Goal: Task Accomplishment & Management: Manage account settings

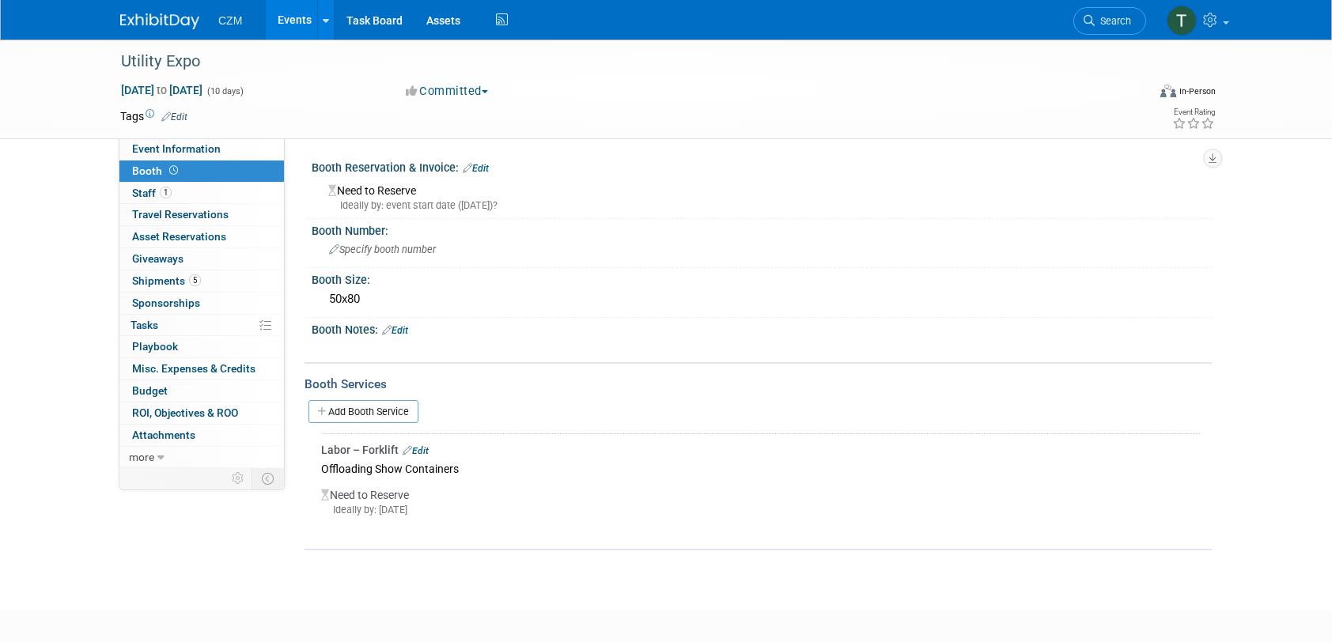
click at [413, 329] on div "Booth Notes: Edit" at bounding box center [762, 328] width 900 height 21
click at [408, 329] on link "Edit" at bounding box center [395, 330] width 26 height 11
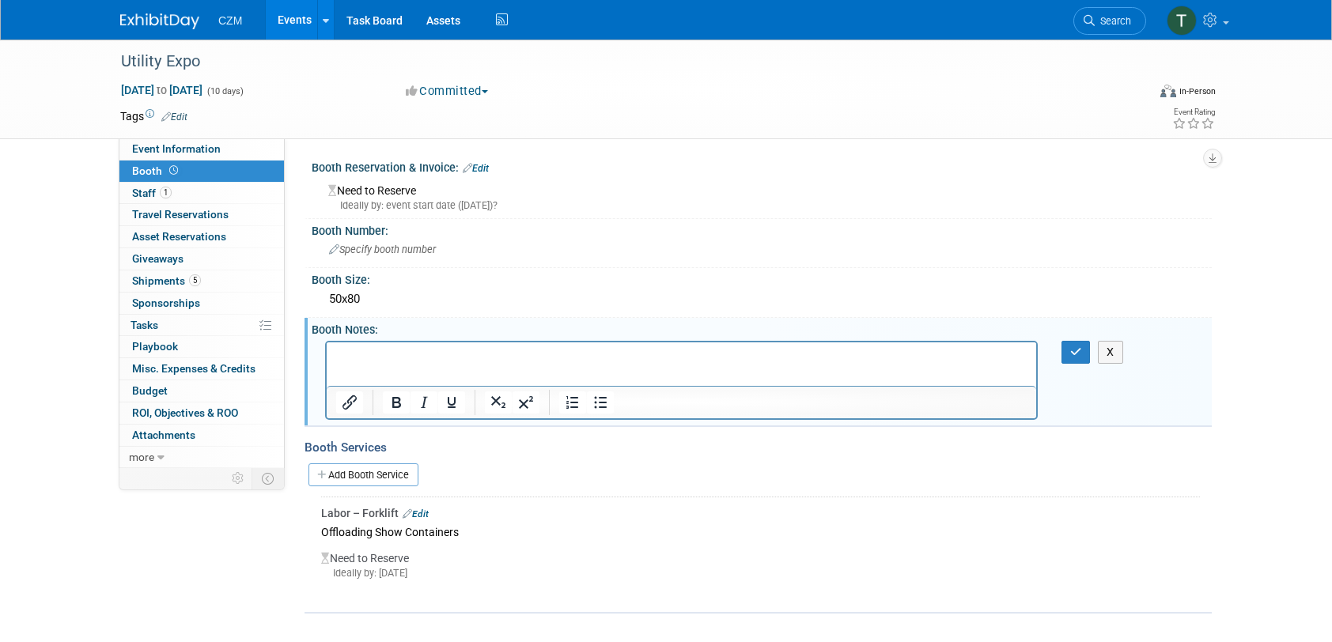
click at [455, 363] on p "Rich Text Area. Press ALT-0 for help." at bounding box center [681, 356] width 691 height 16
click at [396, 241] on div "Specify booth number" at bounding box center [762, 249] width 877 height 25
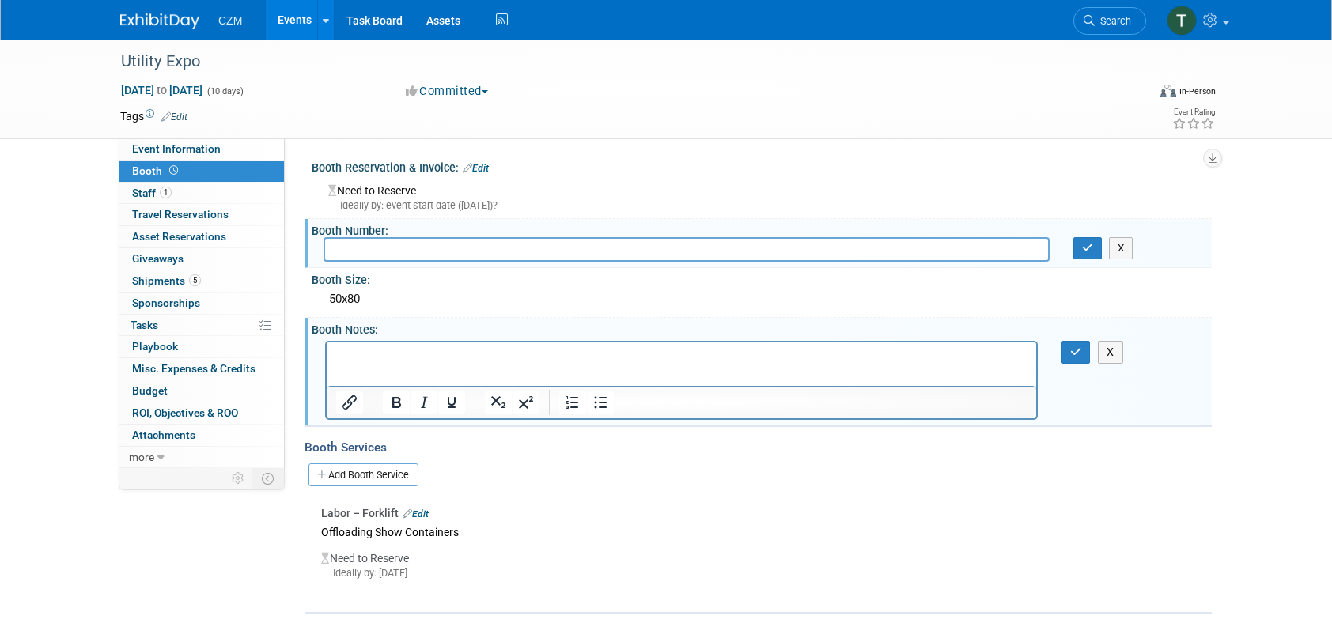
click at [1126, 261] on div "X" at bounding box center [762, 249] width 900 height 25
click at [1120, 254] on button "X" at bounding box center [1121, 248] width 25 height 22
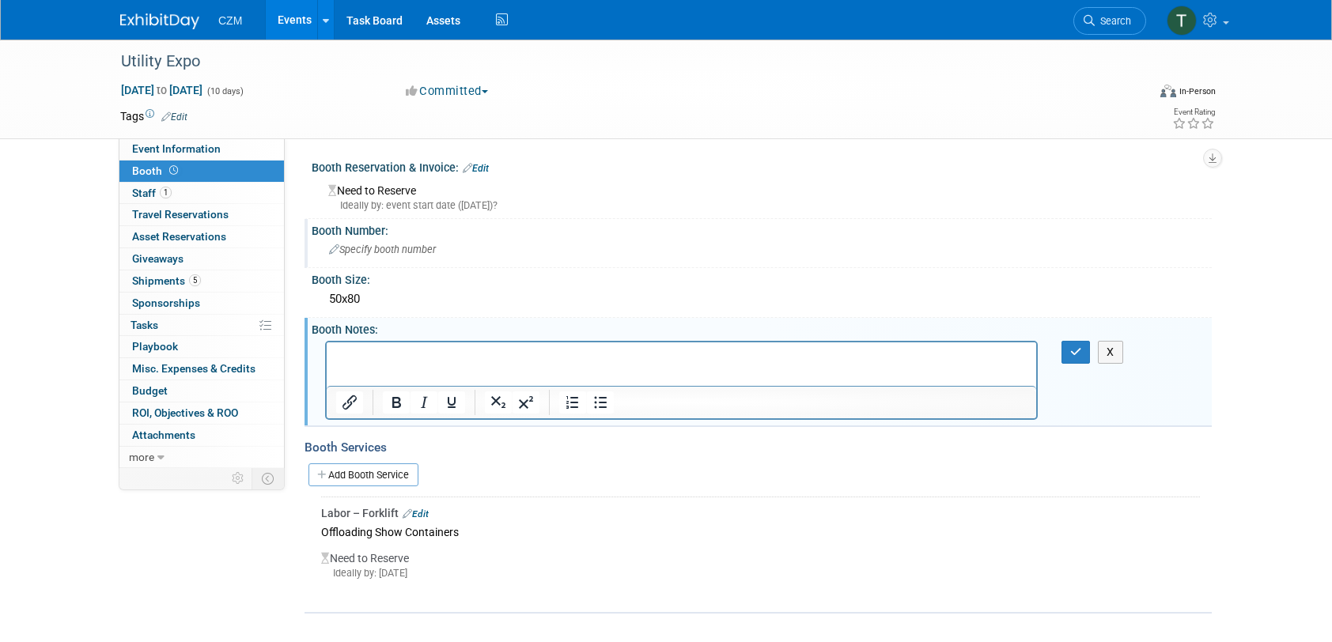
click at [577, 188] on div "Need to Reserve Ideally by: event start date (Wed. Oct 1, 2025)?" at bounding box center [762, 196] width 877 height 34
click at [485, 169] on link "Edit" at bounding box center [476, 168] width 26 height 11
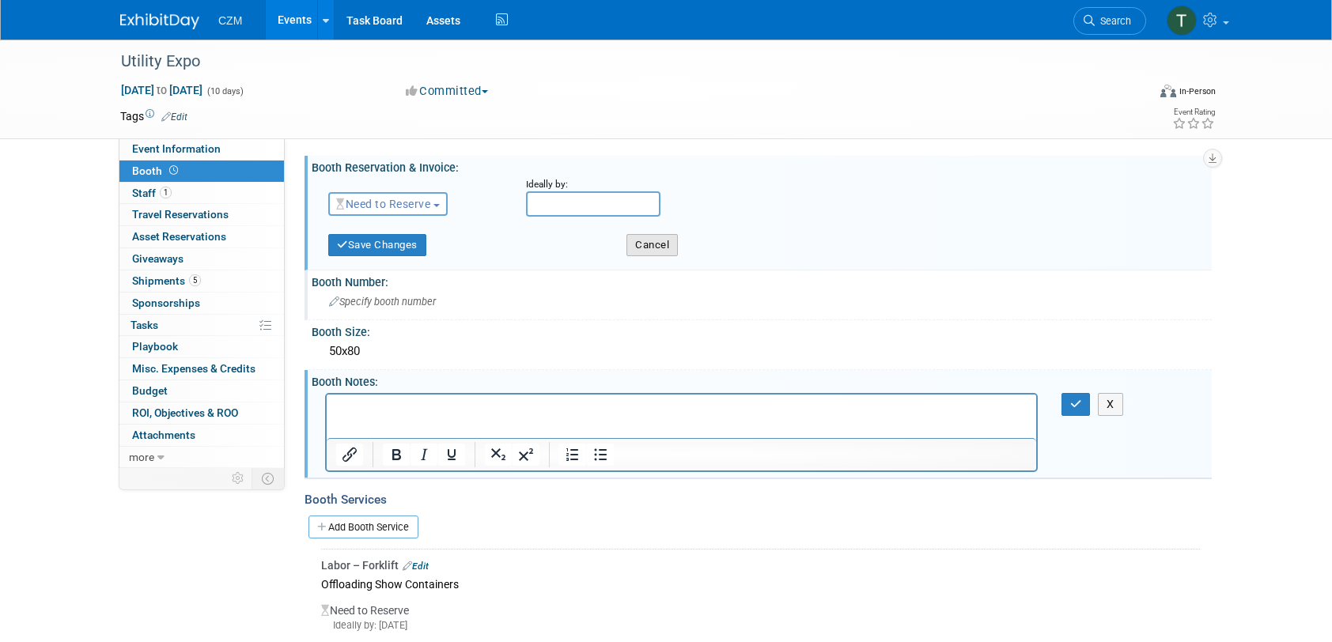
click at [651, 250] on button "Cancel" at bounding box center [652, 245] width 51 height 22
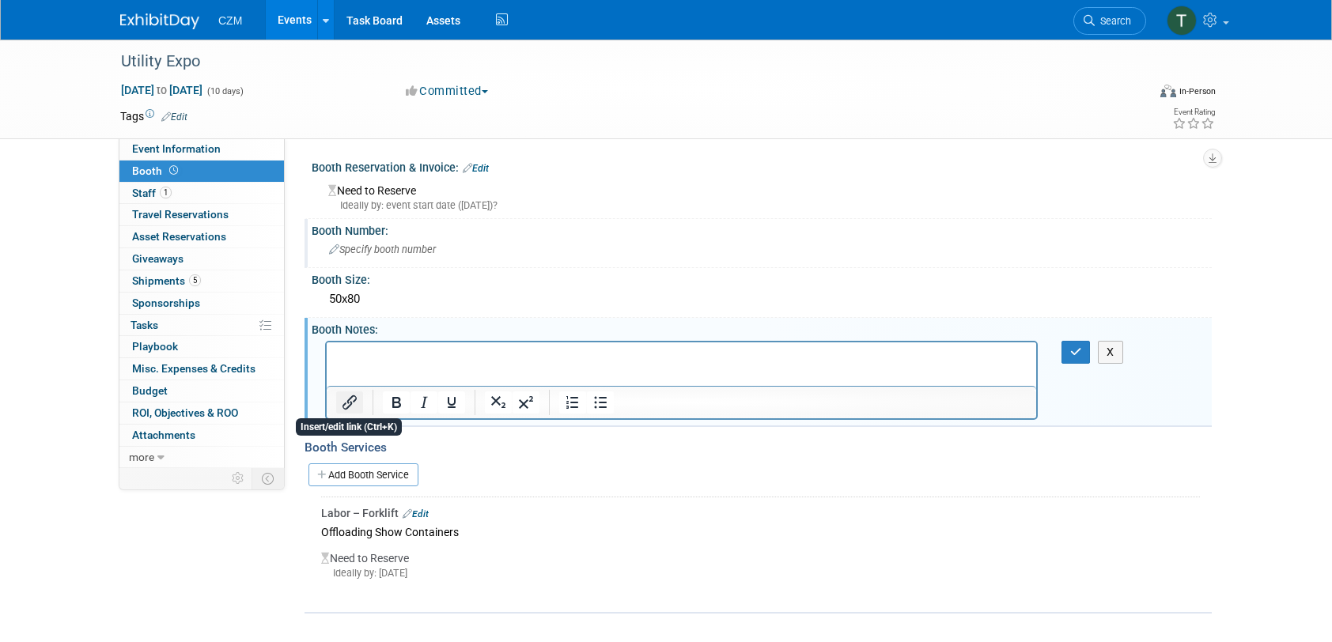
click at [354, 403] on icon "Insert/edit link" at bounding box center [349, 402] width 19 height 19
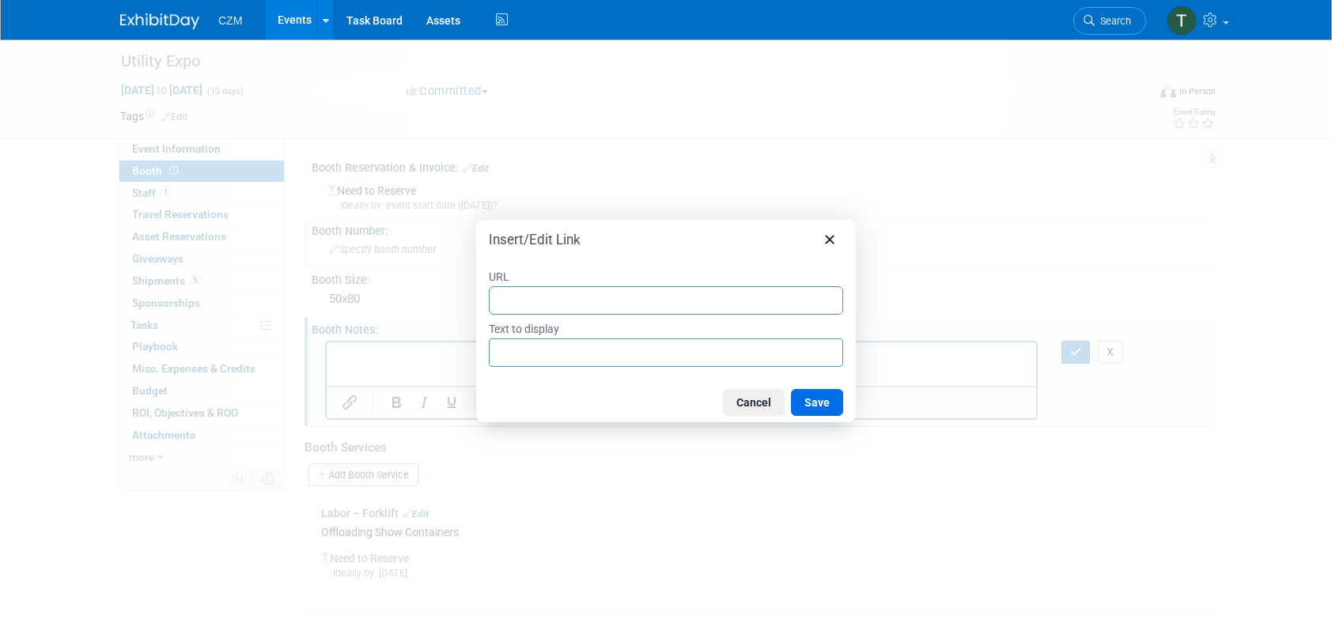
click at [592, 297] on input "URL" at bounding box center [666, 300] width 354 height 28
click at [619, 299] on input "URL" at bounding box center [666, 300] width 354 height 28
paste input ""C:\Users\[PERSON_NAME]\OneDrive - CZMUSA\Whiteboards\Screenshot [DATE] 141939.…"
type input ""C:\Users\[PERSON_NAME]\OneDrive - CZMUSA\Whiteboards\Screenshot [DATE] 141939.…"
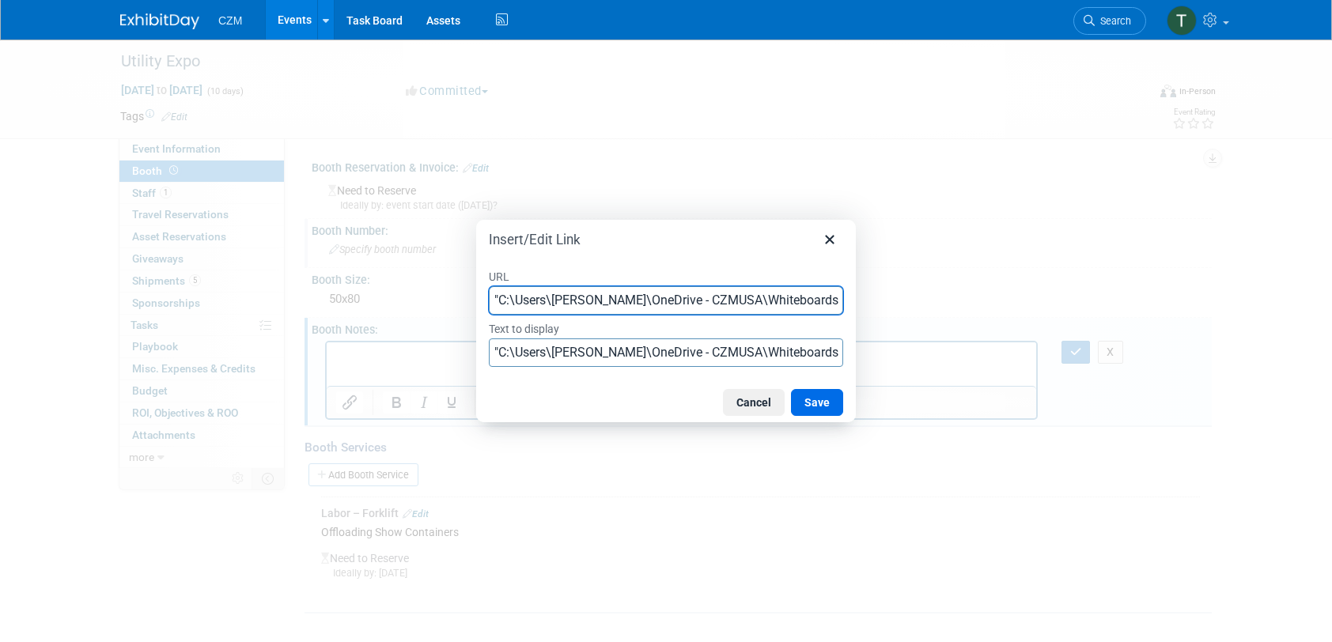
scroll to position [0, 201]
click at [802, 405] on button "Save" at bounding box center [817, 402] width 52 height 27
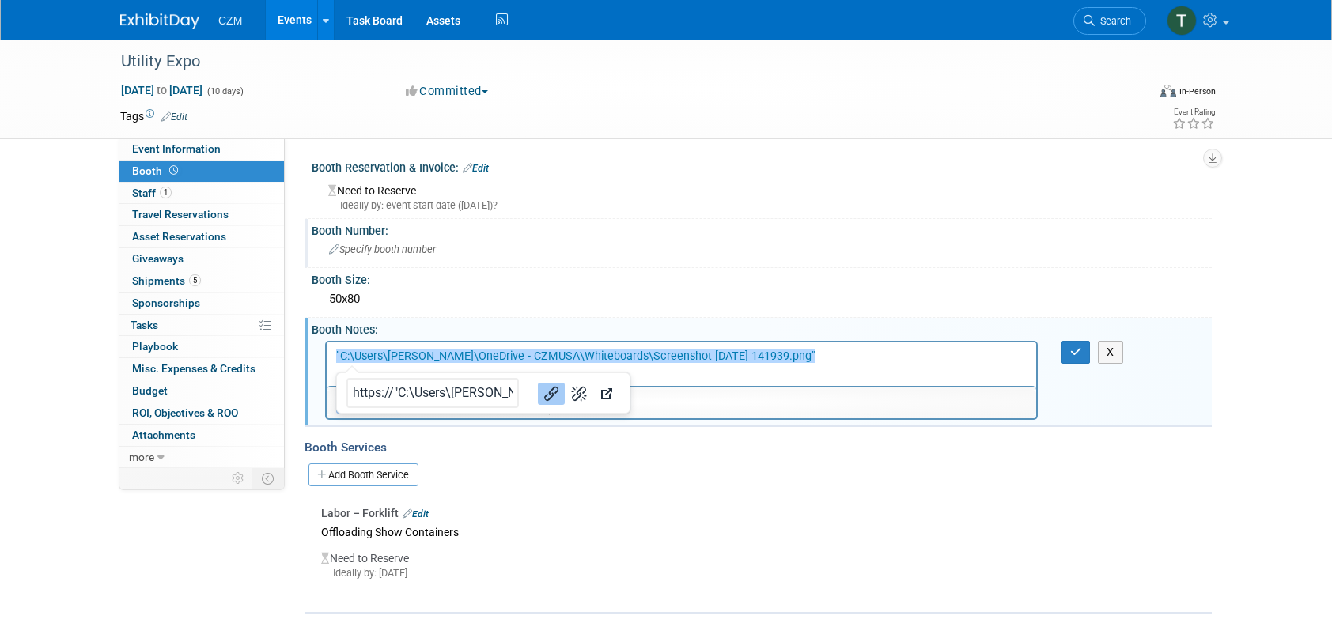
click at [570, 453] on div "Booth Services" at bounding box center [758, 447] width 907 height 17
click at [1074, 353] on icon "button" at bounding box center [1076, 352] width 12 height 11
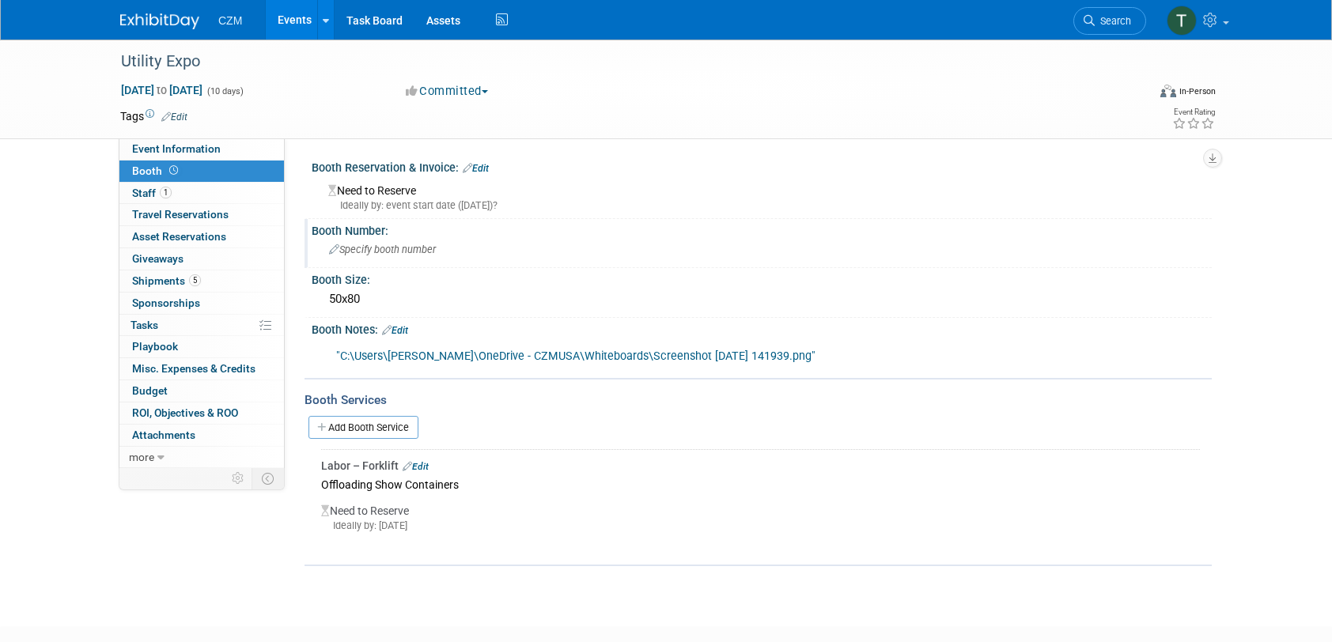
click at [794, 356] on link ""C:\Users\[PERSON_NAME]\OneDrive - CZMUSA\Whiteboards\Screenshot [DATE] 141939.…" at bounding box center [575, 356] width 479 height 13
click at [378, 430] on link "Add Booth Service" at bounding box center [364, 427] width 110 height 23
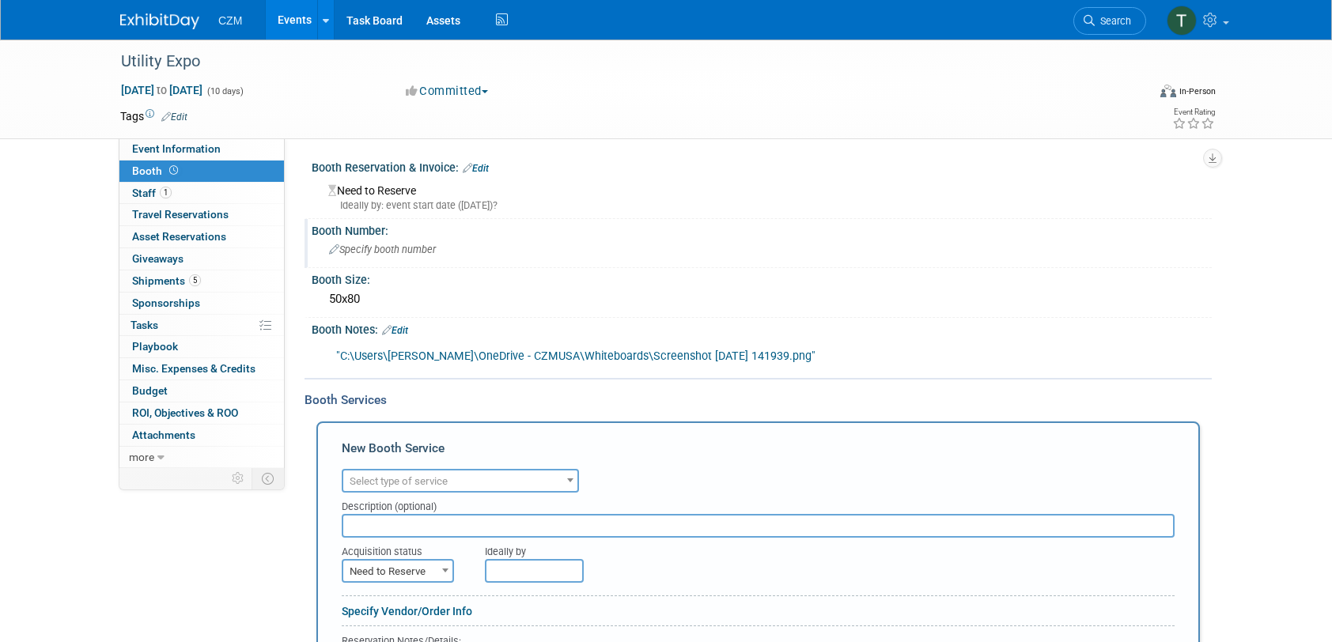
scroll to position [158, 0]
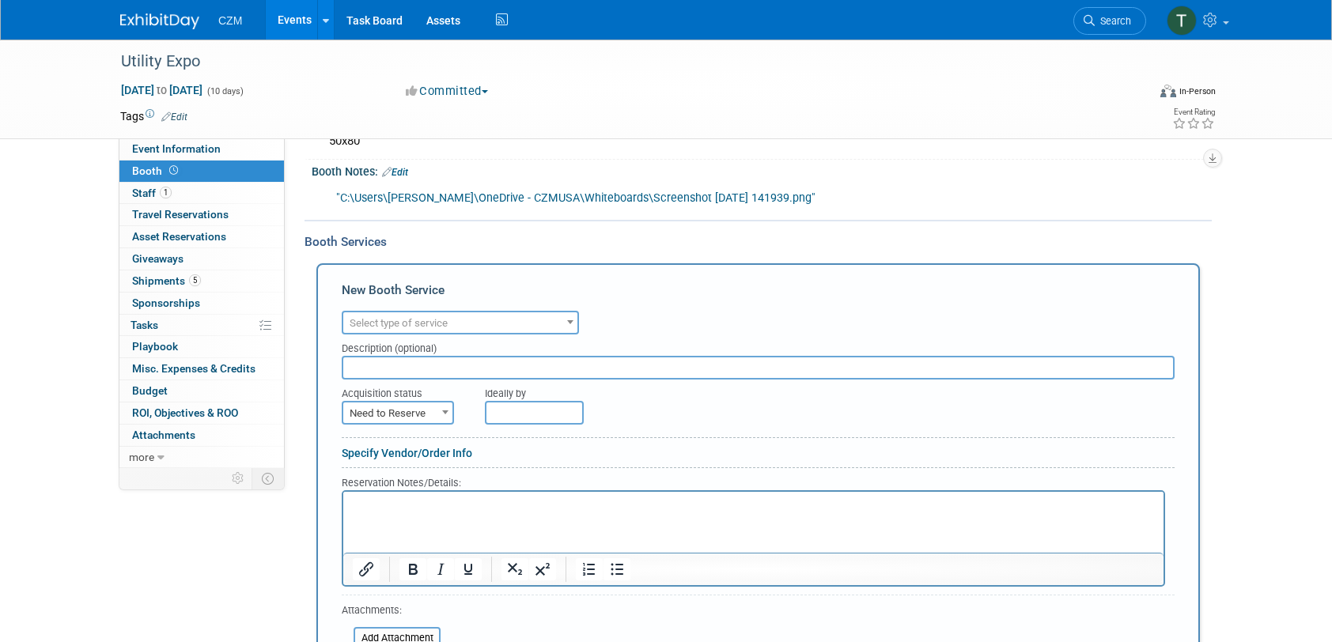
click at [543, 320] on span "Select type of service" at bounding box center [460, 324] width 234 height 22
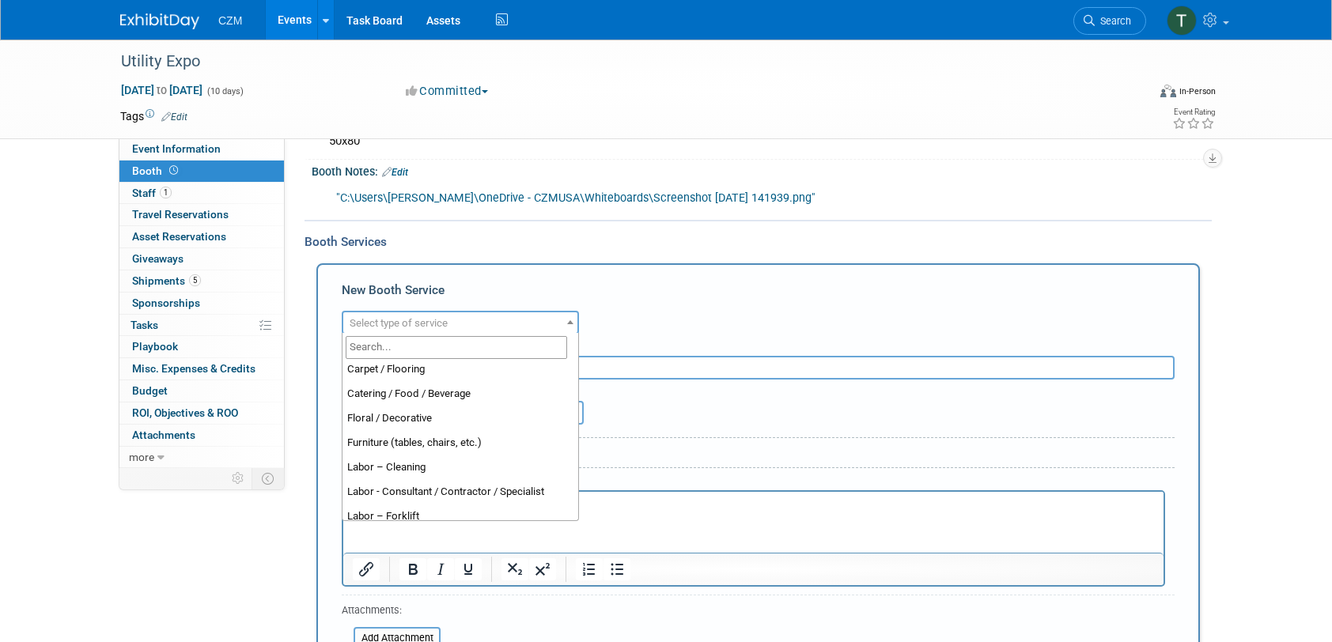
scroll to position [14, 0]
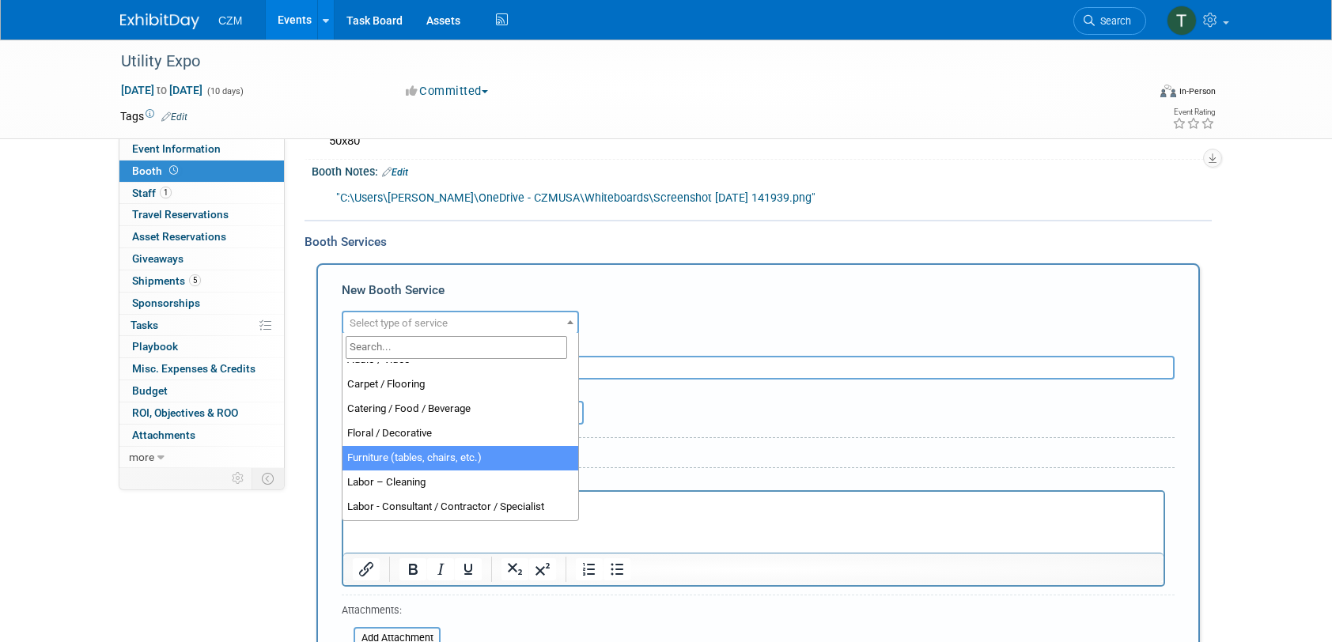
select select "6"
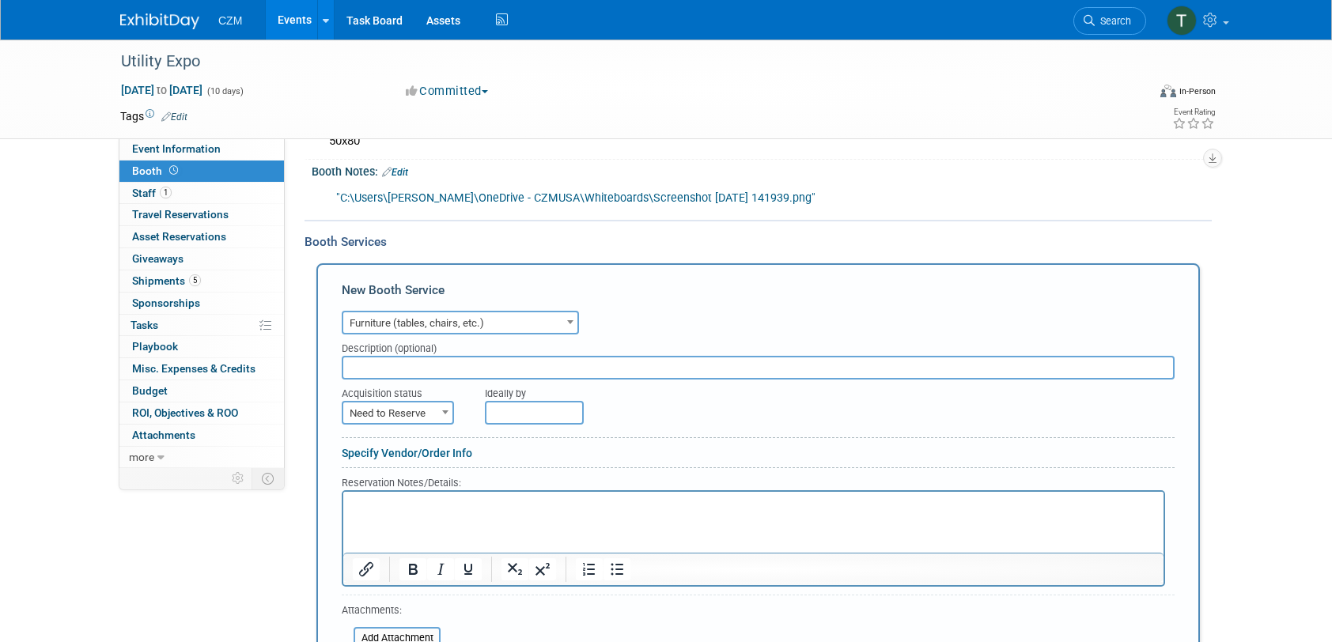
click at [449, 370] on input "text" at bounding box center [758, 368] width 833 height 24
type input "Tent Setup"
click at [445, 407] on span at bounding box center [446, 412] width 16 height 21
select select "2"
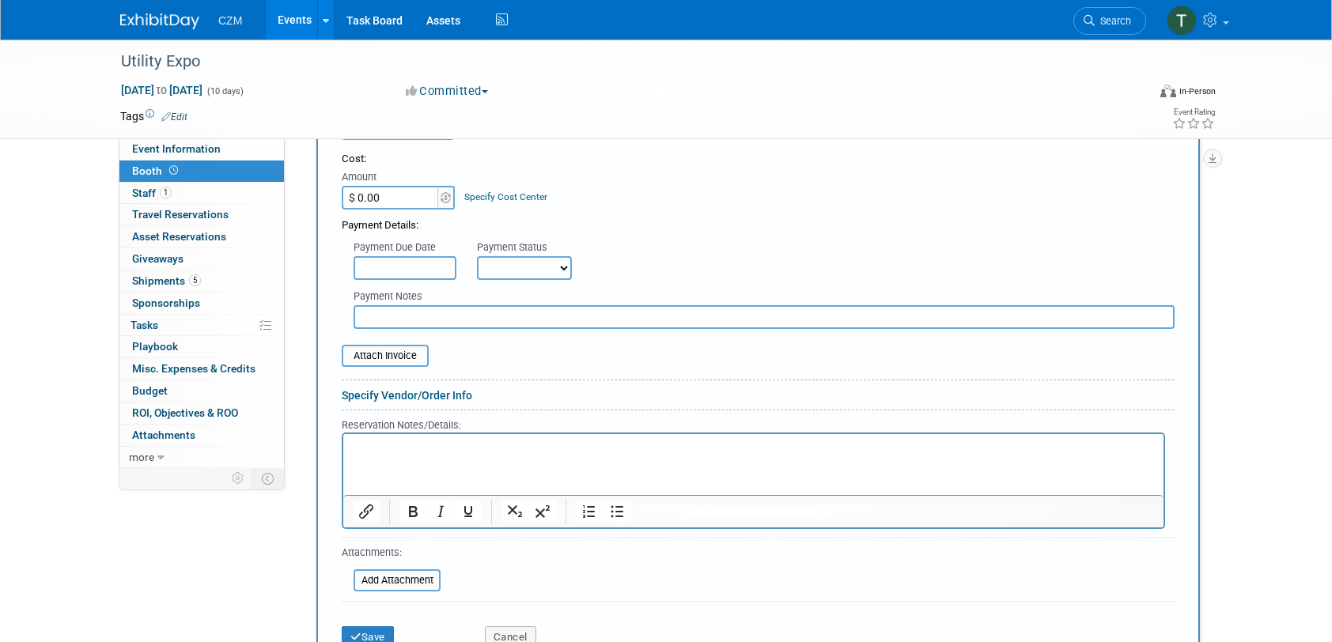
scroll to position [475, 0]
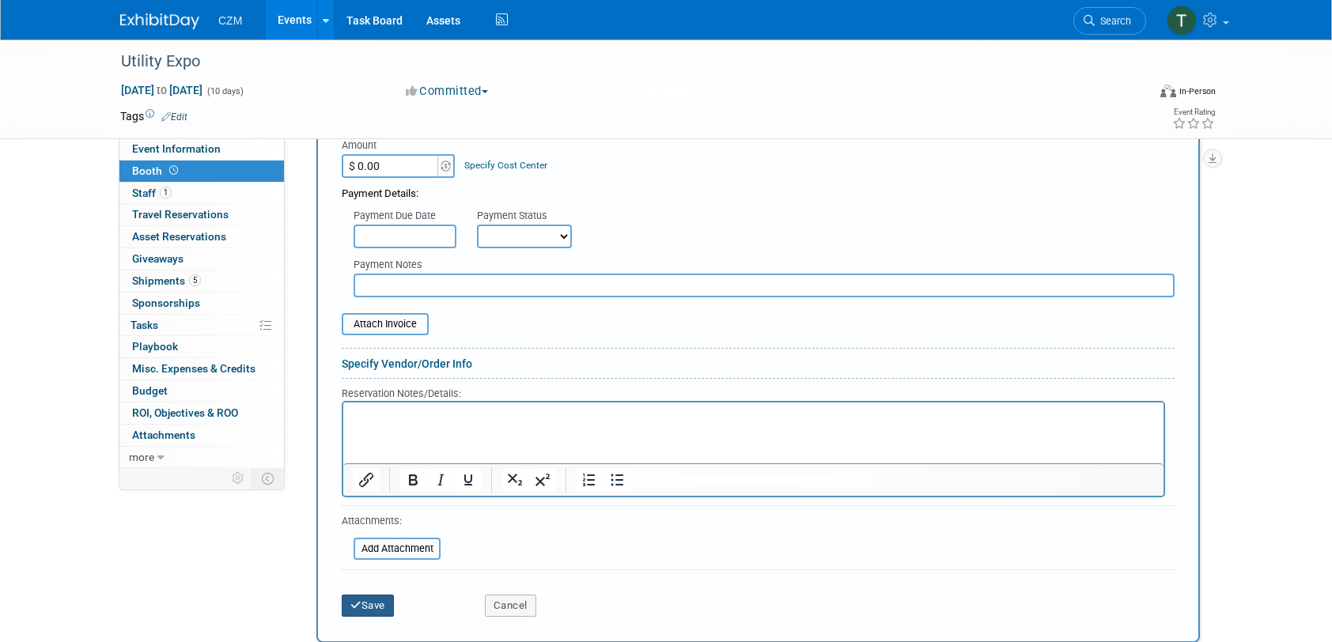
click at [380, 601] on button "Save" at bounding box center [368, 606] width 52 height 22
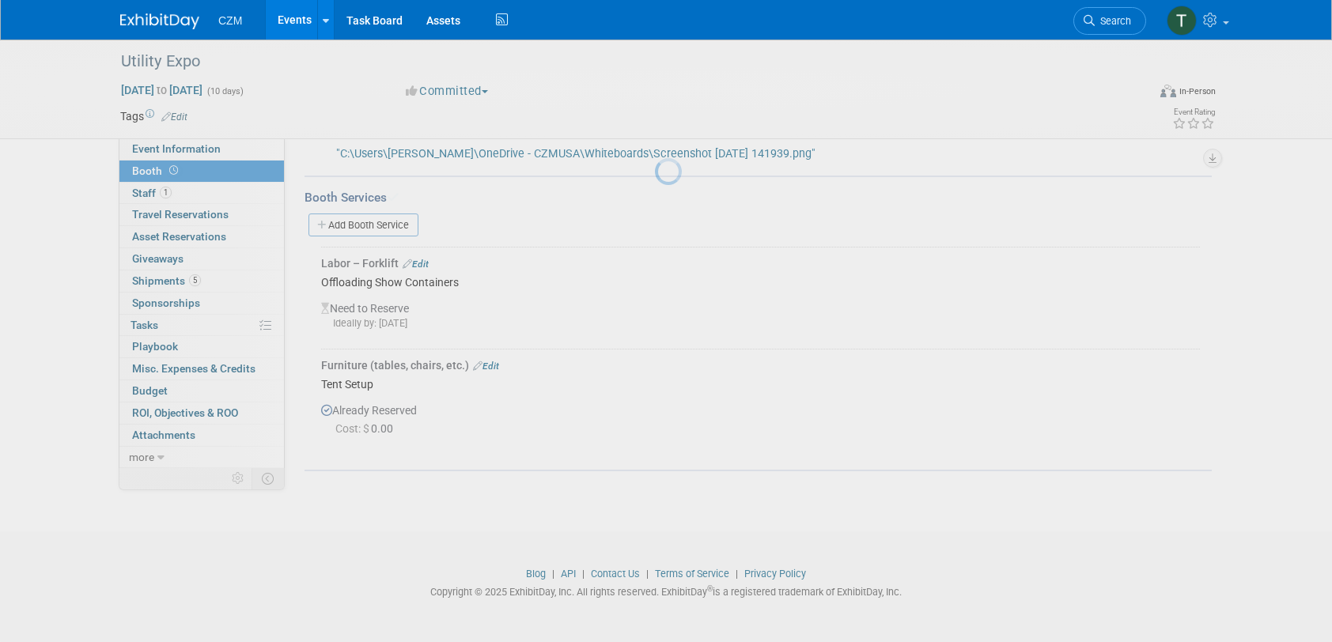
scroll to position [201, 0]
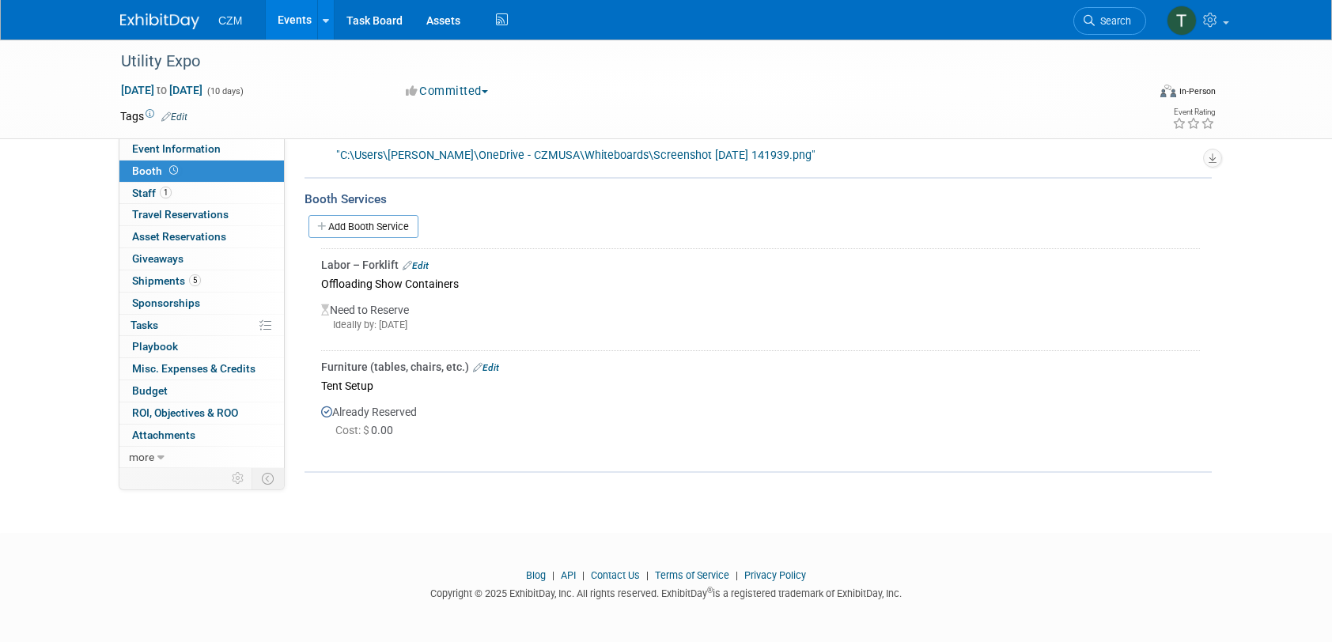
click at [421, 268] on link "Edit" at bounding box center [416, 265] width 26 height 11
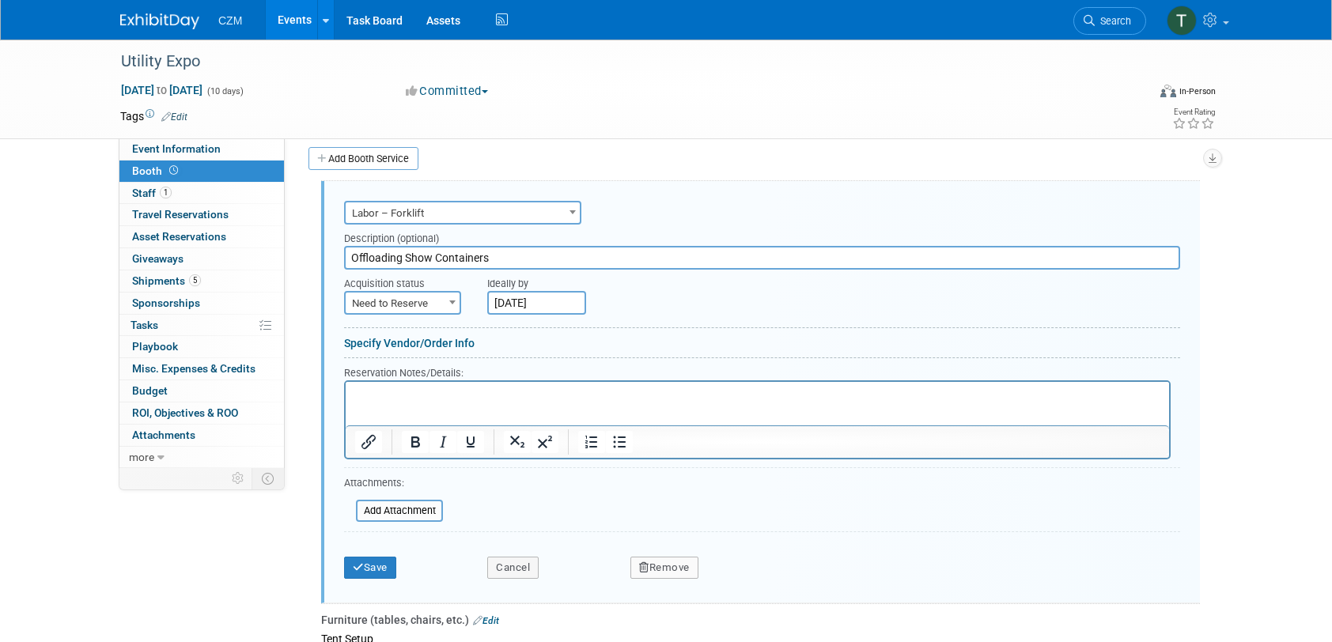
scroll to position [0, 0]
click at [524, 207] on span "Labor – Forklift" at bounding box center [463, 214] width 234 height 22
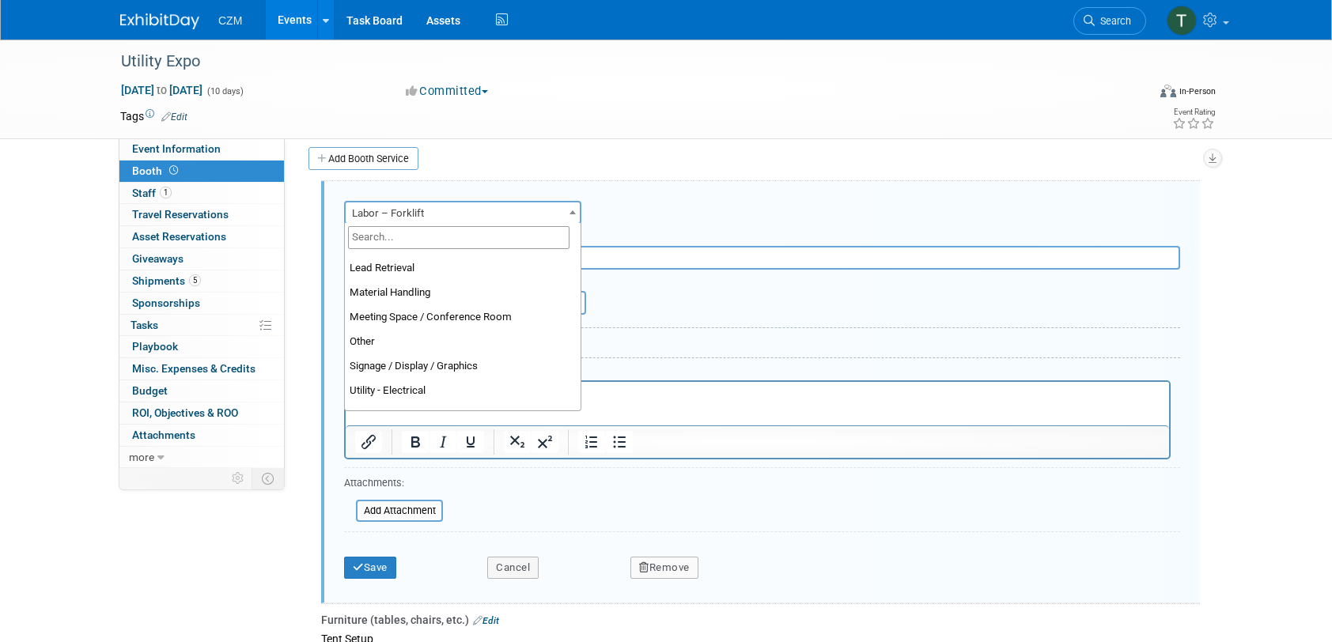
scroll to position [329, 0]
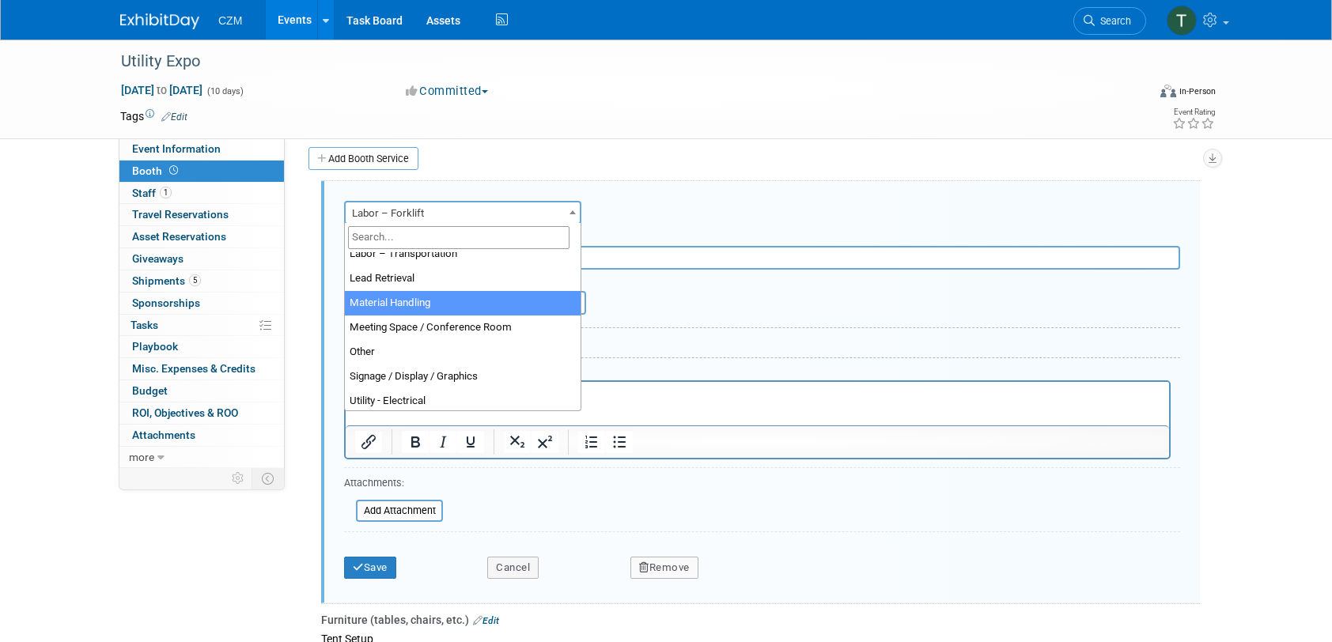
select select "10"
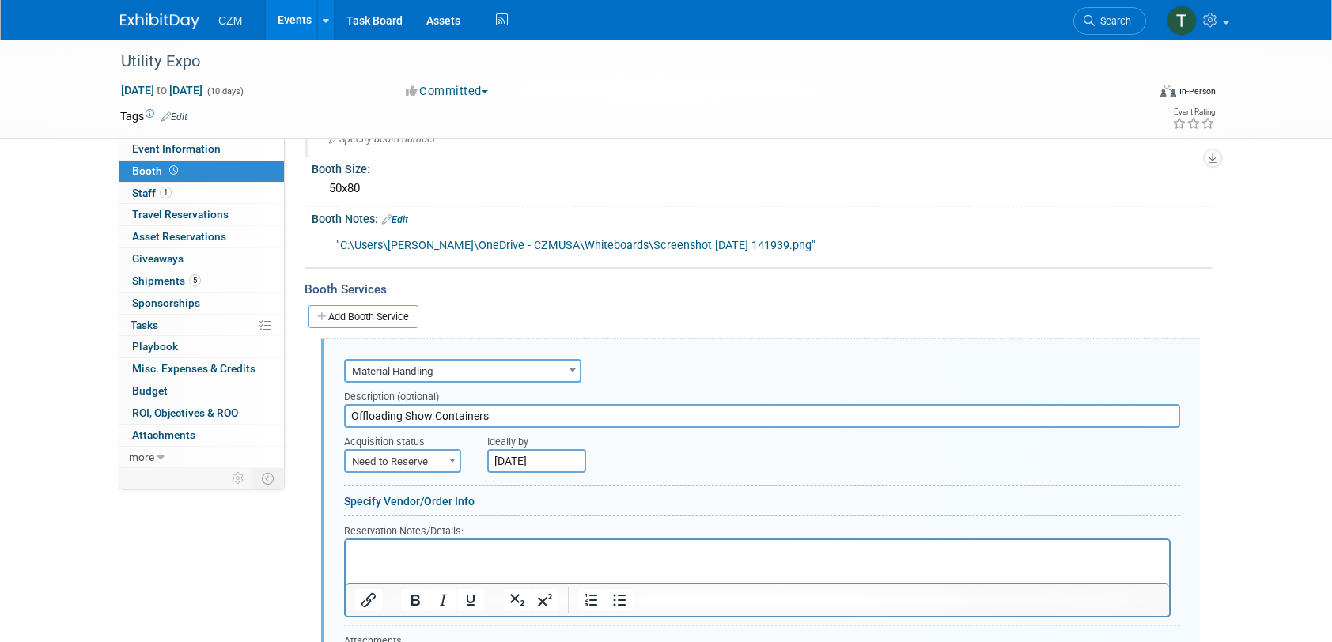
scroll to position [269, 0]
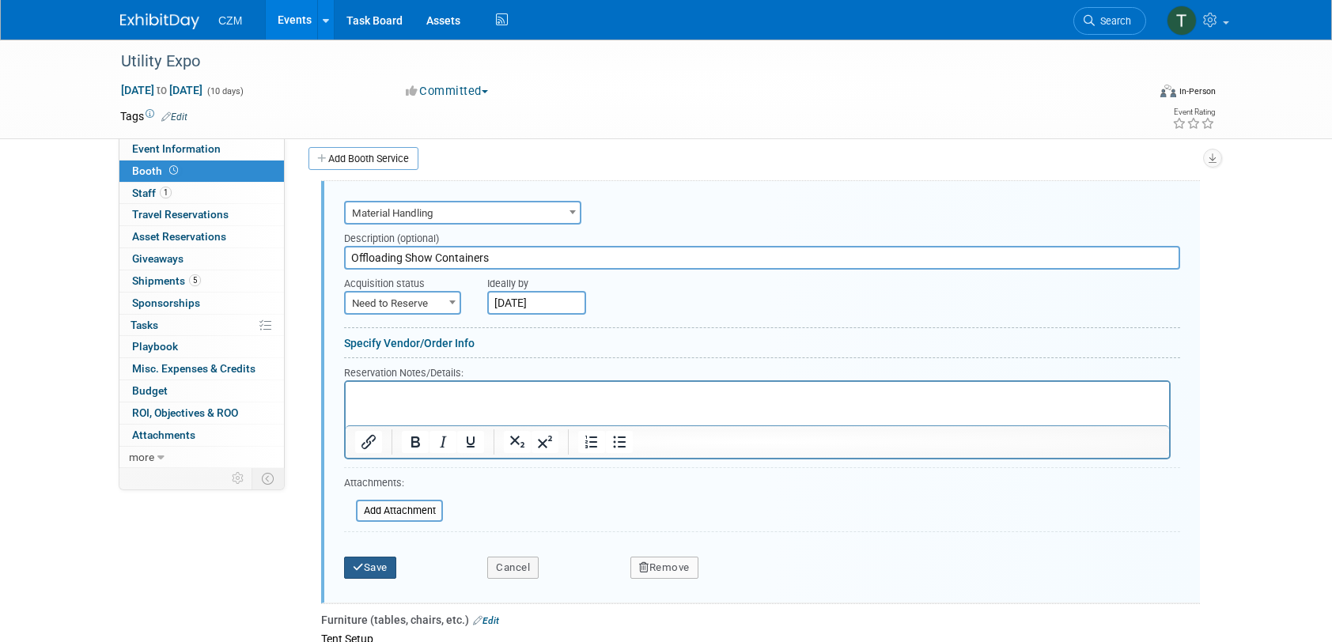
click at [376, 562] on button "Save" at bounding box center [370, 568] width 52 height 22
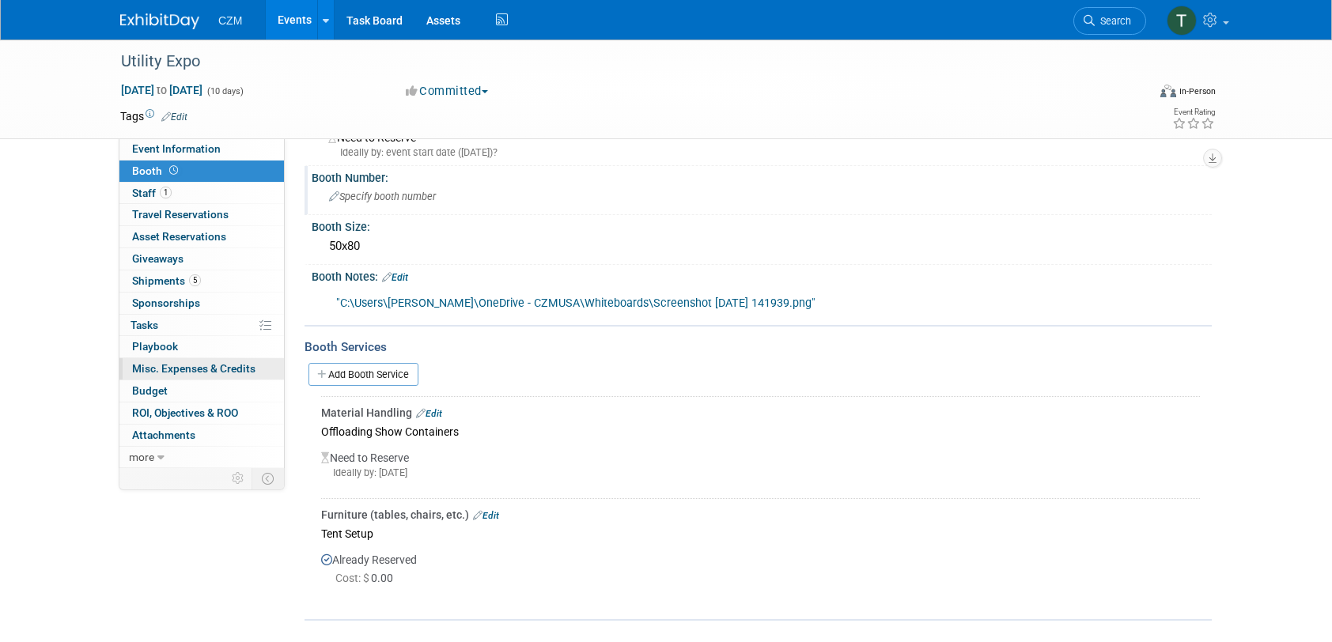
scroll to position [0, 0]
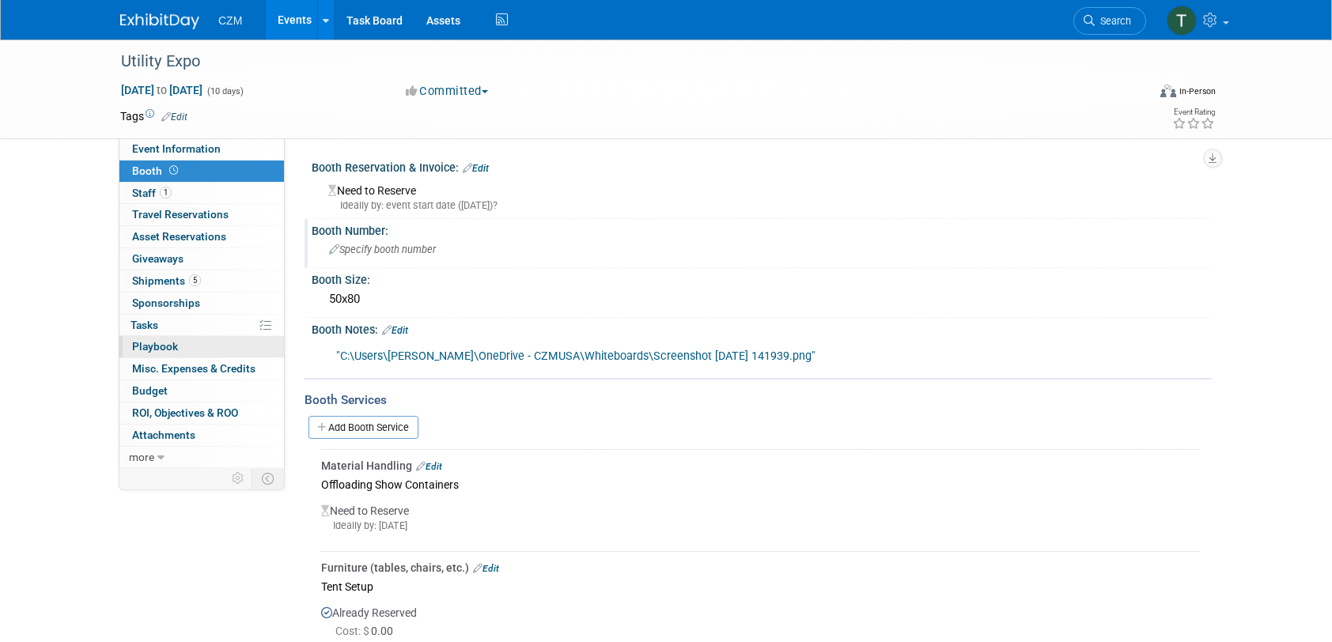
click at [151, 344] on span "Playbook 0" at bounding box center [155, 346] width 46 height 13
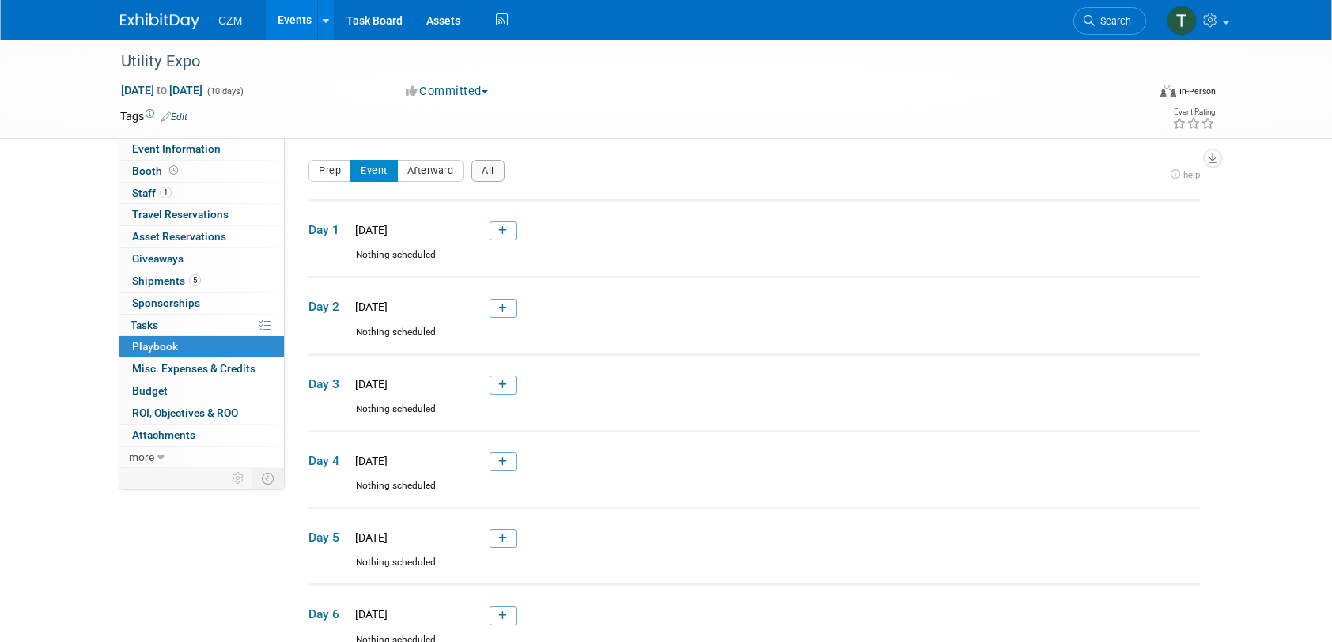
click at [772, 24] on div "CZM Events Add Event Bulk Upload Events Shareable Event Boards Recently Viewed …" at bounding box center [666, 20] width 1092 height 40
click at [498, 229] on icon at bounding box center [502, 230] width 9 height 9
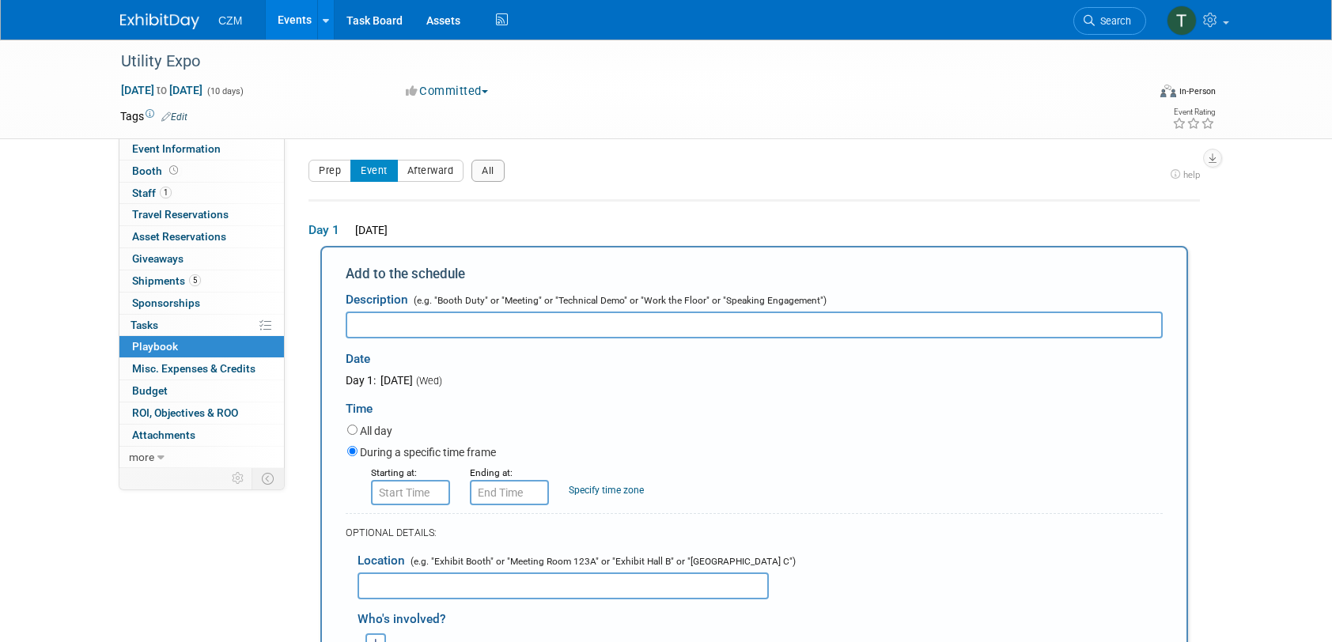
click at [472, 326] on input "text" at bounding box center [754, 325] width 817 height 27
type input "Bring in Containers, LR40, and LR65."
click at [385, 435] on label "All day" at bounding box center [376, 431] width 32 height 16
click at [358, 435] on input "All day" at bounding box center [352, 430] width 10 height 10
radio input "true"
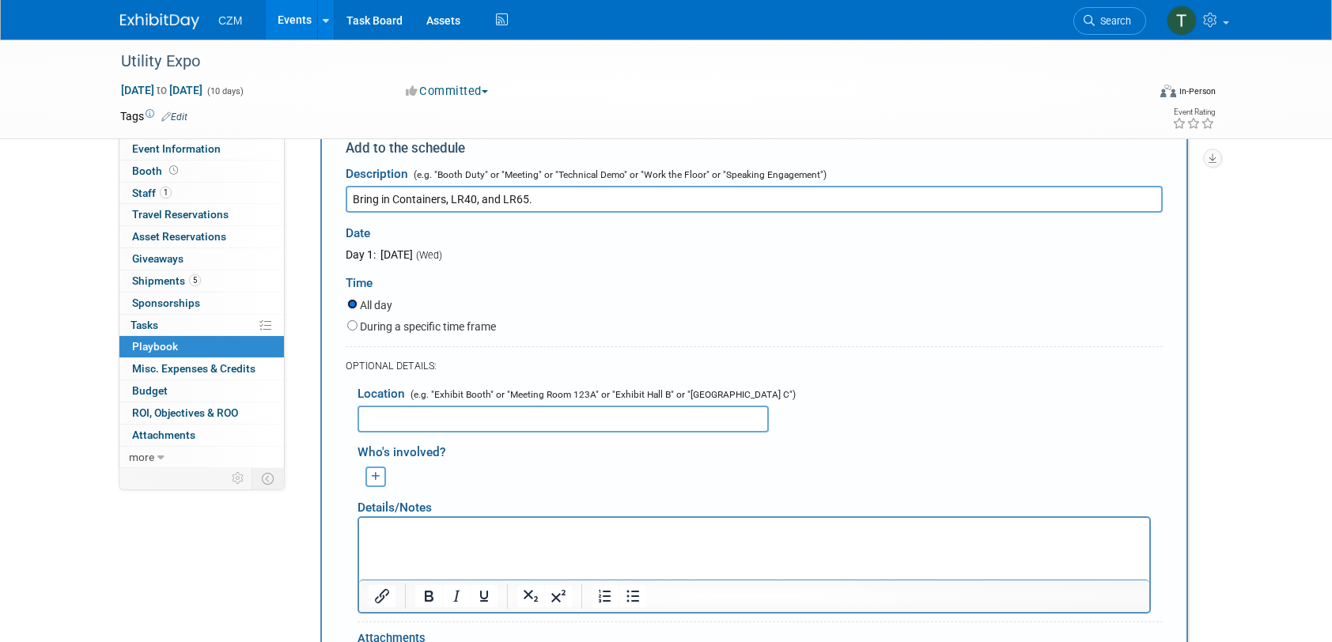
scroll to position [158, 0]
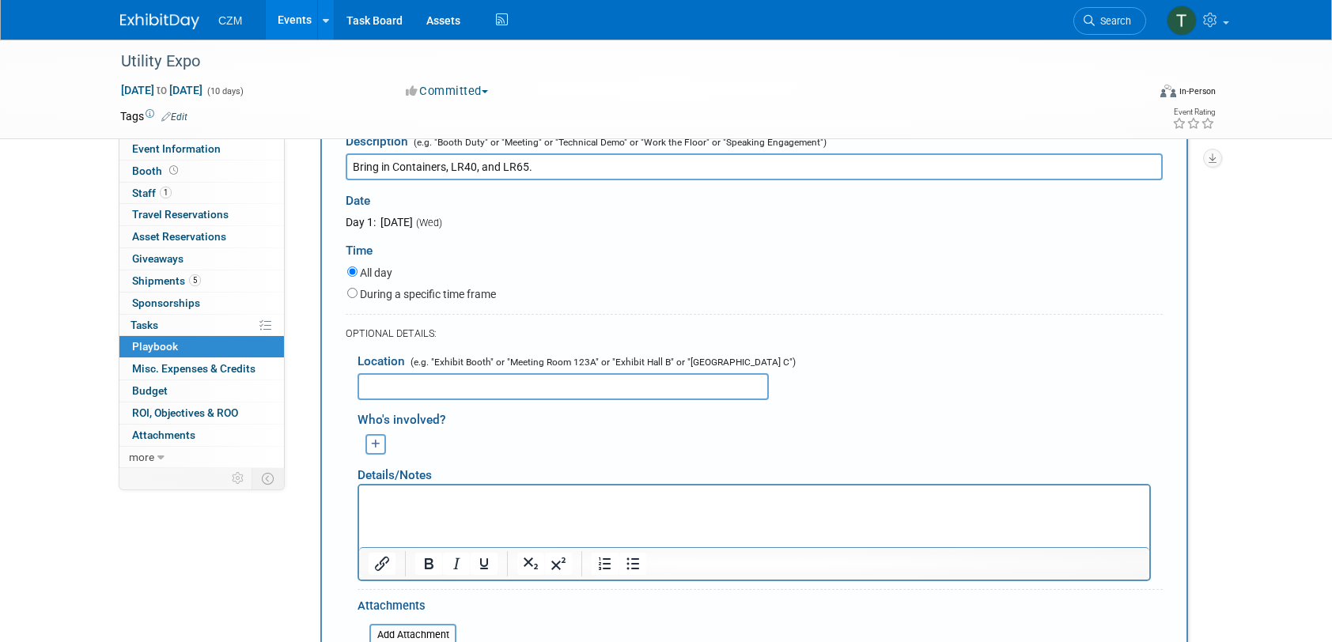
click at [525, 396] on input "text" at bounding box center [563, 386] width 411 height 27
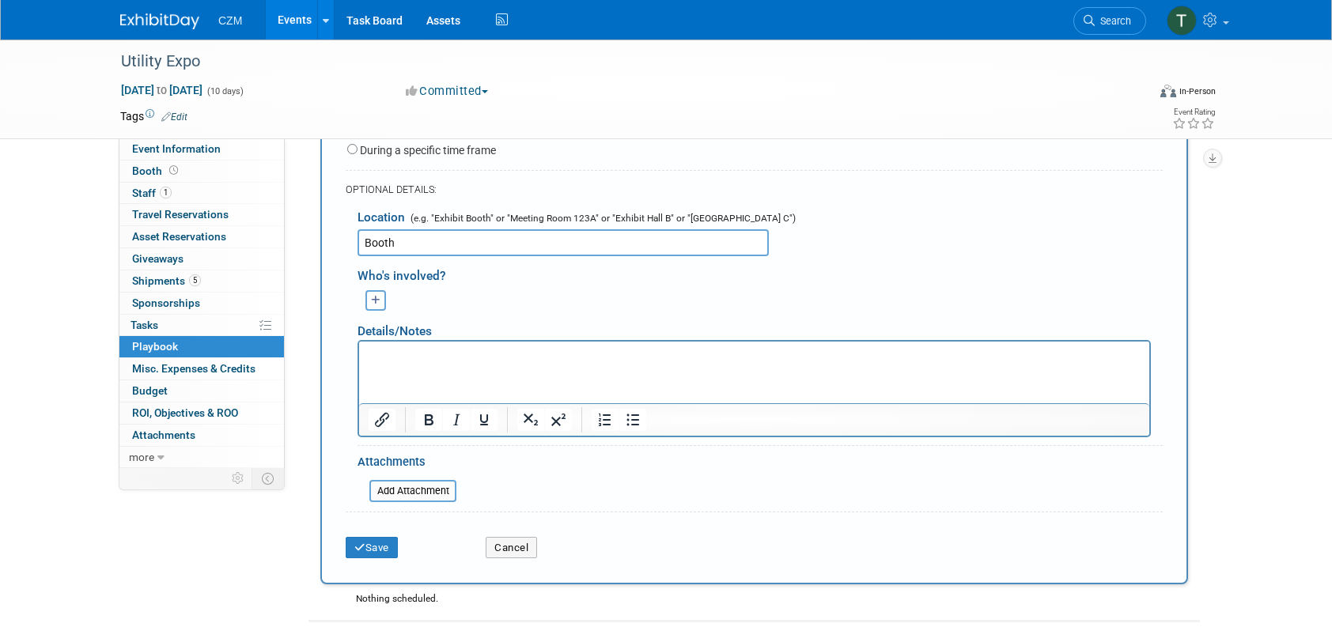
scroll to position [316, 0]
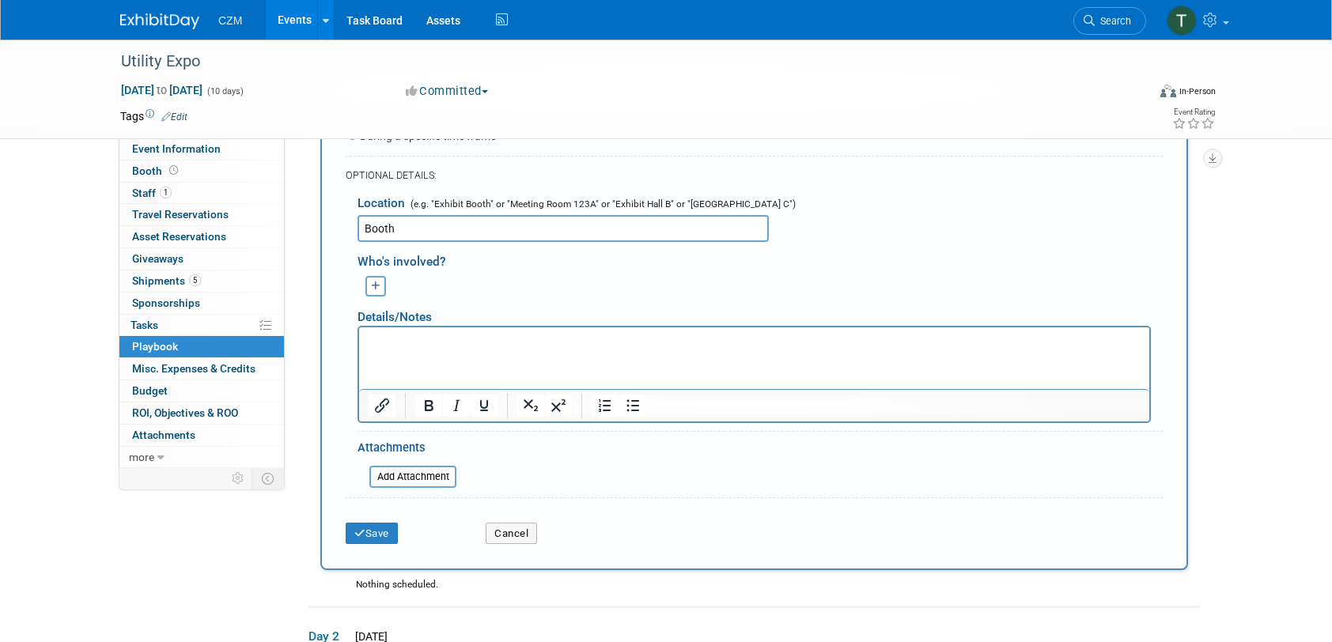
type input "Booth"
click at [429, 342] on p "Rich Text Area. Press ALT-0 for help." at bounding box center [755, 341] width 772 height 16
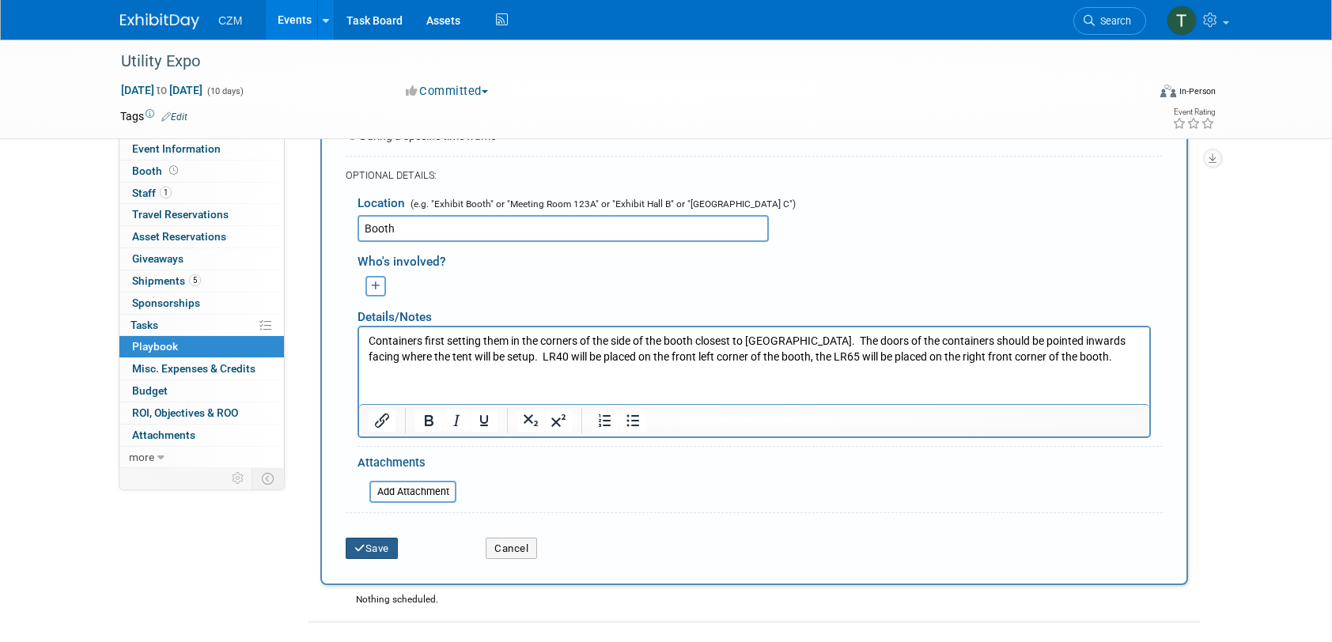
click at [383, 544] on button "Save" at bounding box center [372, 549] width 52 height 22
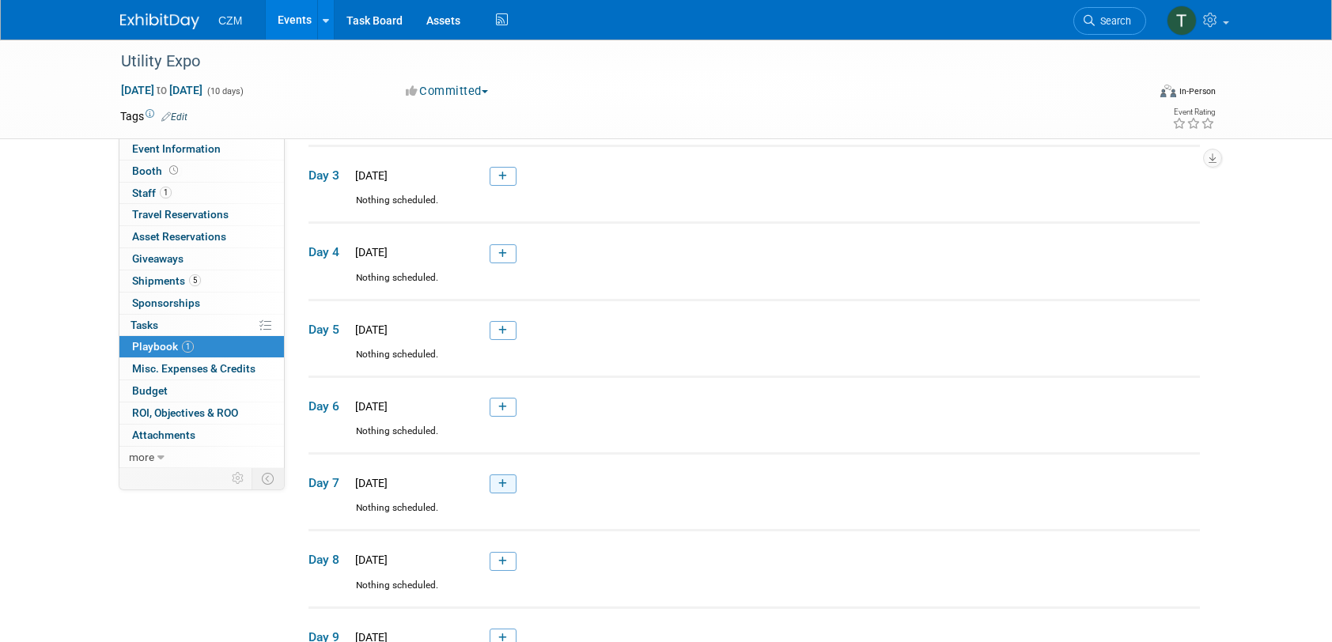
click at [505, 479] on icon at bounding box center [502, 483] width 9 height 9
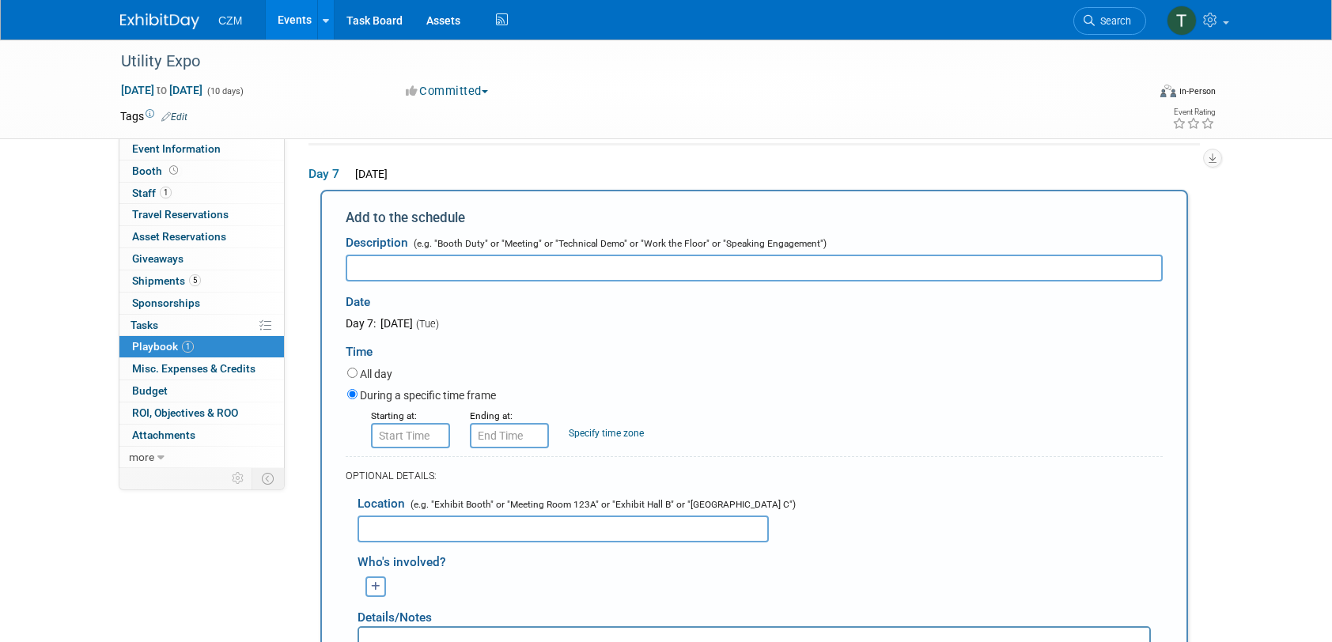
scroll to position [0, 0]
type input "Show Day"
click at [364, 369] on label "All day" at bounding box center [376, 374] width 32 height 16
click at [358, 369] on input "All day" at bounding box center [352, 373] width 10 height 10
radio input "true"
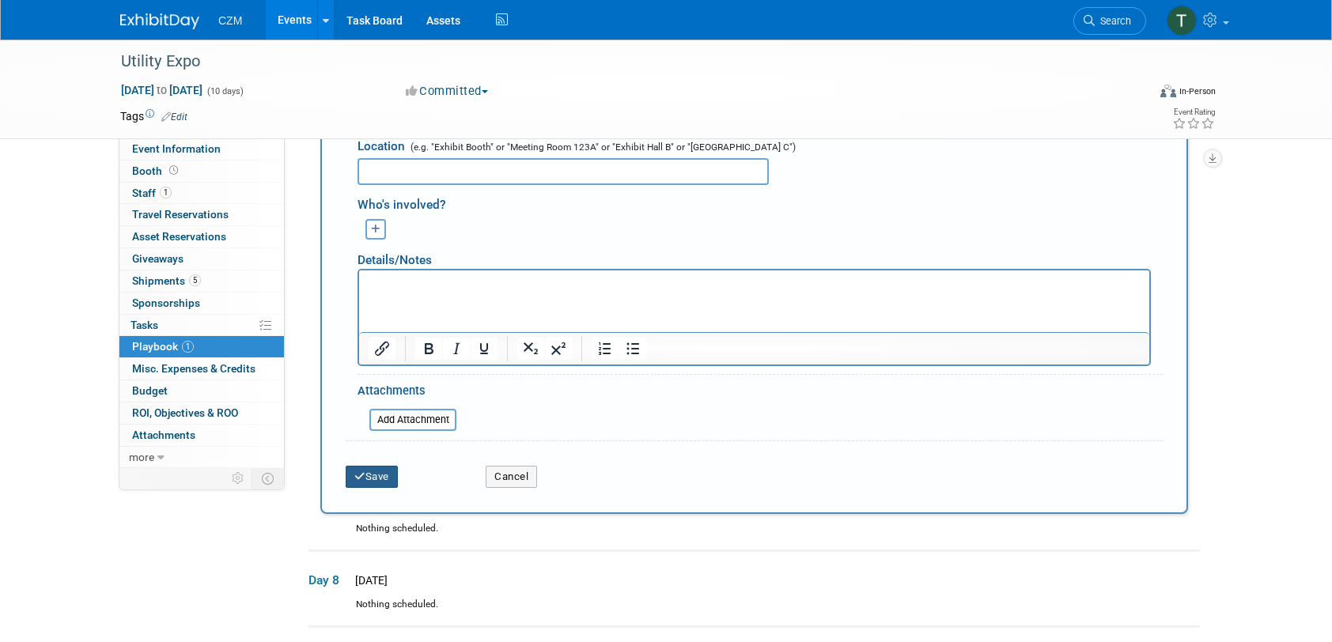
click at [381, 480] on button "Save" at bounding box center [372, 477] width 52 height 22
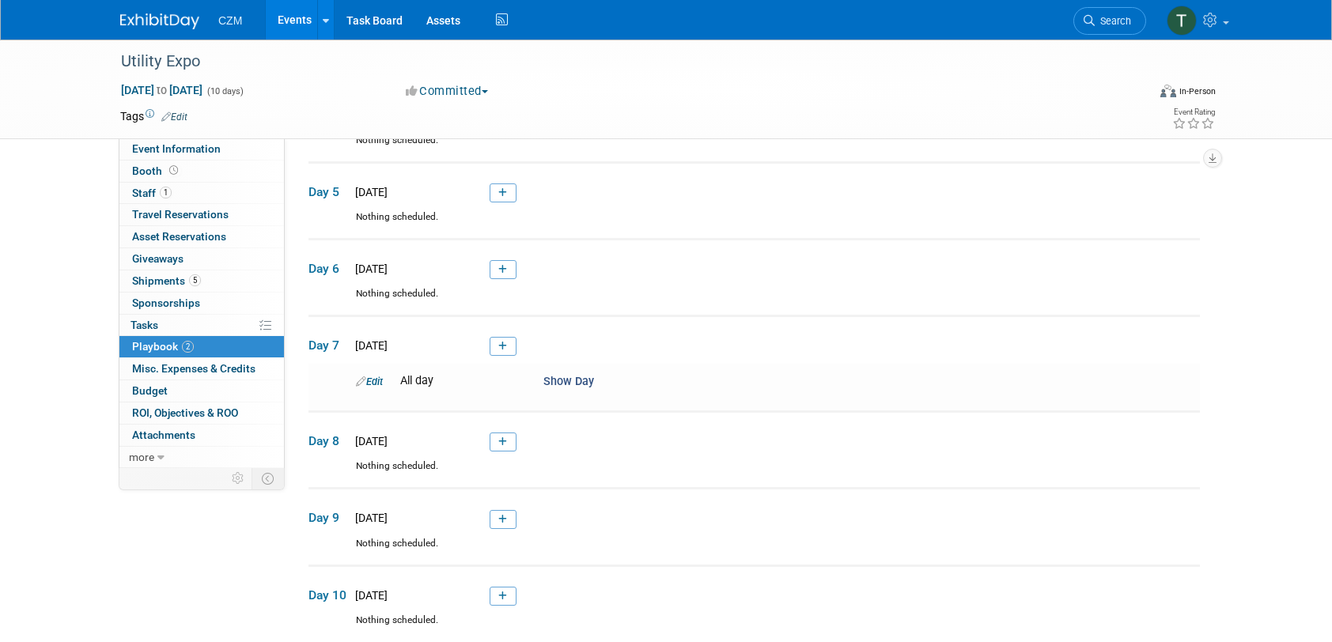
scroll to position [616, 0]
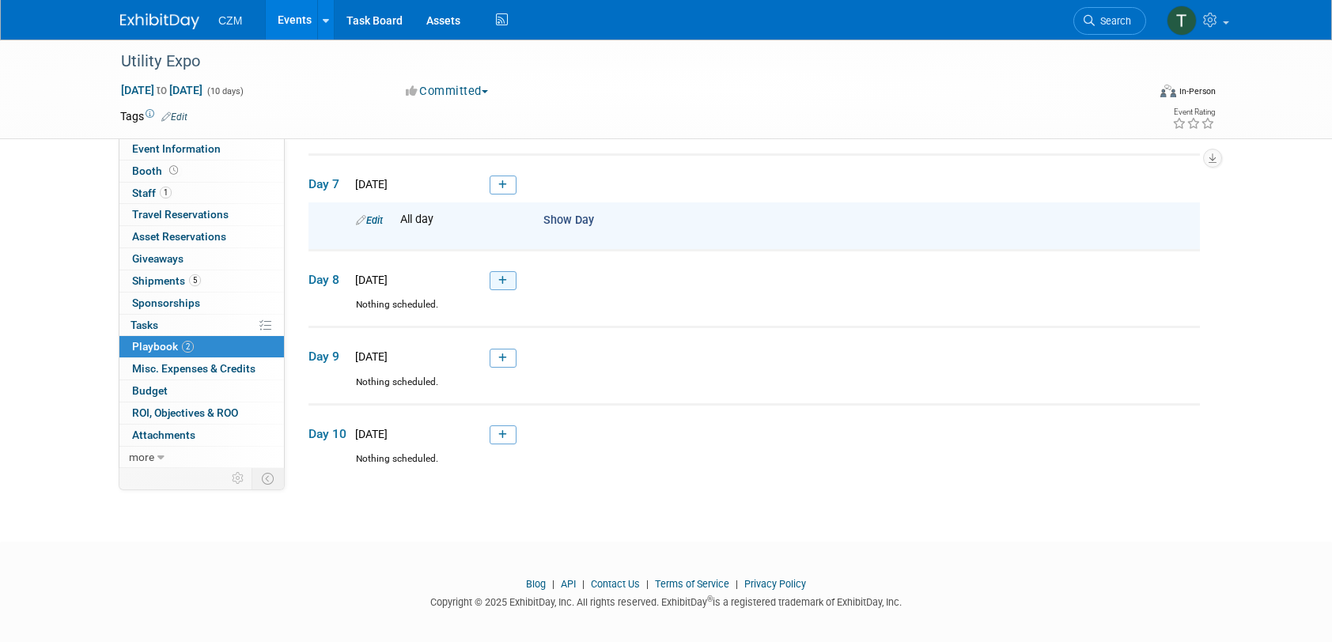
click at [499, 276] on icon at bounding box center [502, 280] width 9 height 9
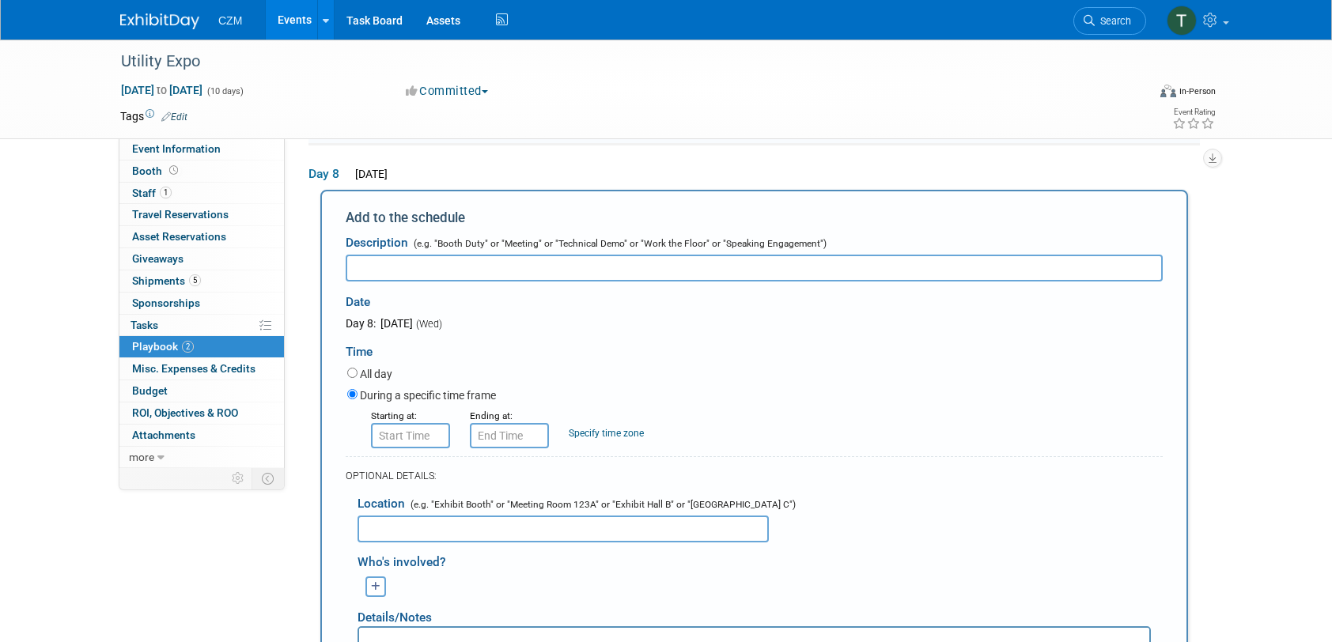
scroll to position [0, 0]
click at [479, 267] on input "text" at bounding box center [754, 268] width 817 height 27
type input "Show Day"
click at [387, 368] on label "All day" at bounding box center [376, 374] width 32 height 16
click at [358, 368] on input "All day" at bounding box center [352, 373] width 10 height 10
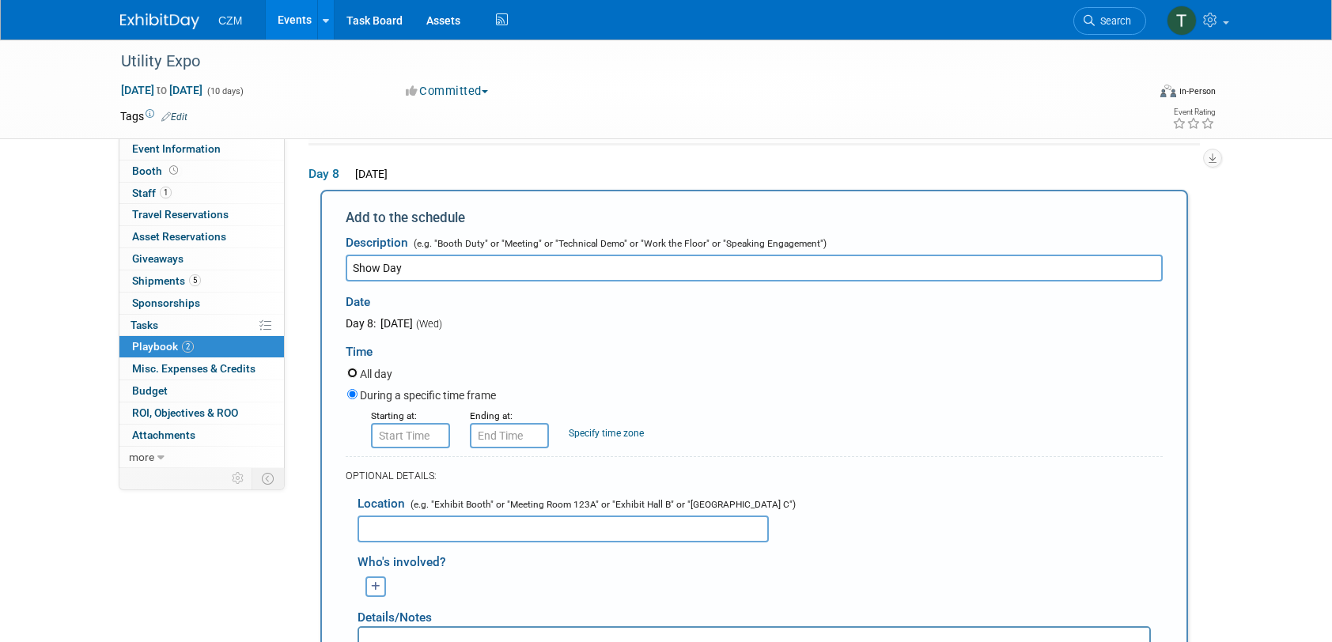
radio input "true"
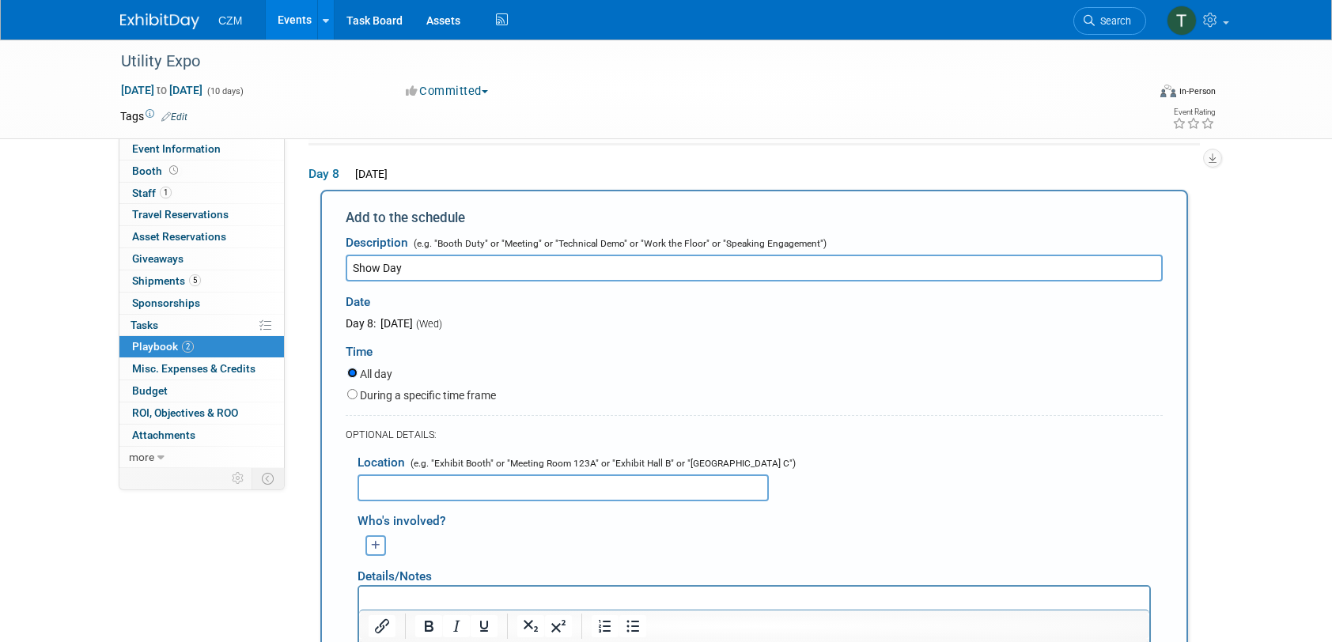
scroll to position [869, 0]
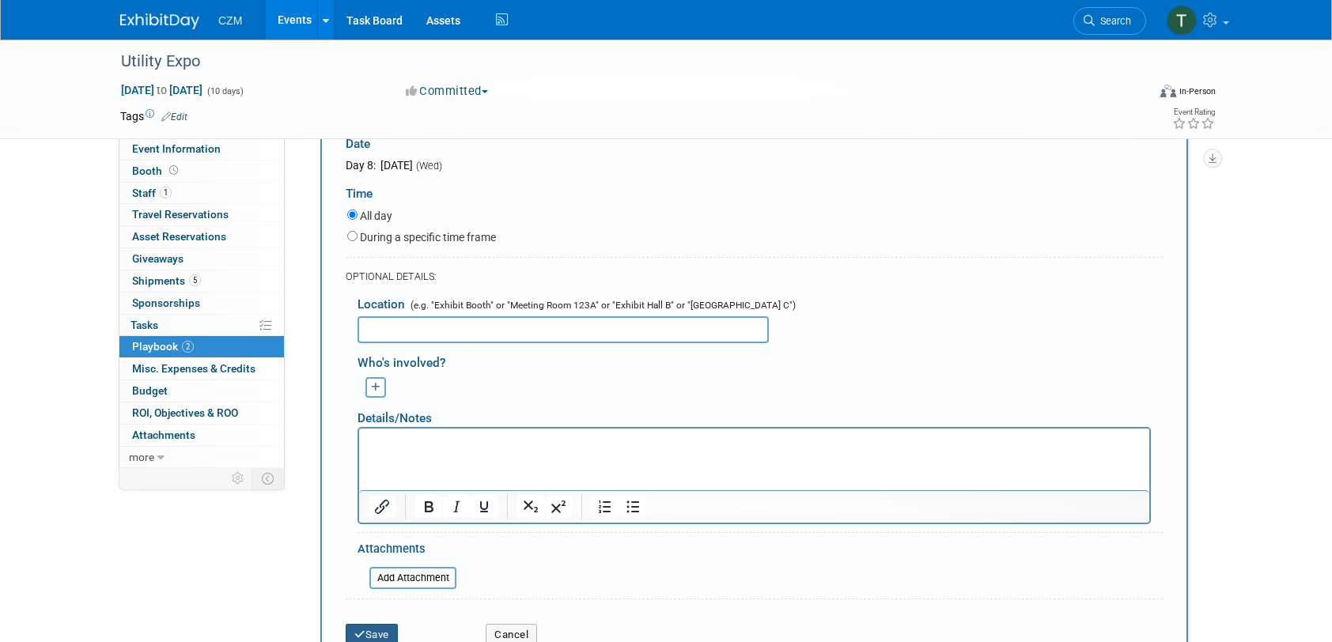
click at [385, 624] on button "Save" at bounding box center [372, 635] width 52 height 22
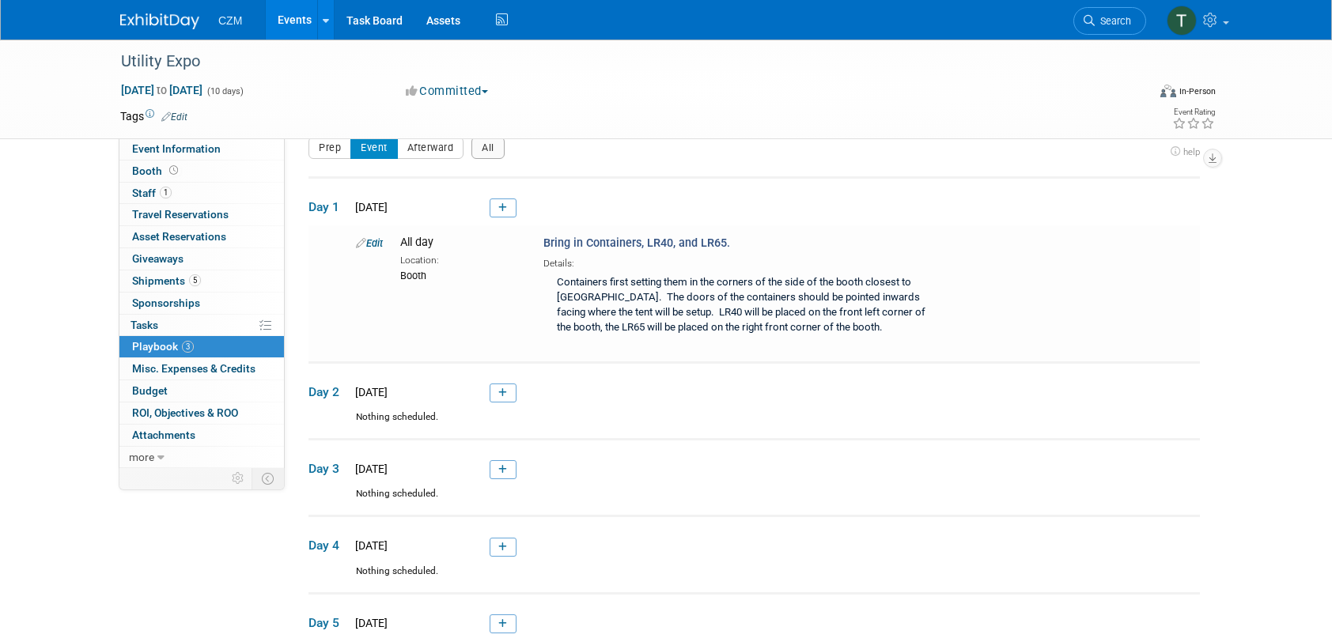
scroll to position [636, 0]
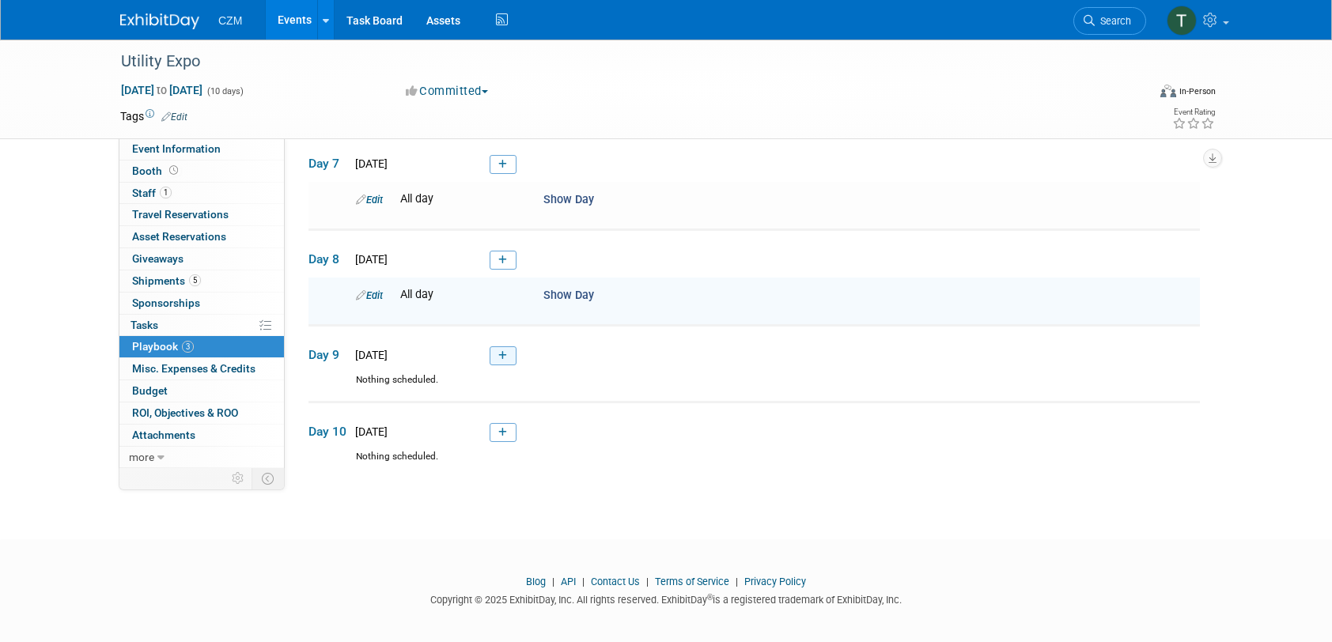
click at [492, 353] on link at bounding box center [503, 356] width 27 height 19
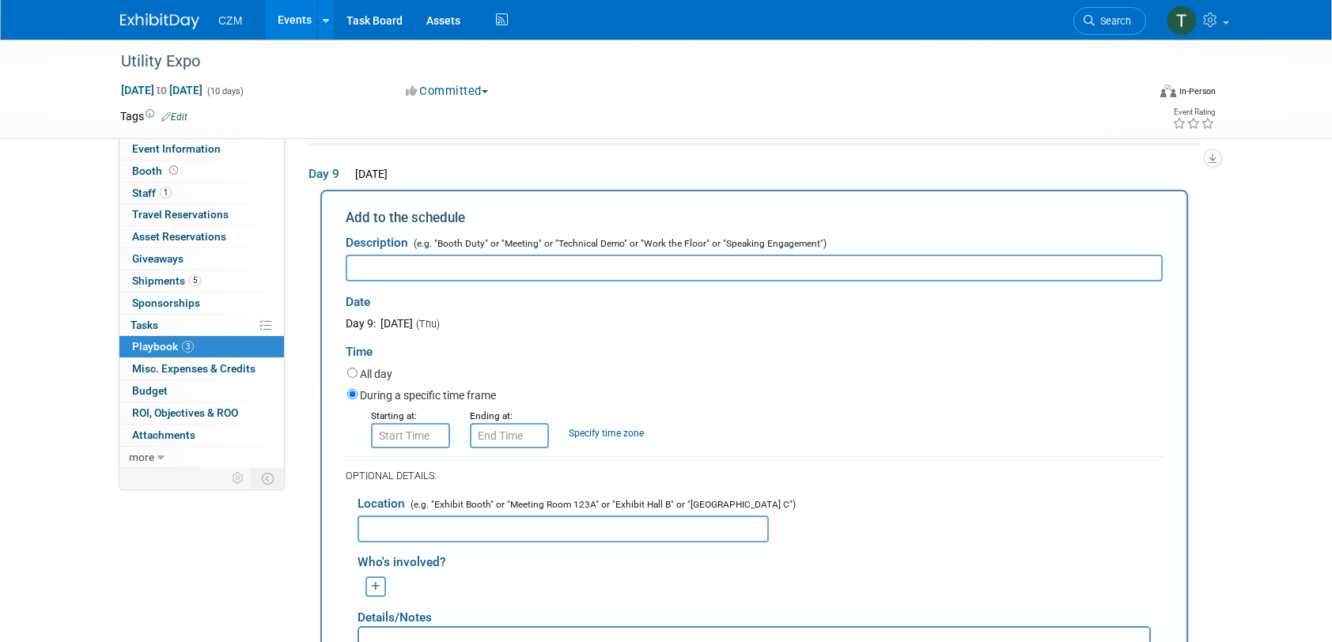
scroll to position [0, 0]
type input "Show Day"
click at [369, 366] on label "All day" at bounding box center [376, 374] width 32 height 16
click at [358, 368] on input "All day" at bounding box center [352, 373] width 10 height 10
radio input "true"
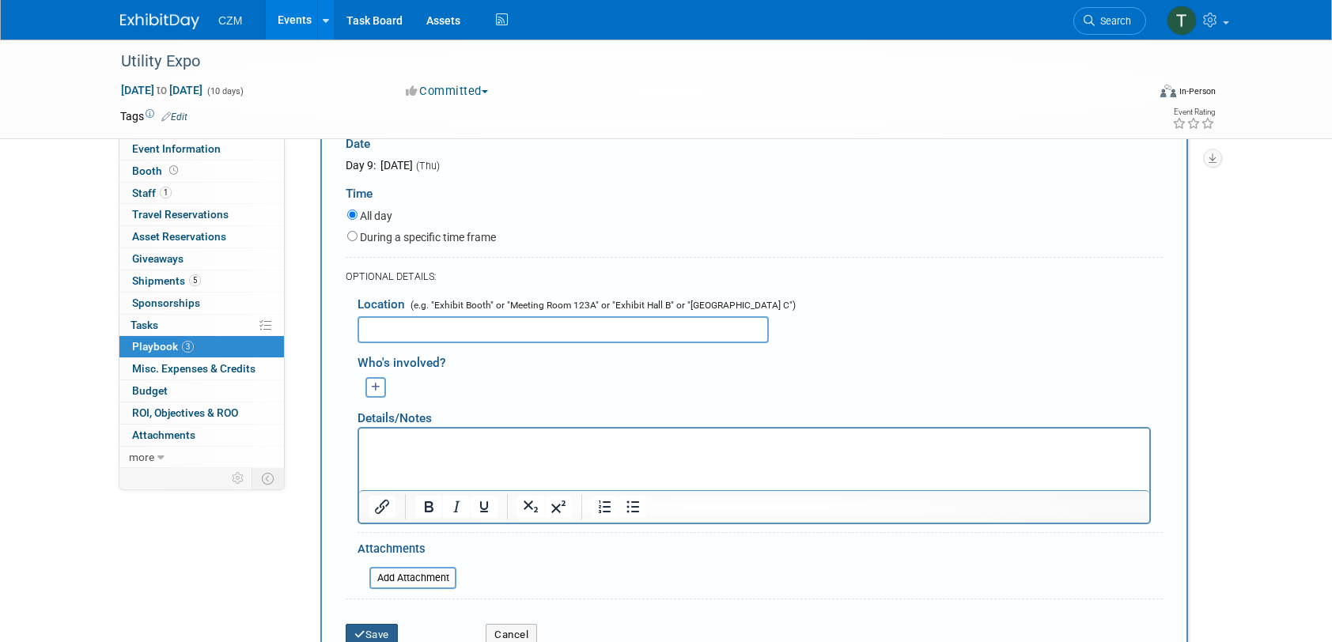
click at [381, 628] on button "Save" at bounding box center [372, 635] width 52 height 22
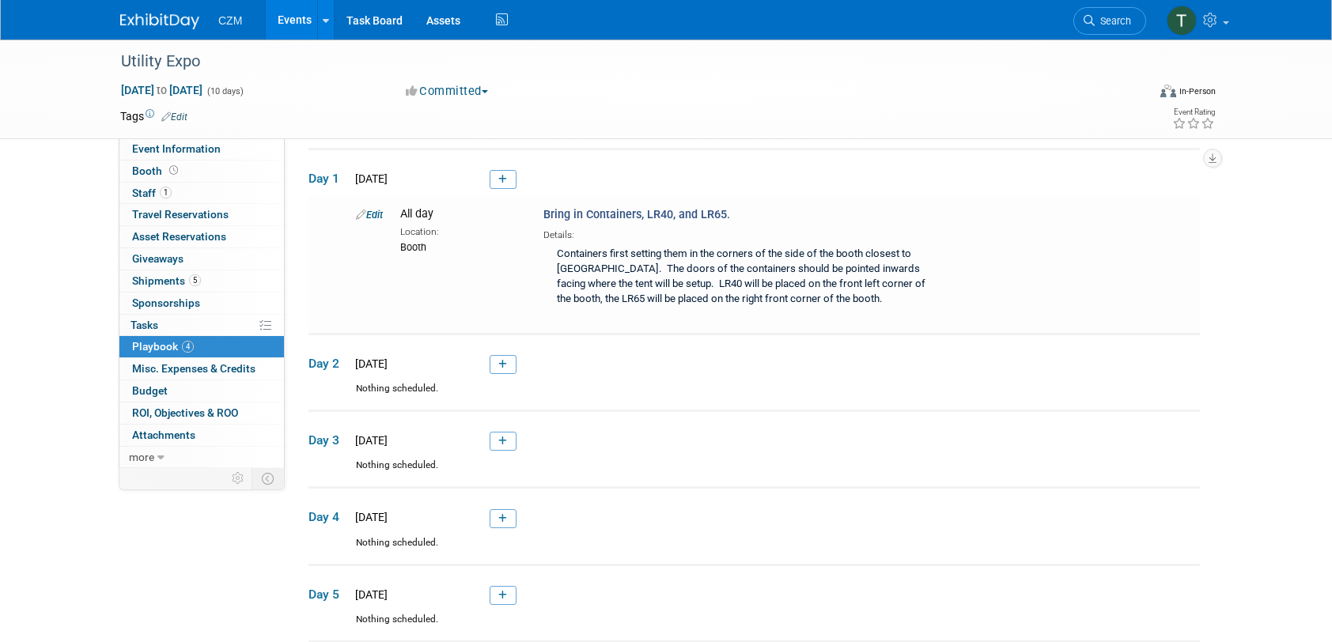
scroll to position [21, 0]
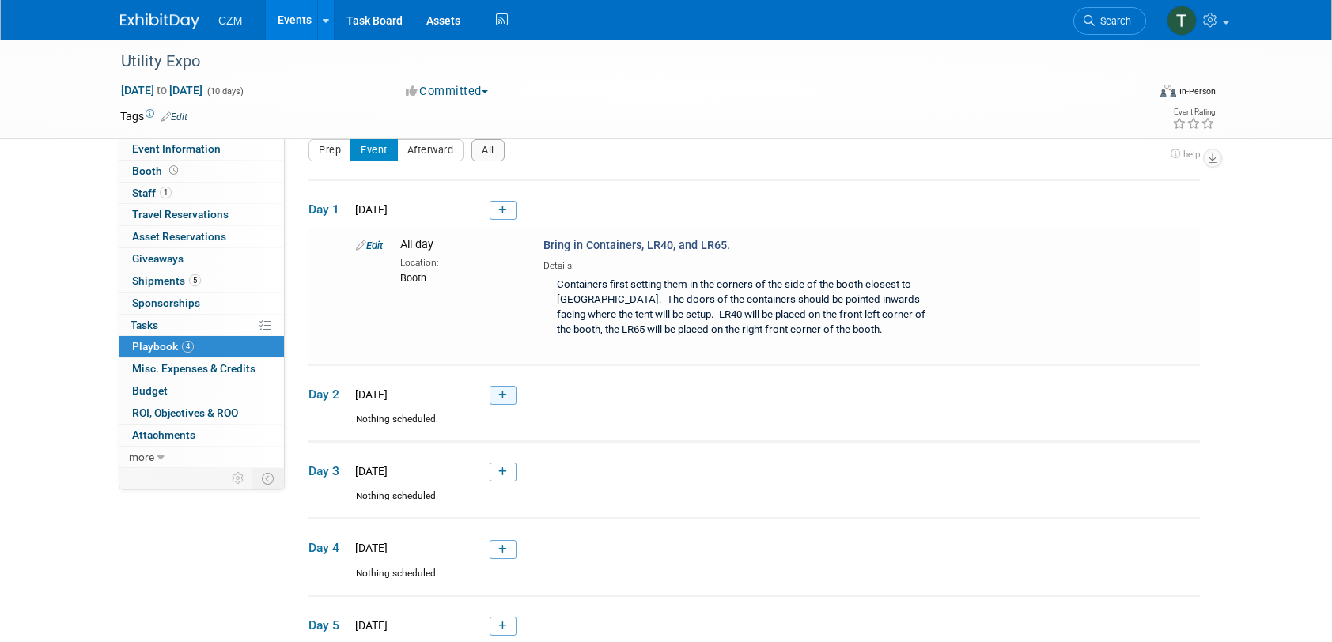
click at [504, 392] on icon at bounding box center [502, 395] width 9 height 9
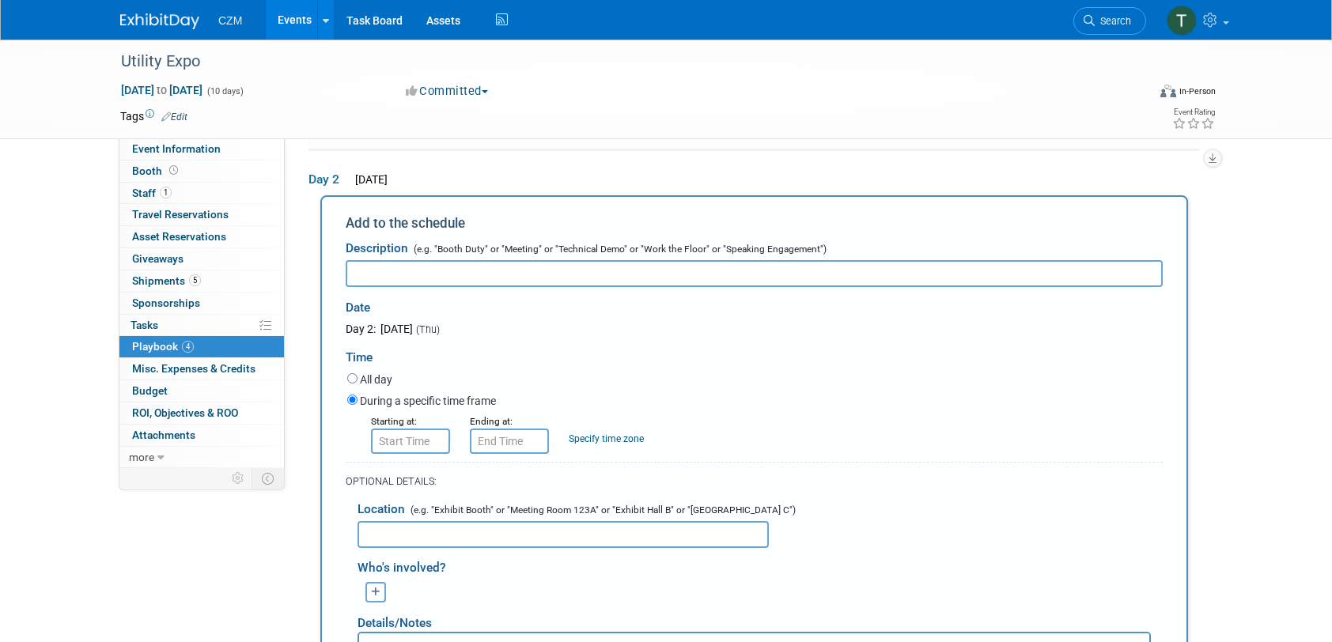
scroll to position [235, 0]
type input "B"
type input "SP25 to arrive"
click at [385, 374] on label "All day" at bounding box center [376, 379] width 32 height 16
click at [358, 374] on input "All day" at bounding box center [352, 378] width 10 height 10
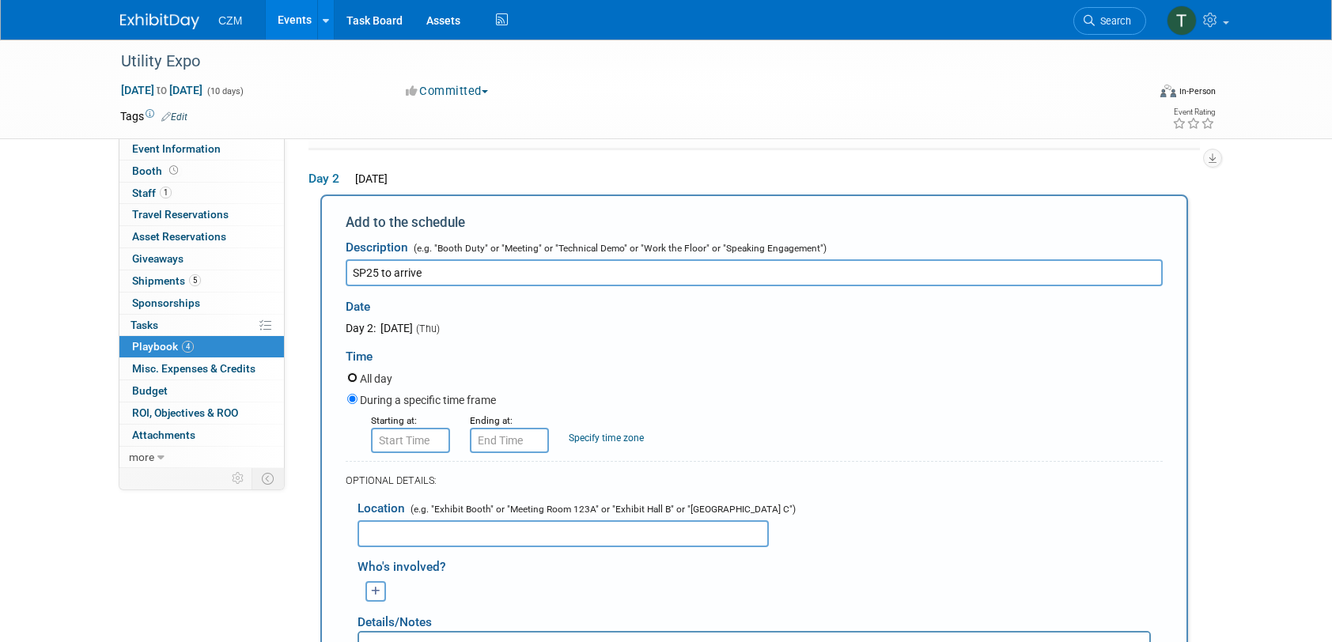
radio input "true"
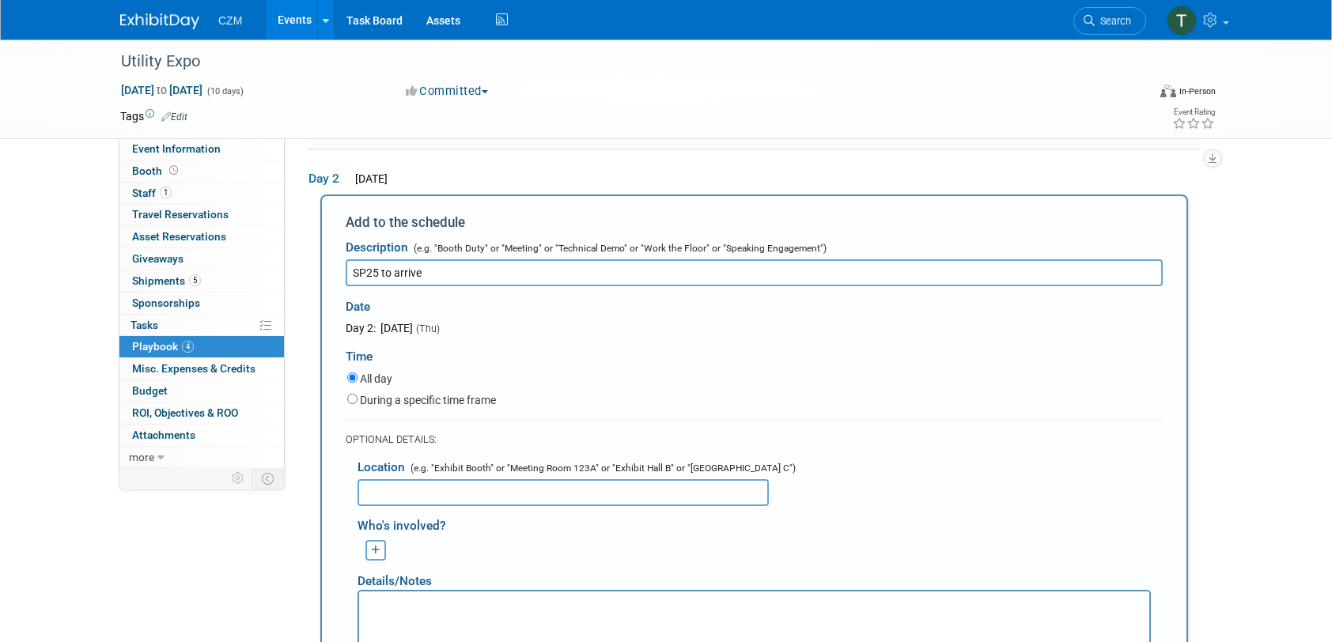
click at [526, 277] on input "SP25 to arrive" at bounding box center [754, 272] width 817 height 27
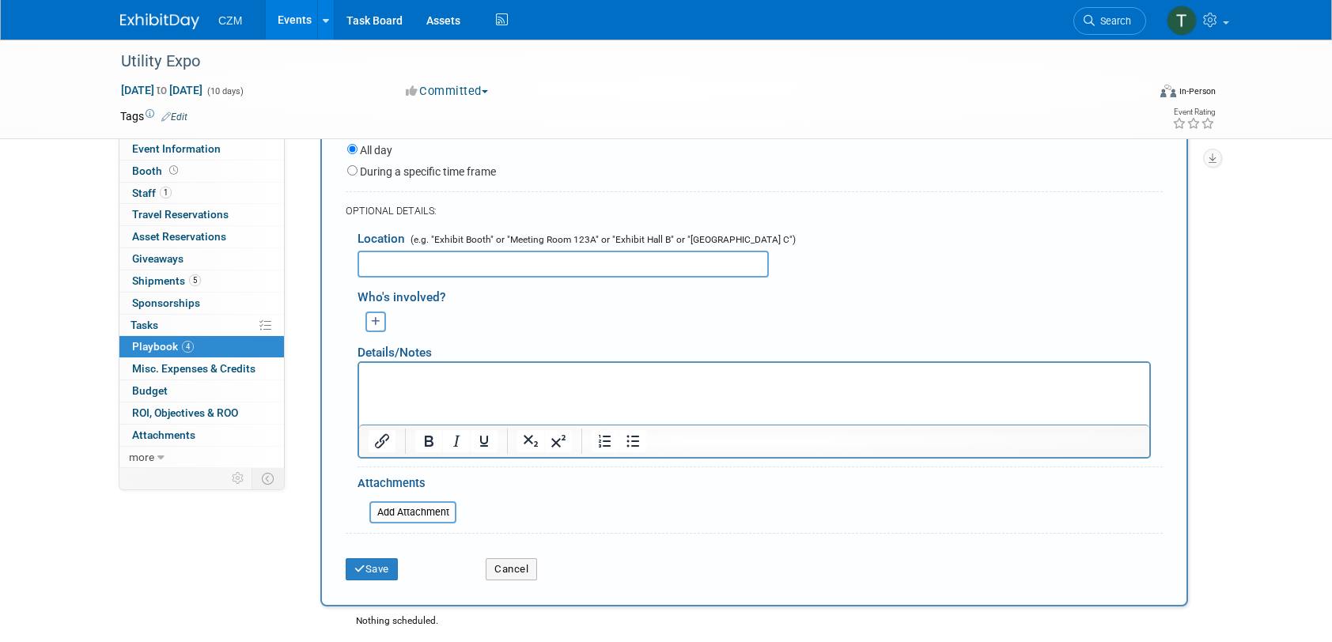
scroll to position [551, 0]
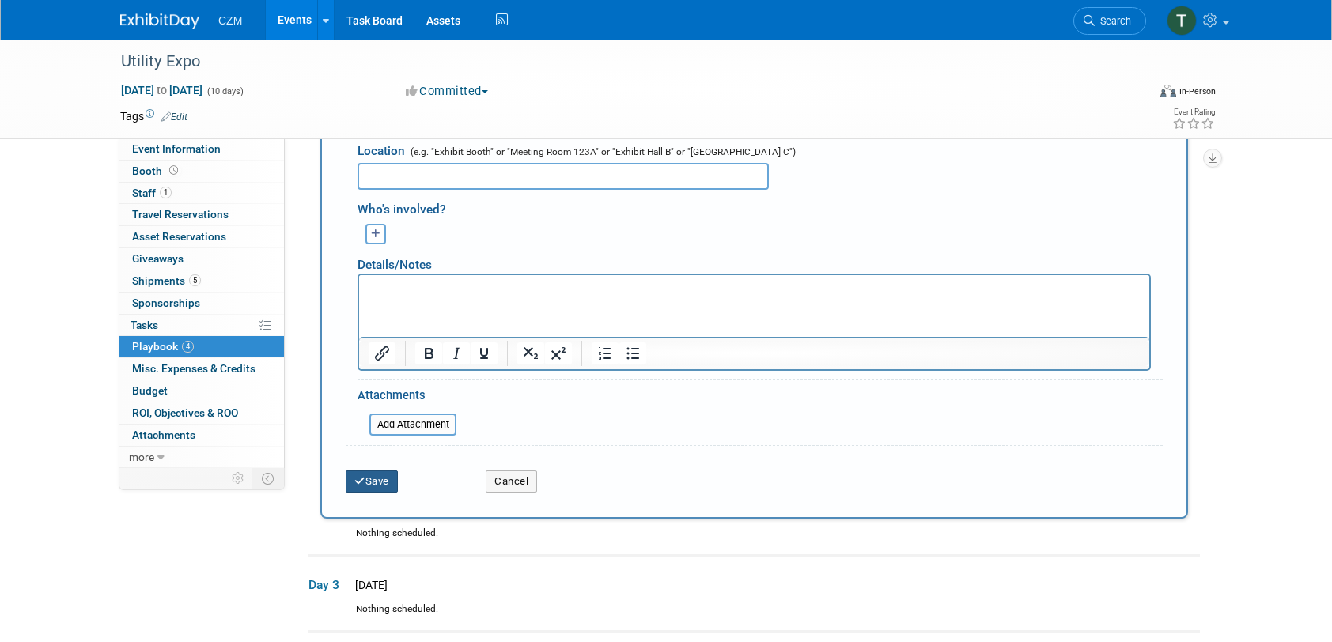
type input "SP25 to arrive. Paint Touch up/cleaning of machines."
click at [377, 477] on button "Save" at bounding box center [372, 482] width 52 height 22
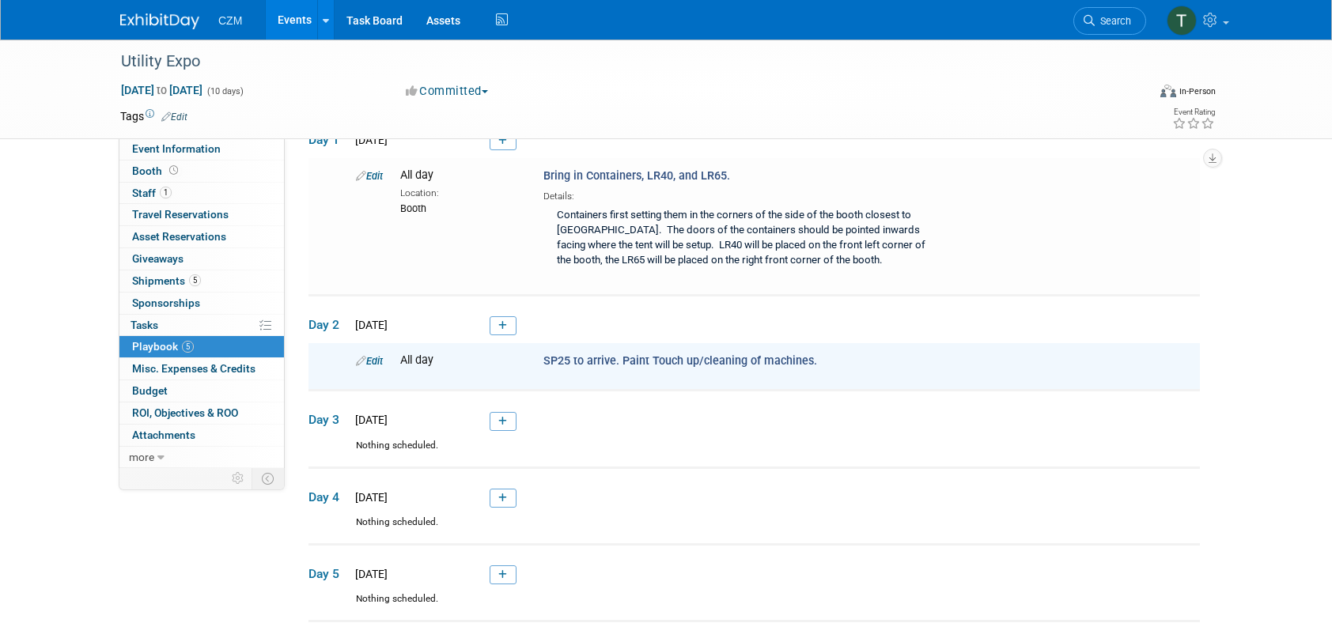
scroll to position [75, 0]
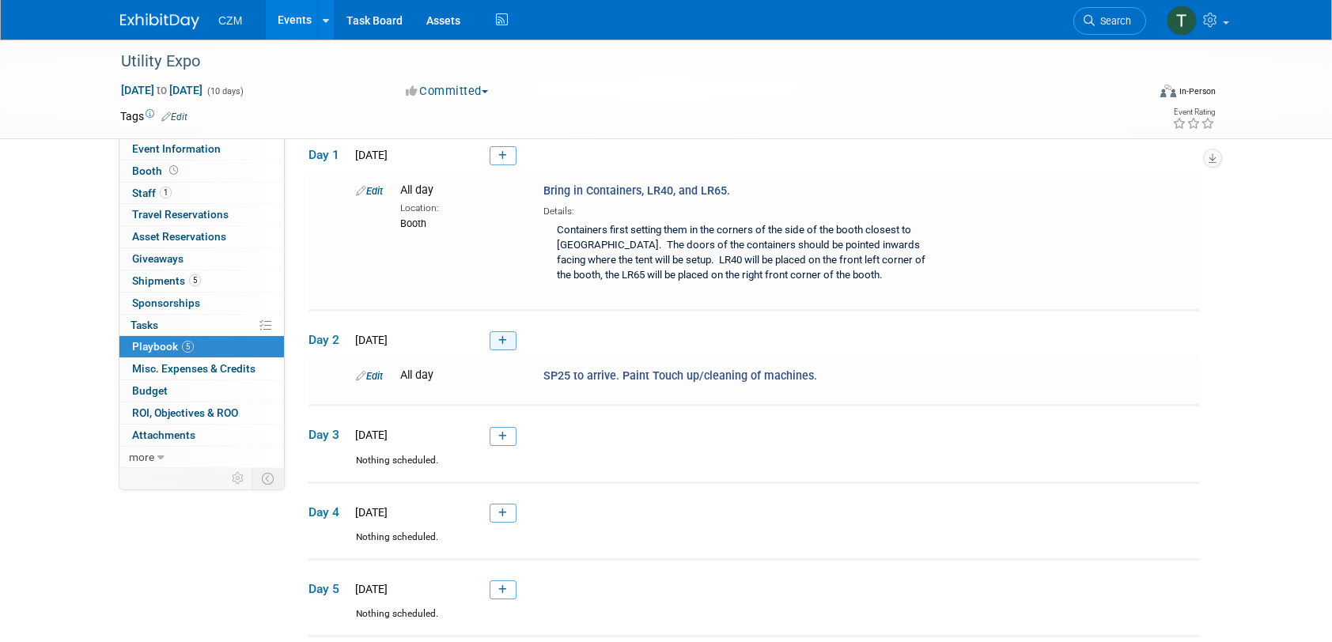
click at [511, 342] on link at bounding box center [503, 340] width 27 height 19
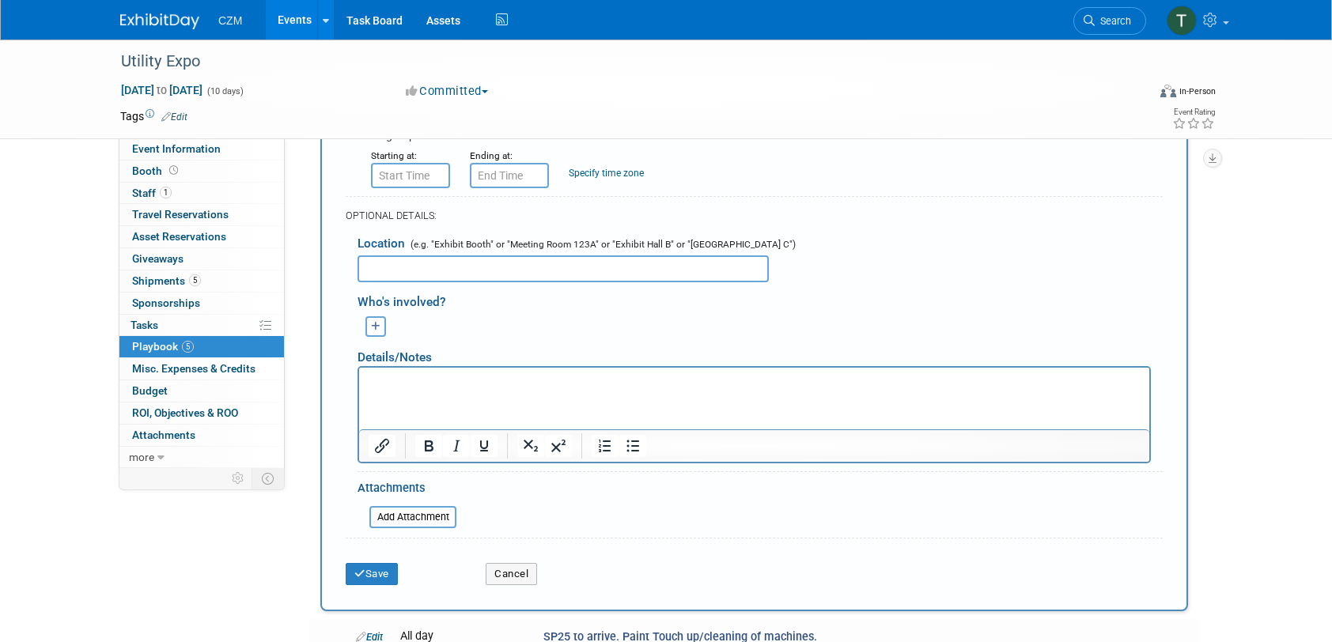
scroll to position [551, 0]
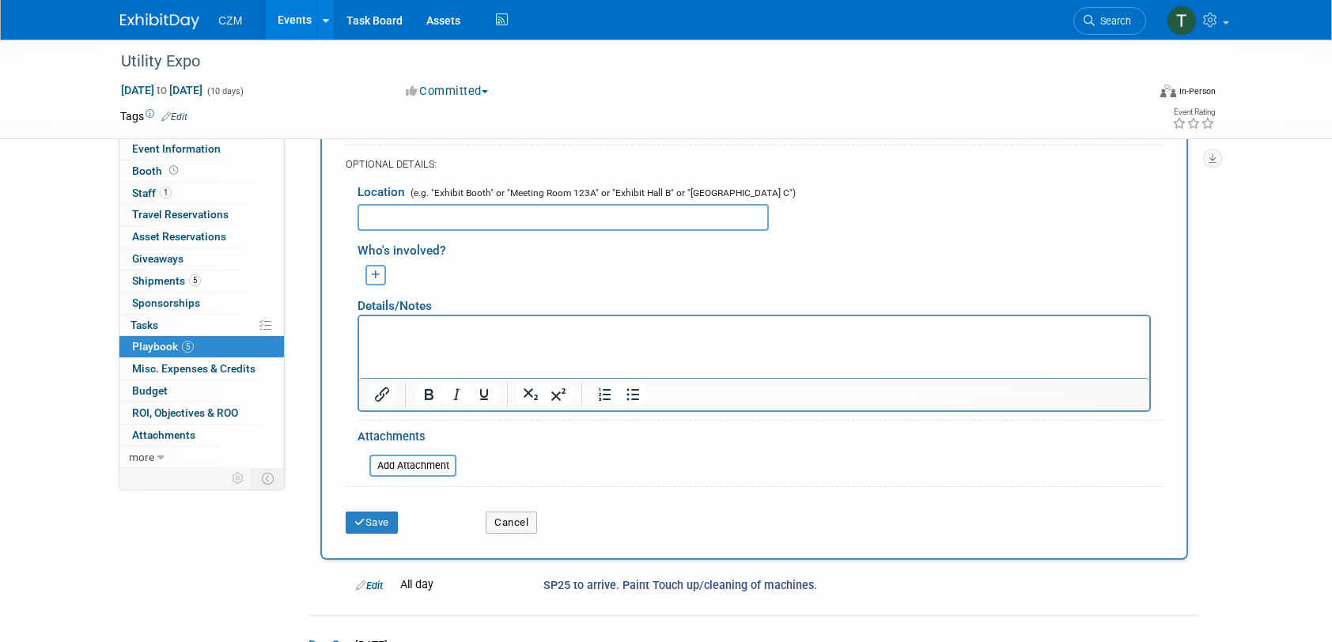
click at [525, 509] on div "Cancel" at bounding box center [544, 518] width 140 height 32
click at [530, 519] on button "Cancel" at bounding box center [511, 523] width 51 height 22
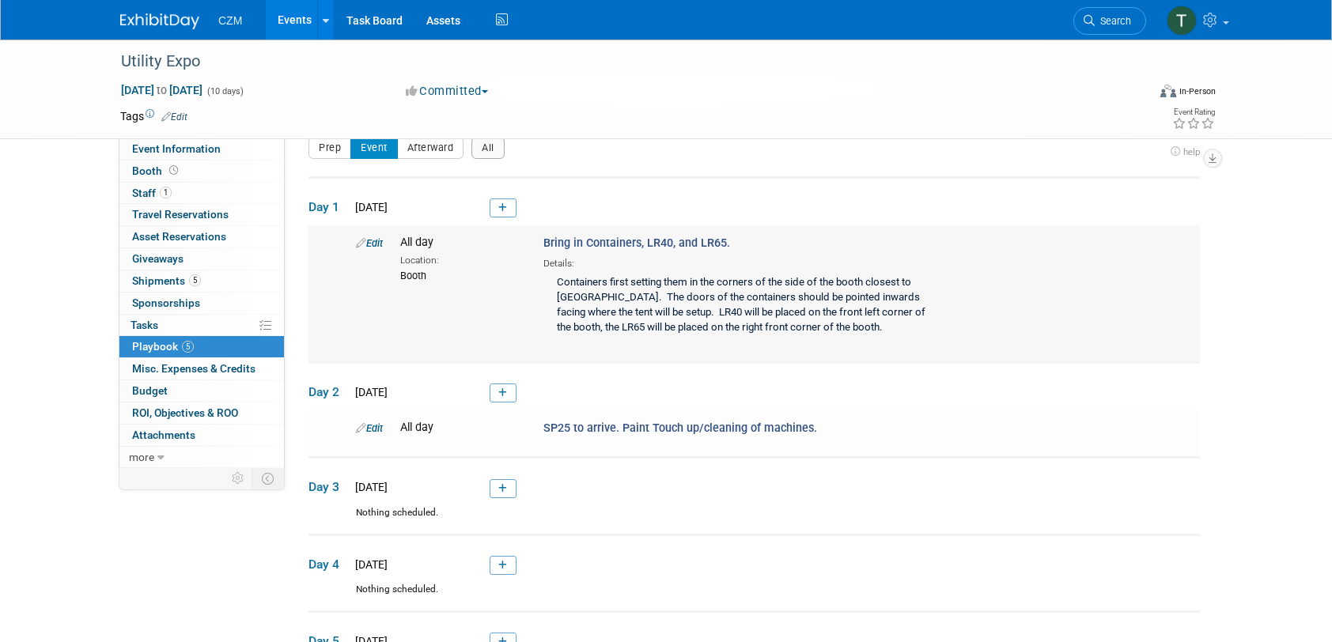
click at [741, 306] on div "Containers first setting them in the corners of the side of the booth closest t…" at bounding box center [747, 306] width 407 height 71
click at [369, 242] on link "Edit" at bounding box center [369, 243] width 27 height 12
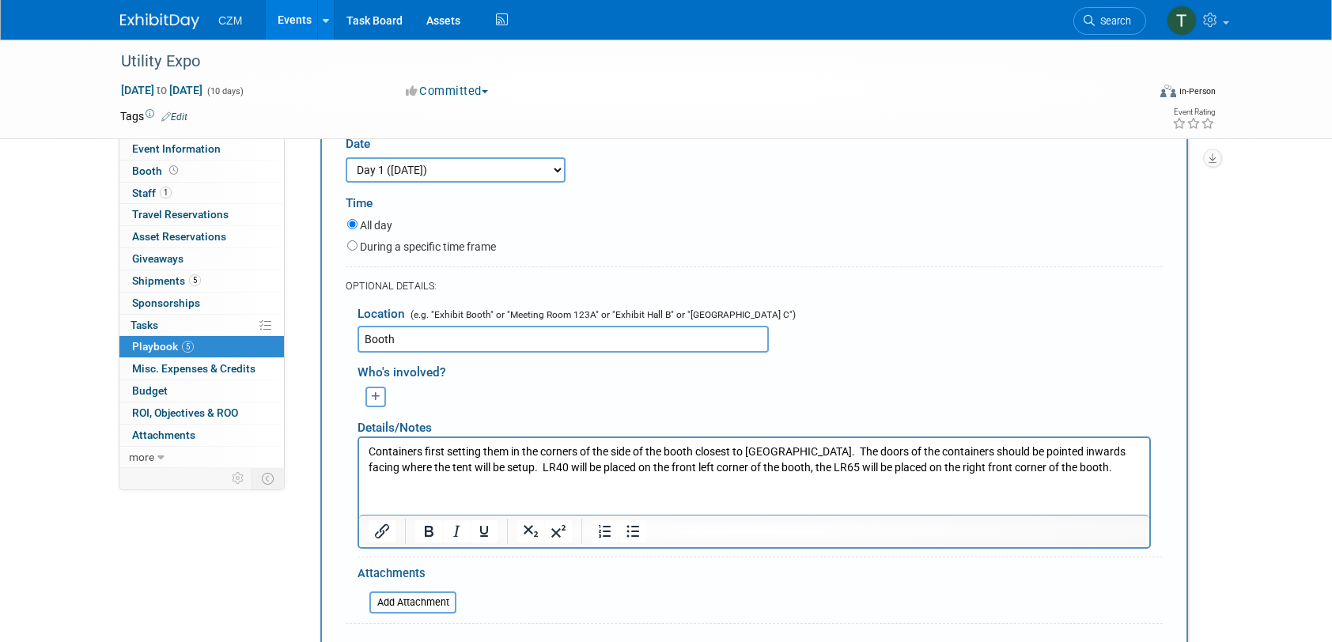
scroll to position [226, 0]
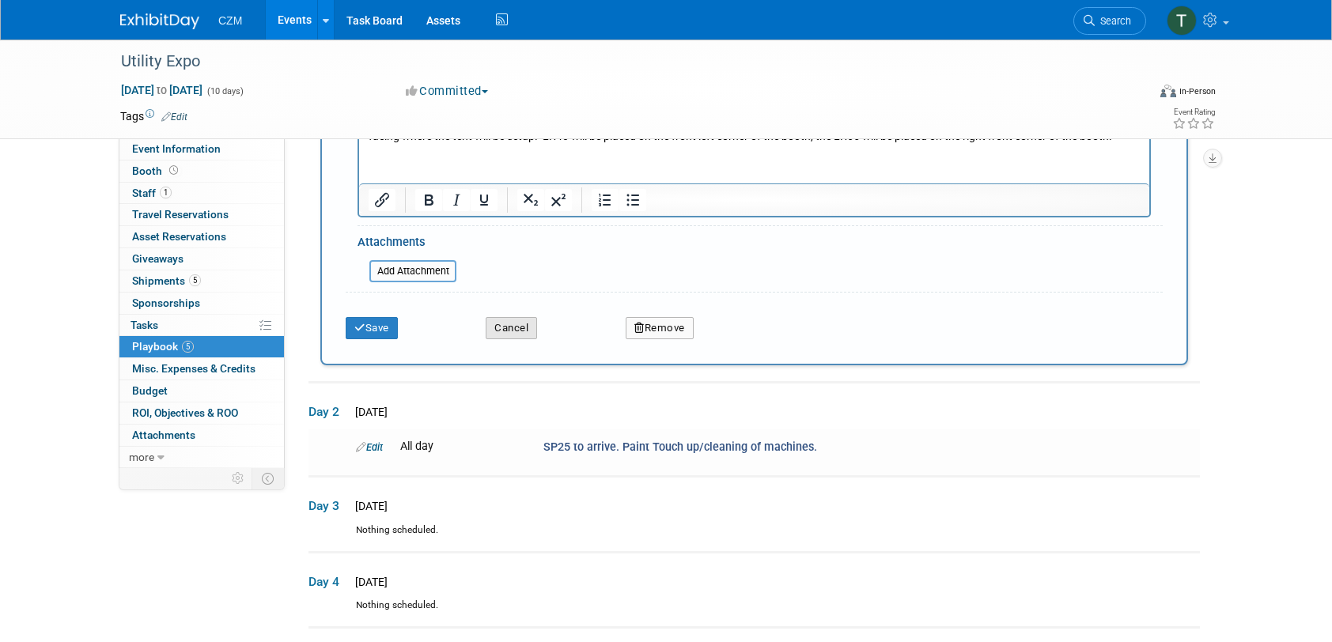
click at [504, 334] on button "Cancel" at bounding box center [511, 328] width 51 height 22
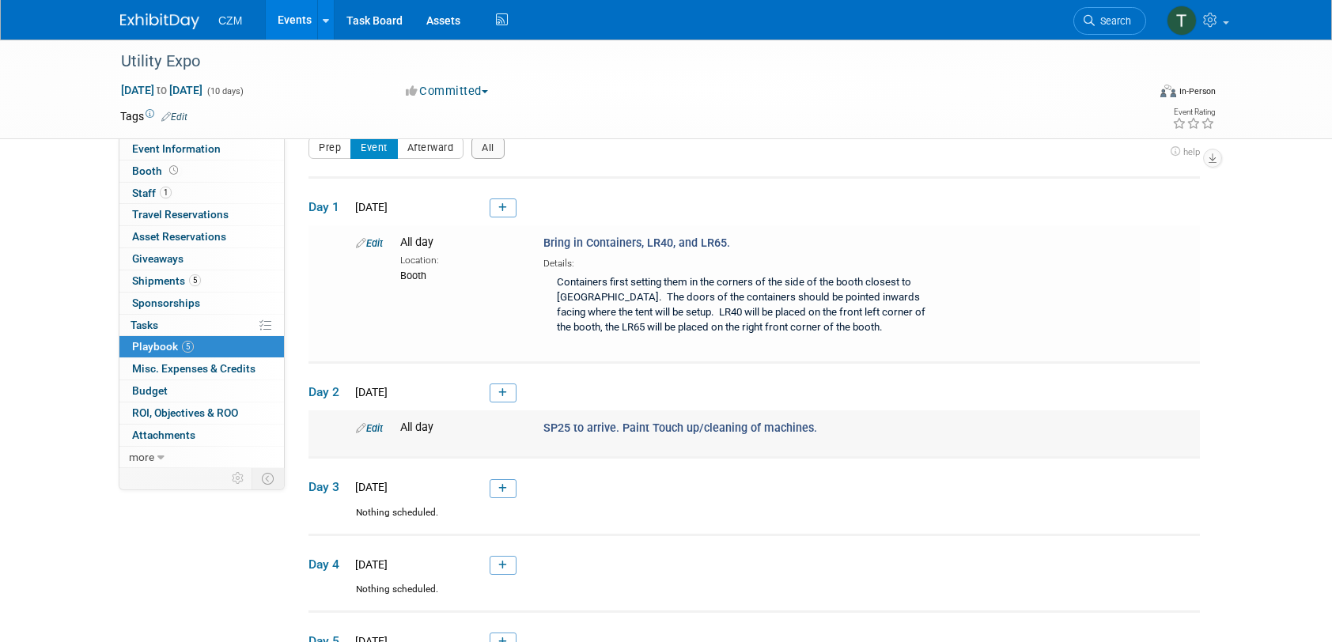
click at [373, 428] on link "Edit" at bounding box center [369, 428] width 27 height 12
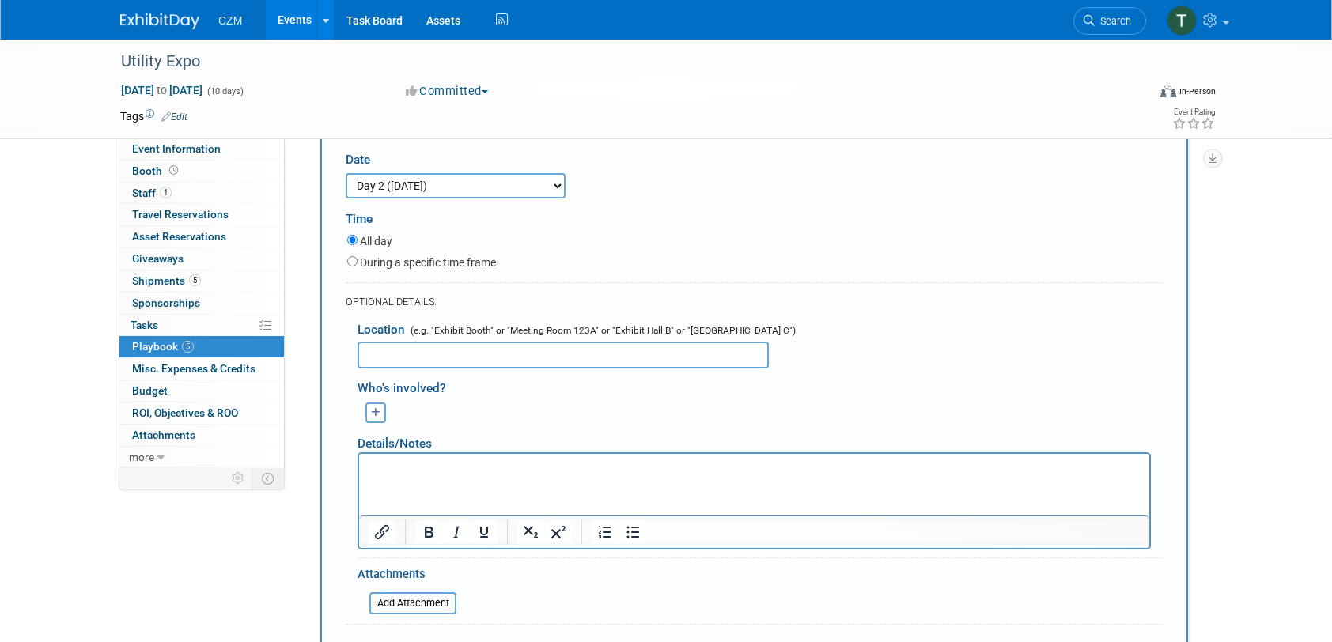
scroll to position [410, 0]
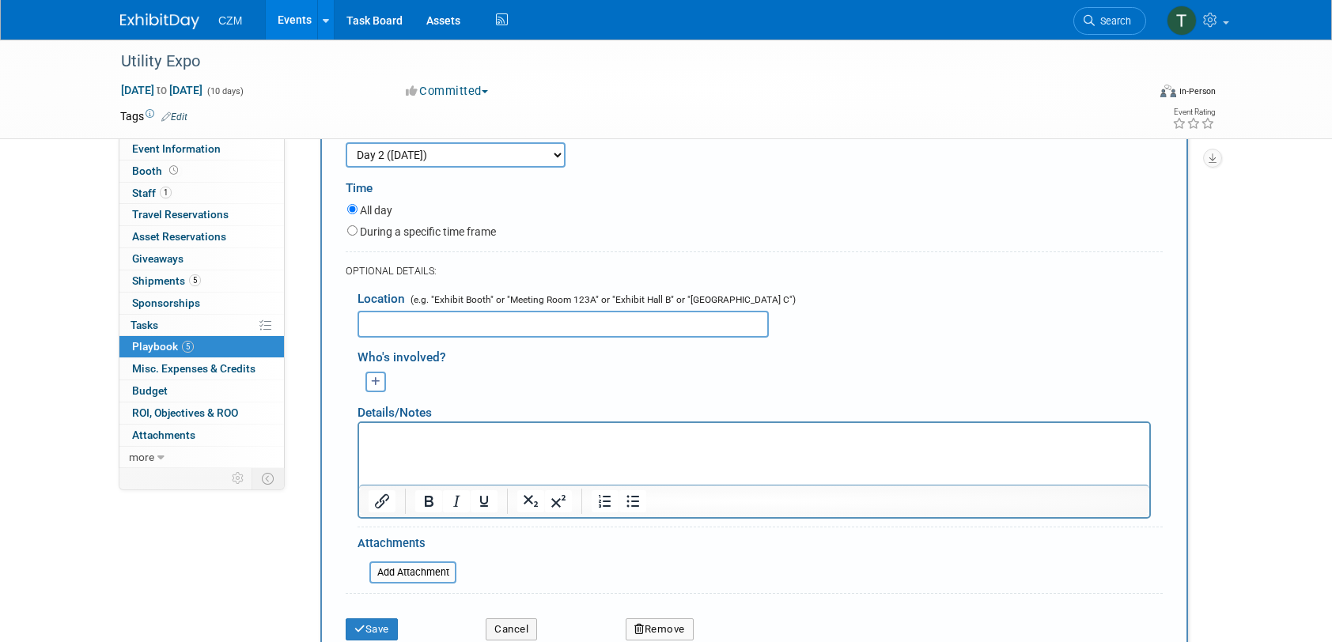
click at [600, 439] on p "Rich Text Area. Press ALT-0 for help." at bounding box center [755, 438] width 772 height 16
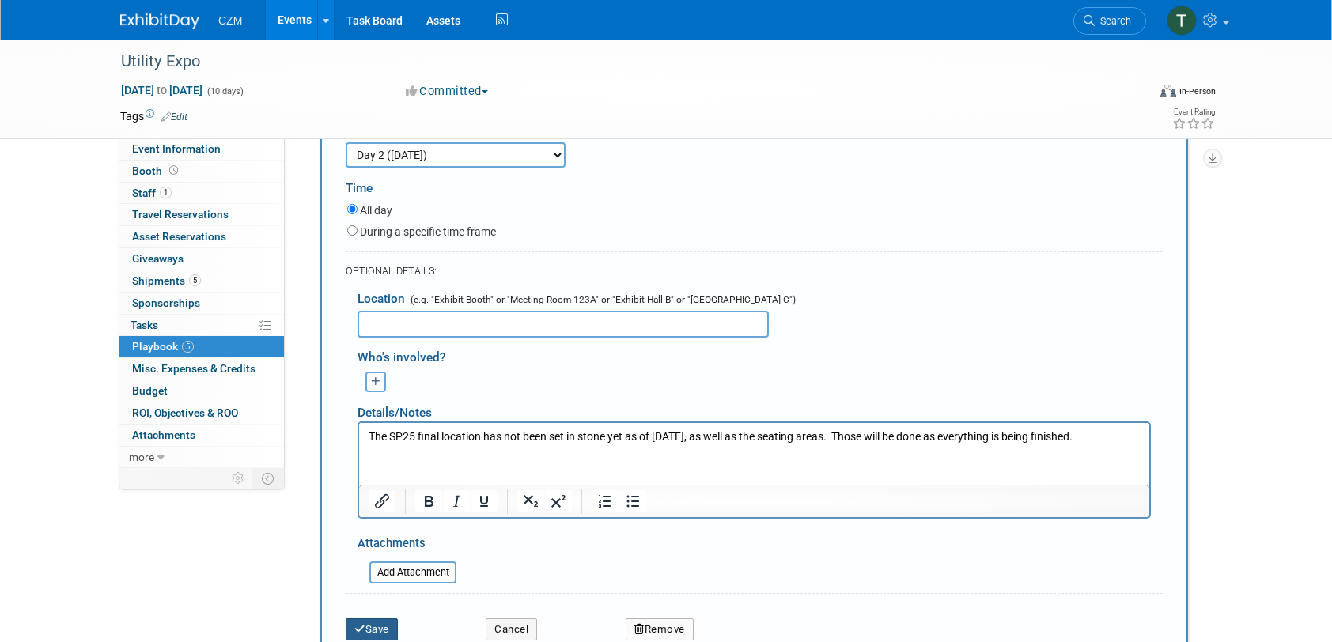
click at [373, 619] on button "Save" at bounding box center [372, 630] width 52 height 22
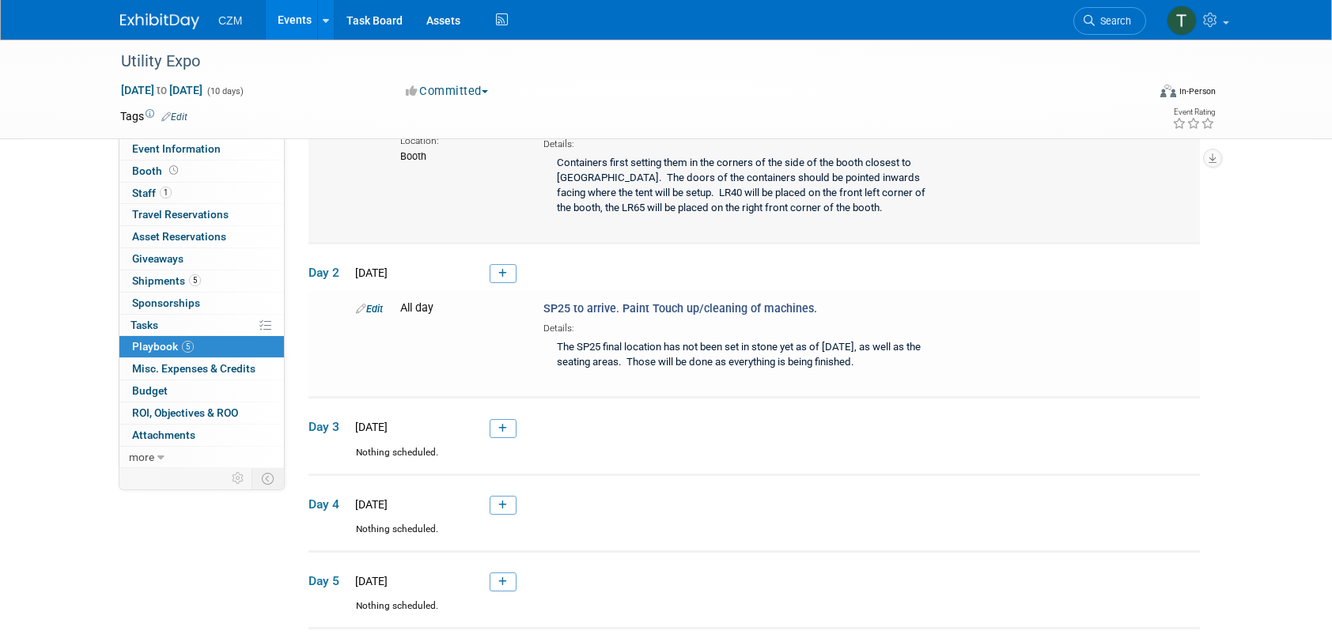
scroll to position [158, 0]
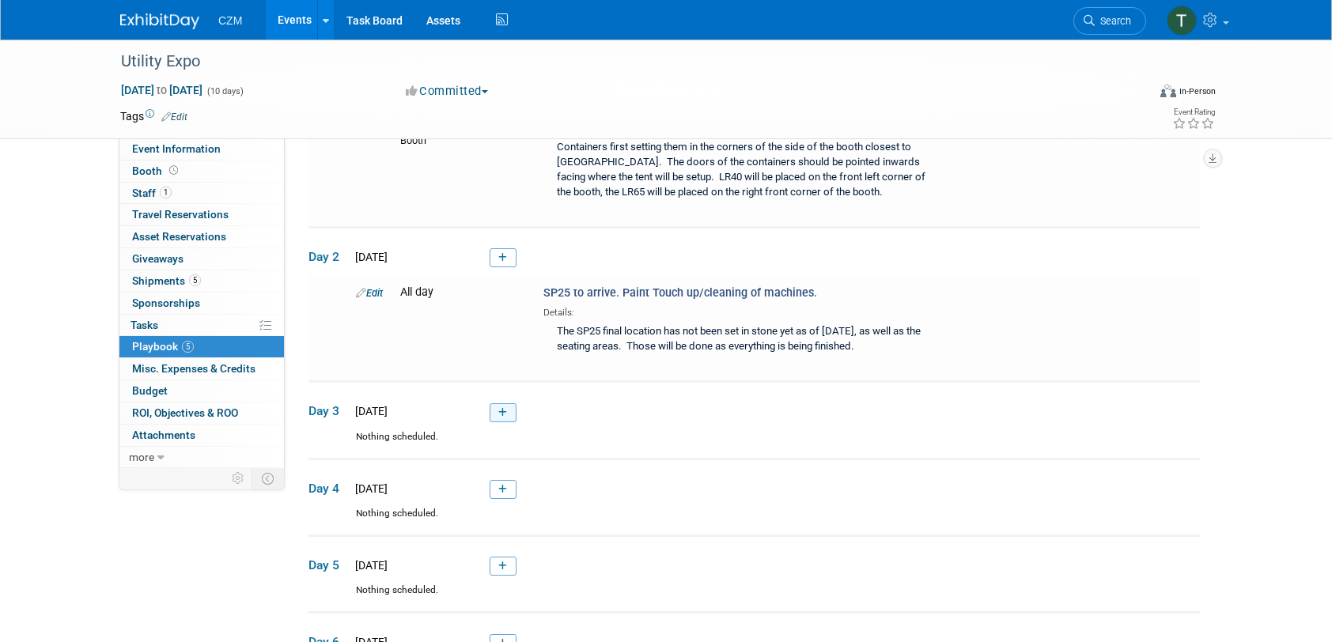
click at [502, 413] on icon at bounding box center [502, 412] width 9 height 9
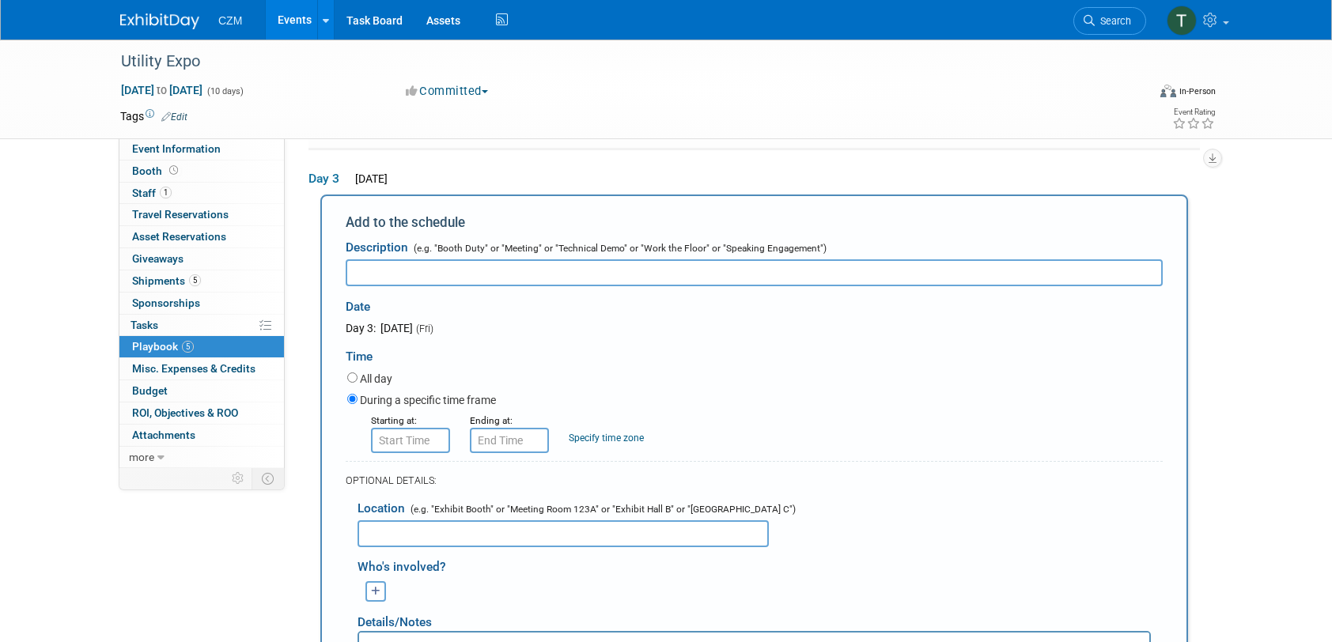
scroll to position [0, 0]
type input "Tent Setup/Machine touch up painting and cleaning"
click at [373, 382] on label "All day" at bounding box center [376, 379] width 32 height 16
click at [358, 382] on input "All day" at bounding box center [352, 378] width 10 height 10
radio input "true"
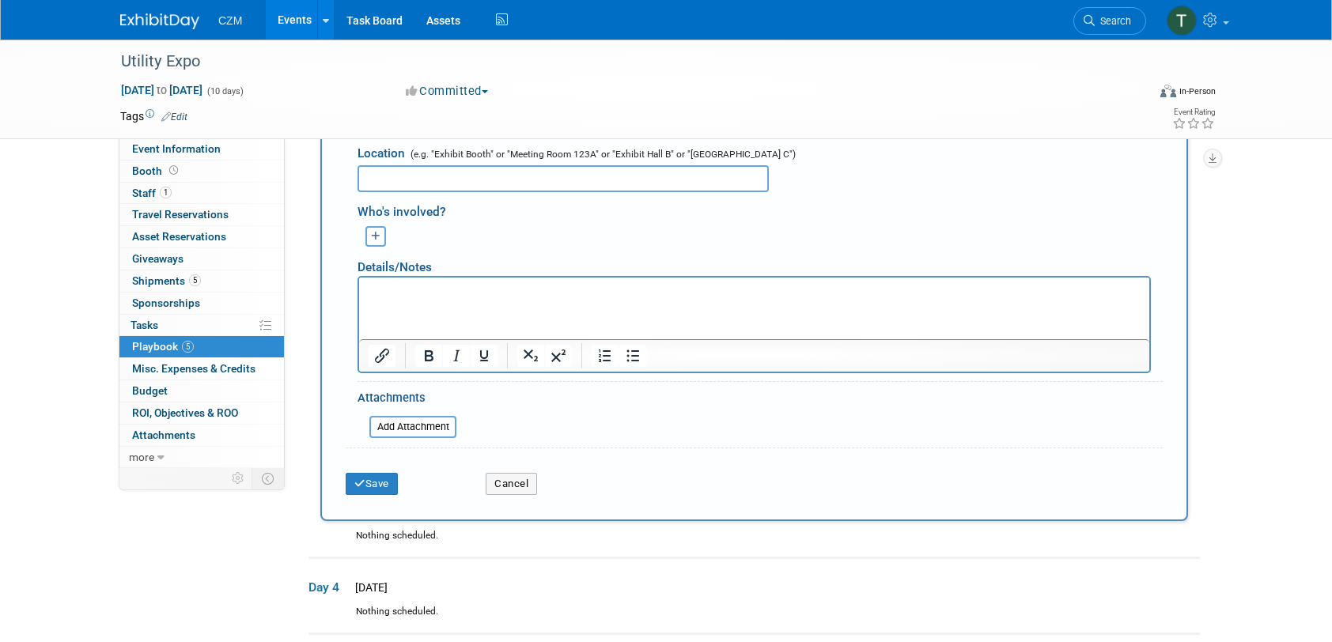
scroll to position [705, 0]
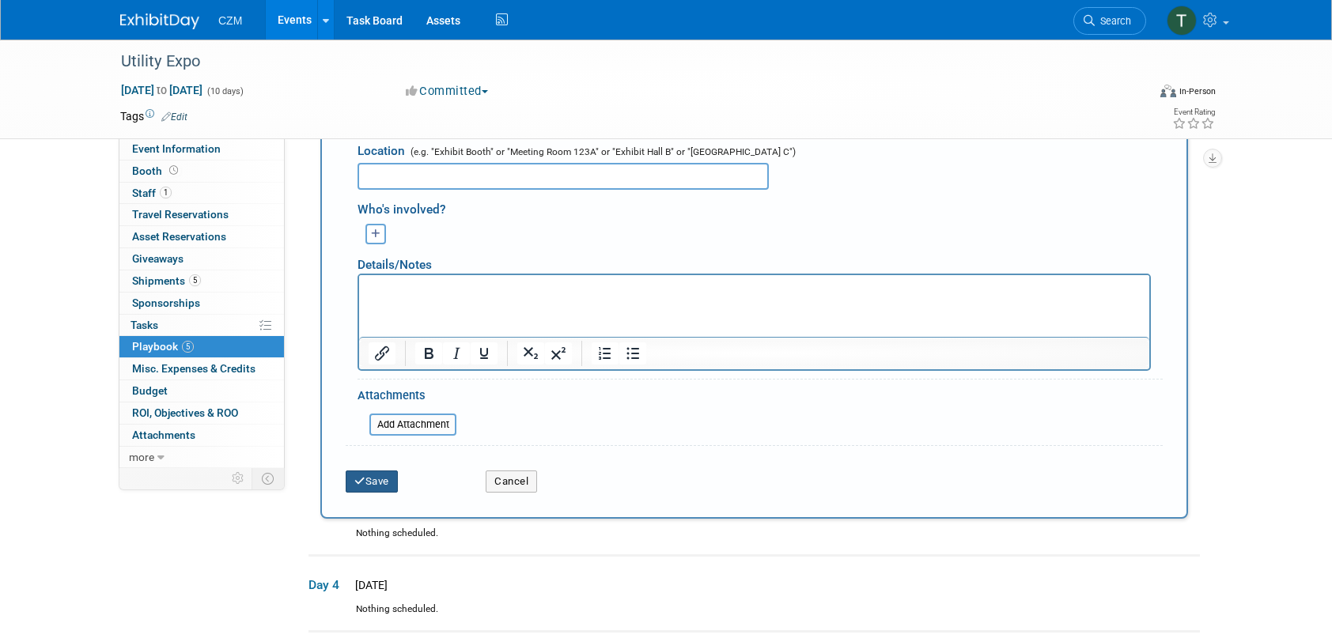
click at [375, 473] on button "Save" at bounding box center [372, 482] width 52 height 22
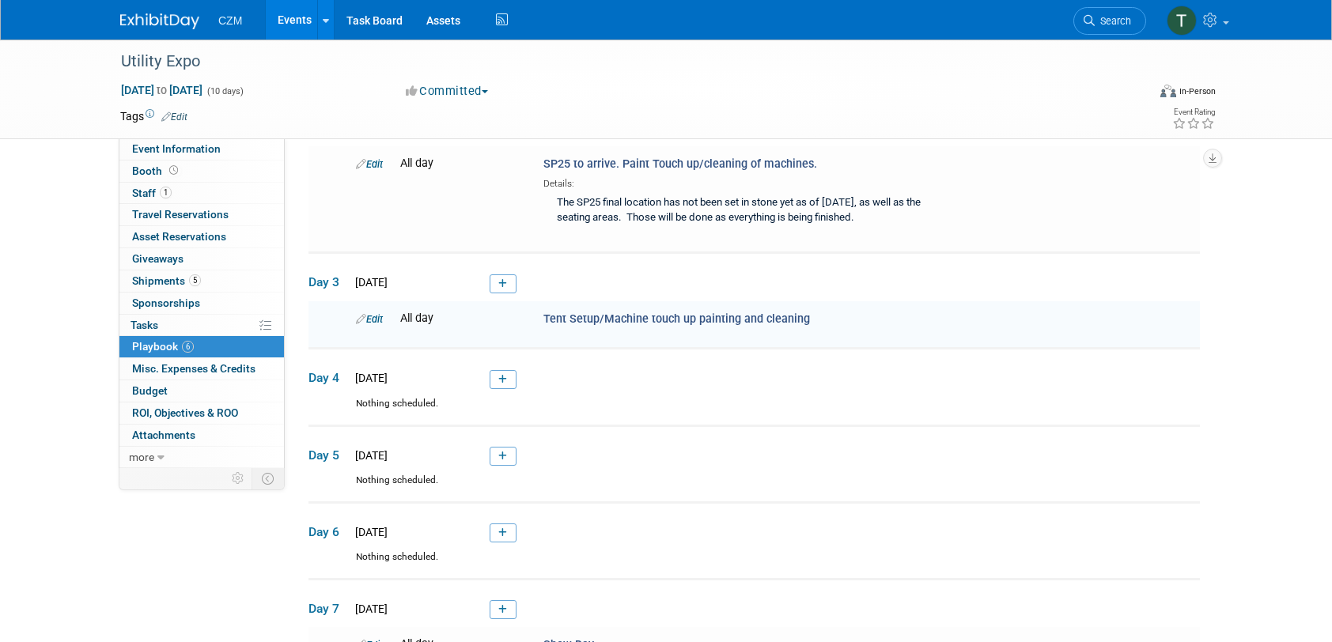
scroll to position [387, 0]
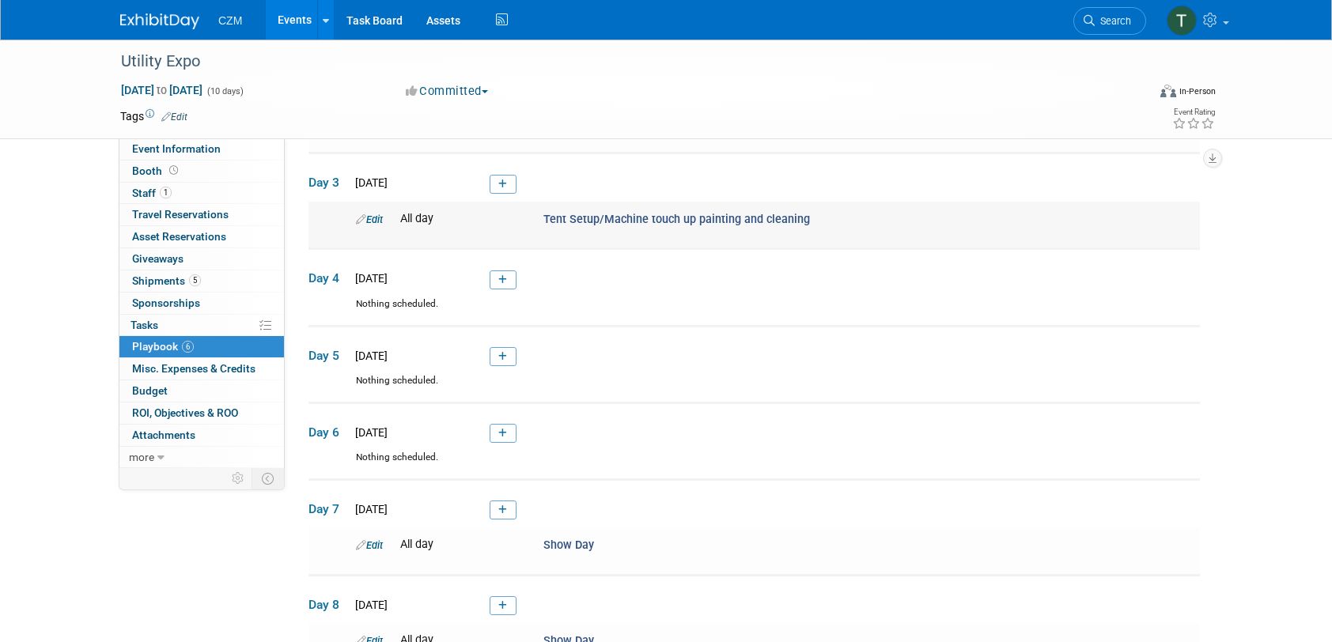
click at [372, 217] on link "Edit" at bounding box center [369, 220] width 27 height 12
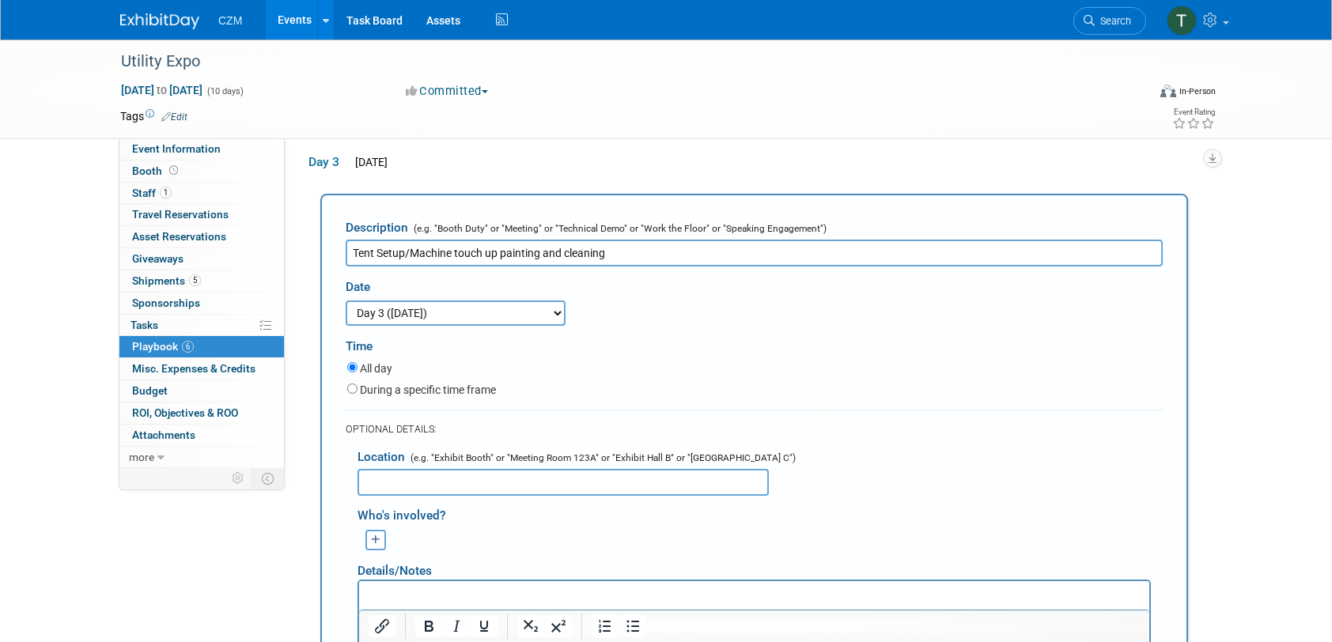
scroll to position [0, 0]
drag, startPoint x: 406, startPoint y: 252, endPoint x: 419, endPoint y: 278, distance: 29.4
click at [406, 252] on input "Tent Setup/Machine touch up painting and cleaning" at bounding box center [754, 253] width 817 height 27
type input "Tent Assembly/Machine touch up painting and cleaning"
click at [687, 312] on div "Date 3 days before the event starts (Sep 28, 2025) 2 days before the event star…" at bounding box center [754, 296] width 841 height 59
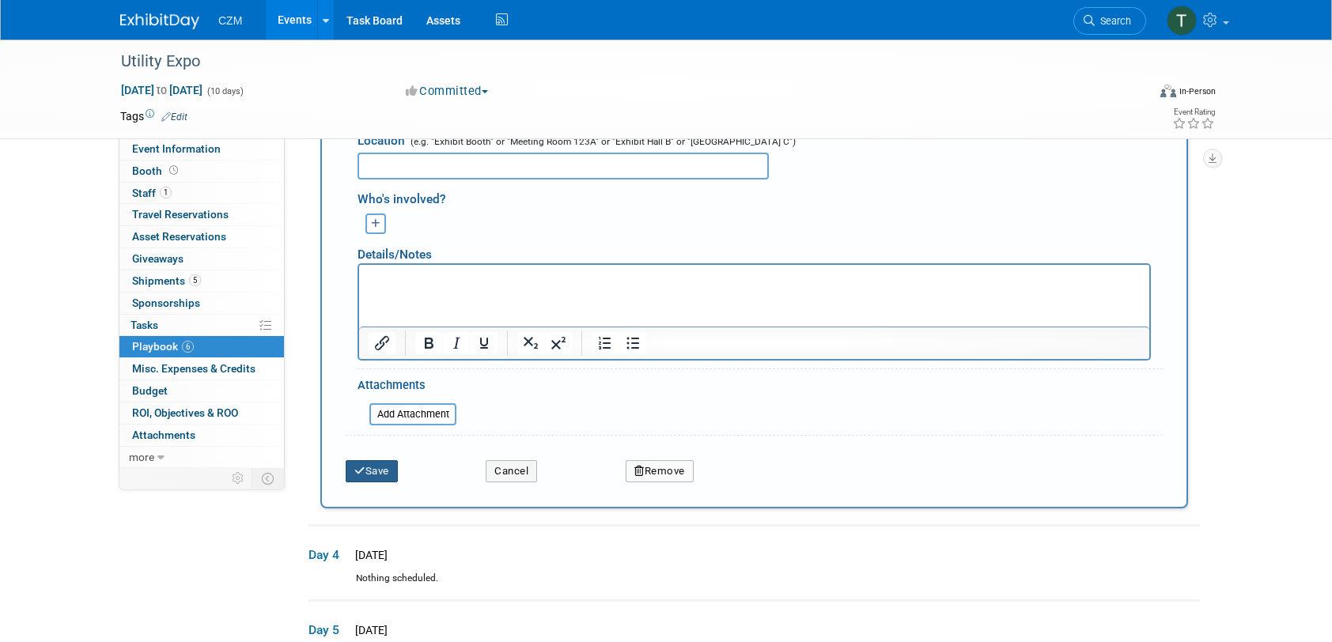
click at [361, 472] on icon "submit" at bounding box center [359, 471] width 11 height 10
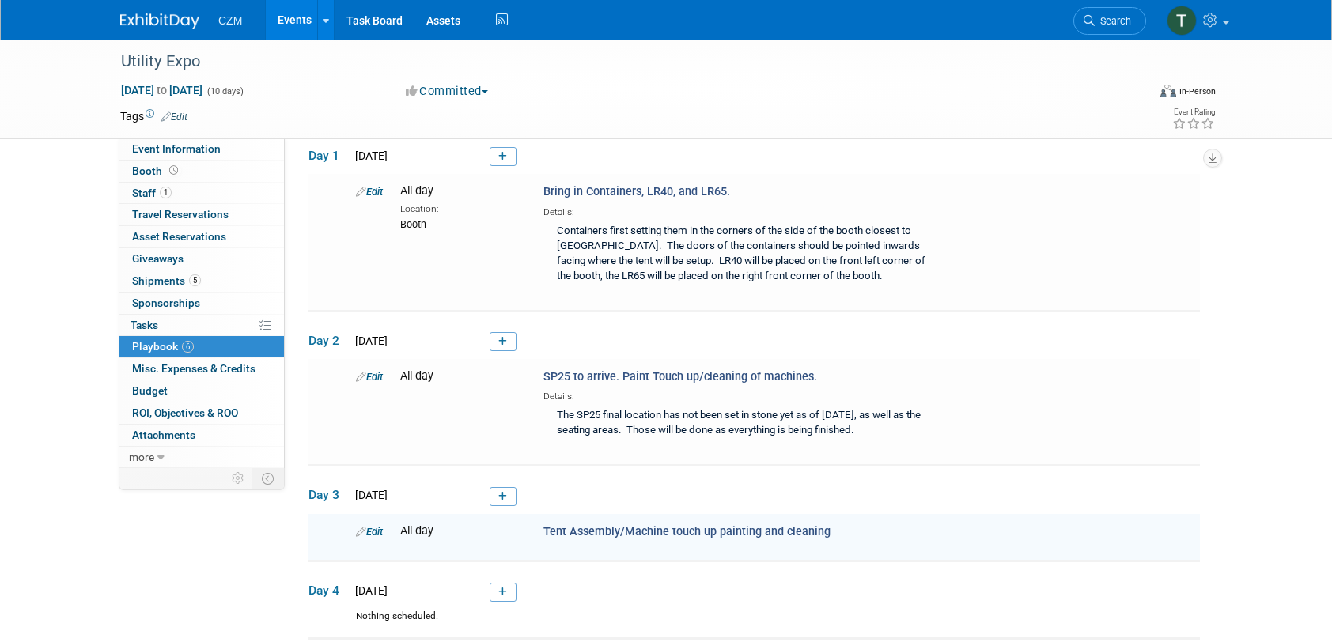
scroll to position [70, 0]
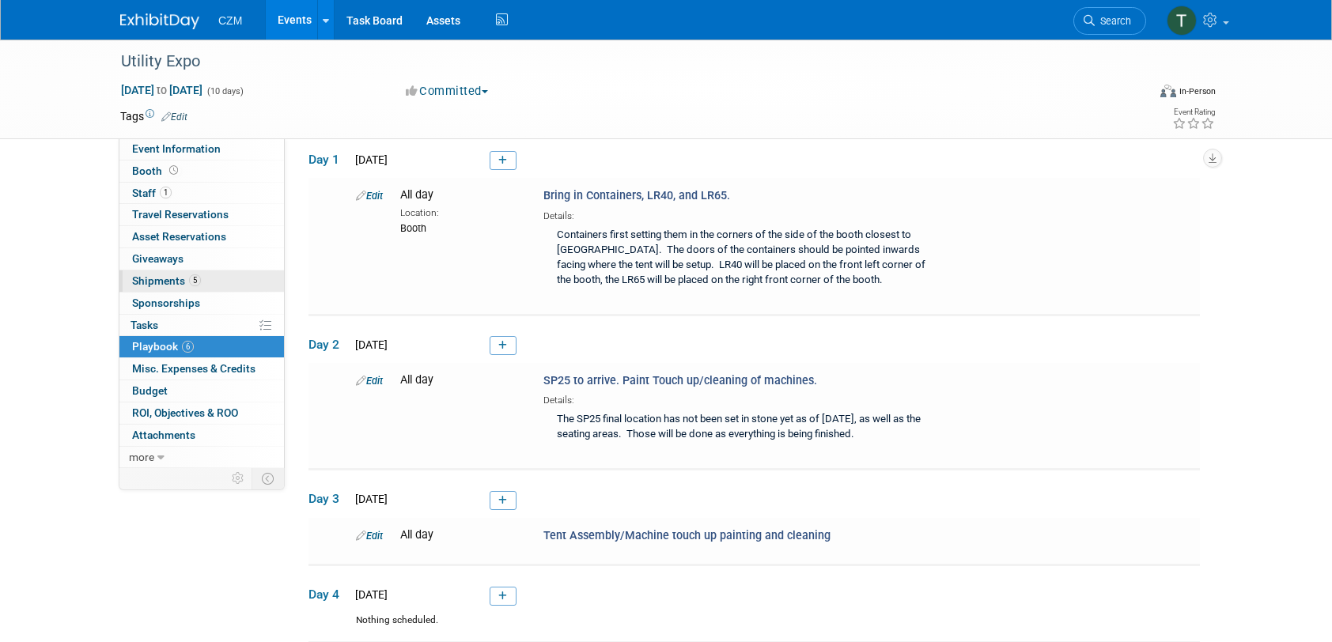
click at [179, 284] on span "Shipments 5" at bounding box center [166, 281] width 69 height 13
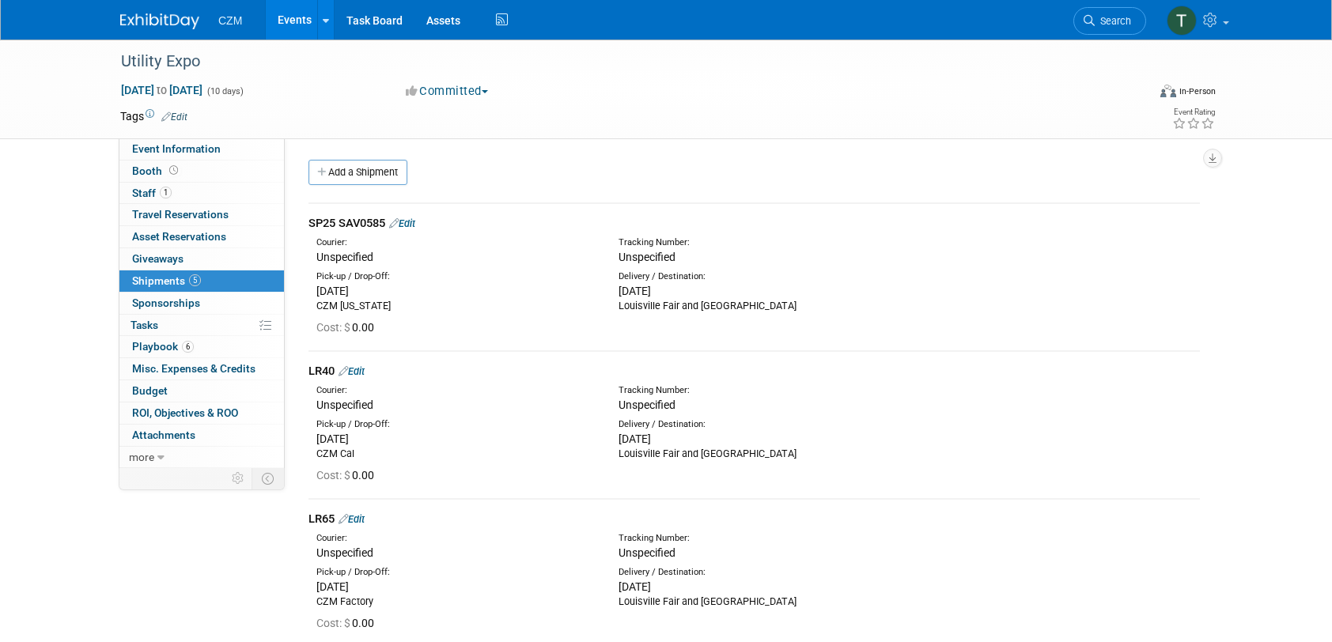
click at [413, 223] on link "Edit" at bounding box center [402, 224] width 26 height 12
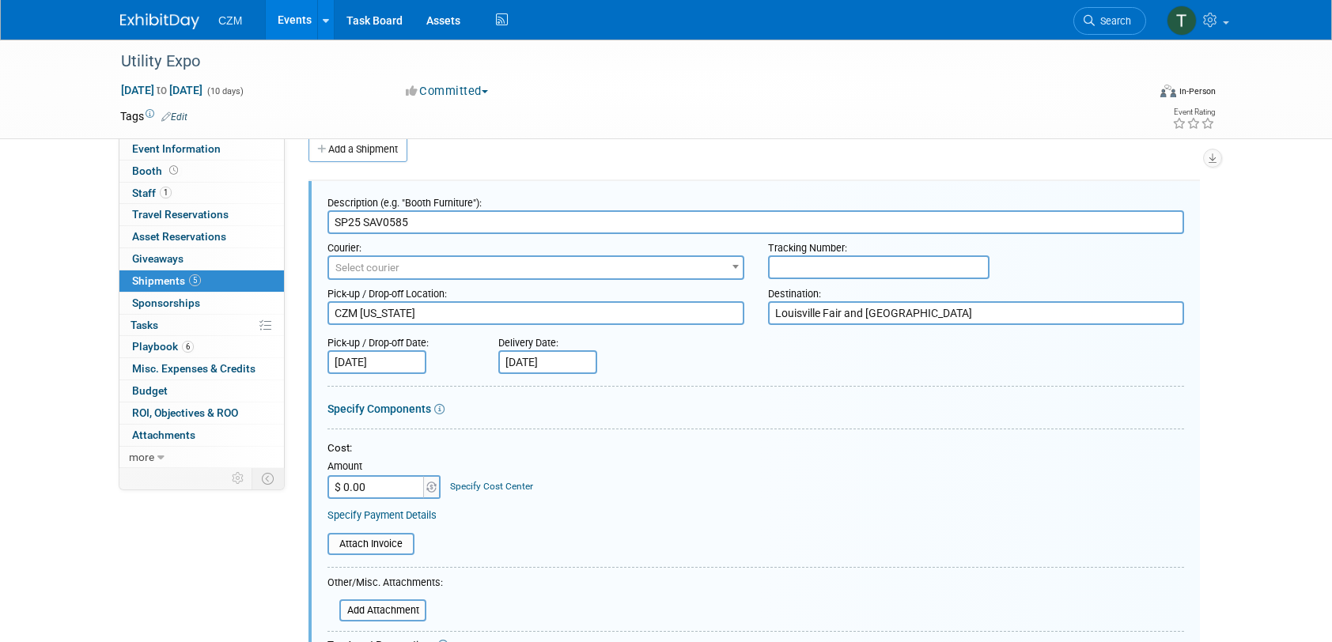
click at [953, 316] on textarea "Louisville Fair and [GEOGRAPHIC_DATA]" at bounding box center [976, 313] width 417 height 24
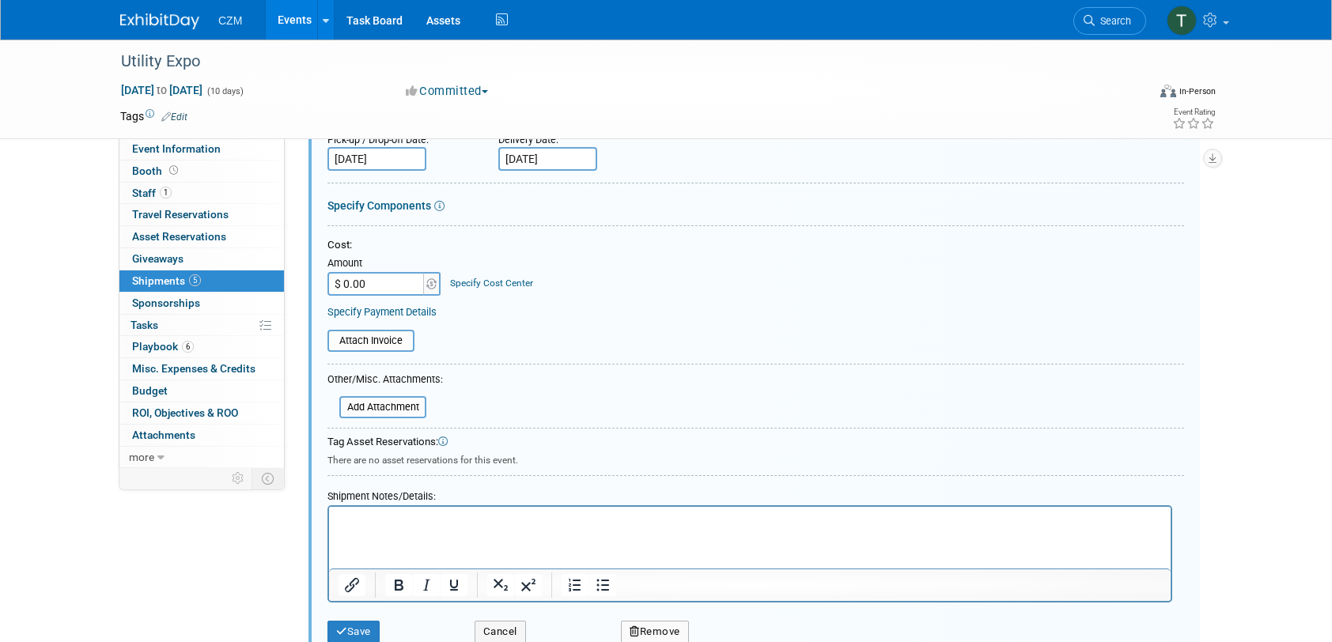
scroll to position [339, 0]
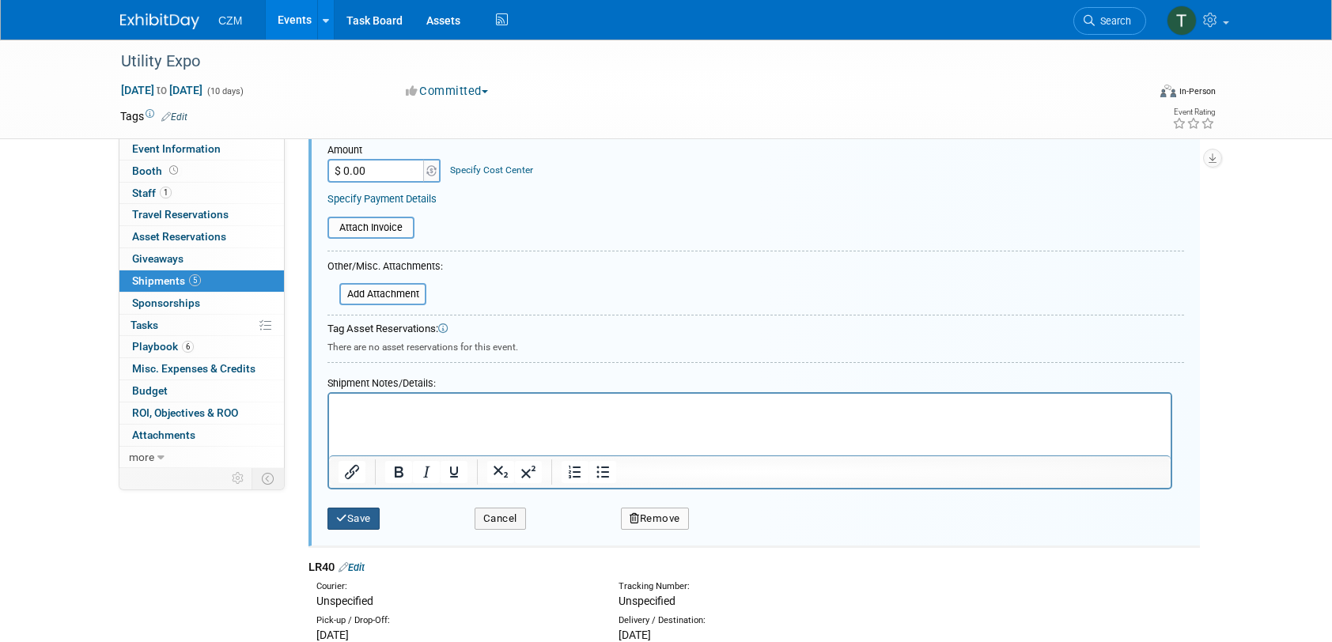
type textarea "[GEOGRAPHIC_DATA] - [STREET_ADDRESS][PERSON_NAME]"
click at [357, 512] on button "Save" at bounding box center [354, 519] width 52 height 22
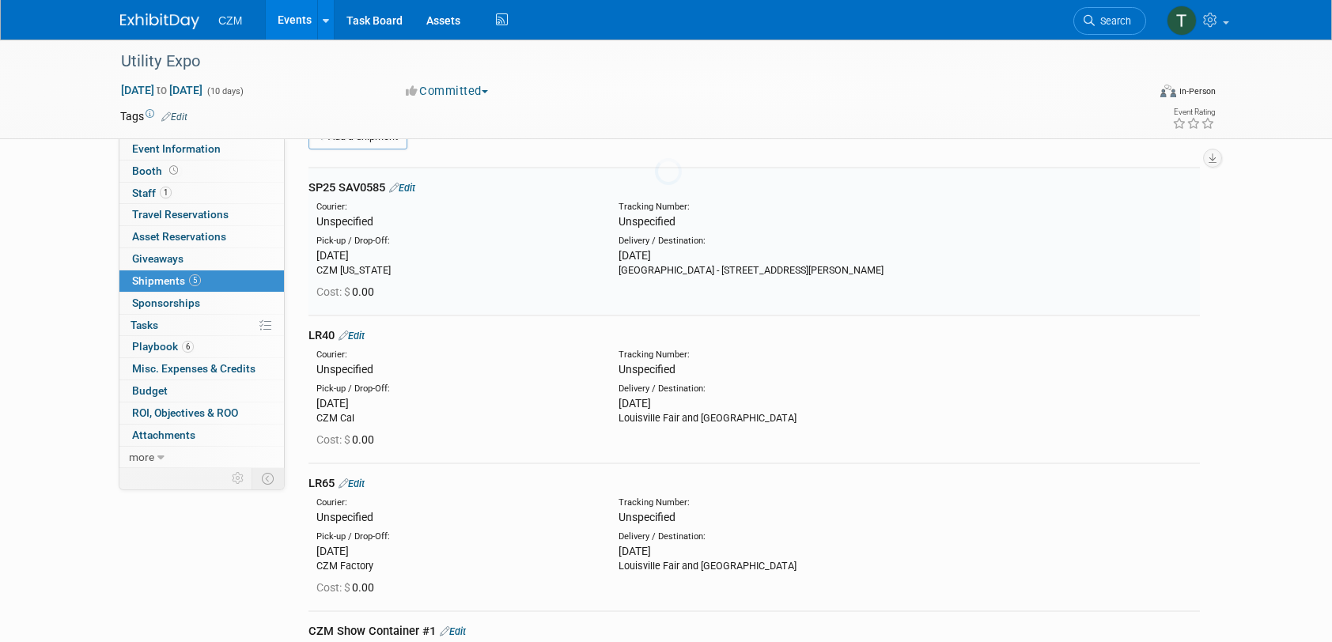
scroll to position [23, 0]
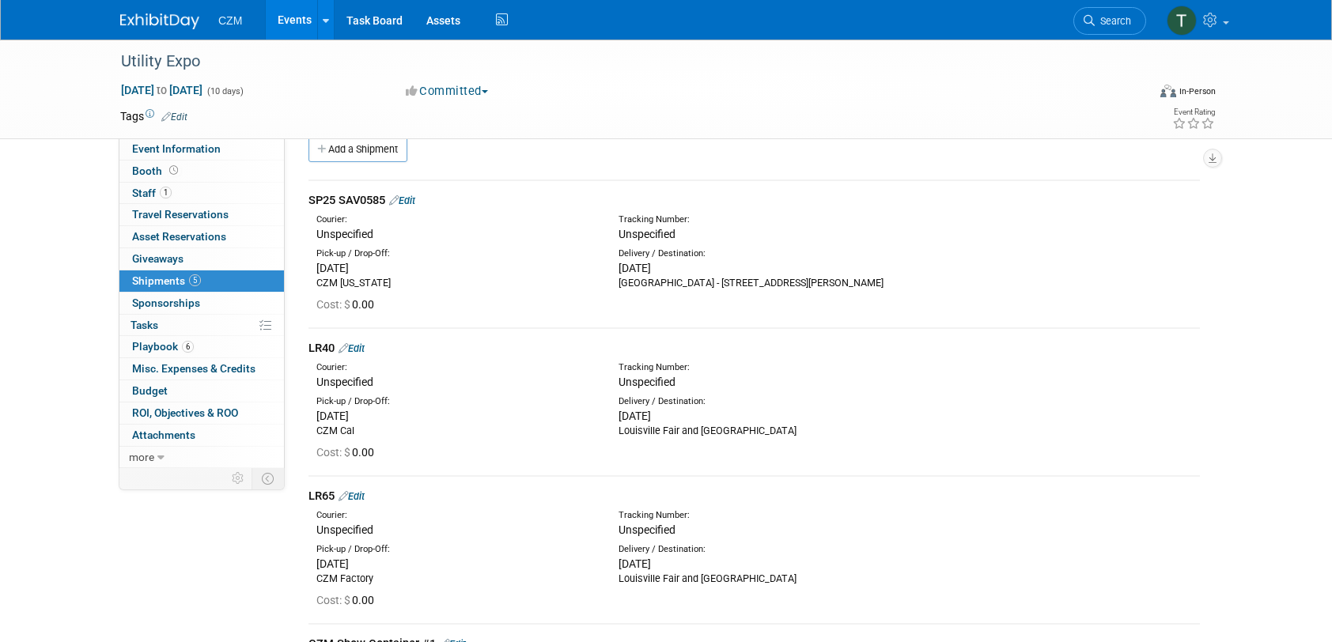
click at [364, 348] on link "Edit" at bounding box center [352, 349] width 26 height 12
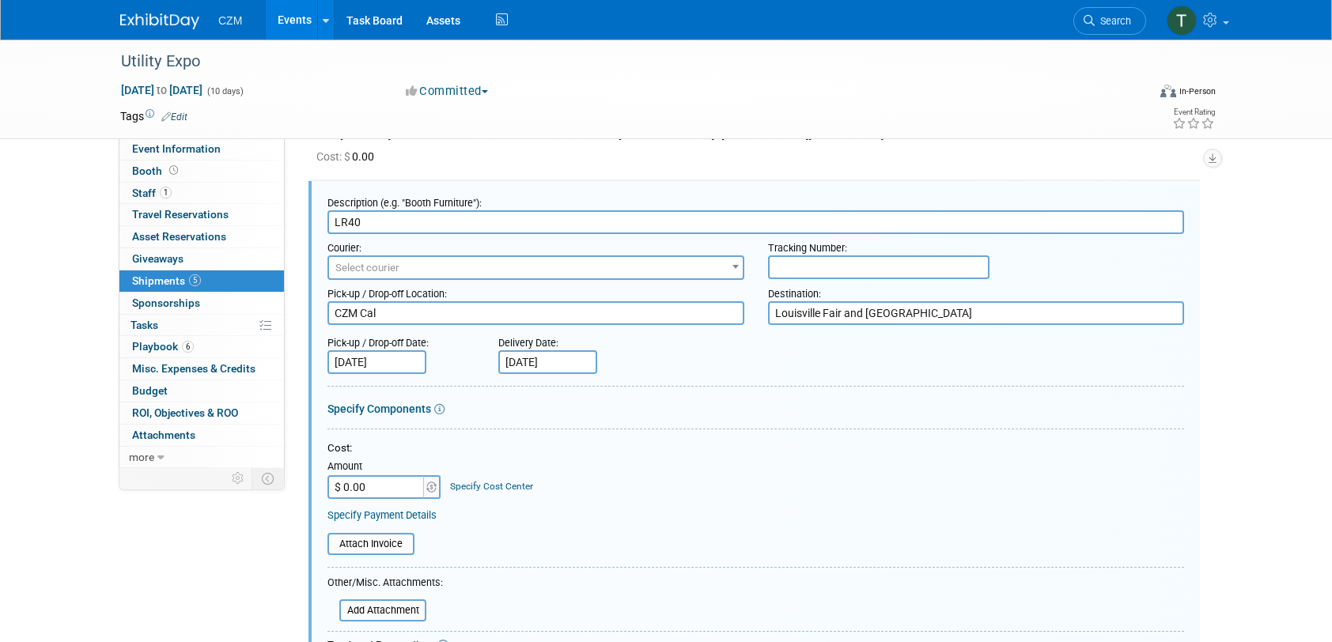
scroll to position [0, 0]
click at [960, 313] on textarea "Louisville Fair and [GEOGRAPHIC_DATA]" at bounding box center [976, 313] width 417 height 24
drag, startPoint x: 1066, startPoint y: 310, endPoint x: 926, endPoint y: 328, distance: 141.9
click at [926, 328] on form "Description (e.g. "Booth Furniture"): LR40 Courier: 007EX 17 Post Service (17Po…" at bounding box center [756, 512] width 857 height 647
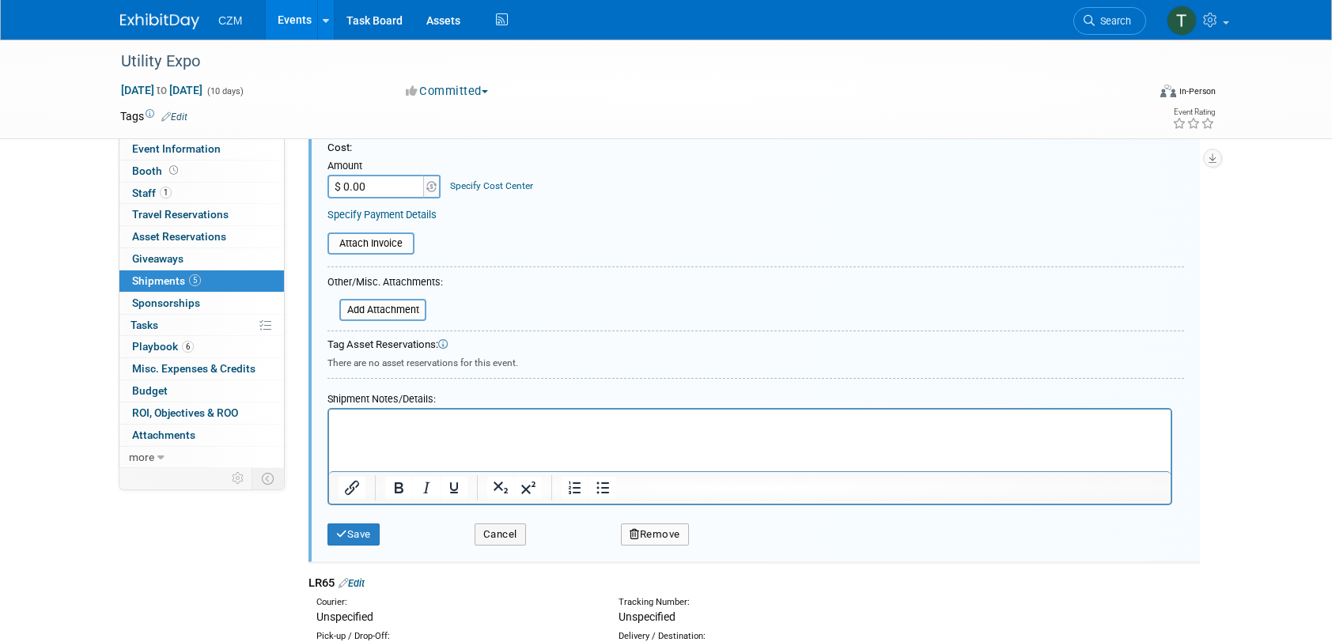
scroll to position [487, 0]
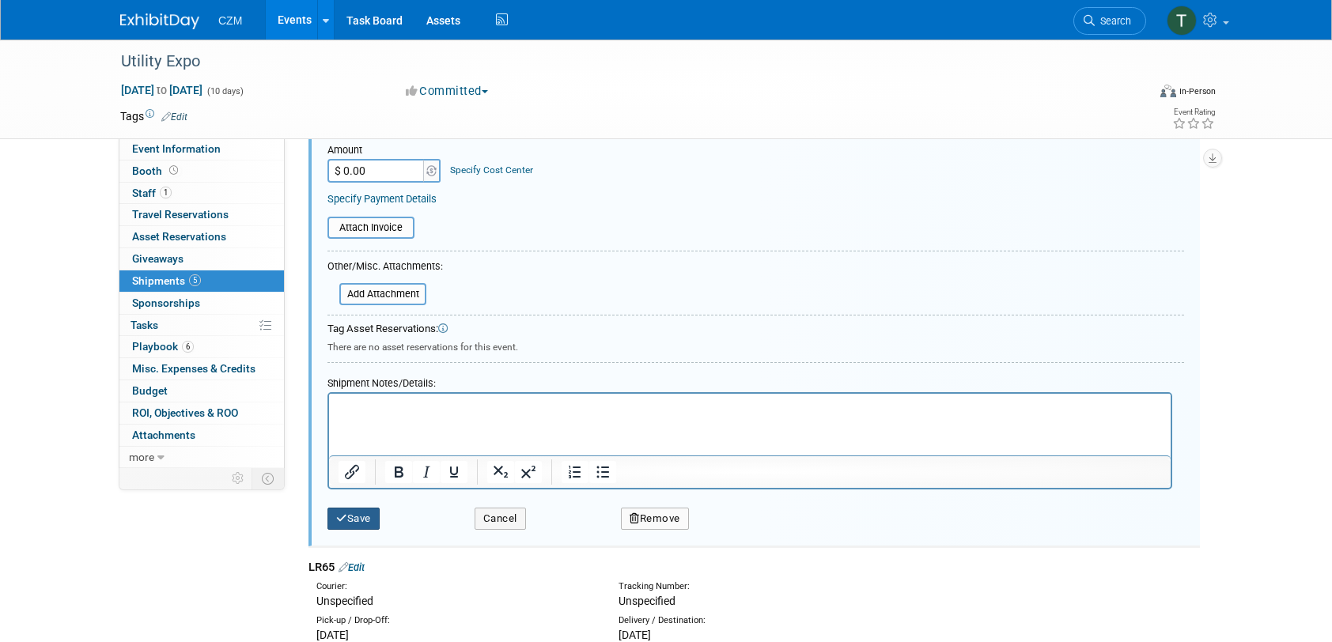
type textarea "[GEOGRAPHIC_DATA] - [STREET_ADDRESS][PERSON_NAME]"
click at [356, 522] on button "Save" at bounding box center [354, 519] width 52 height 22
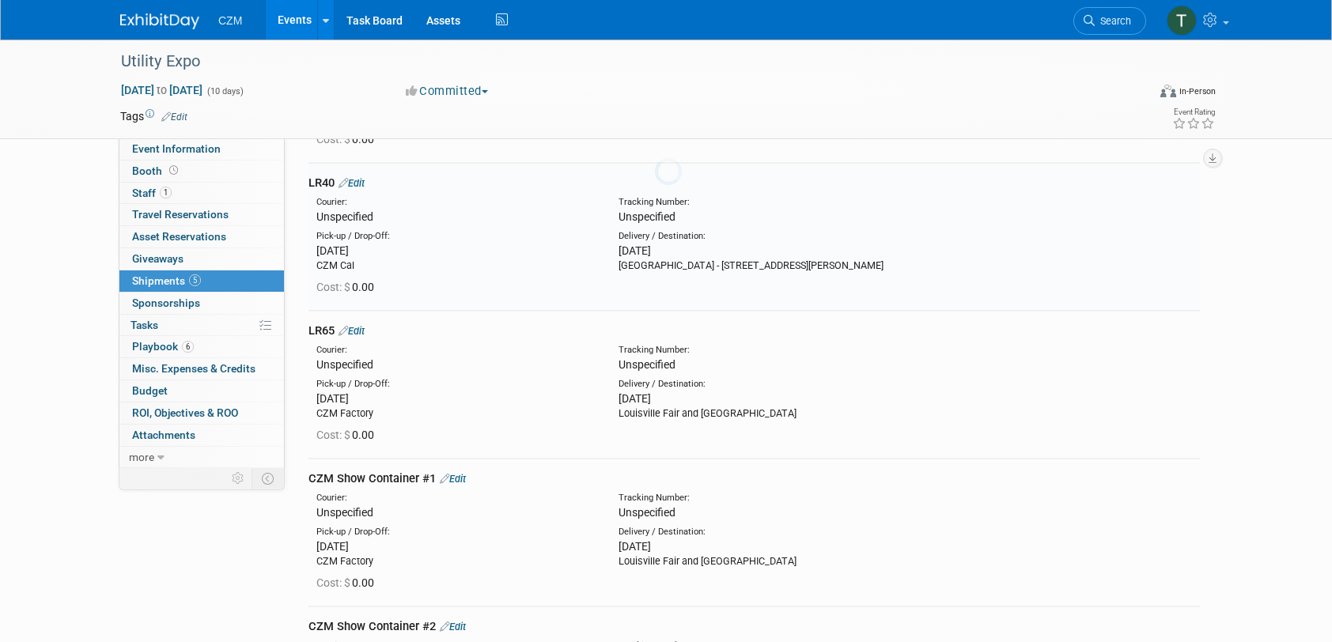
scroll to position [171, 0]
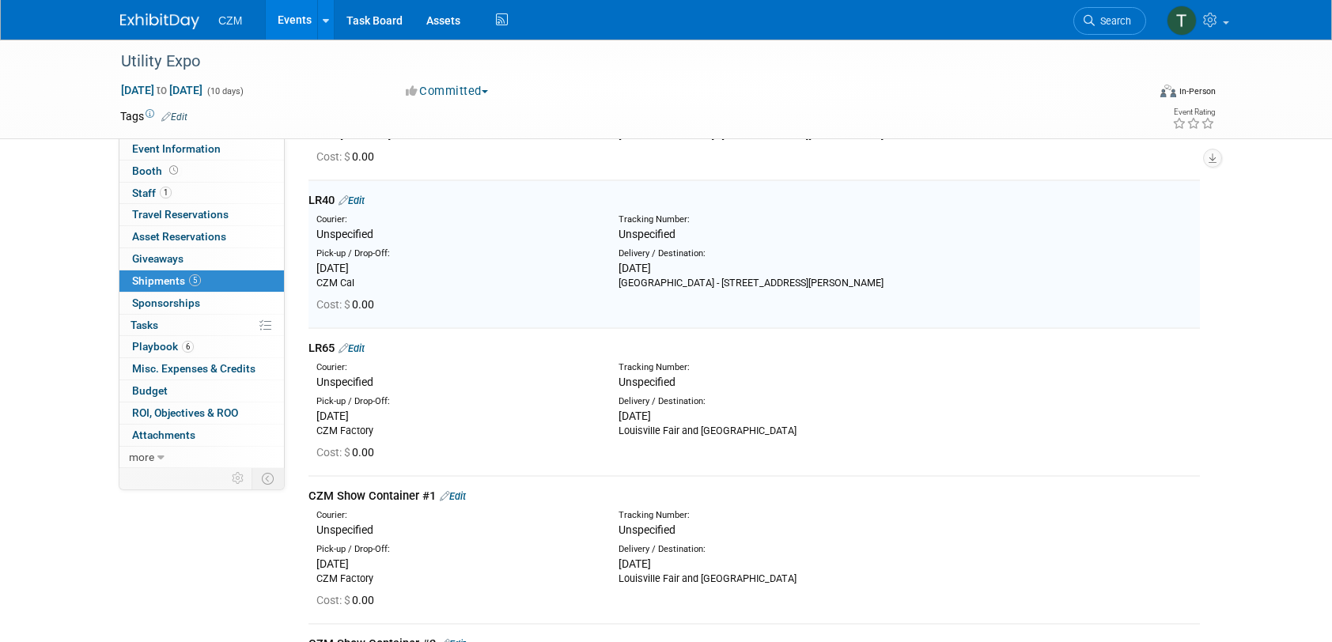
click at [360, 347] on link "Edit" at bounding box center [352, 349] width 26 height 12
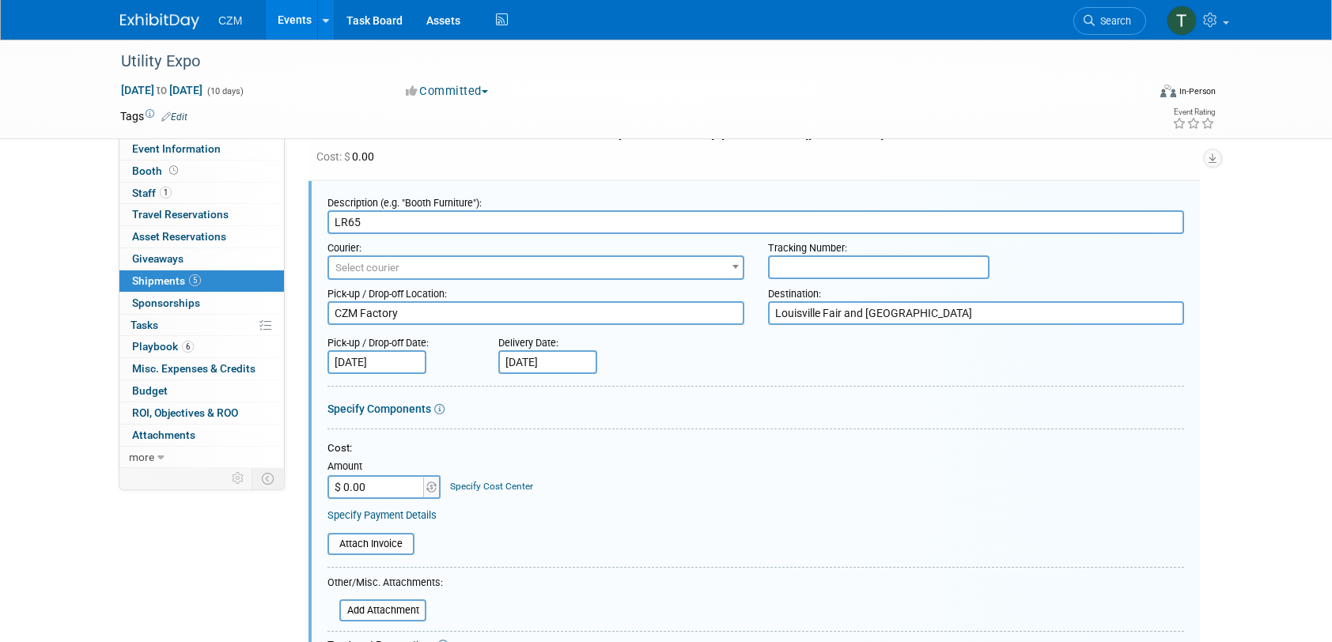
scroll to position [0, 0]
click at [934, 319] on textarea "Louisville Fair and [GEOGRAPHIC_DATA]" at bounding box center [976, 313] width 417 height 24
paste textarea "- 2801 Crittenden Drive"
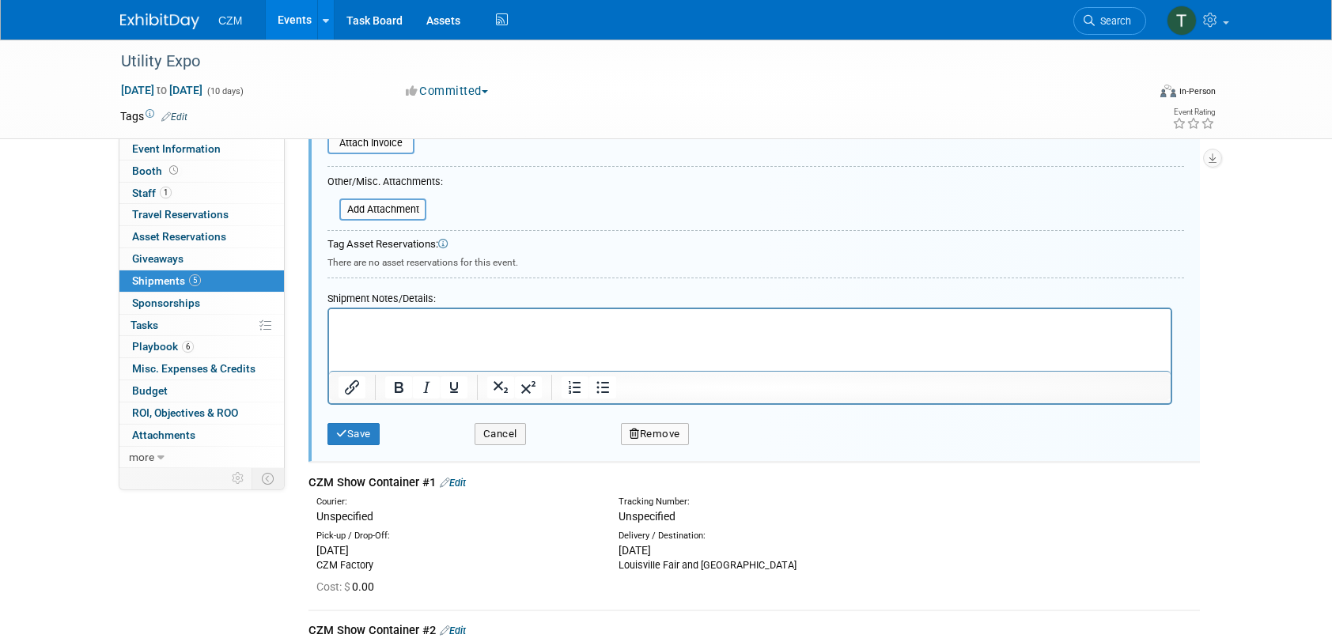
scroll to position [794, 0]
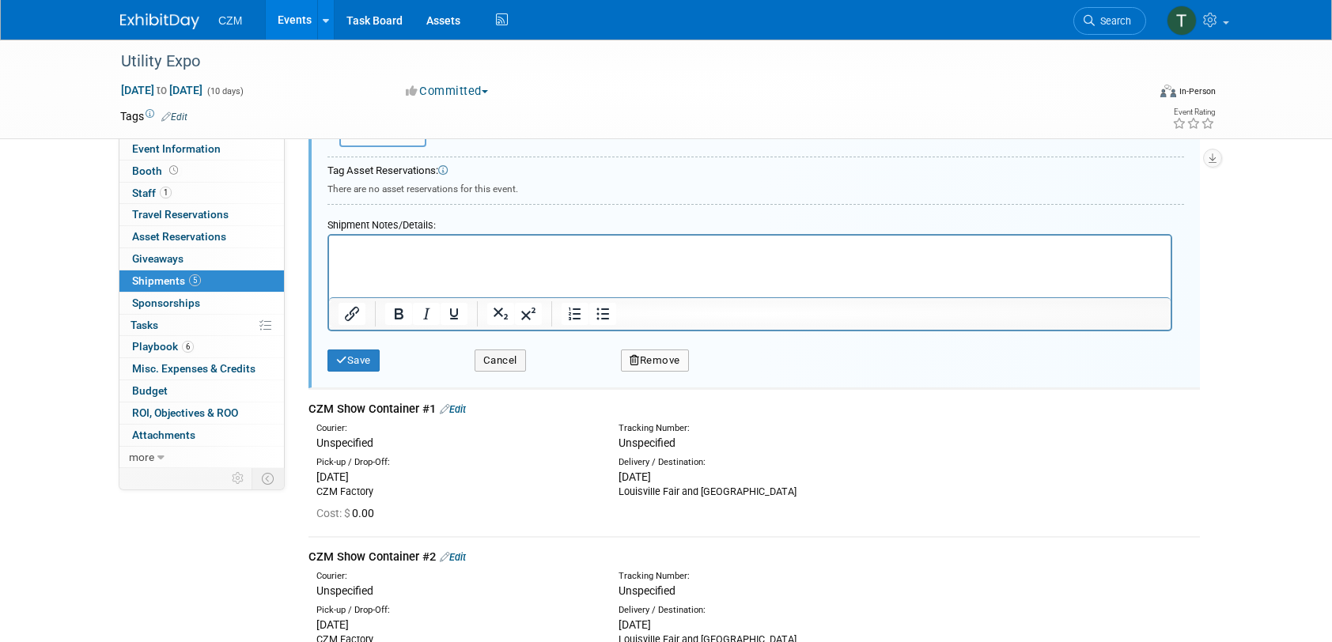
type textarea "[GEOGRAPHIC_DATA] - [STREET_ADDRESS][PERSON_NAME]"
click at [348, 369] on div "Save Cancel Remove" at bounding box center [756, 355] width 857 height 48
click at [349, 359] on button "Save" at bounding box center [354, 361] width 52 height 22
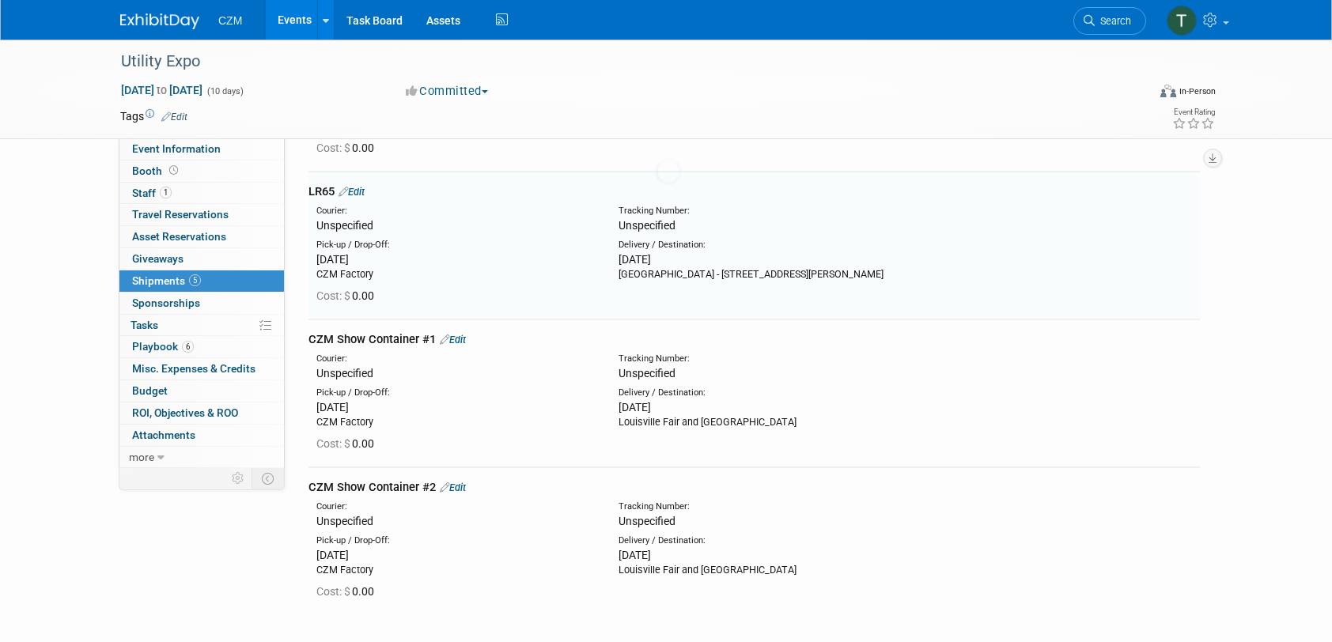
scroll to position [319, 0]
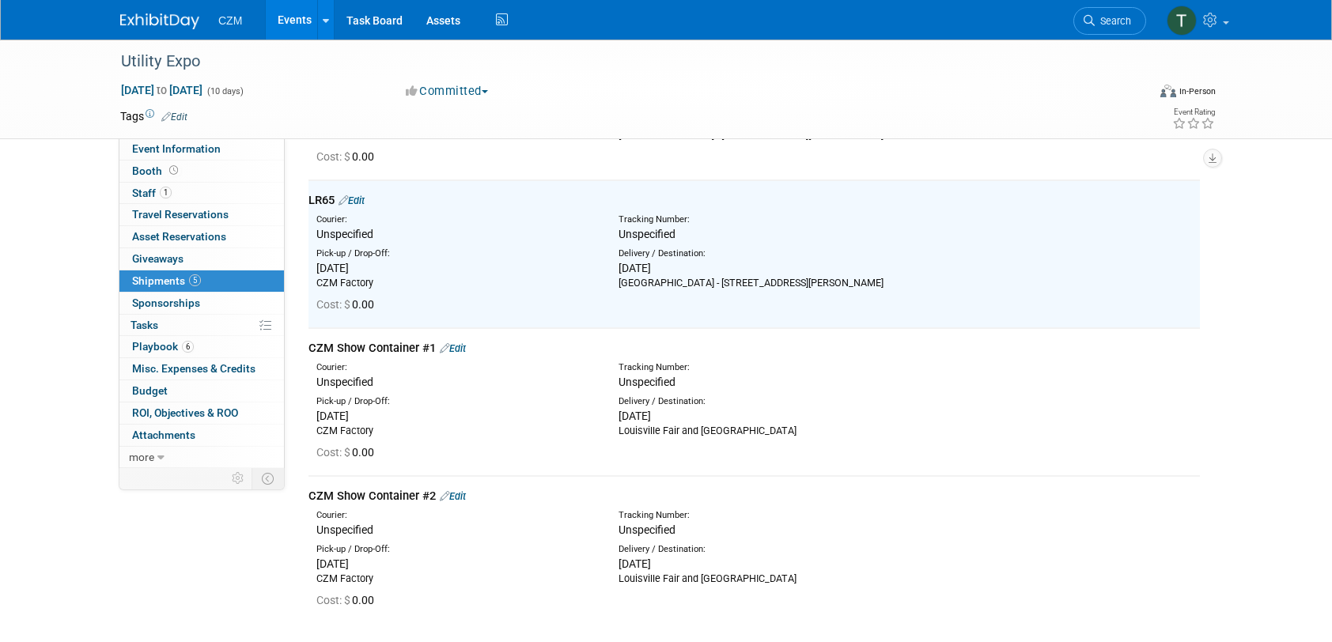
click at [453, 345] on link "Edit" at bounding box center [453, 349] width 26 height 12
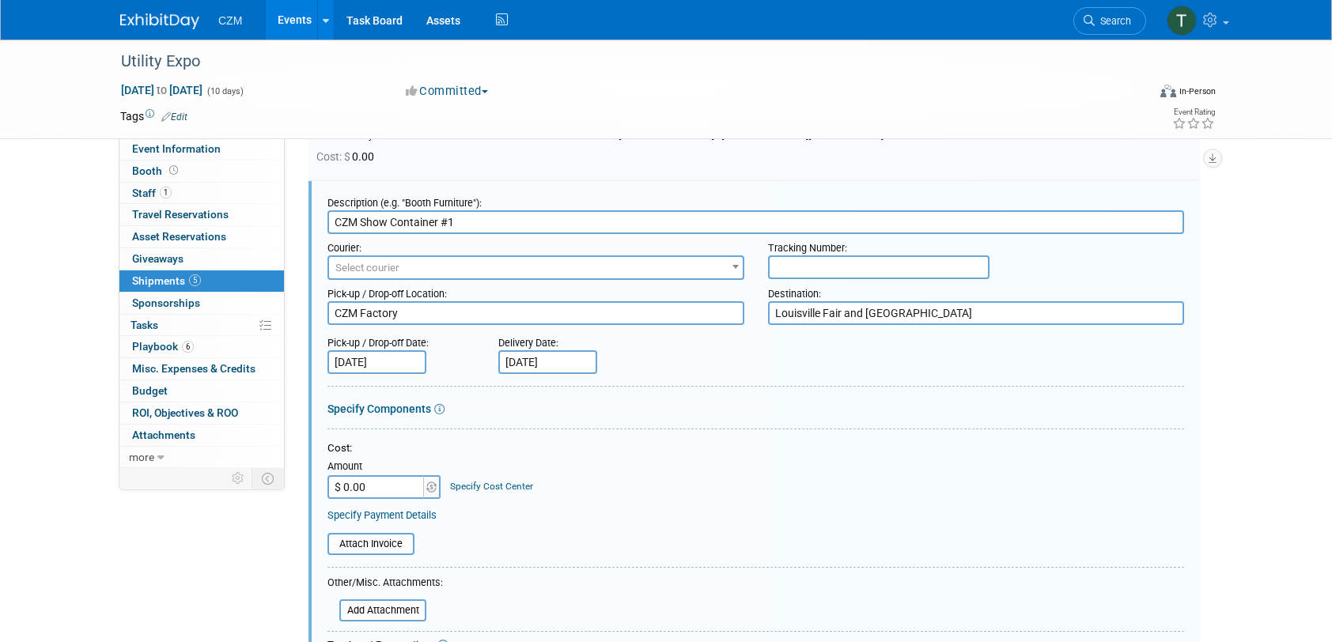
scroll to position [0, 0]
drag, startPoint x: 926, startPoint y: 313, endPoint x: 932, endPoint y: 333, distance: 21.3
click at [926, 313] on textarea "Louisville Fair and [GEOGRAPHIC_DATA]" at bounding box center [976, 313] width 417 height 24
paste textarea "- 2801 Crittenden Drive"
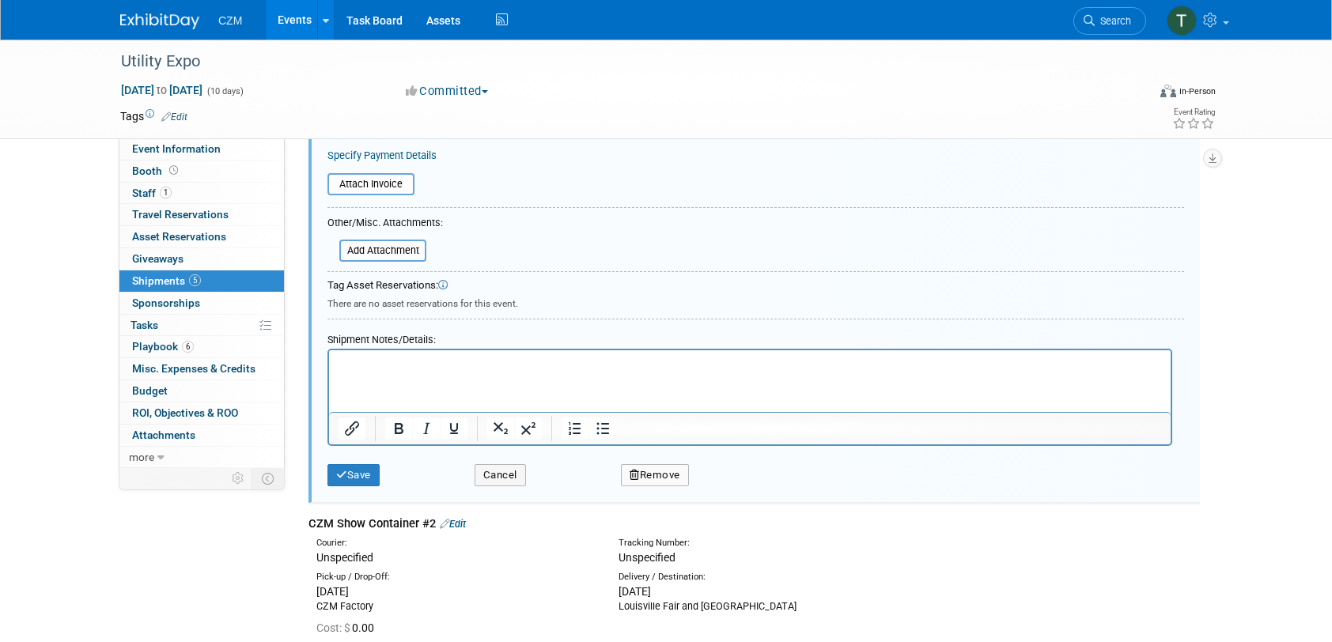
scroll to position [941, 0]
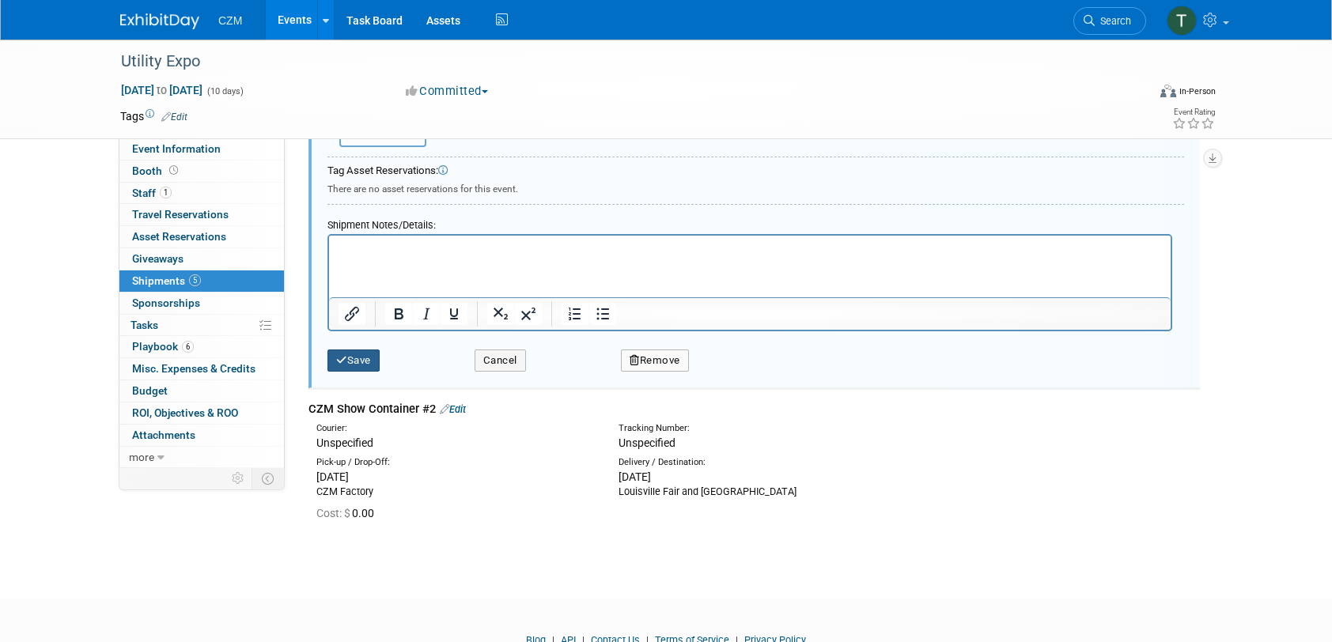
type textarea "[GEOGRAPHIC_DATA] - [STREET_ADDRESS][PERSON_NAME]"
click at [356, 358] on button "Save" at bounding box center [354, 361] width 52 height 22
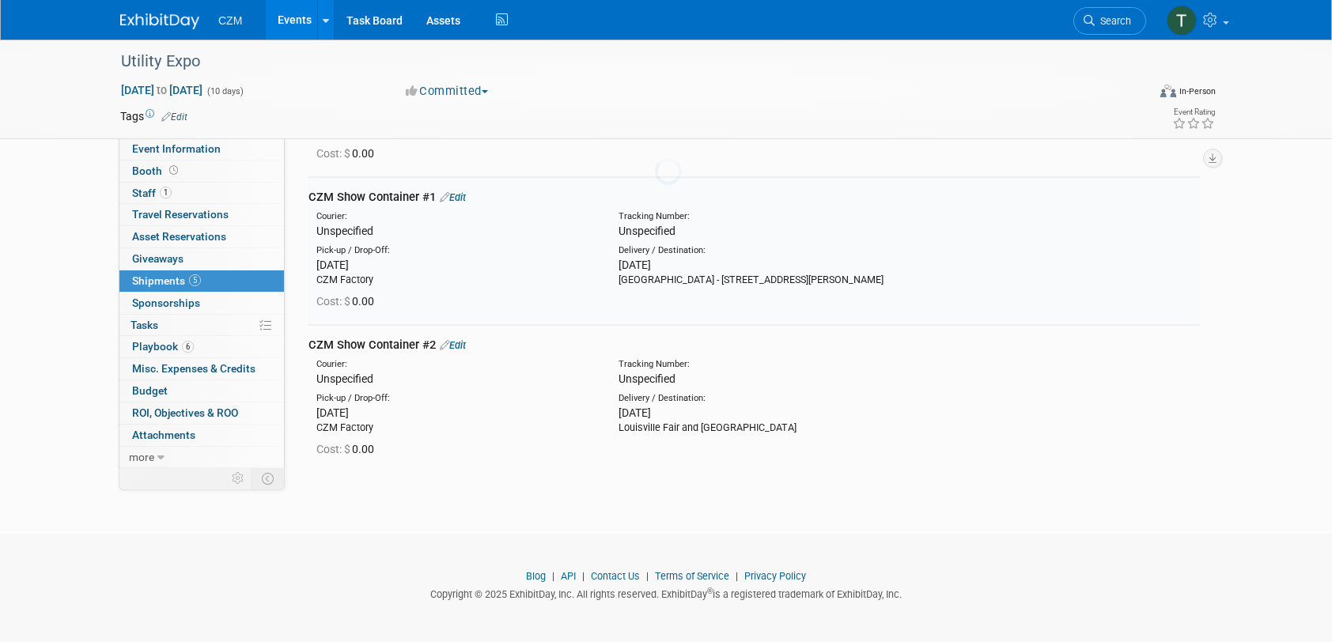
scroll to position [467, 0]
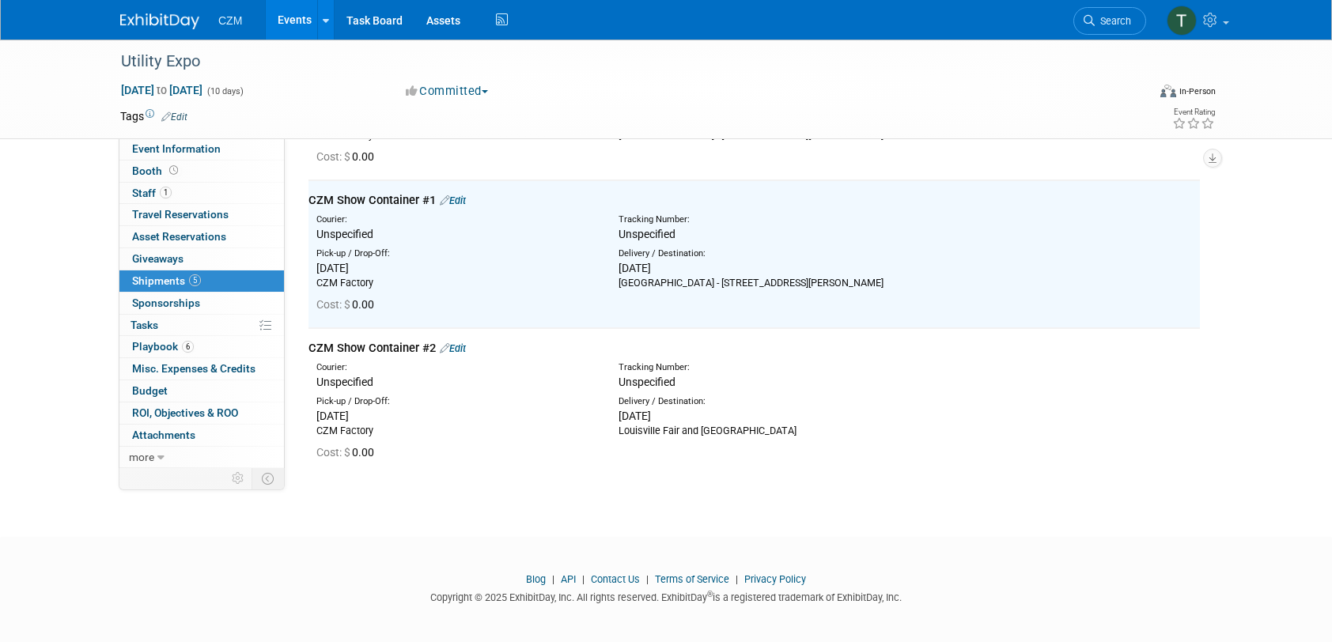
click at [463, 351] on link "Edit" at bounding box center [453, 349] width 26 height 12
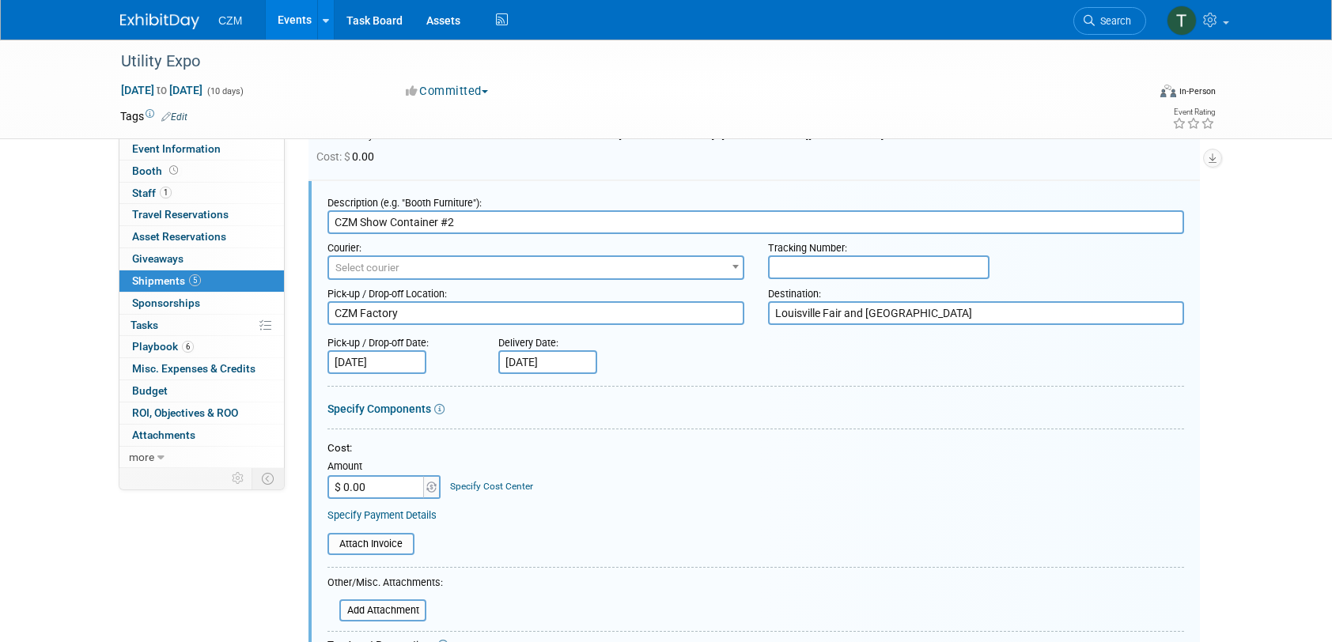
scroll to position [0, 0]
drag, startPoint x: 923, startPoint y: 313, endPoint x: 939, endPoint y: 356, distance: 45.6
click at [923, 313] on textarea "Louisville Fair and [GEOGRAPHIC_DATA]" at bounding box center [976, 313] width 417 height 24
paste textarea "- 2801 Crittenden Drive"
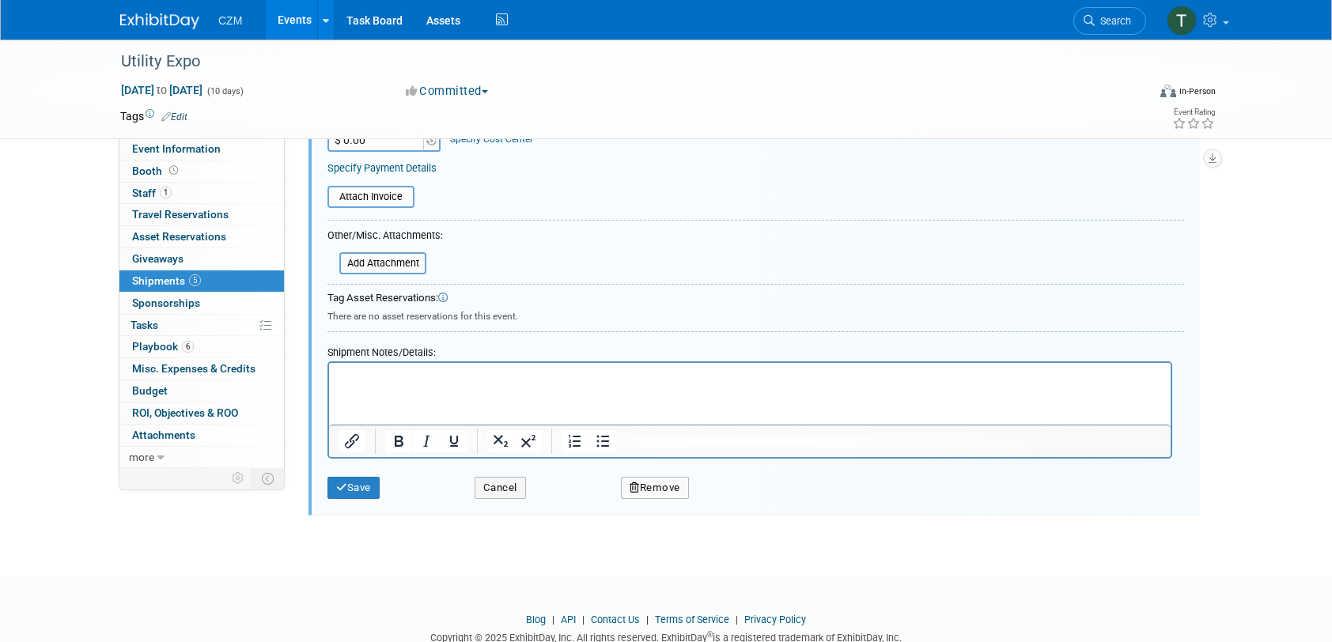
scroll to position [1005, 0]
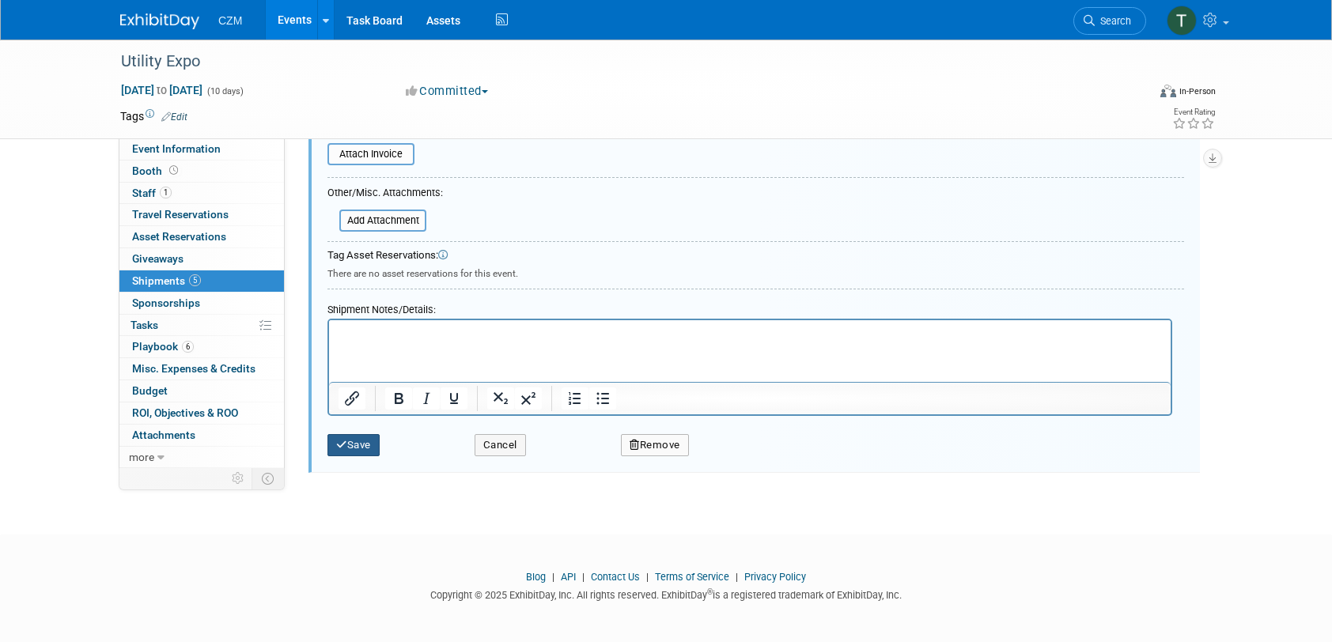
type textarea "[GEOGRAPHIC_DATA] - [STREET_ADDRESS][PERSON_NAME]"
click at [366, 445] on button "Save" at bounding box center [354, 445] width 52 height 22
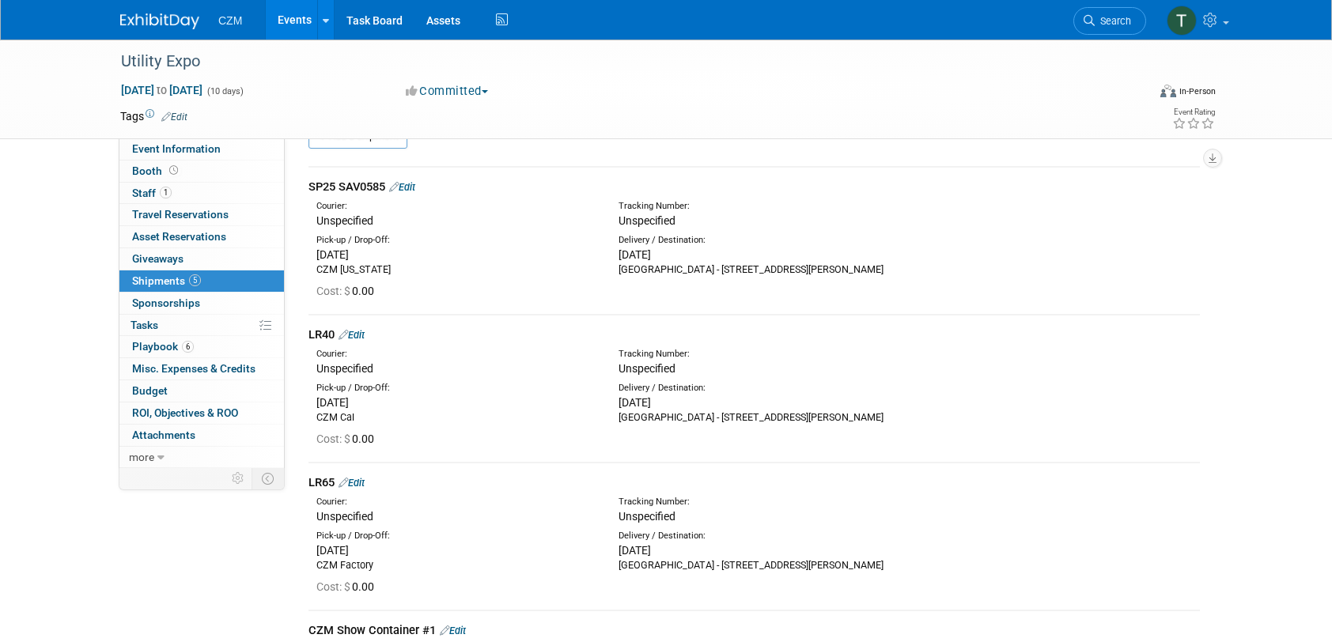
scroll to position [0, 0]
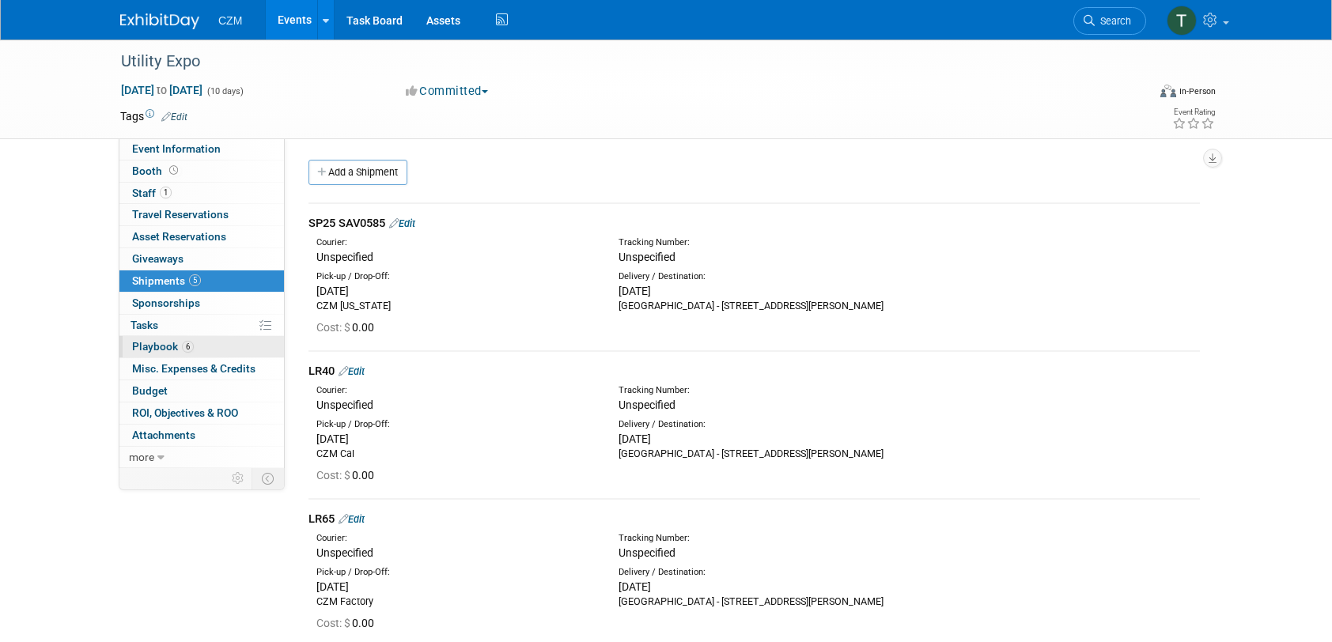
click at [198, 345] on link "6 Playbook 6" at bounding box center [201, 346] width 165 height 21
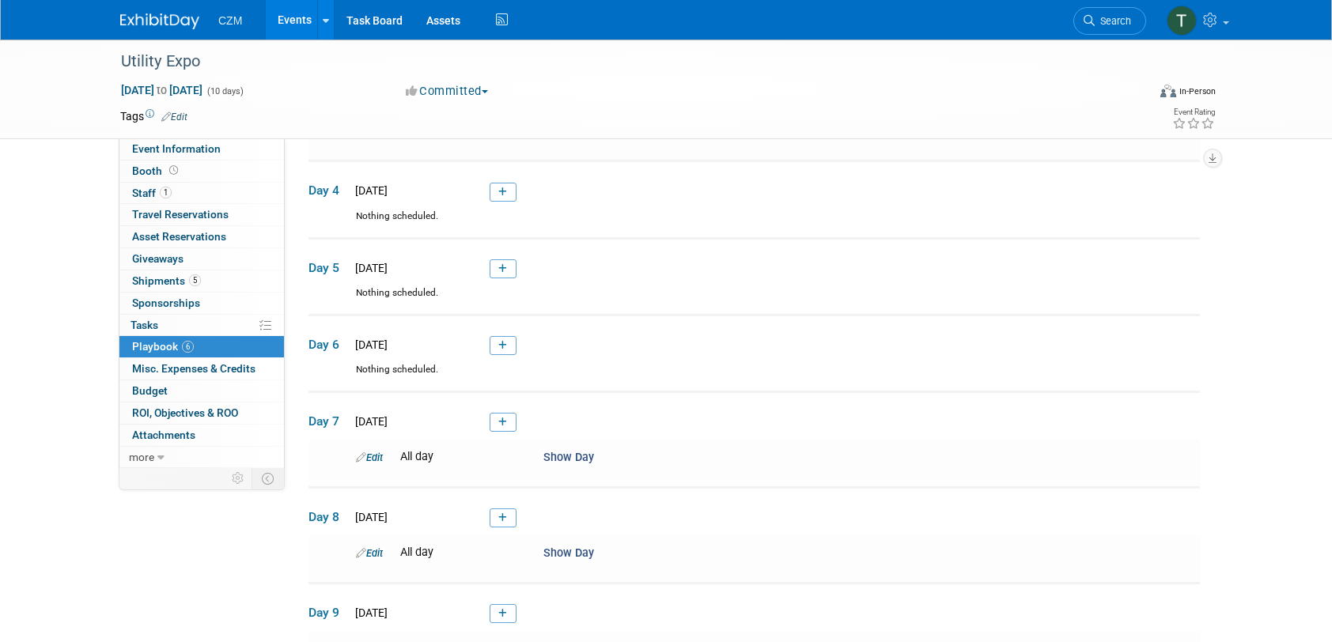
scroll to position [316, 0]
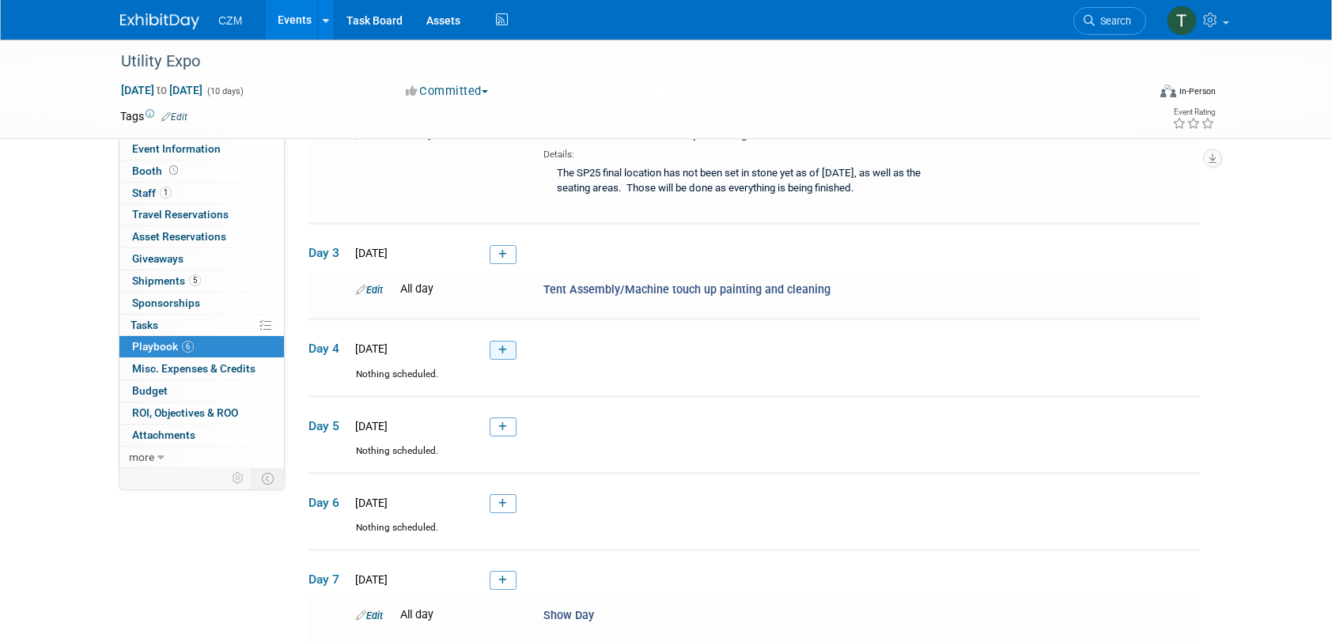
click at [511, 346] on link at bounding box center [503, 350] width 27 height 19
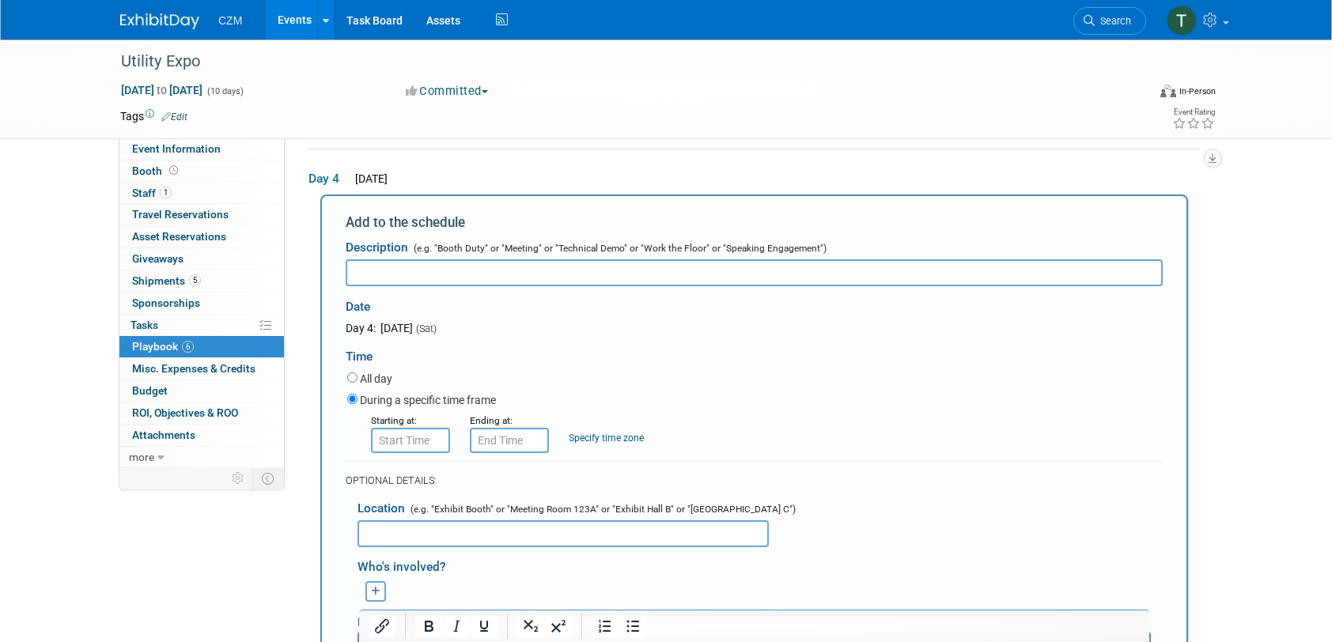
scroll to position [0, 0]
type input "Complete Tent Setup (Furniture, Displays, etc.), Complete machine touch up pain…"
click at [378, 373] on label "All day" at bounding box center [376, 379] width 32 height 16
click at [358, 373] on input "All day" at bounding box center [352, 378] width 10 height 10
radio input "true"
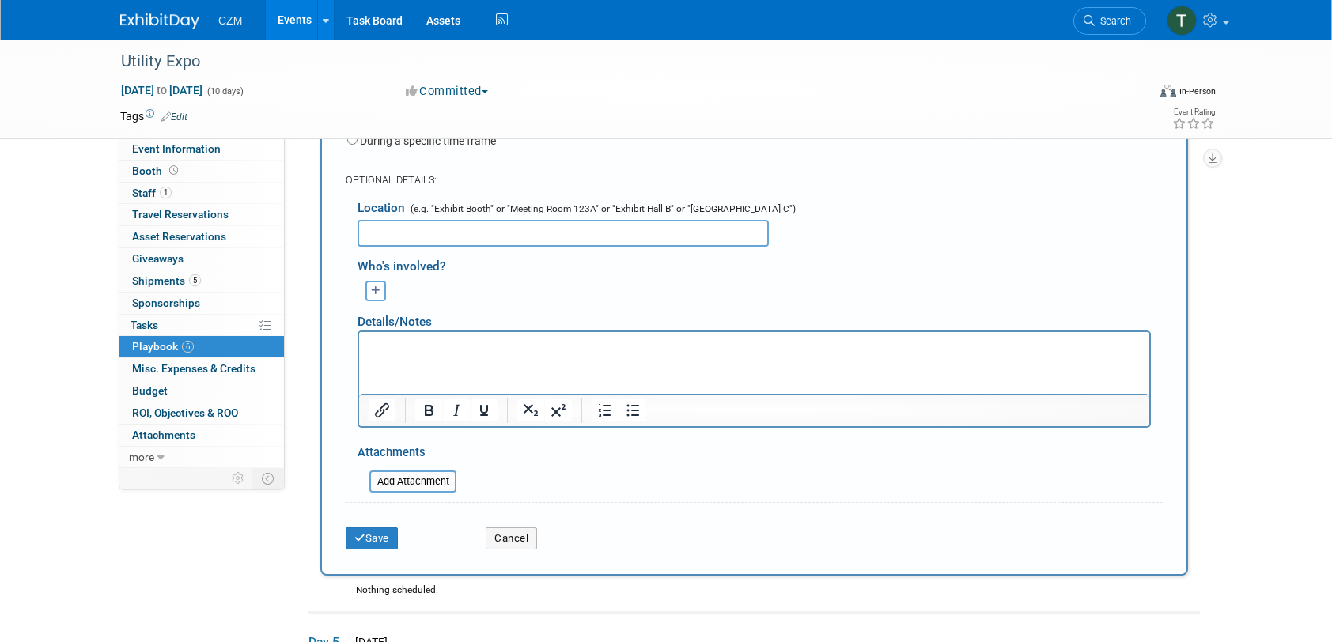
scroll to position [799, 0]
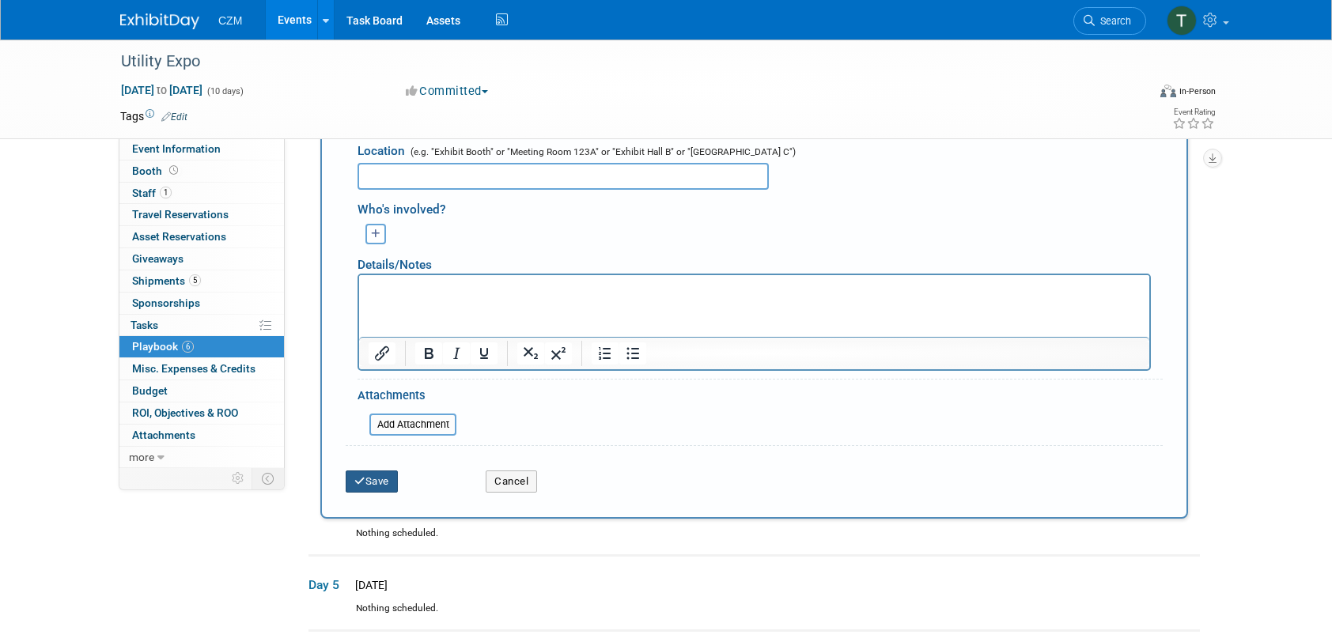
click at [377, 475] on button "Save" at bounding box center [372, 482] width 52 height 22
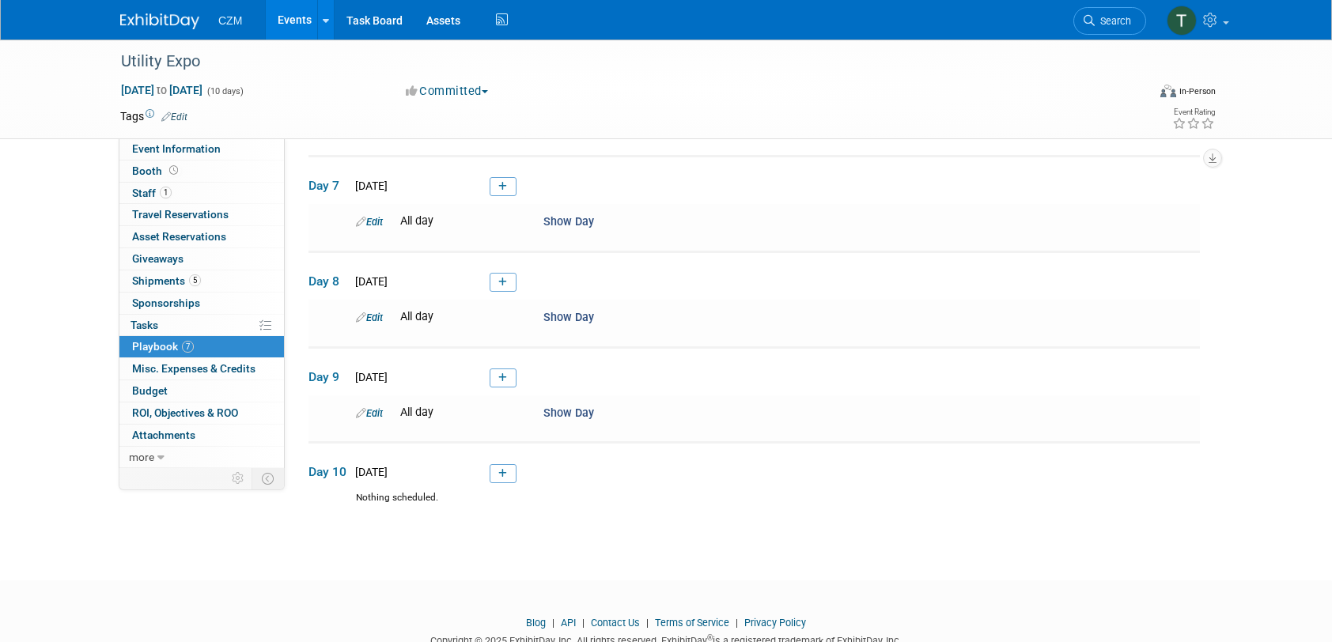
scroll to position [782, 0]
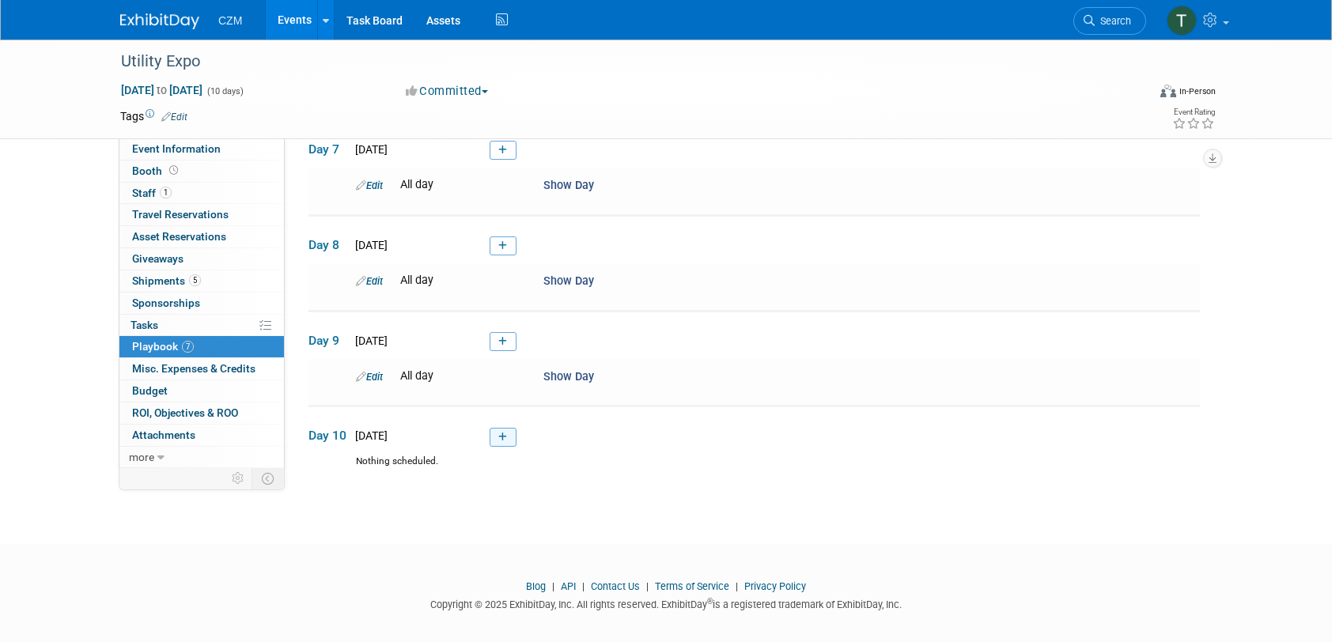
click at [510, 428] on link at bounding box center [503, 437] width 27 height 19
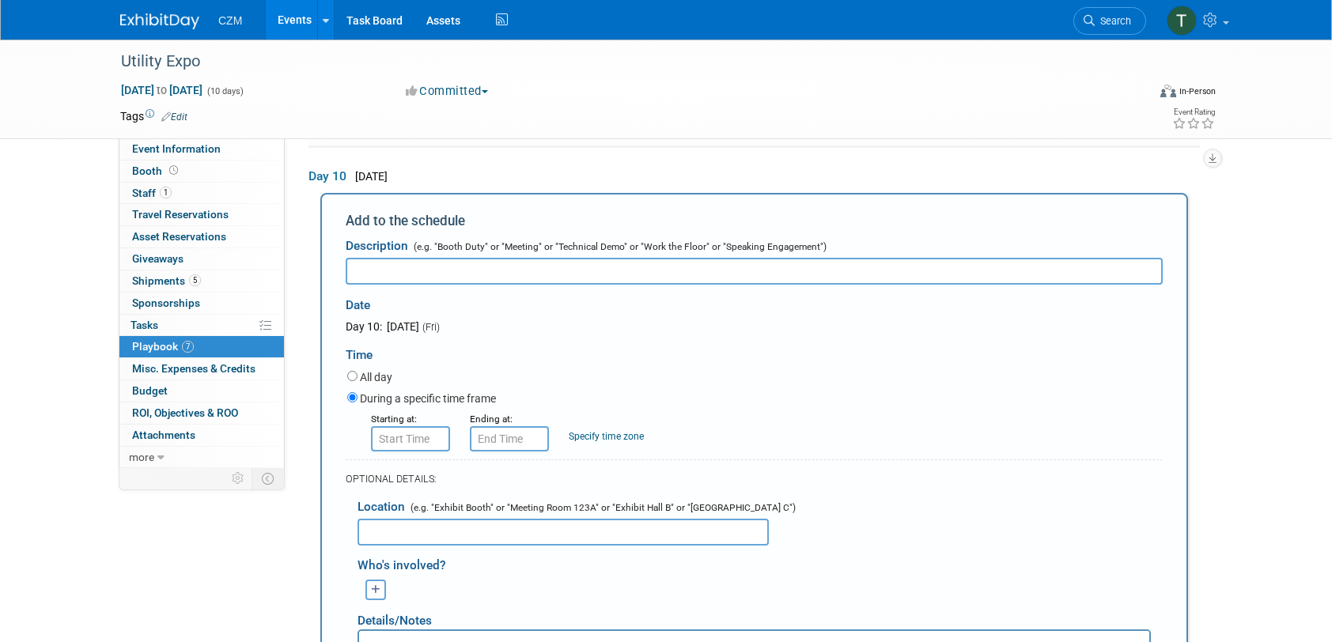
scroll to position [0, 0]
type input "M"
type input "Machine, and Conex loadout"
click at [378, 369] on label "All day" at bounding box center [376, 377] width 32 height 16
click at [358, 371] on input "All day" at bounding box center [352, 376] width 10 height 10
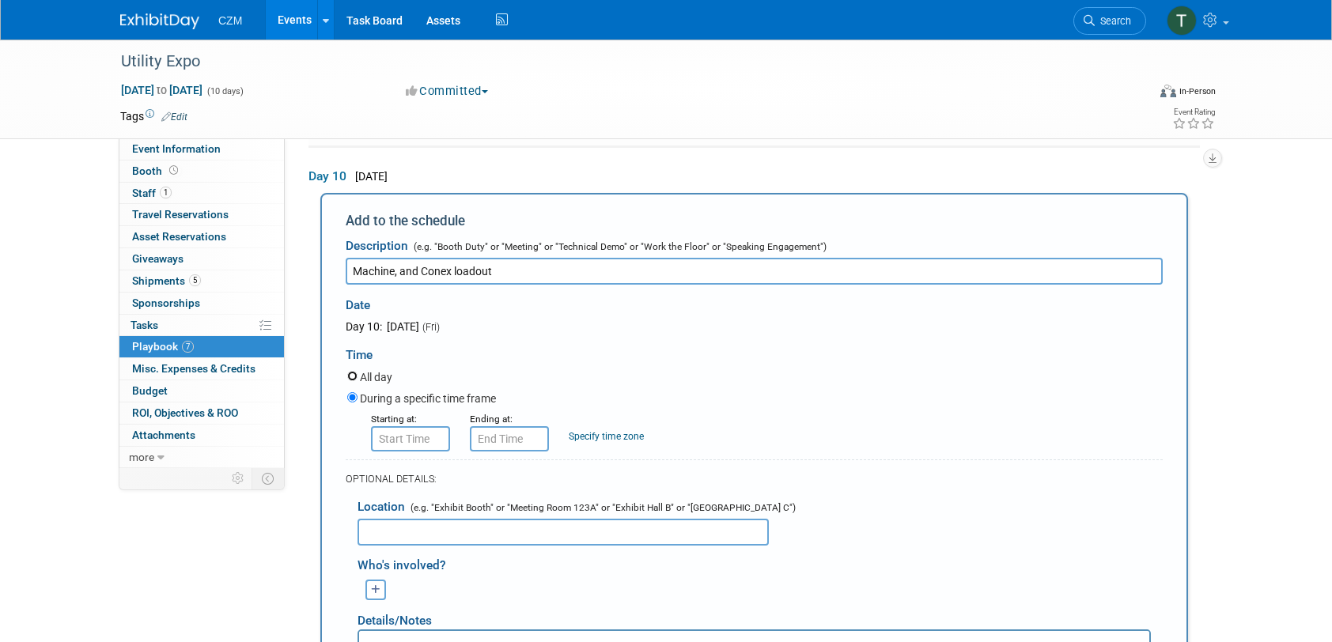
radio input "true"
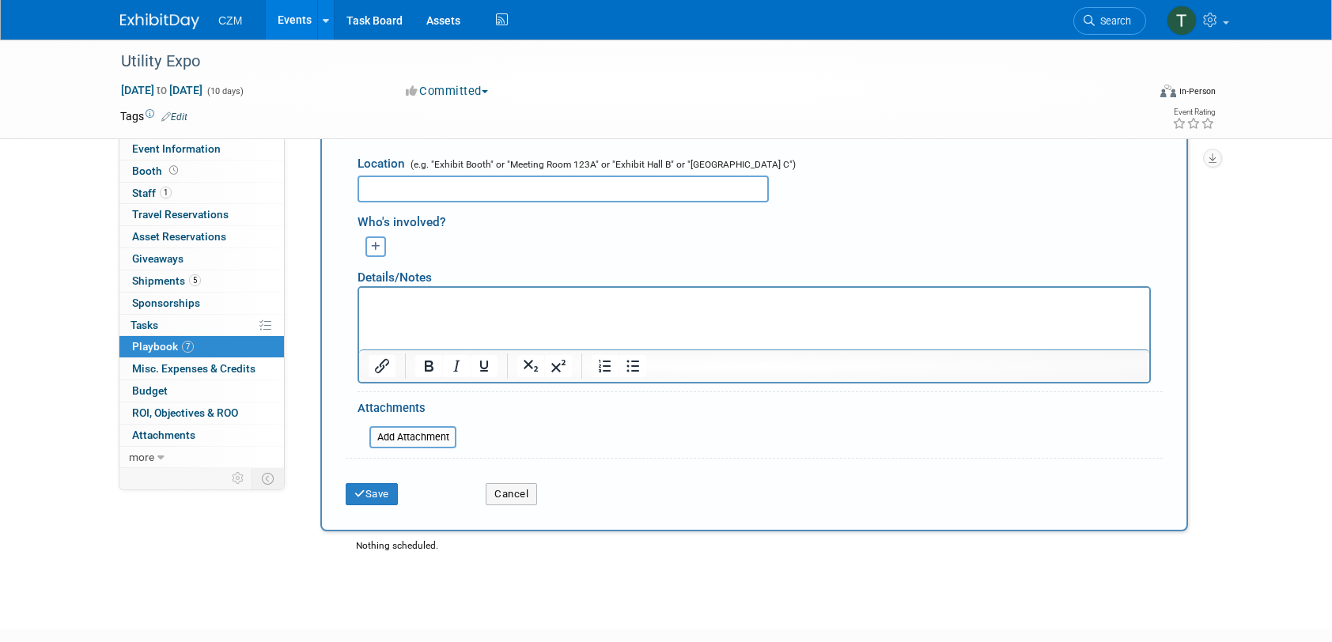
scroll to position [1345, 0]
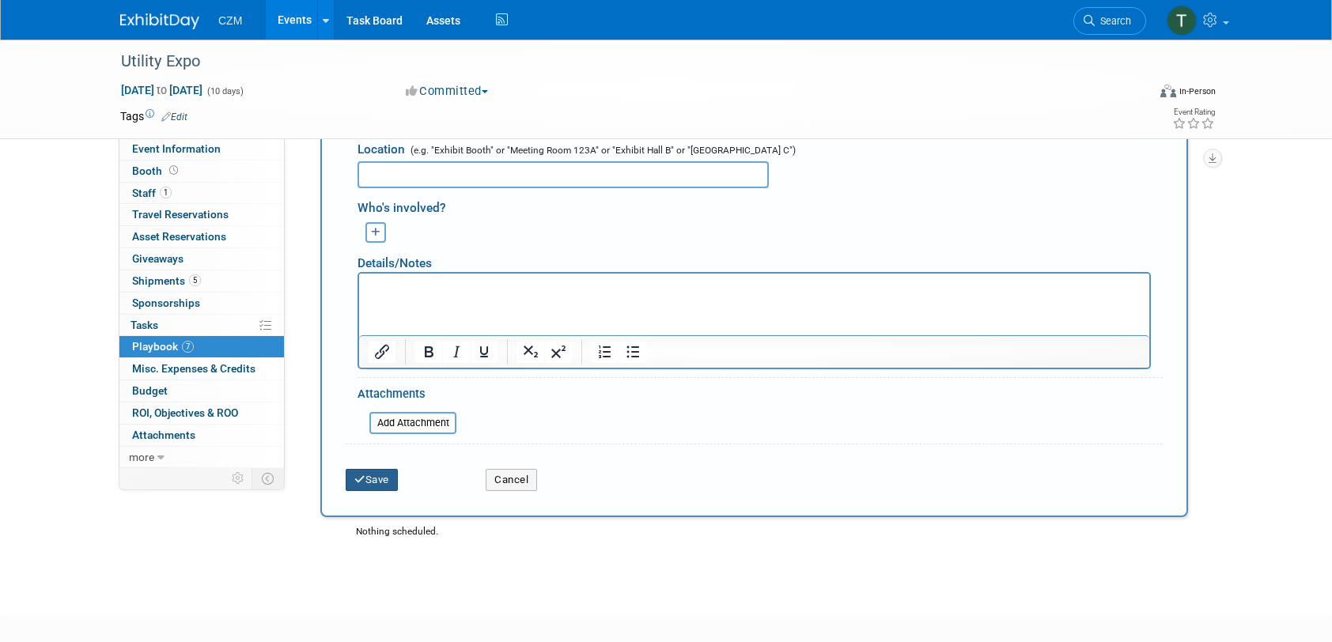
click at [354, 476] on button "Save" at bounding box center [372, 480] width 52 height 22
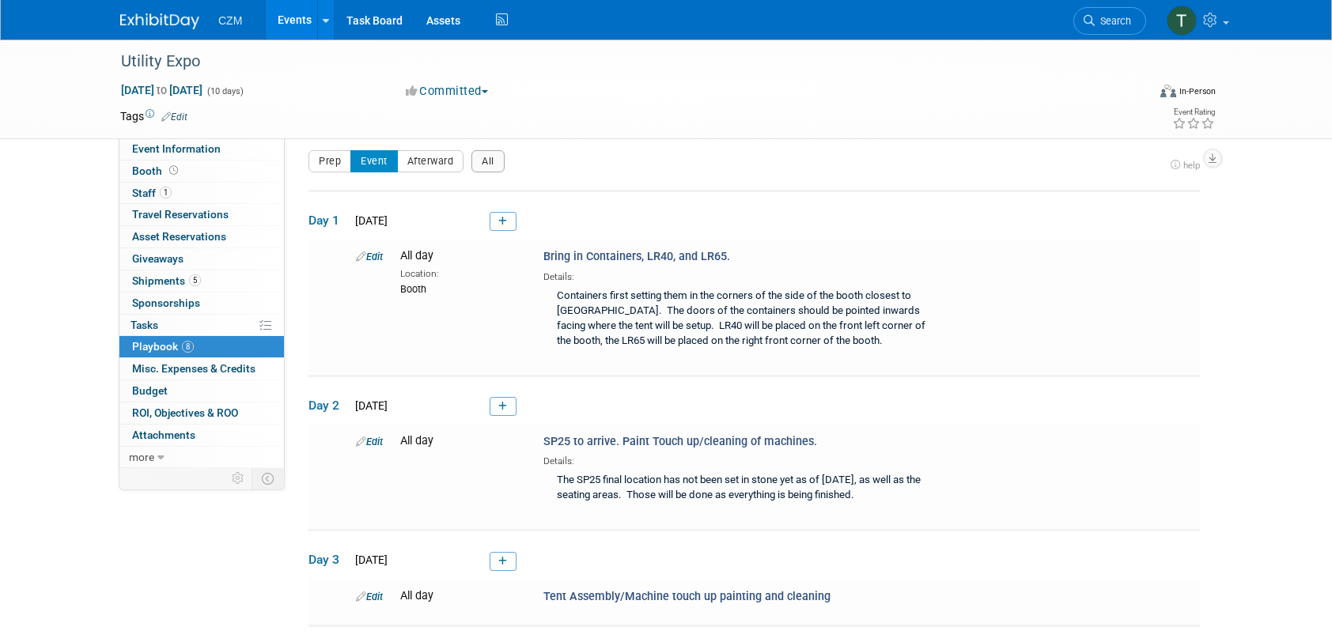
scroll to position [0, 0]
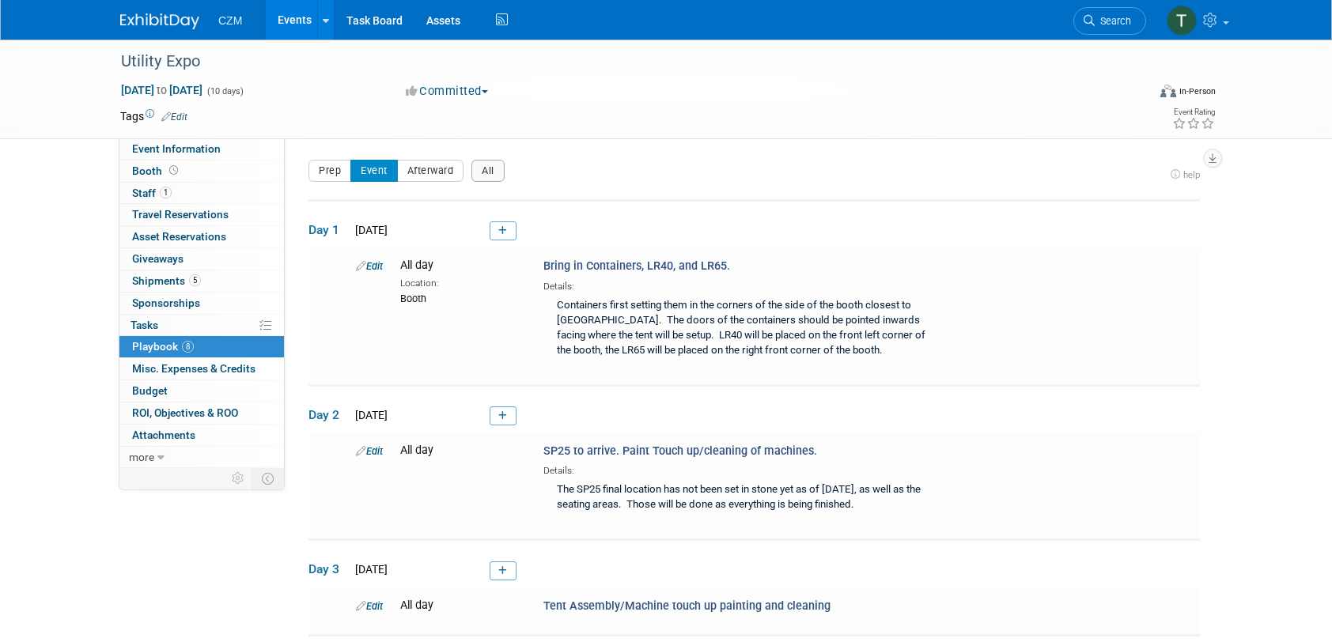
drag, startPoint x: 484, startPoint y: 290, endPoint x: 331, endPoint y: 161, distance: 199.9
click at [329, 154] on div "Event Website: Edit Event Venue Name: Specify event venue name Event Venue Addr…" at bounding box center [748, 301] width 927 height 327
drag, startPoint x: 331, startPoint y: 161, endPoint x: 576, endPoint y: 173, distance: 244.8
click at [578, 172] on div "Prep Event Afterward All" at bounding box center [737, 176] width 856 height 32
click at [744, 323] on div "Containers first setting them in the corners of the side of the booth closest t…" at bounding box center [747, 329] width 407 height 71
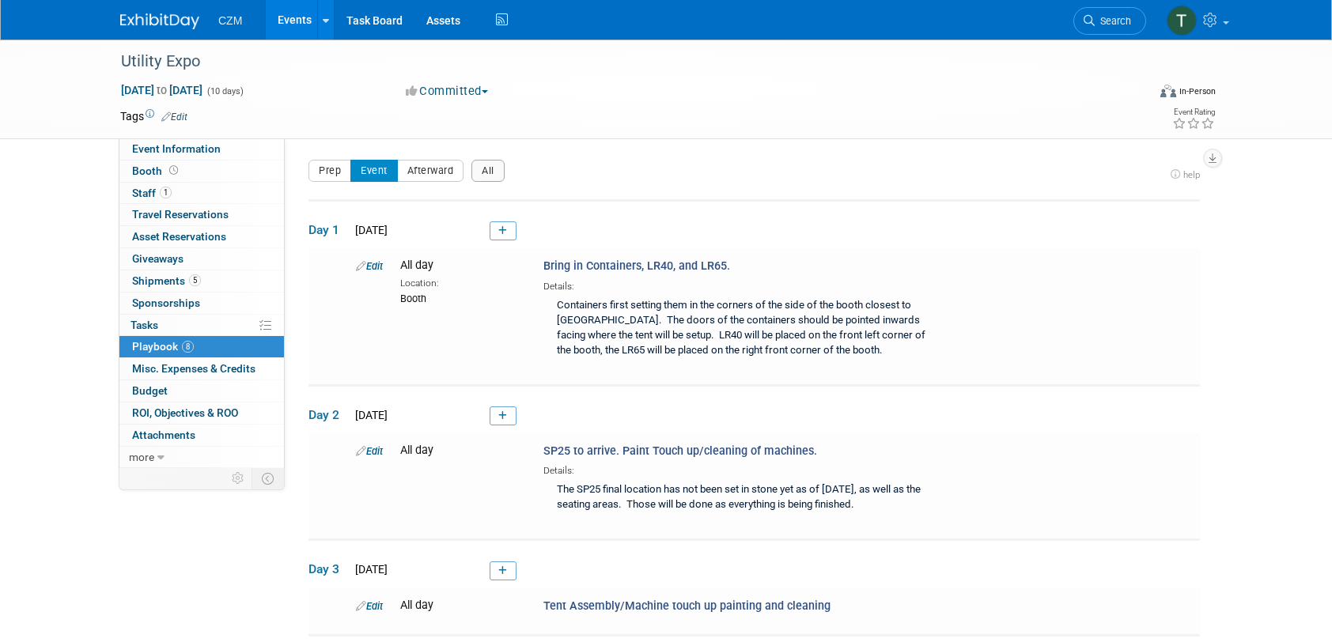
click at [350, 164] on button "Event" at bounding box center [373, 171] width 47 height 22
click at [338, 171] on button "Prep" at bounding box center [330, 171] width 43 height 22
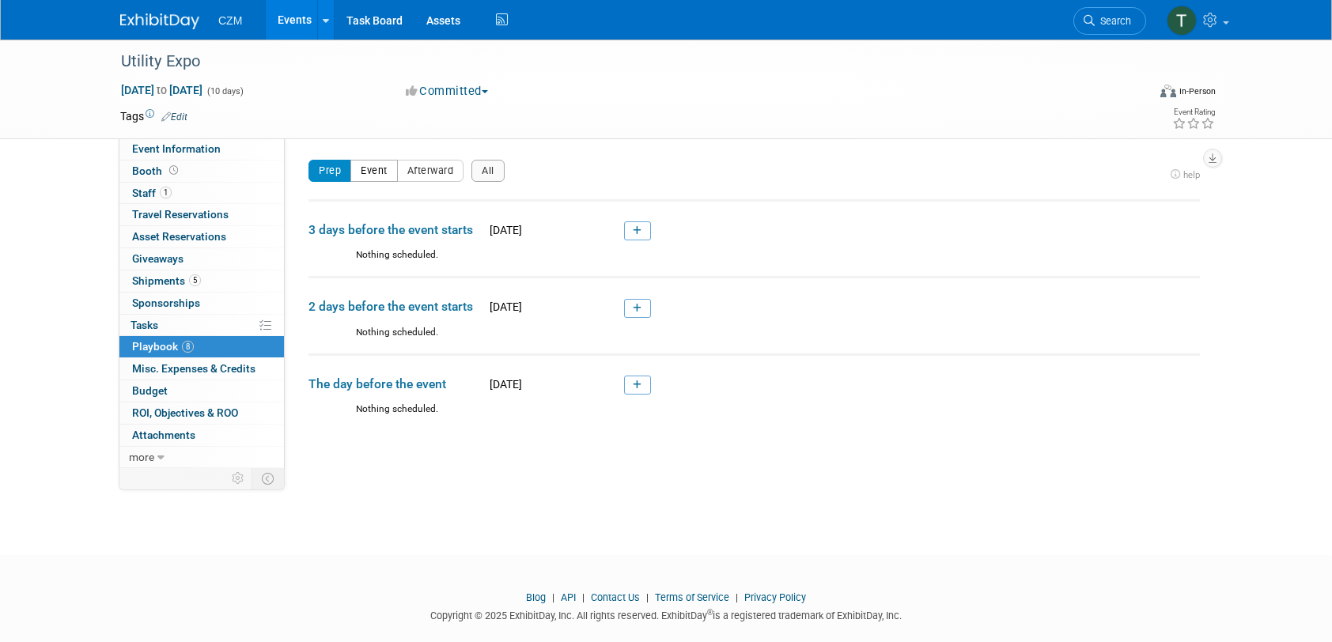
click at [364, 169] on button "Event" at bounding box center [373, 171] width 47 height 22
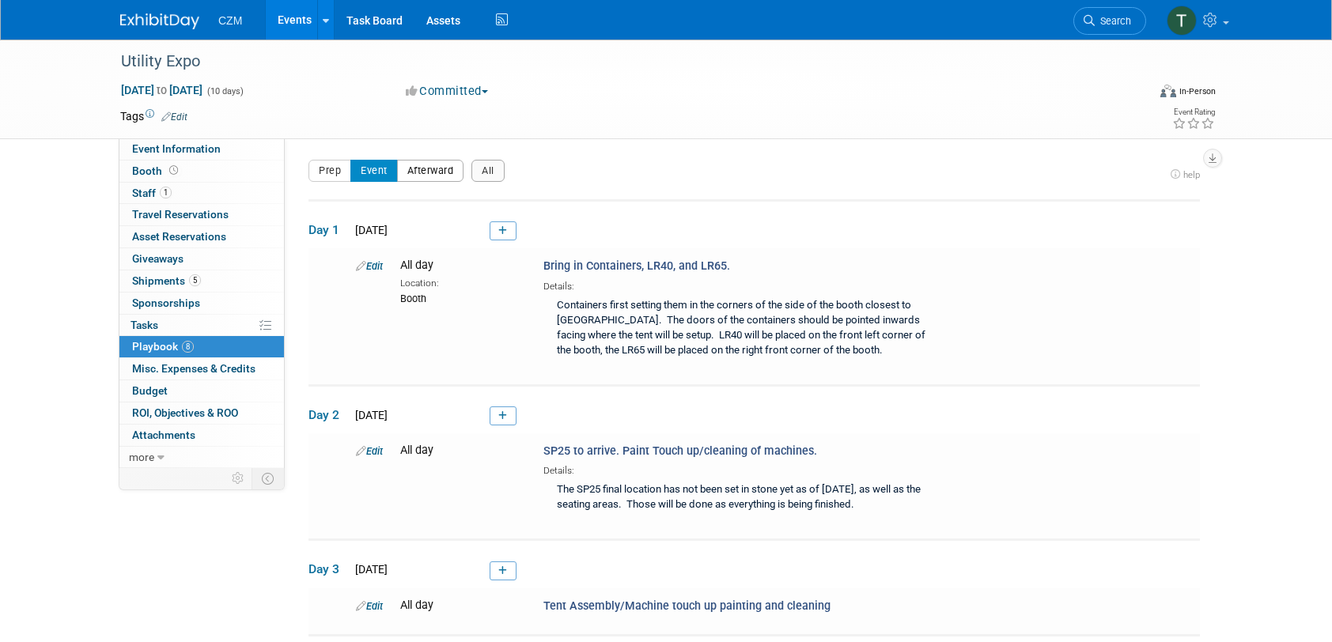
click at [412, 169] on button "Afterward" at bounding box center [430, 171] width 67 height 22
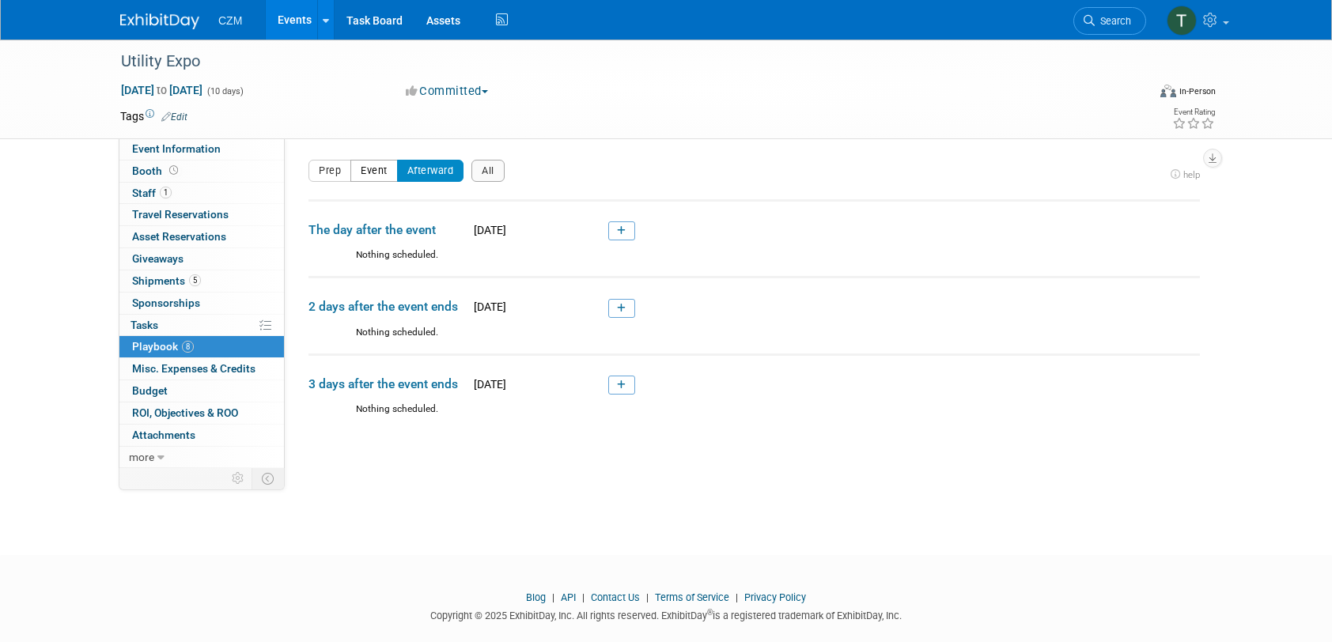
click at [373, 172] on button "Event" at bounding box center [373, 171] width 47 height 22
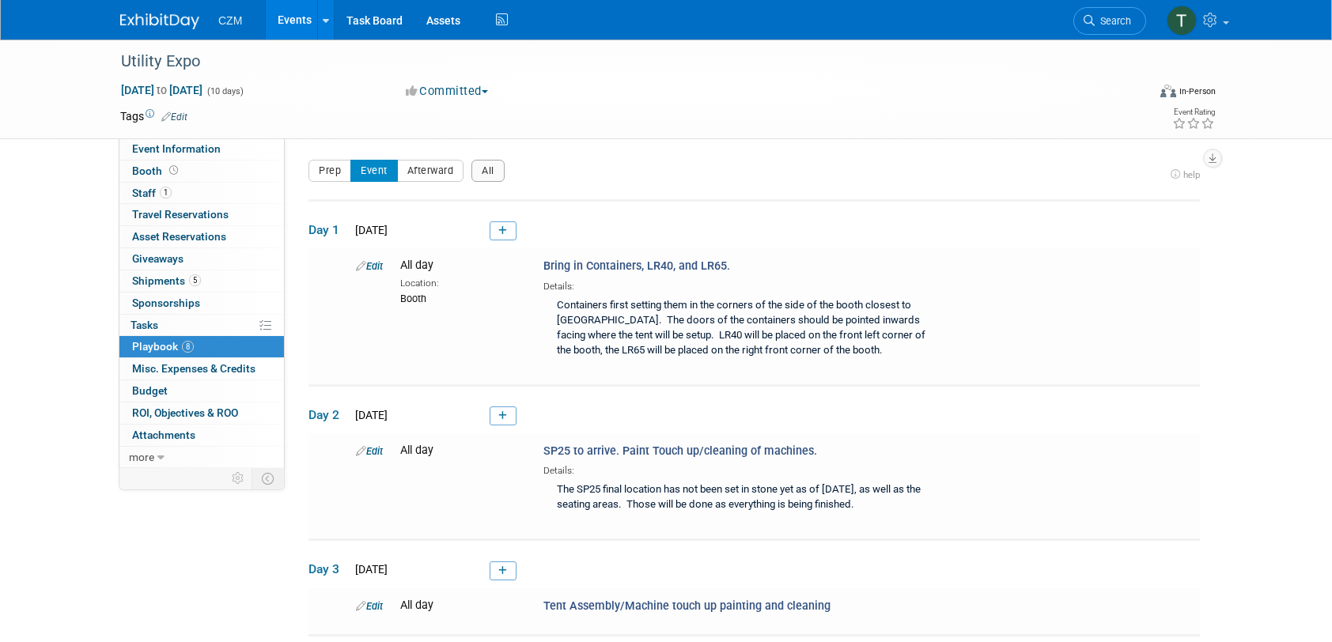
click at [227, 371] on span "Misc. Expenses & Credits 0" at bounding box center [193, 368] width 123 height 13
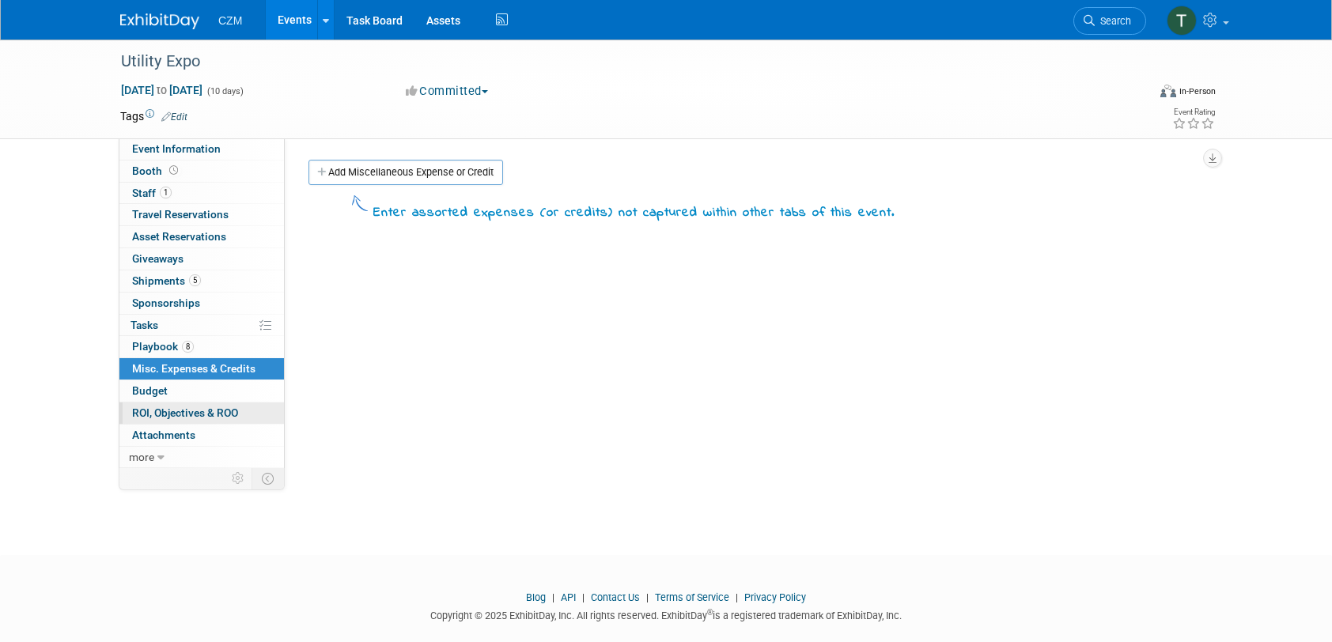
click at [195, 416] on span "ROI, Objectives & ROO 0" at bounding box center [185, 413] width 106 height 13
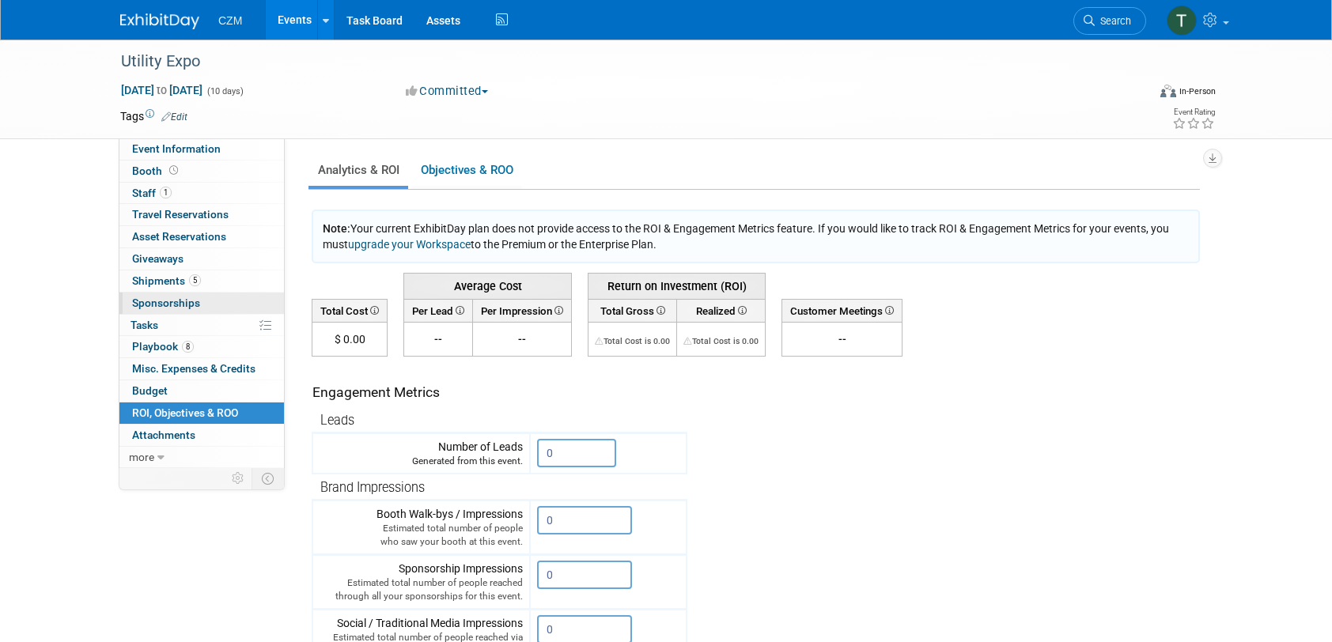
click at [181, 307] on span "Sponsorships 0" at bounding box center [166, 303] width 68 height 13
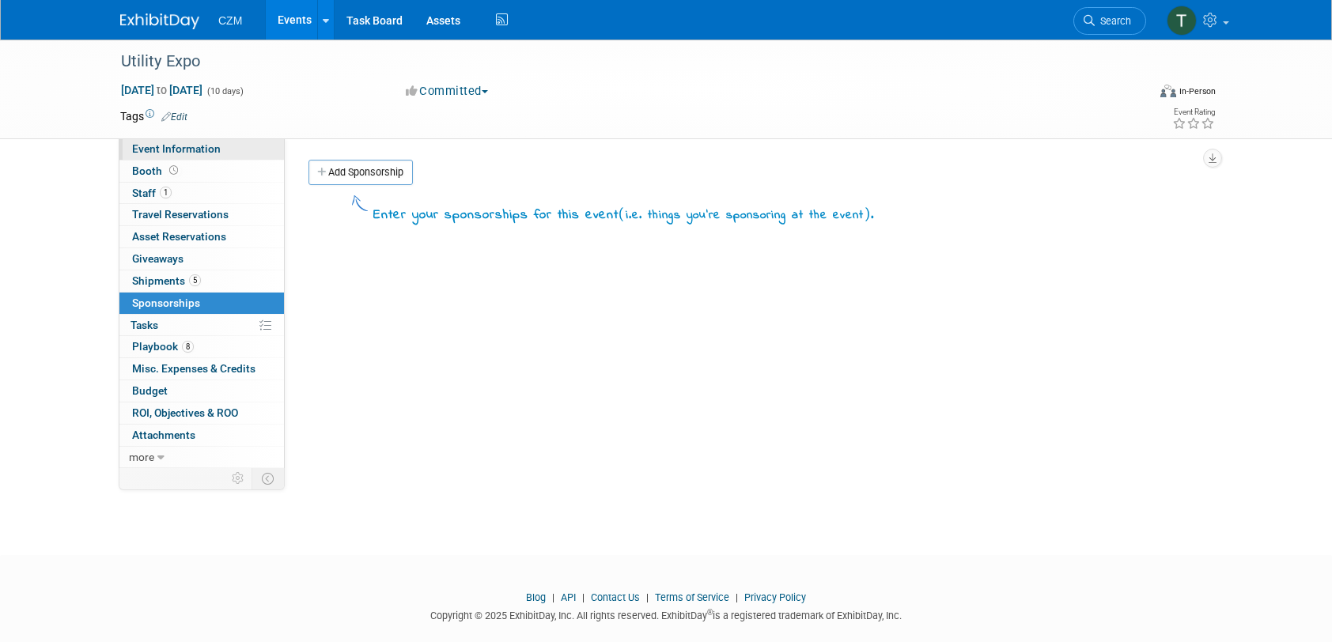
click at [162, 146] on span "Event Information" at bounding box center [176, 148] width 89 height 13
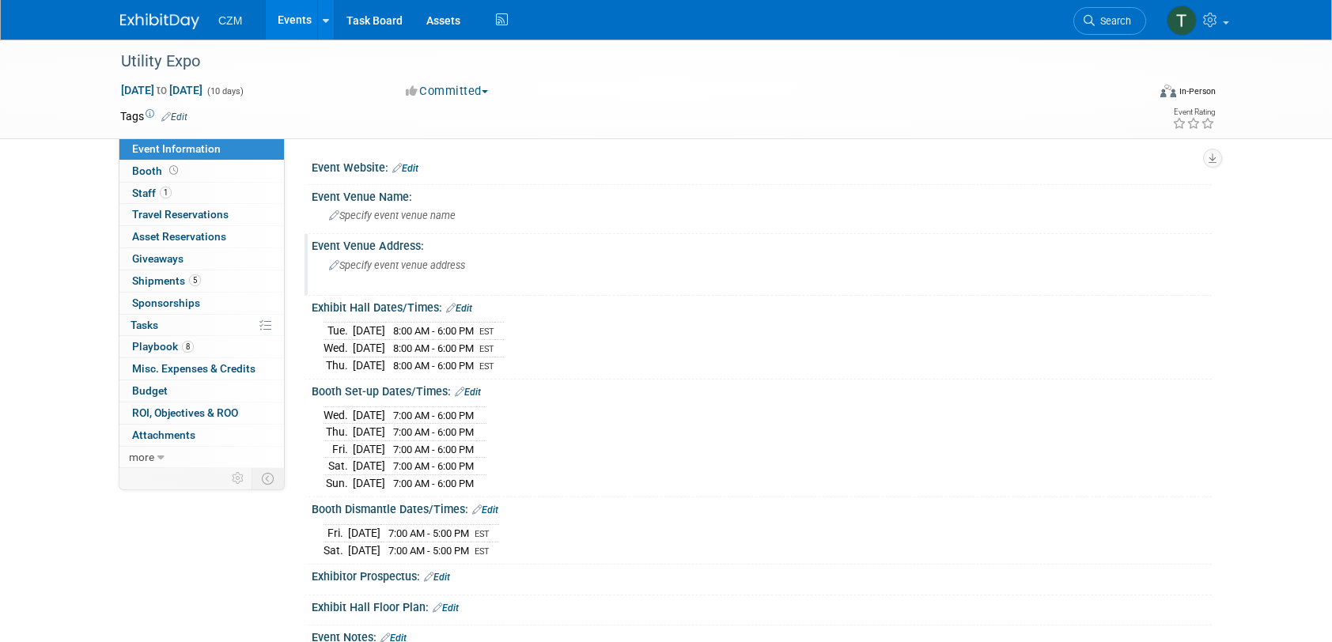
click at [470, 264] on div "Specify event venue address" at bounding box center [499, 271] width 351 height 36
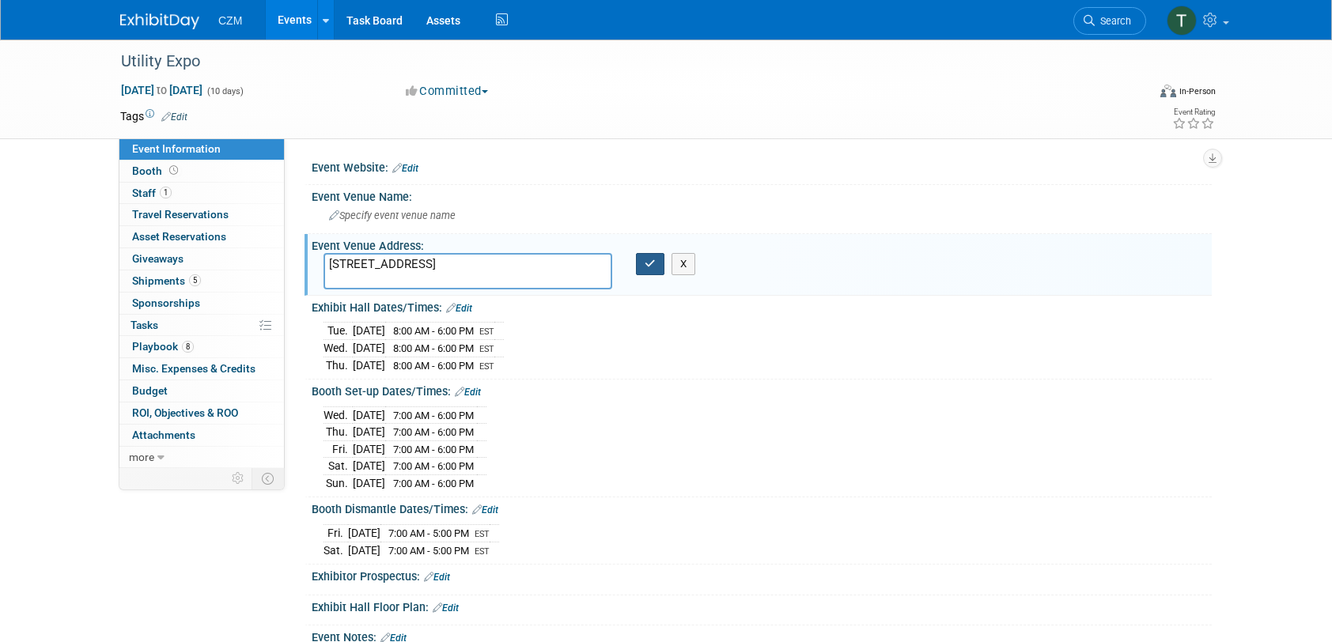
type textarea "[STREET_ADDRESS]"
click at [644, 269] on button "button" at bounding box center [650, 264] width 28 height 22
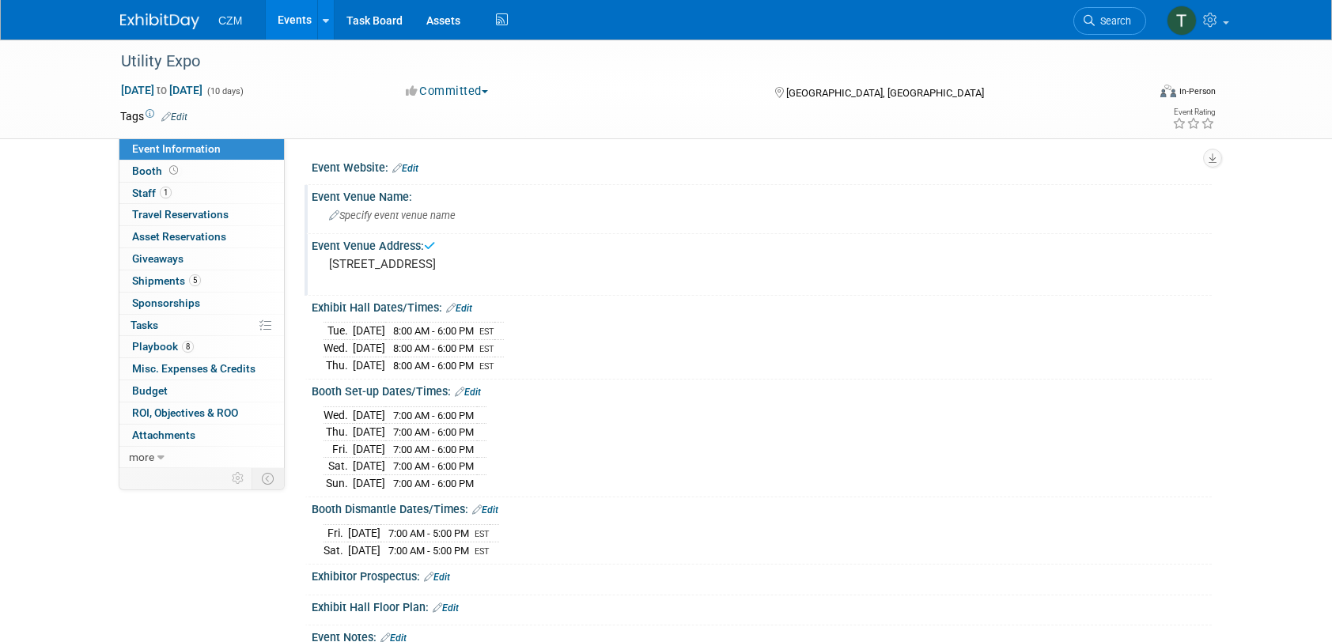
click at [415, 222] on div "Specify event venue name" at bounding box center [762, 215] width 877 height 25
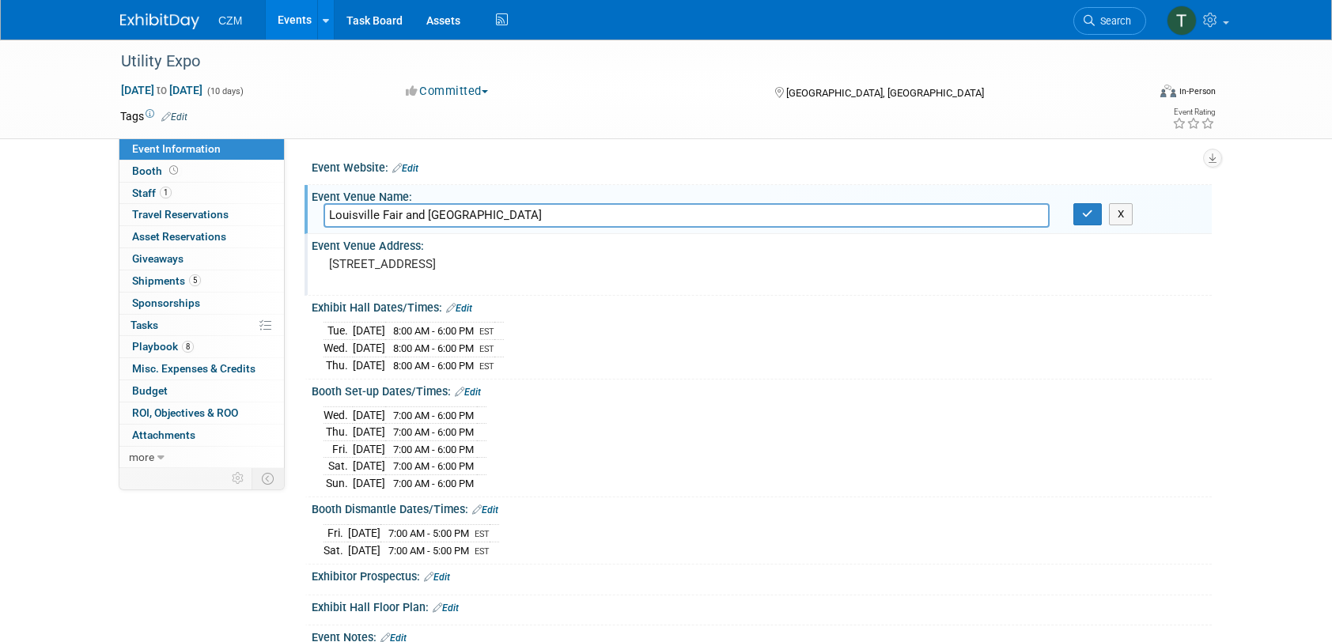
type input "Louisville Fair and [GEOGRAPHIC_DATA]"
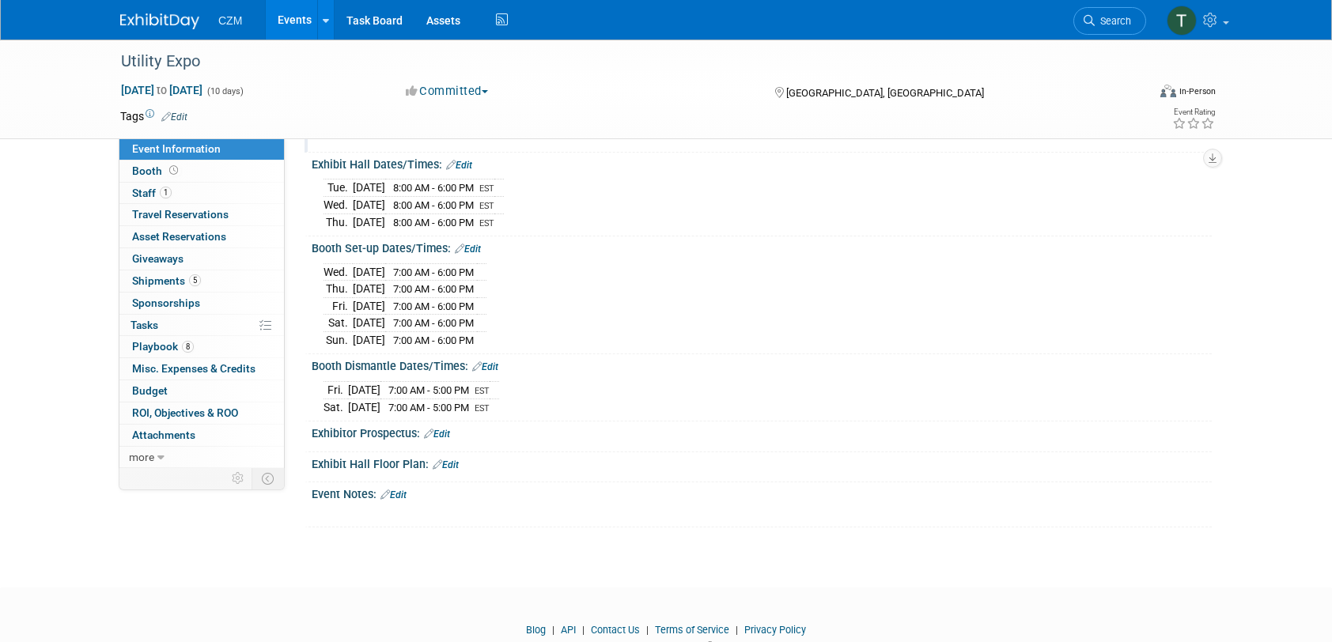
scroll to position [158, 0]
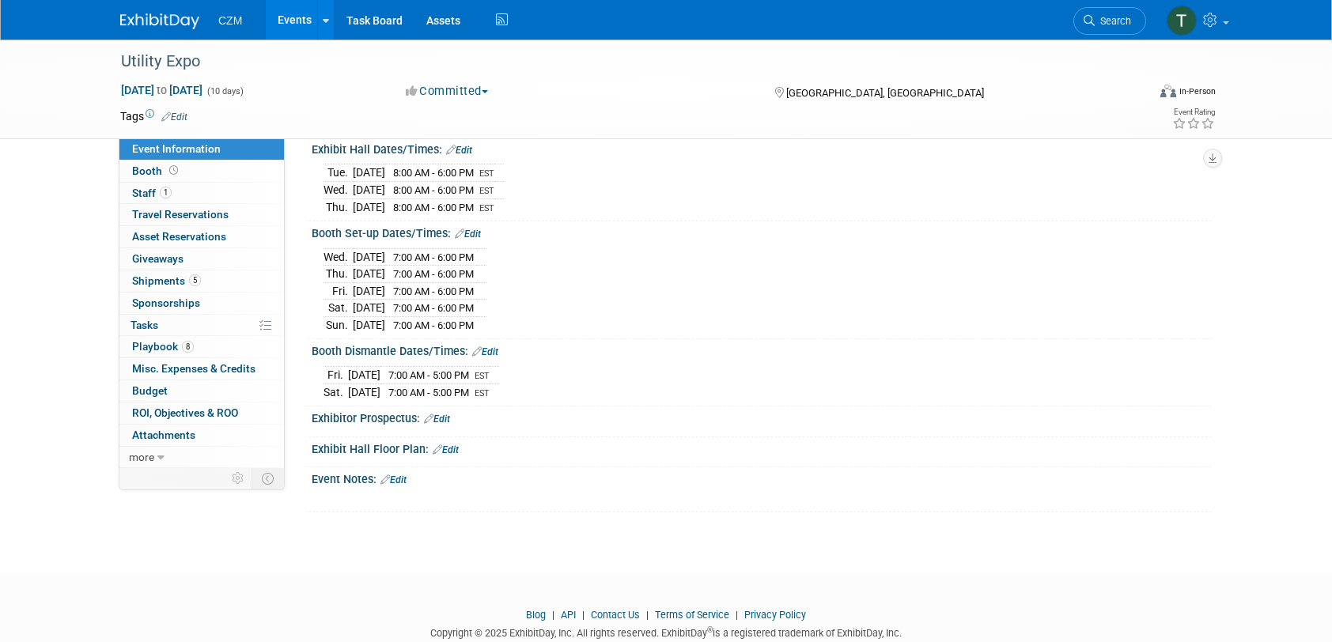
click at [452, 445] on link "Edit" at bounding box center [446, 450] width 26 height 11
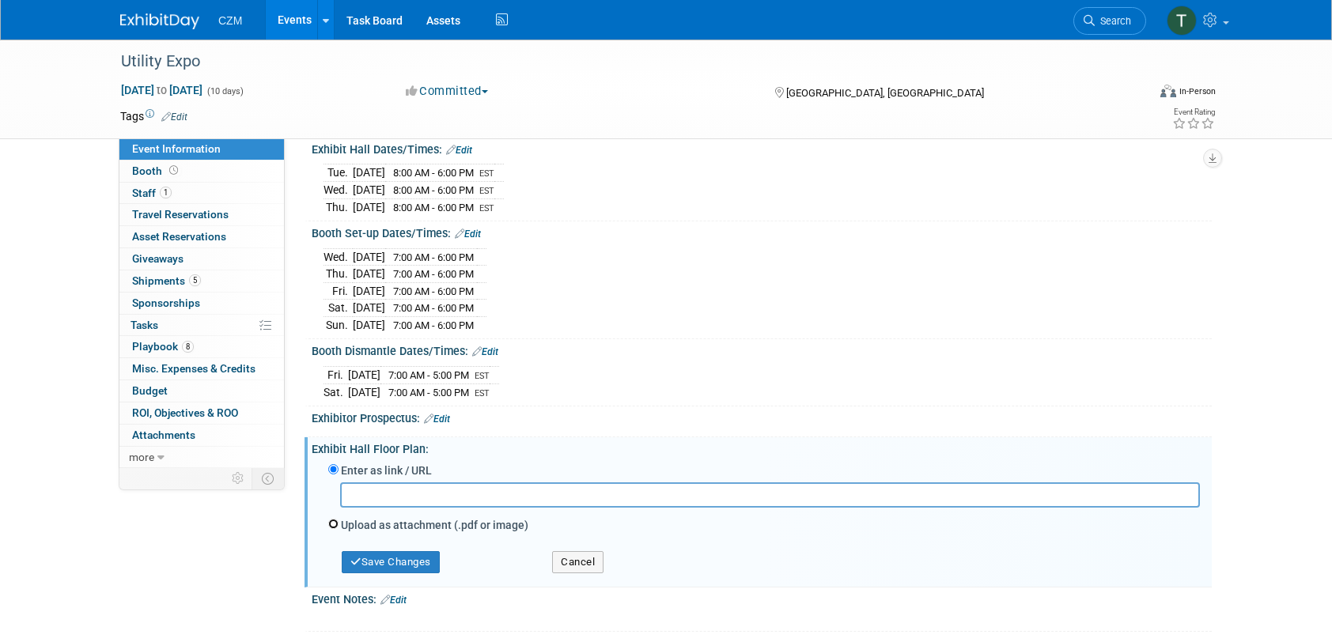
click at [335, 519] on input "Upload as attachment (.pdf or image)" at bounding box center [333, 524] width 10 height 10
radio input "true"
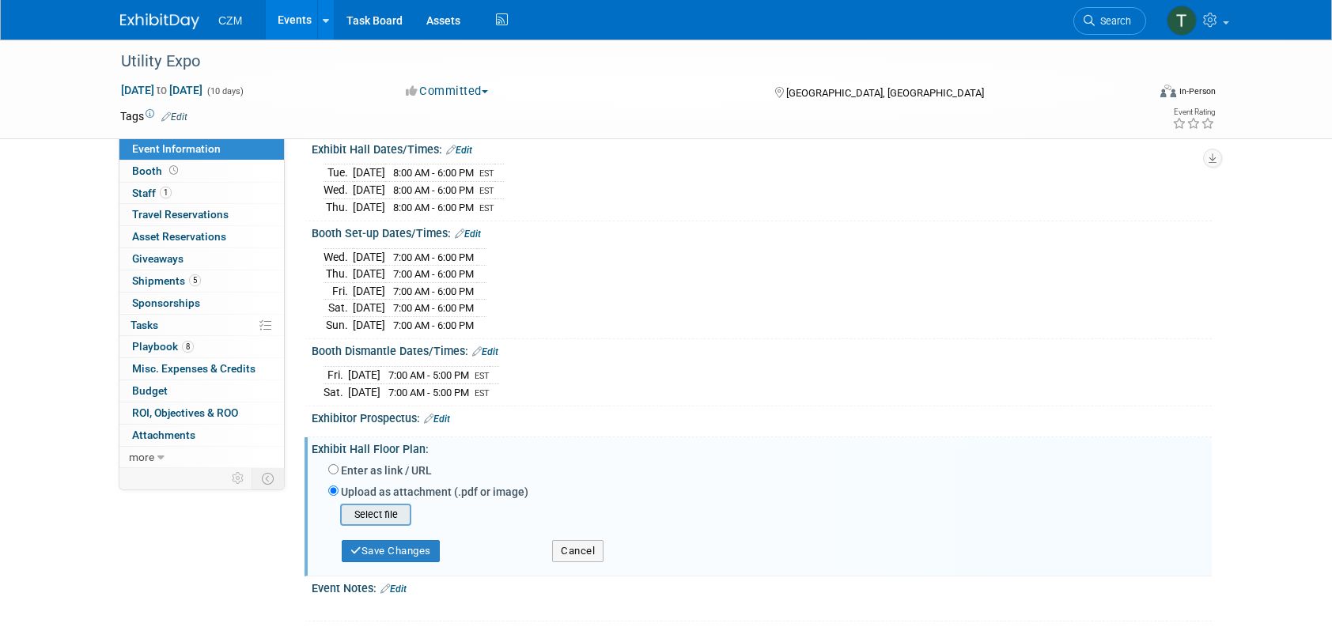
click at [398, 507] on input "file" at bounding box center [316, 515] width 188 height 19
click at [403, 543] on button "Save Changes" at bounding box center [391, 546] width 98 height 22
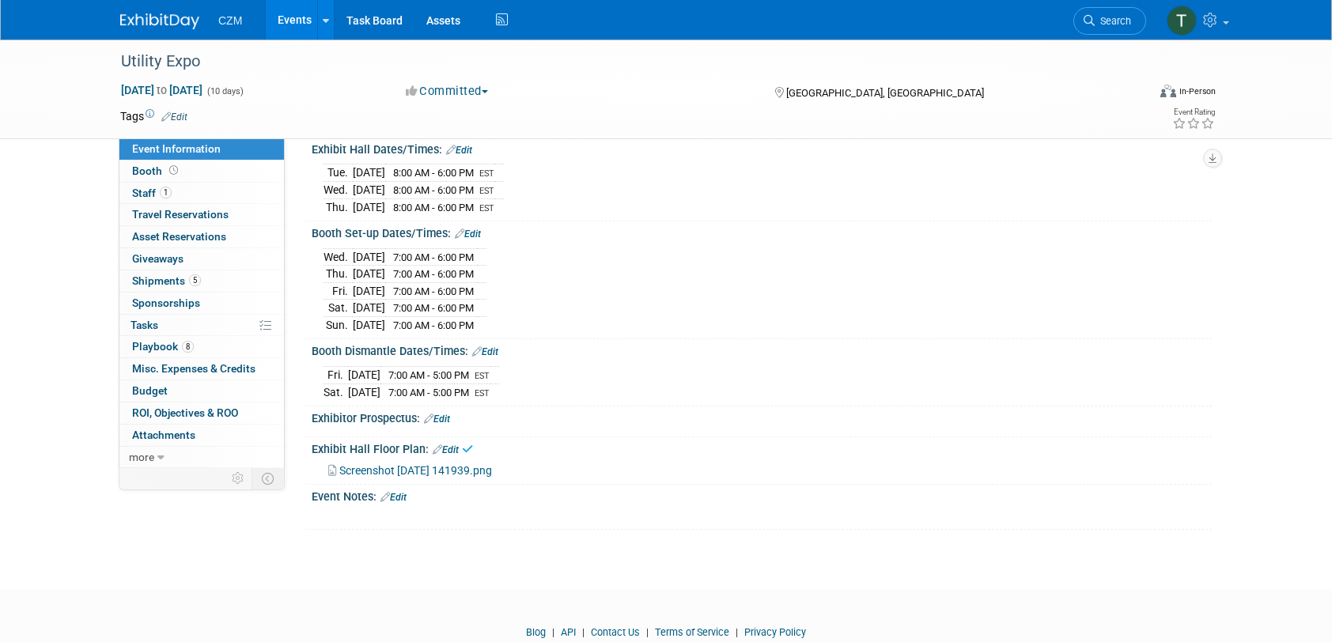
click at [486, 464] on span "Screenshot [DATE] 141939.png" at bounding box center [415, 470] width 153 height 13
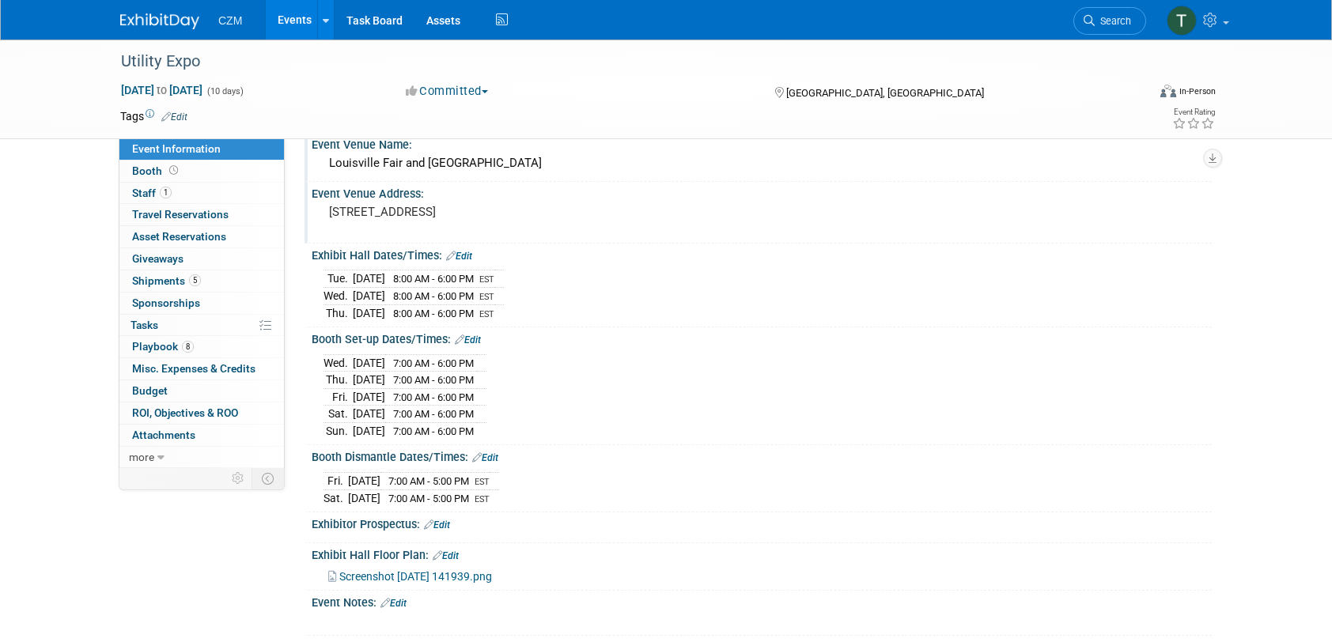
scroll to position [0, 0]
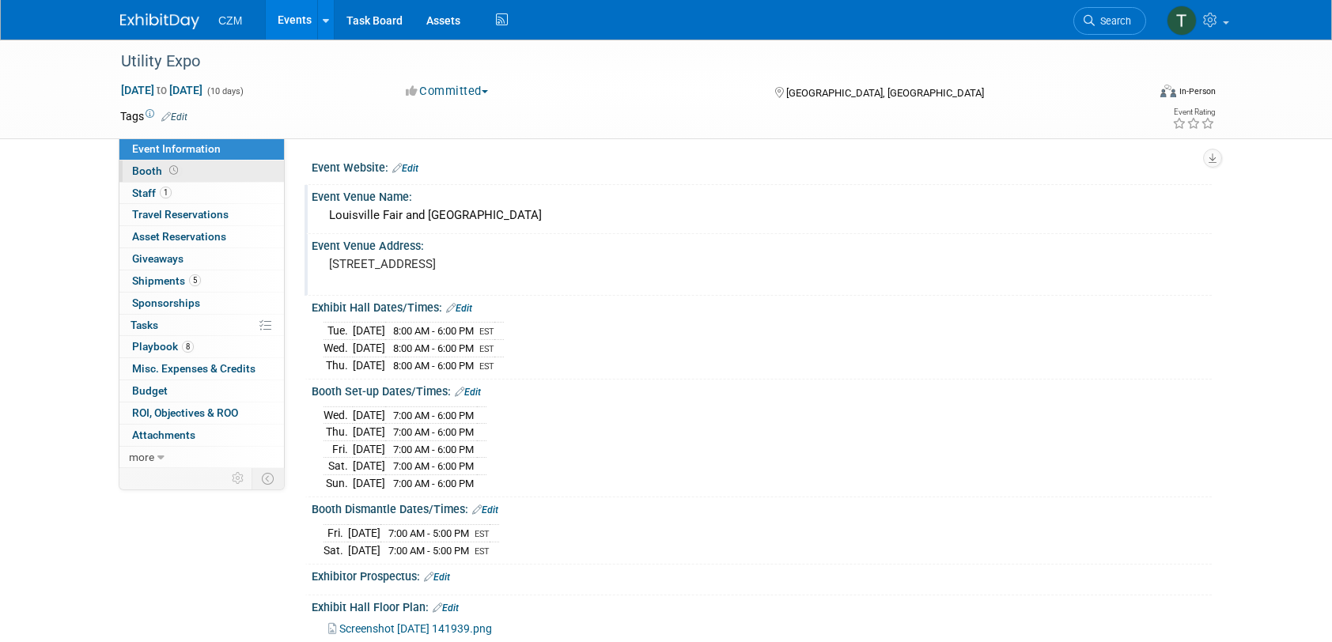
click at [191, 177] on link "Booth" at bounding box center [201, 171] width 165 height 21
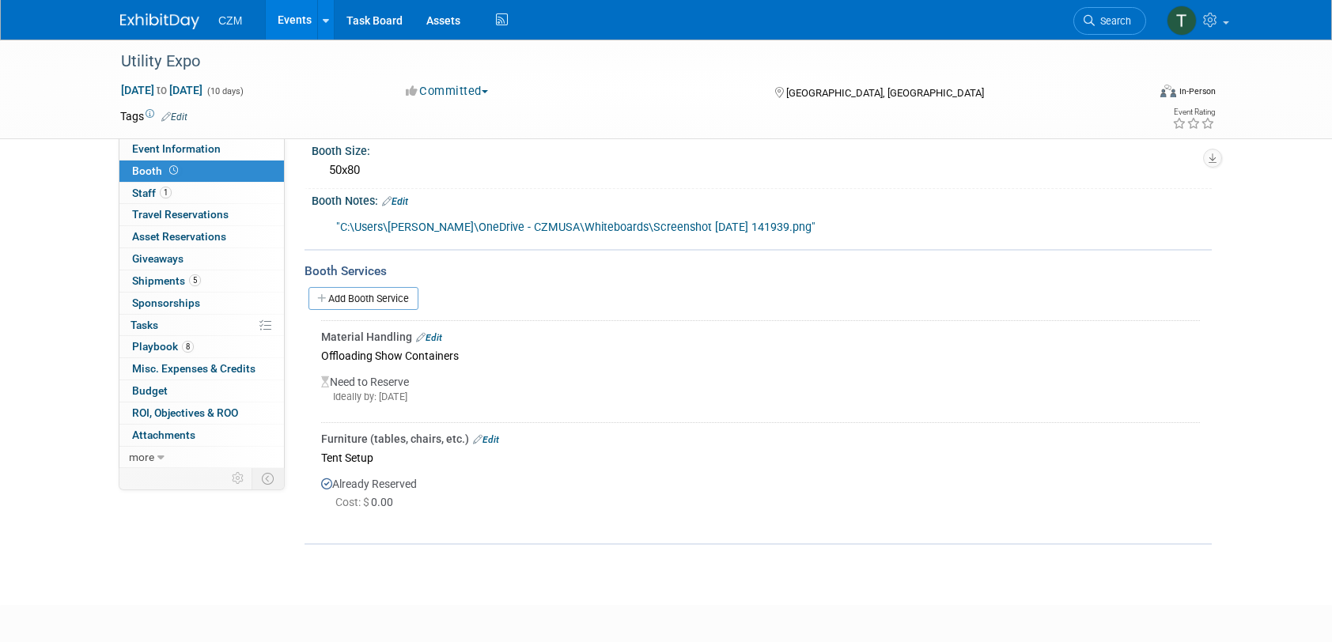
scroll to position [158, 0]
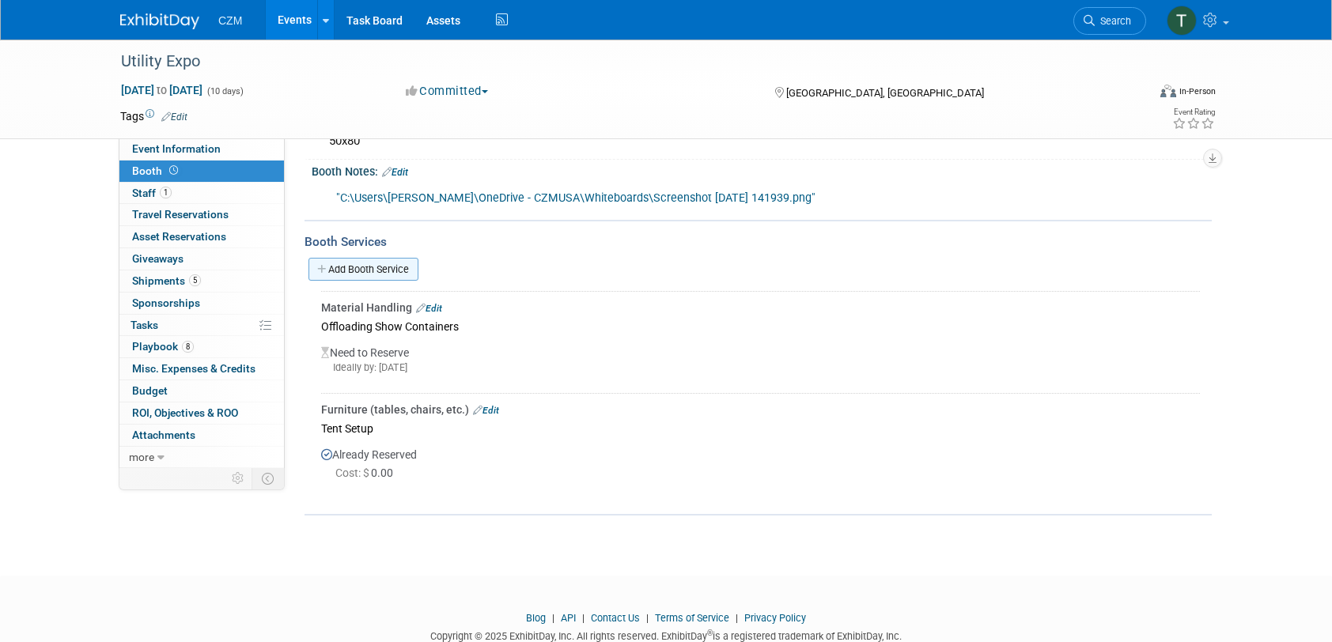
click at [341, 270] on link "Add Booth Service" at bounding box center [364, 269] width 110 height 23
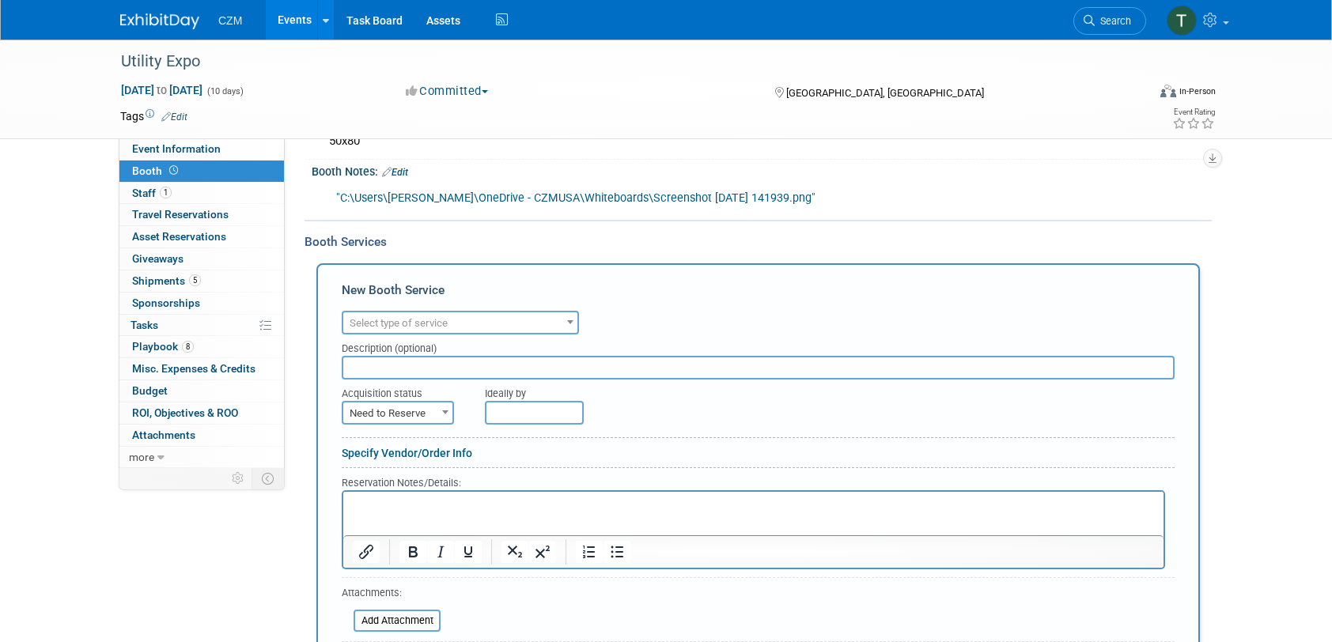
scroll to position [0, 0]
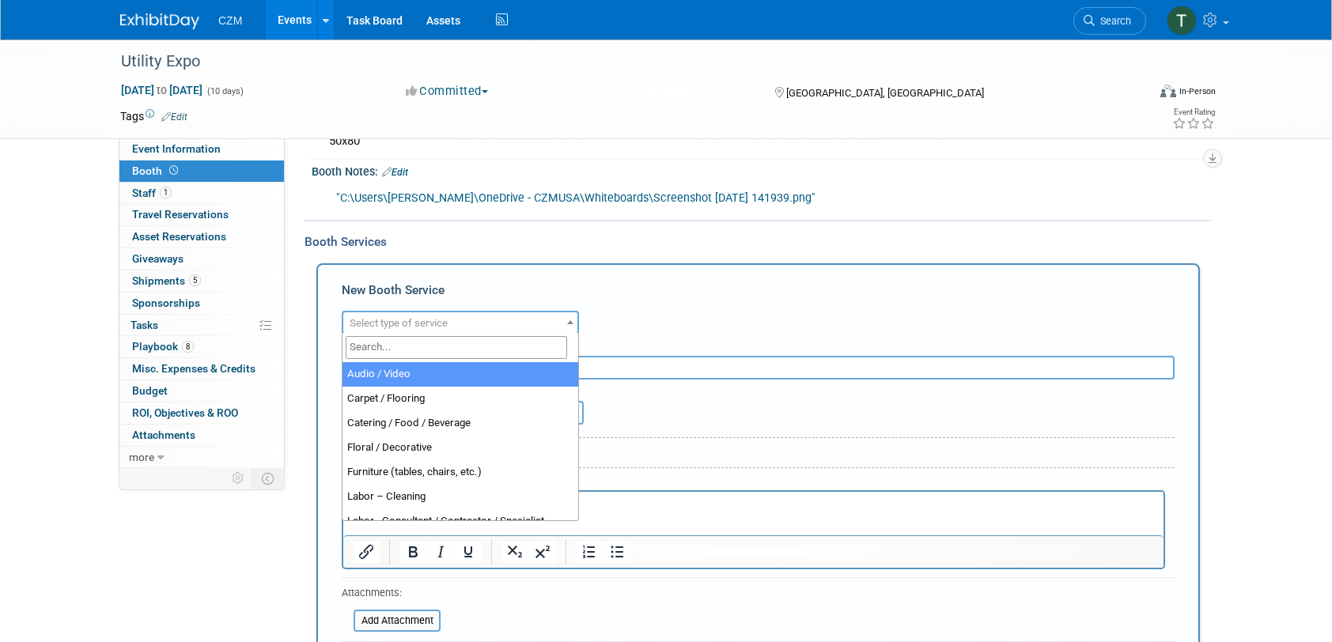
click at [516, 316] on span "Select type of service" at bounding box center [460, 324] width 234 height 22
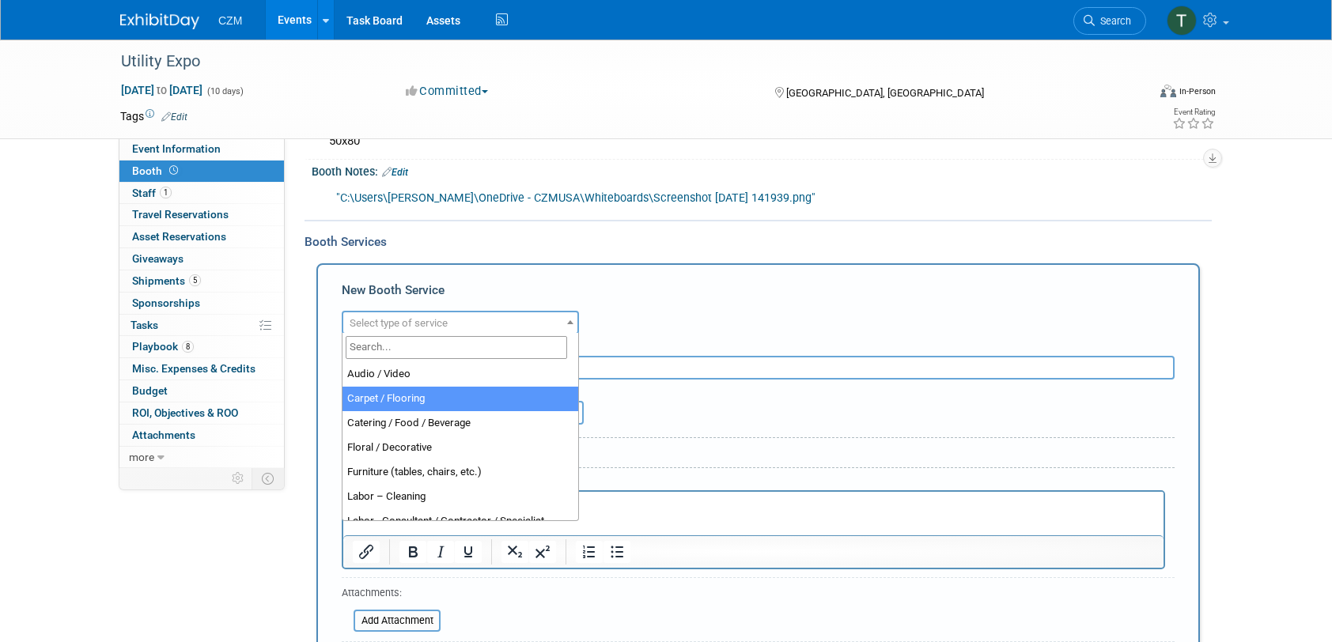
select select "4"
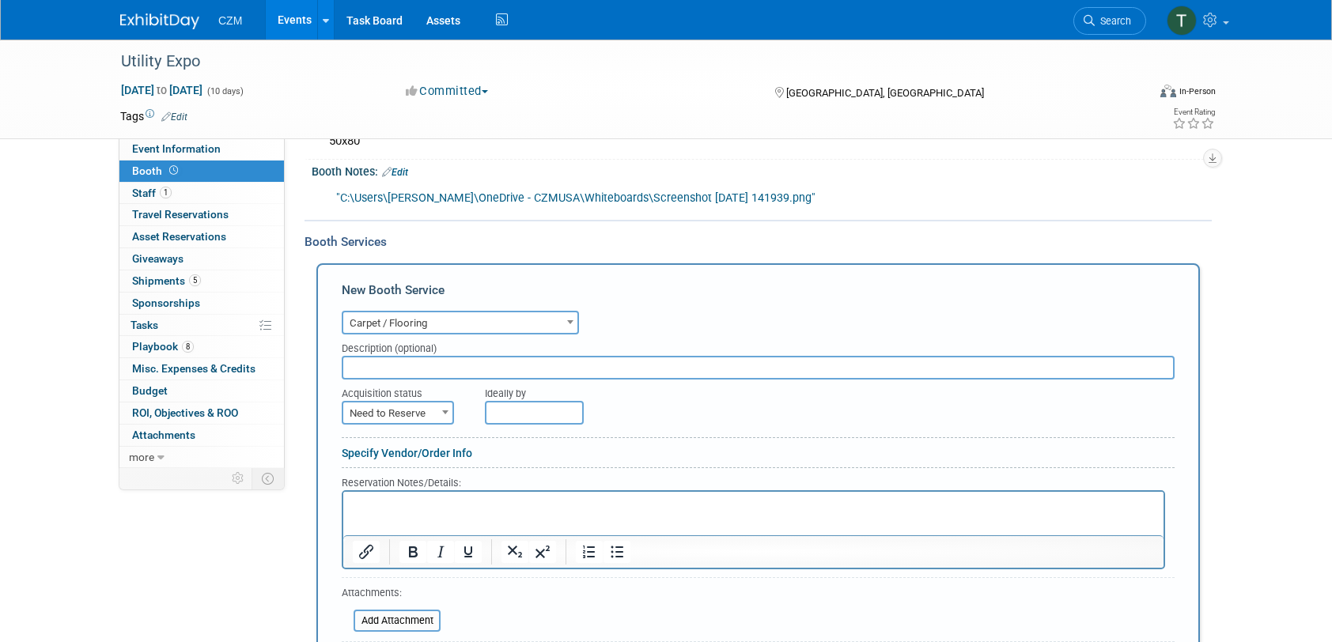
scroll to position [316, 0]
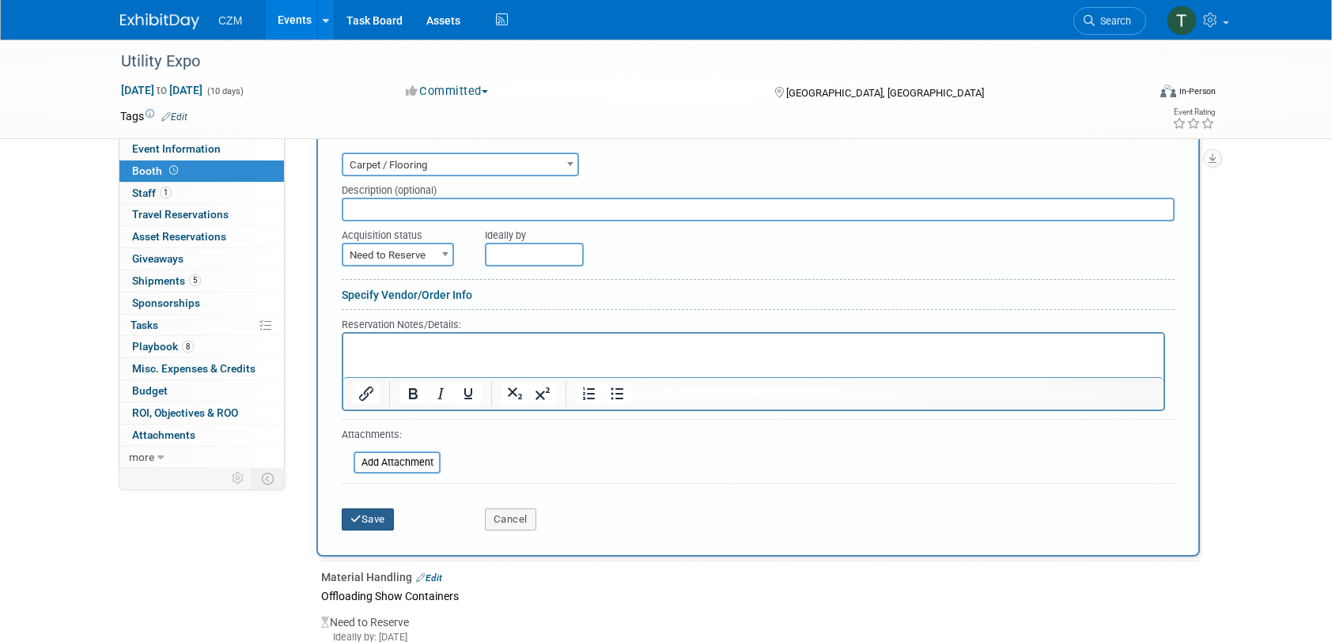
click at [358, 514] on icon "submit" at bounding box center [355, 519] width 11 height 10
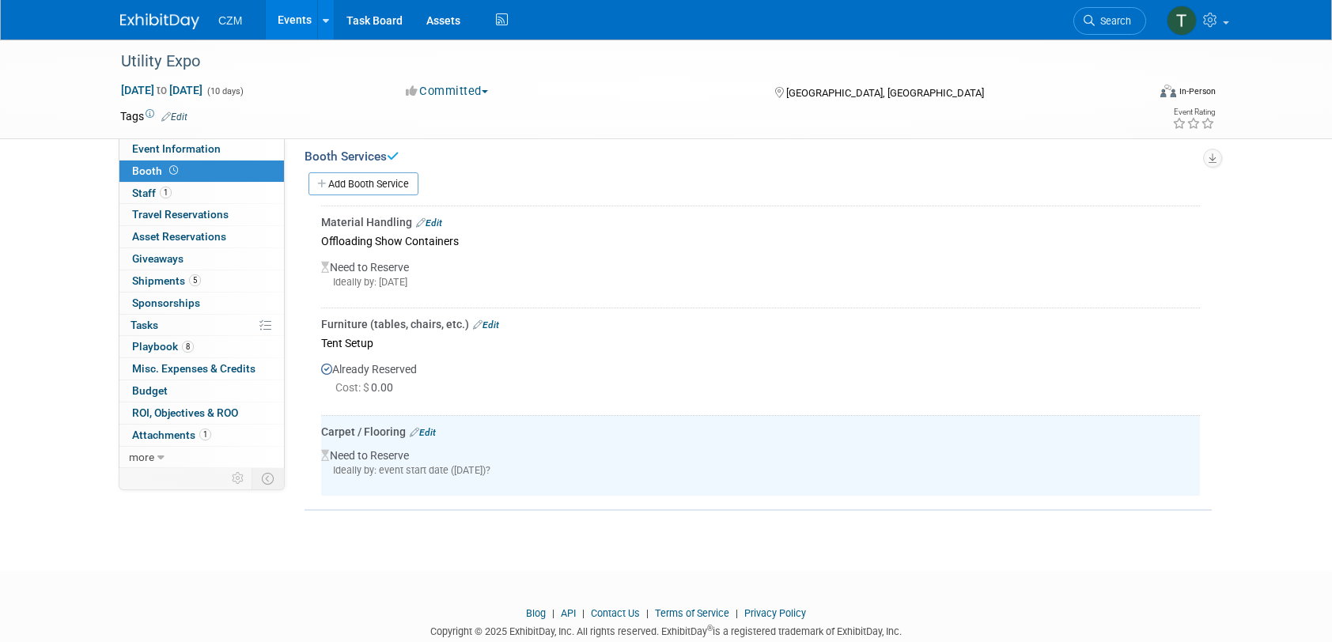
scroll to position [123, 0]
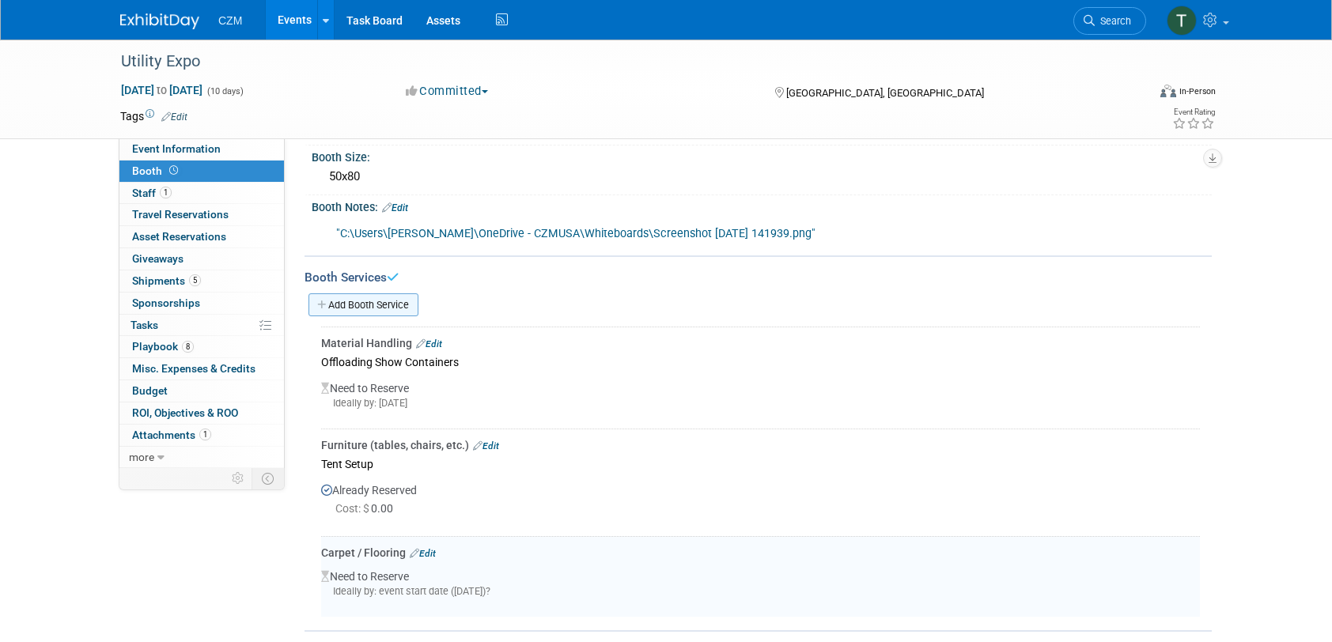
click at [380, 301] on link "Add Booth Service" at bounding box center [364, 305] width 110 height 23
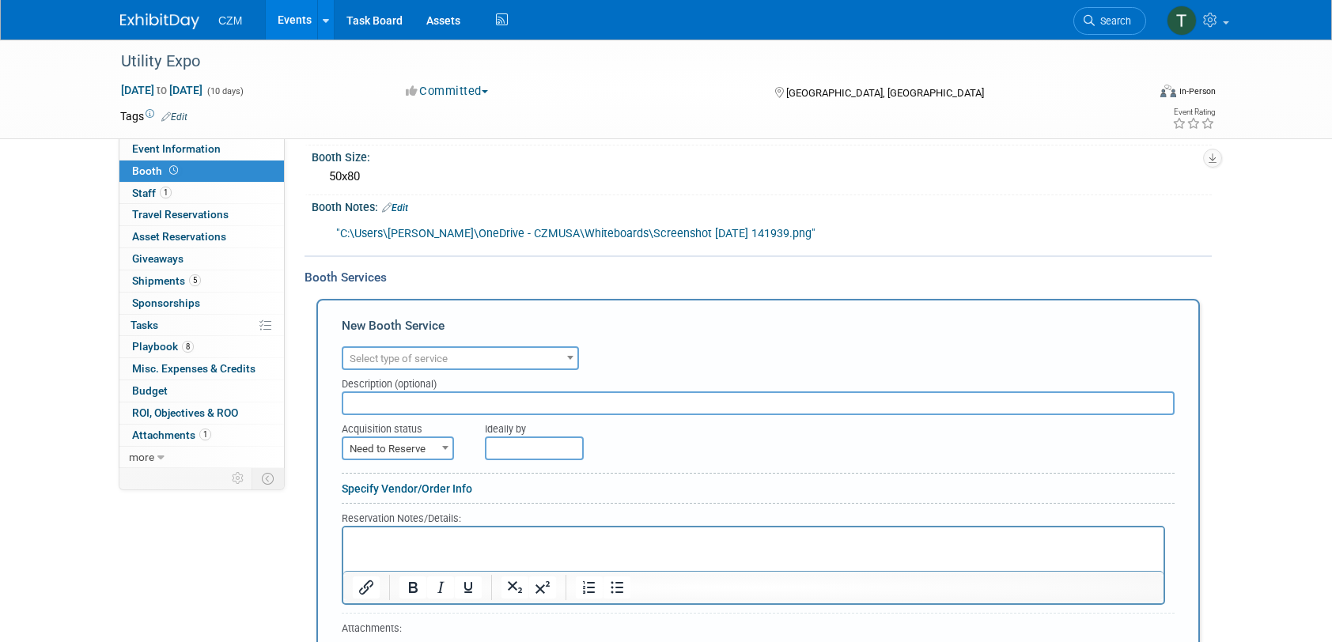
scroll to position [0, 0]
click at [469, 350] on span "Select type of service" at bounding box center [460, 359] width 234 height 22
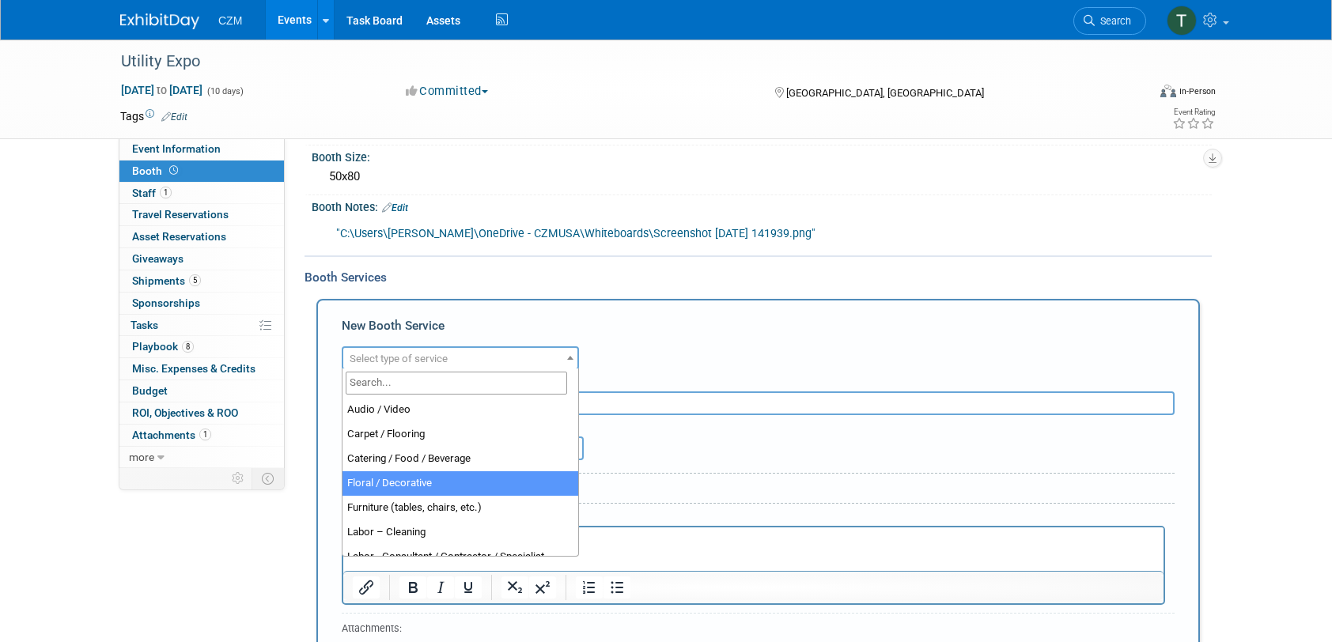
select select "5"
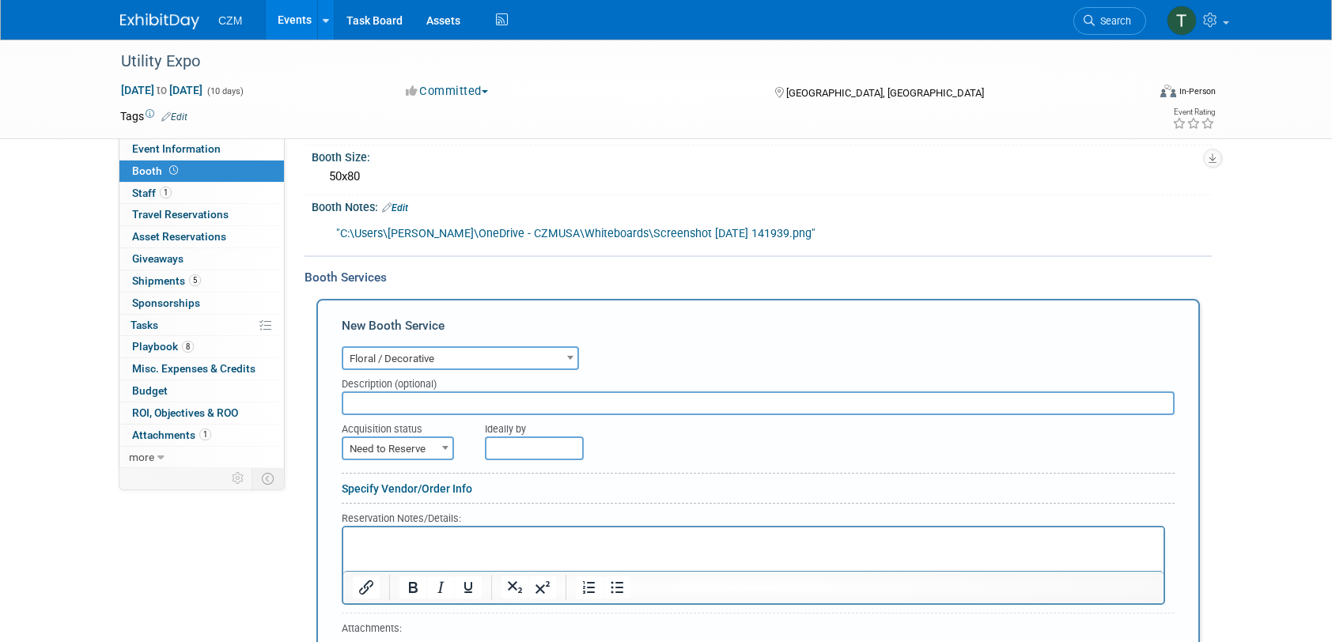
scroll to position [281, 0]
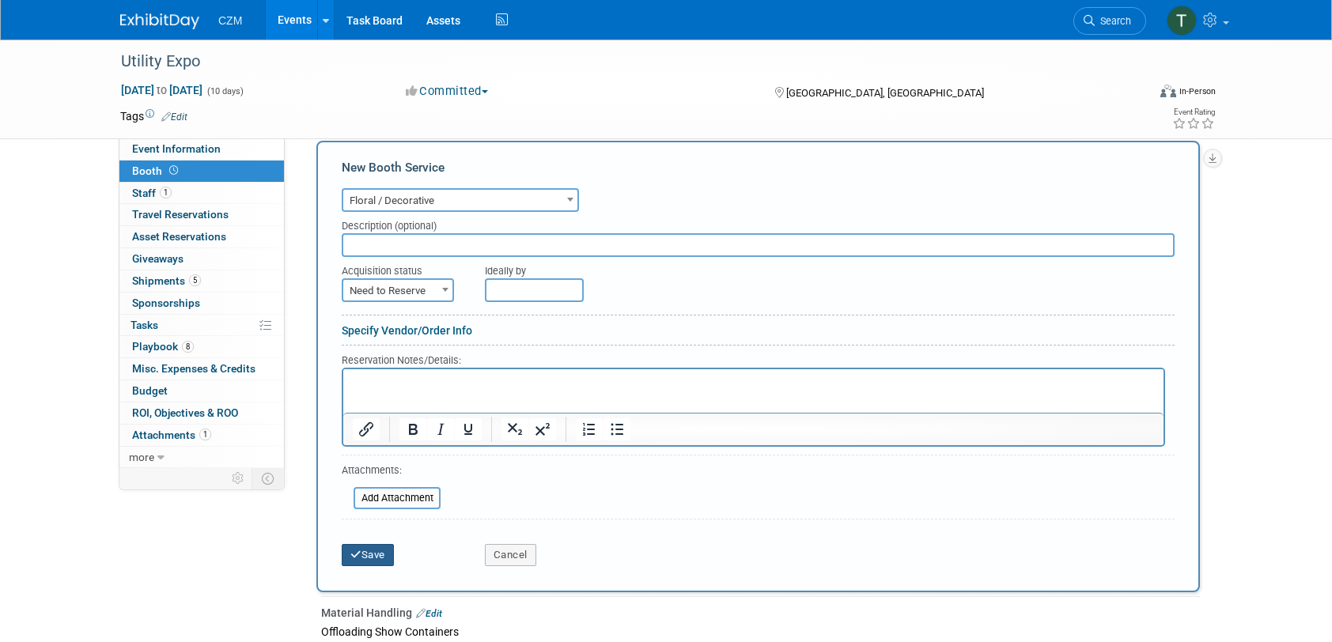
click at [377, 553] on button "Save" at bounding box center [368, 555] width 52 height 22
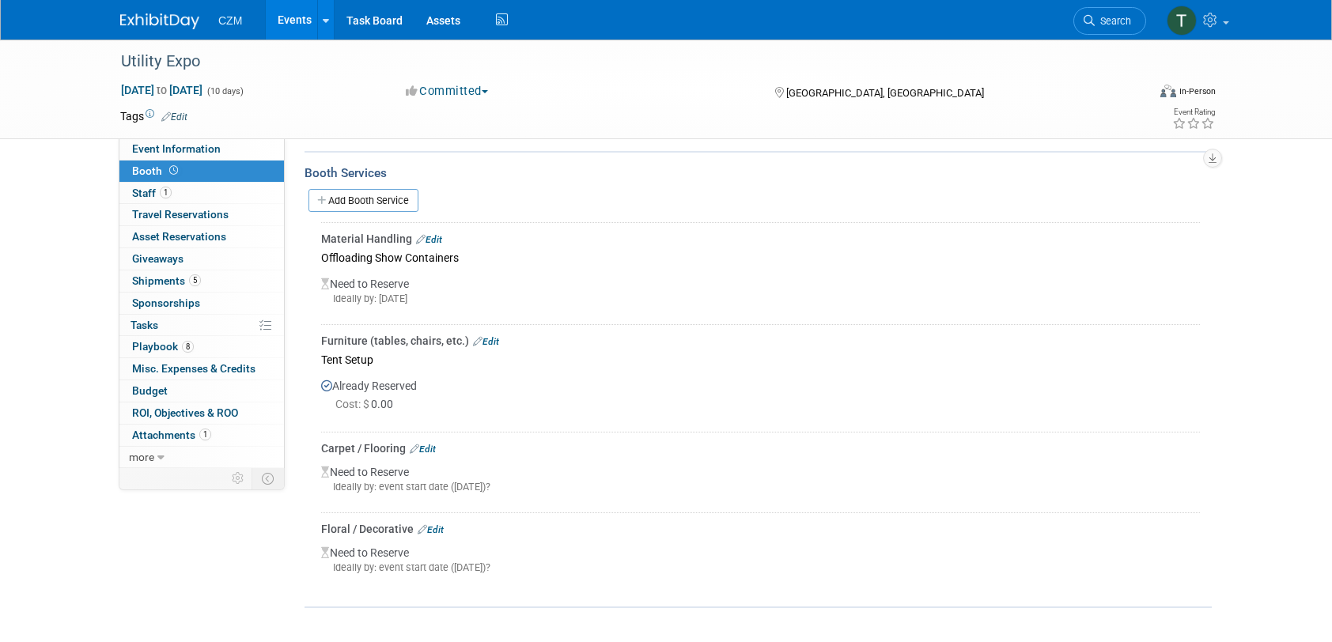
scroll to position [45, 0]
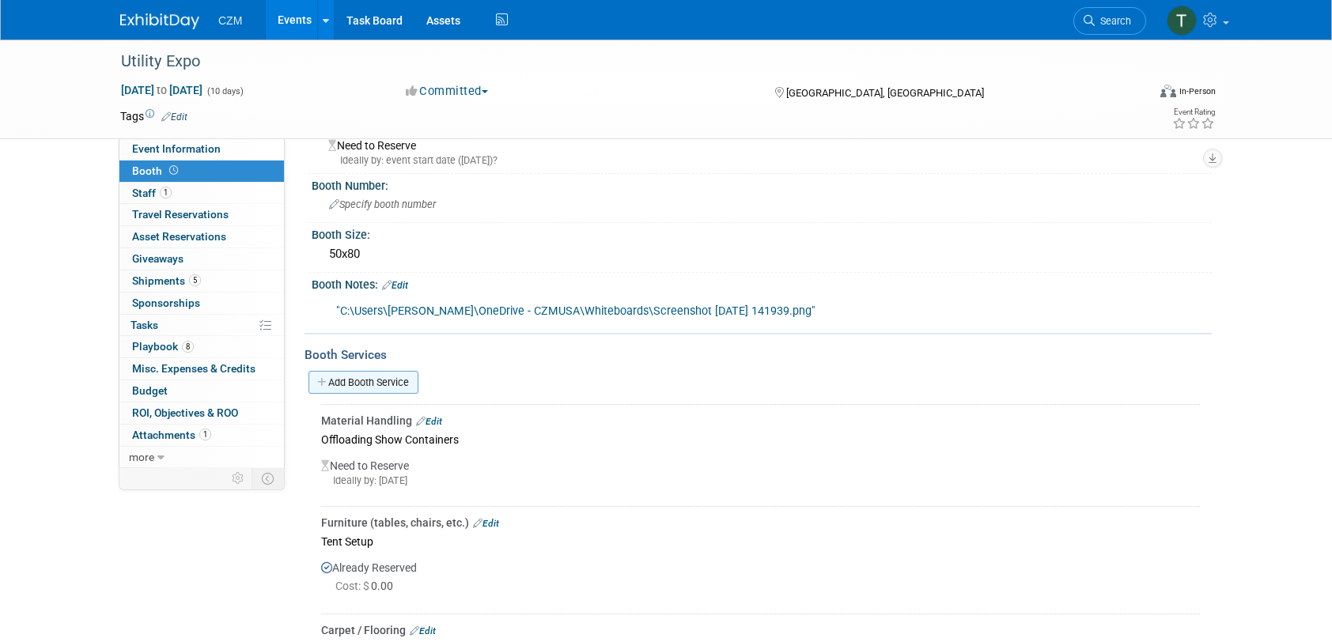
click at [358, 385] on link "Add Booth Service" at bounding box center [364, 382] width 110 height 23
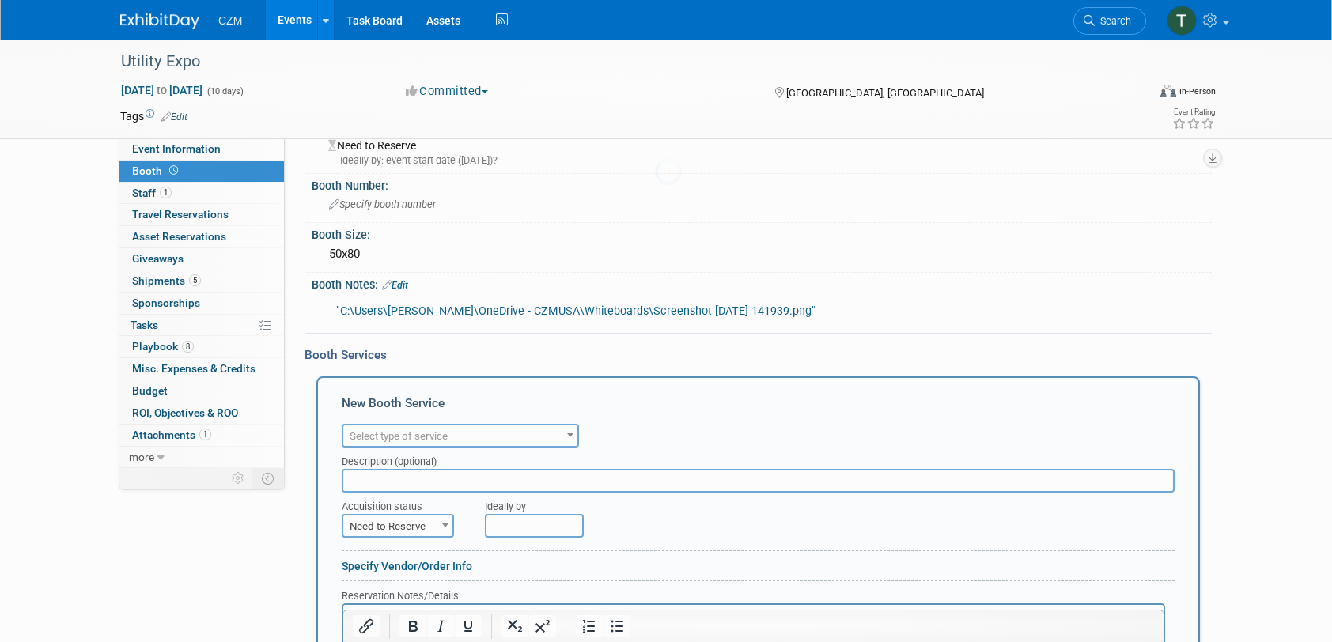
scroll to position [0, 0]
click at [570, 448] on div "Description (optional)" at bounding box center [758, 458] width 833 height 21
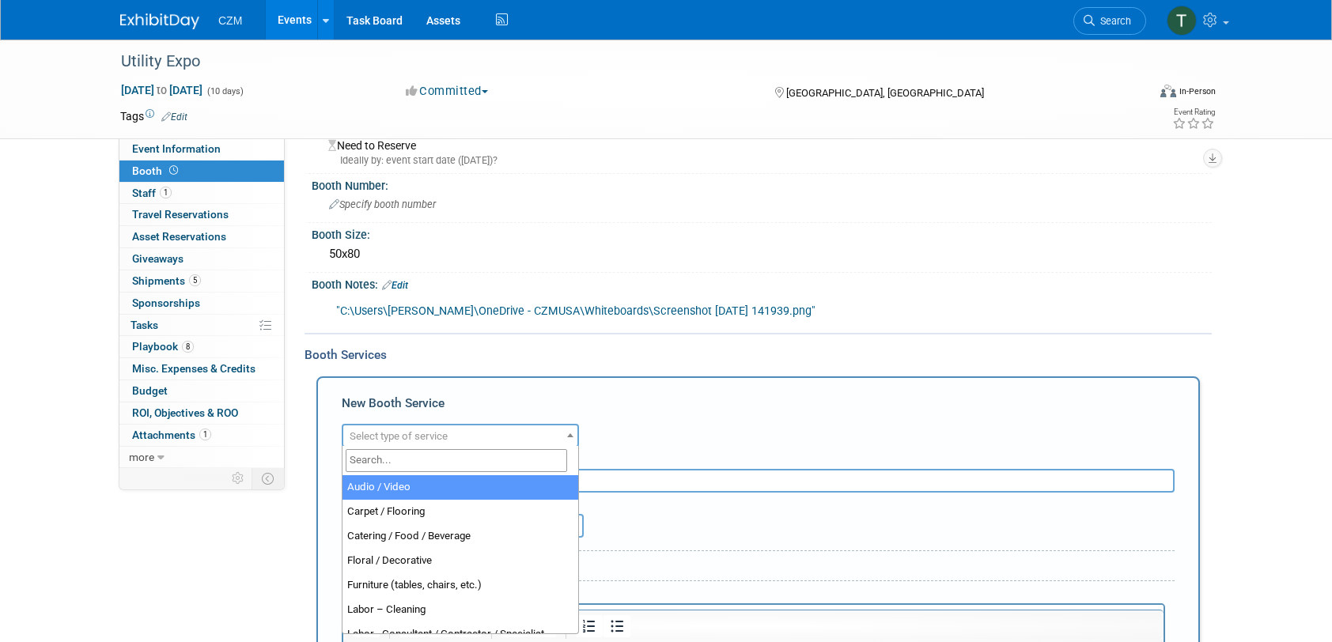
click at [565, 424] on span "Select type of service" at bounding box center [460, 436] width 237 height 24
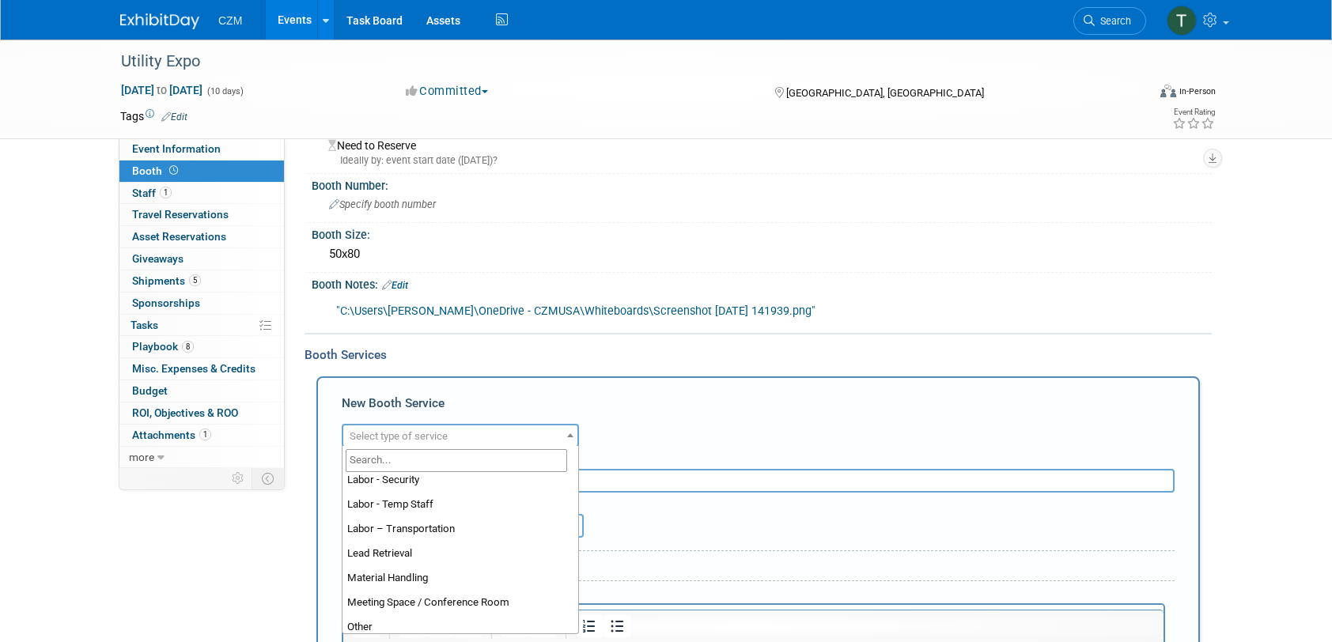
scroll to position [247, 0]
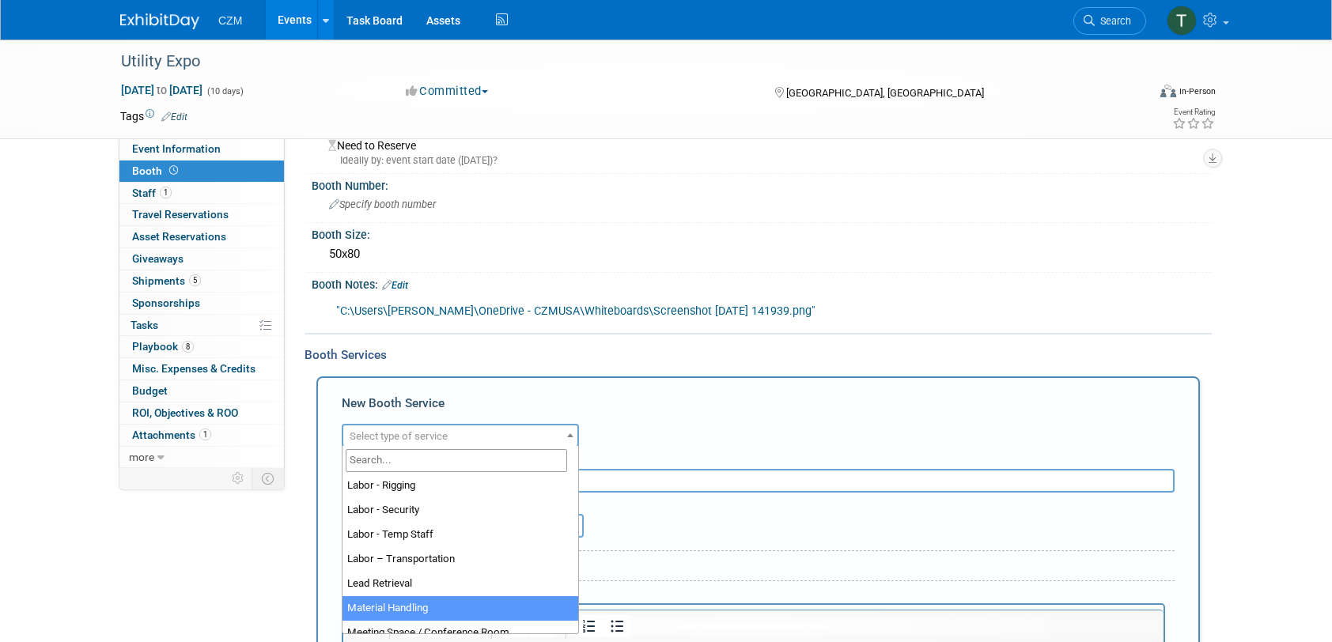
select select "10"
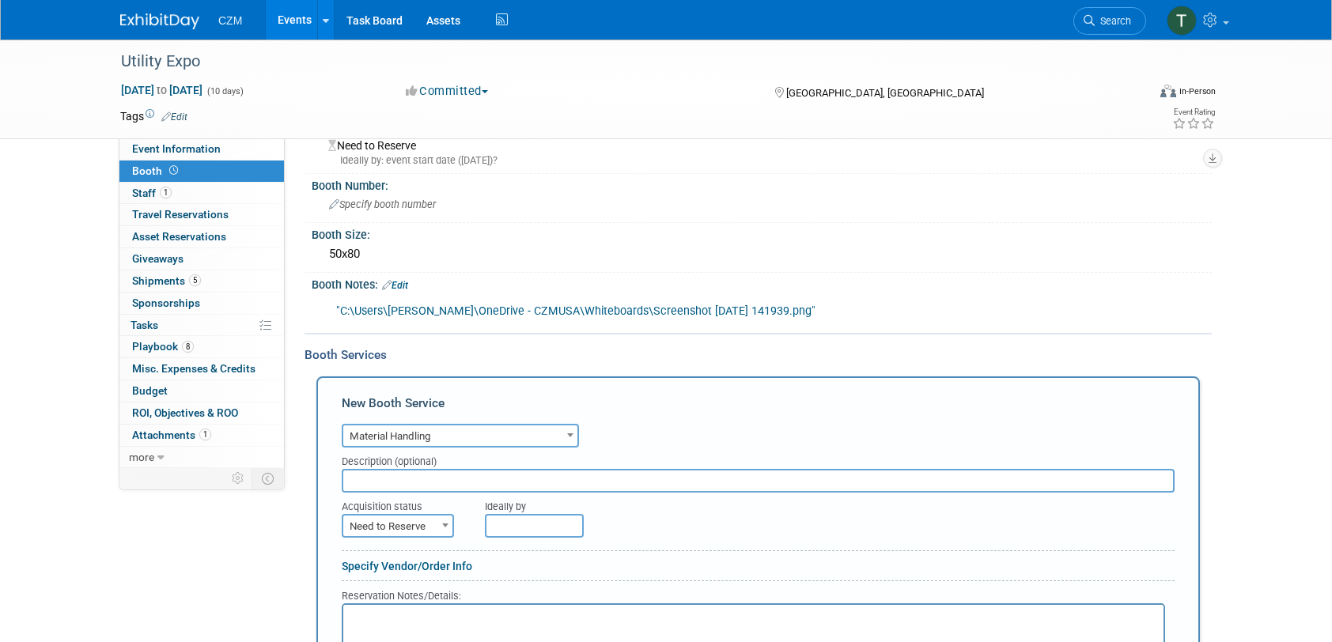
scroll to position [203, 0]
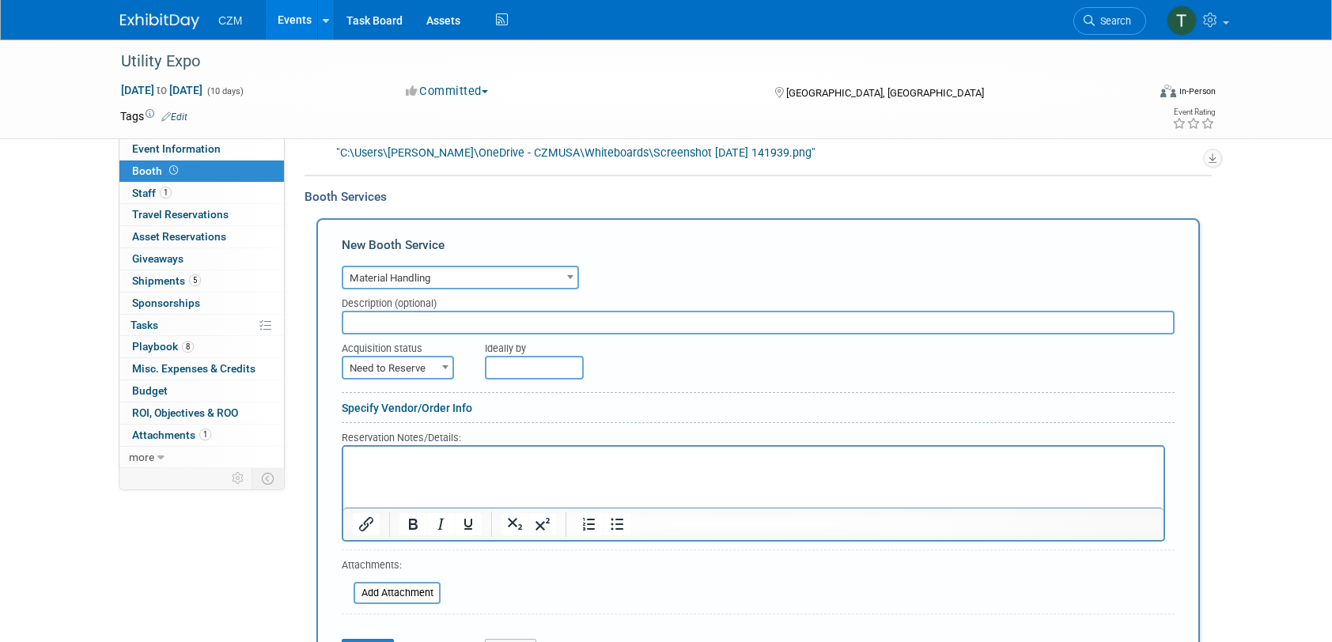
click at [669, 320] on input "text" at bounding box center [758, 323] width 833 height 24
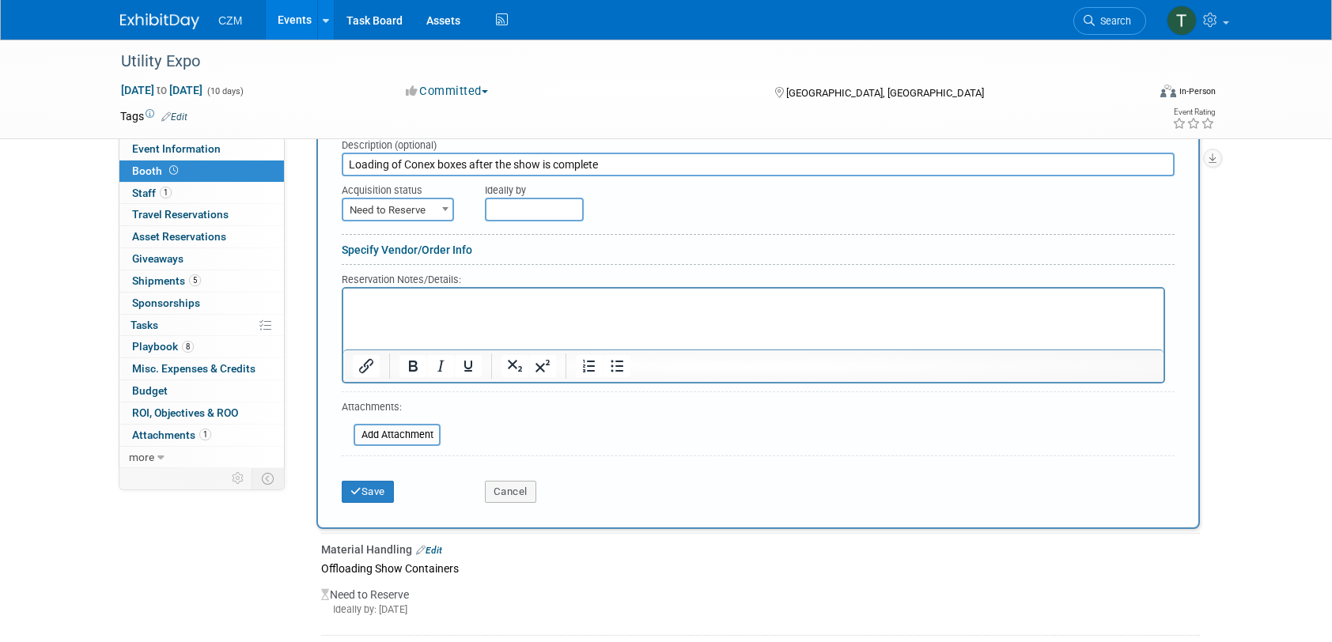
type input "Loading of Conex boxes after the show is complete"
click at [549, 204] on input "text" at bounding box center [534, 210] width 99 height 24
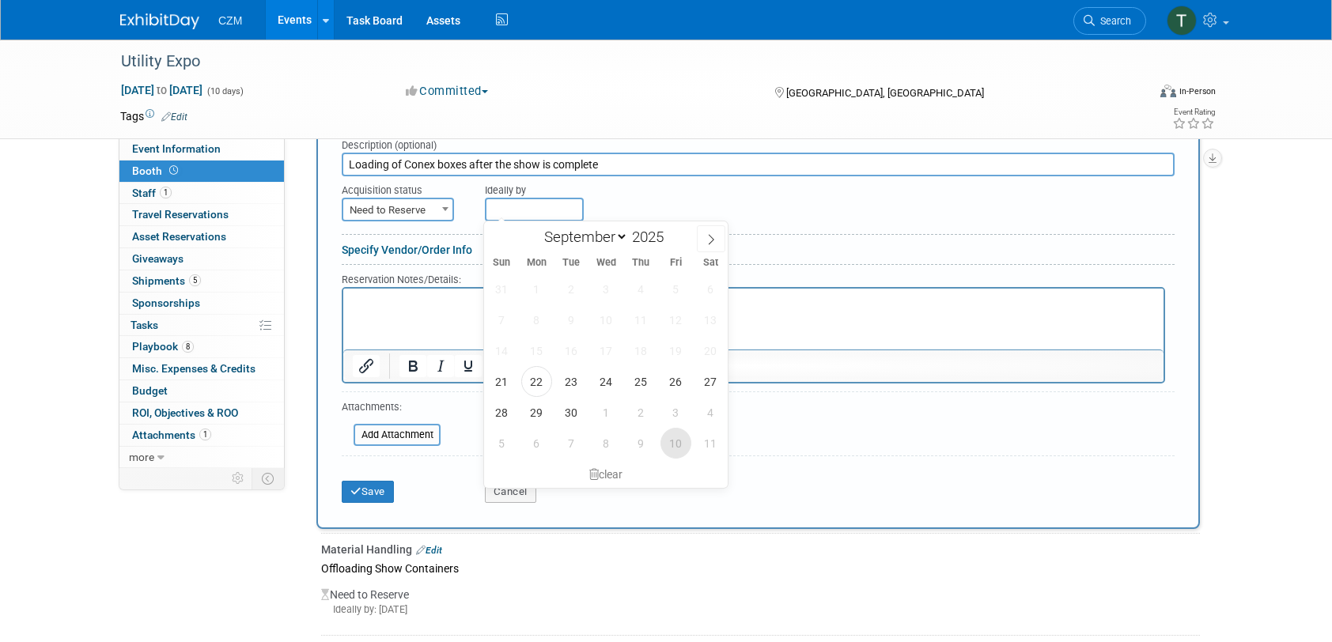
click at [677, 445] on span "10" at bounding box center [676, 443] width 31 height 31
type input "[DATE]"
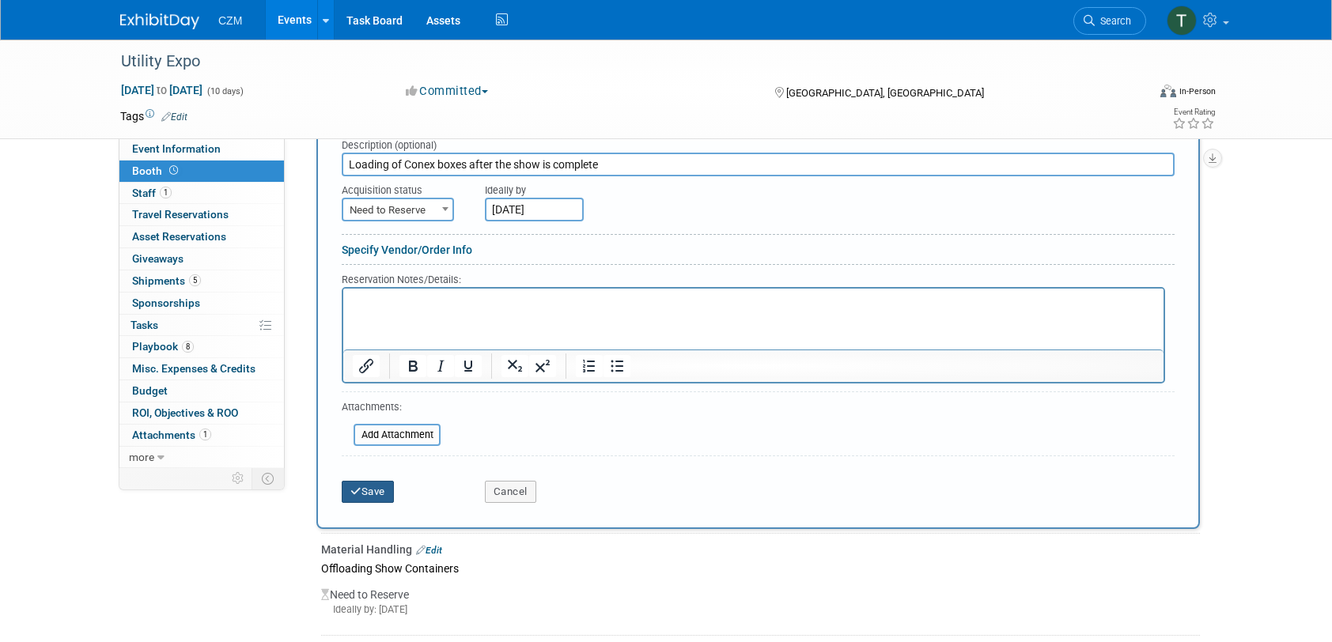
click at [367, 492] on button "Save" at bounding box center [368, 492] width 52 height 22
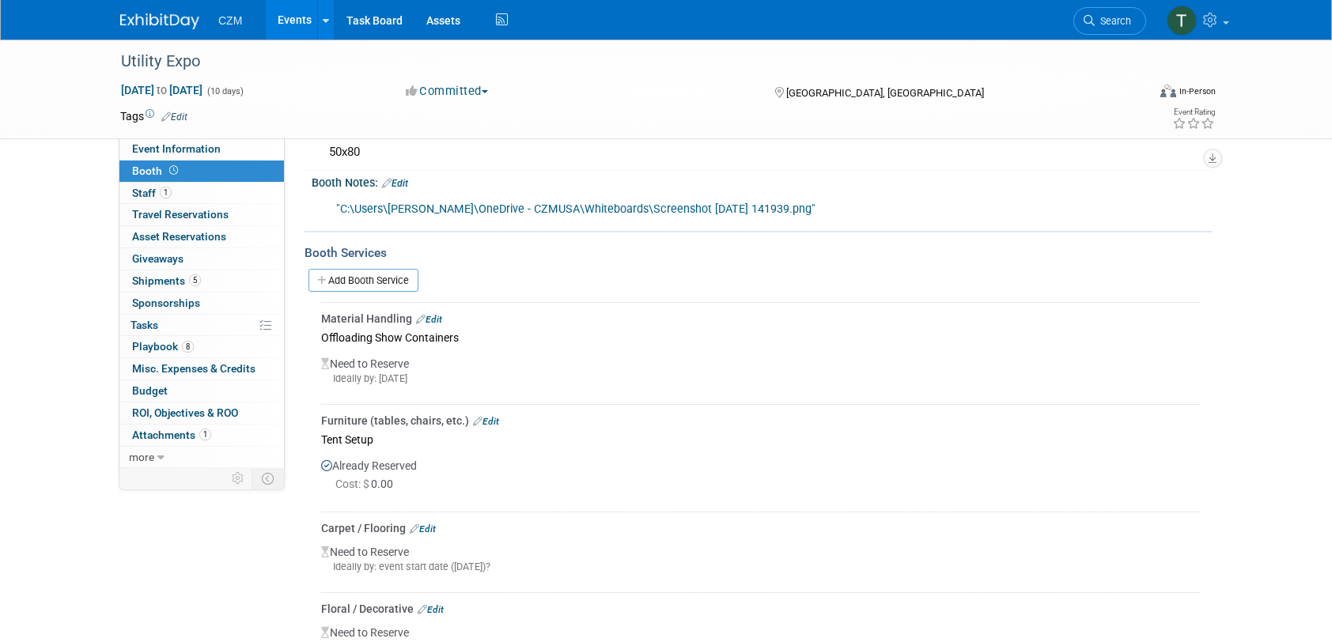
scroll to position [0, 0]
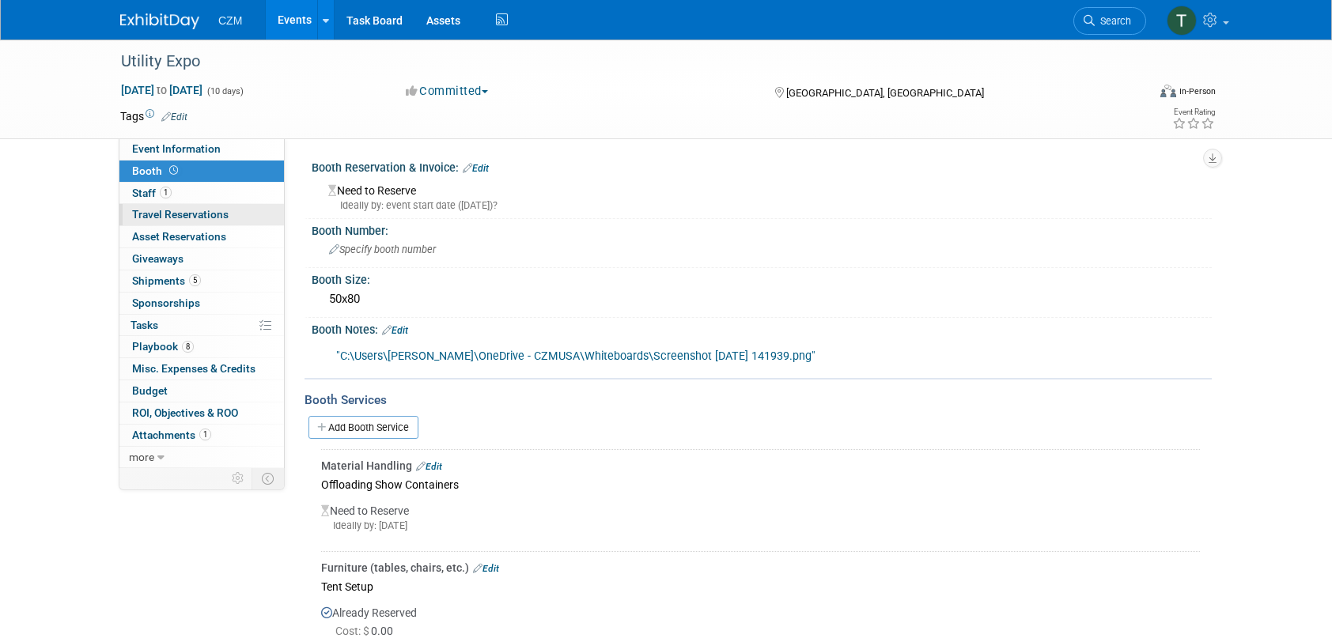
click at [187, 216] on span "Travel Reservations 0" at bounding box center [180, 214] width 97 height 13
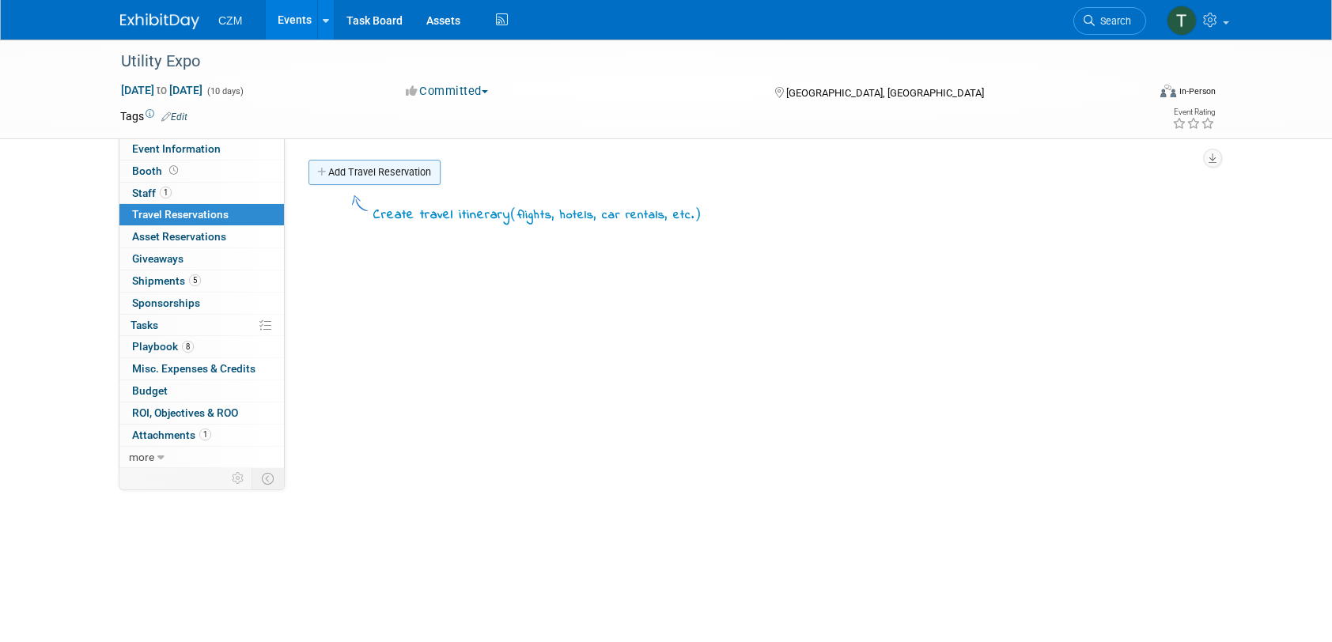
click at [397, 179] on link "Add Travel Reservation" at bounding box center [375, 172] width 132 height 25
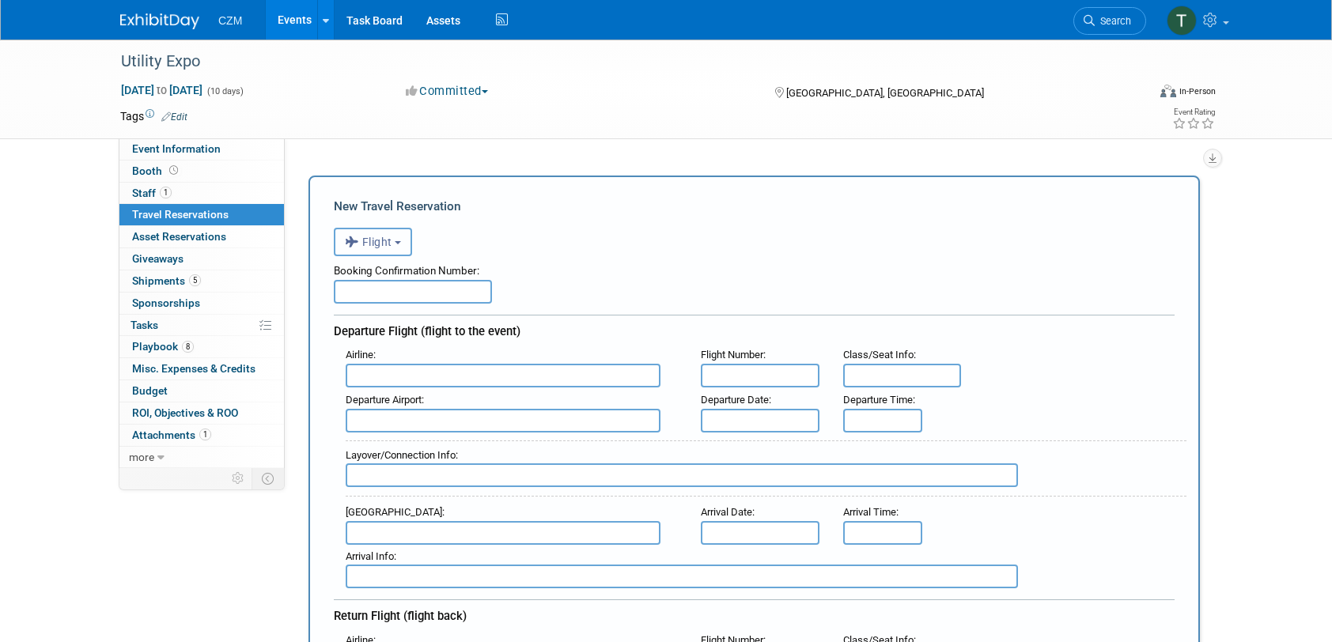
click at [407, 248] on button "Flight" at bounding box center [373, 242] width 78 height 28
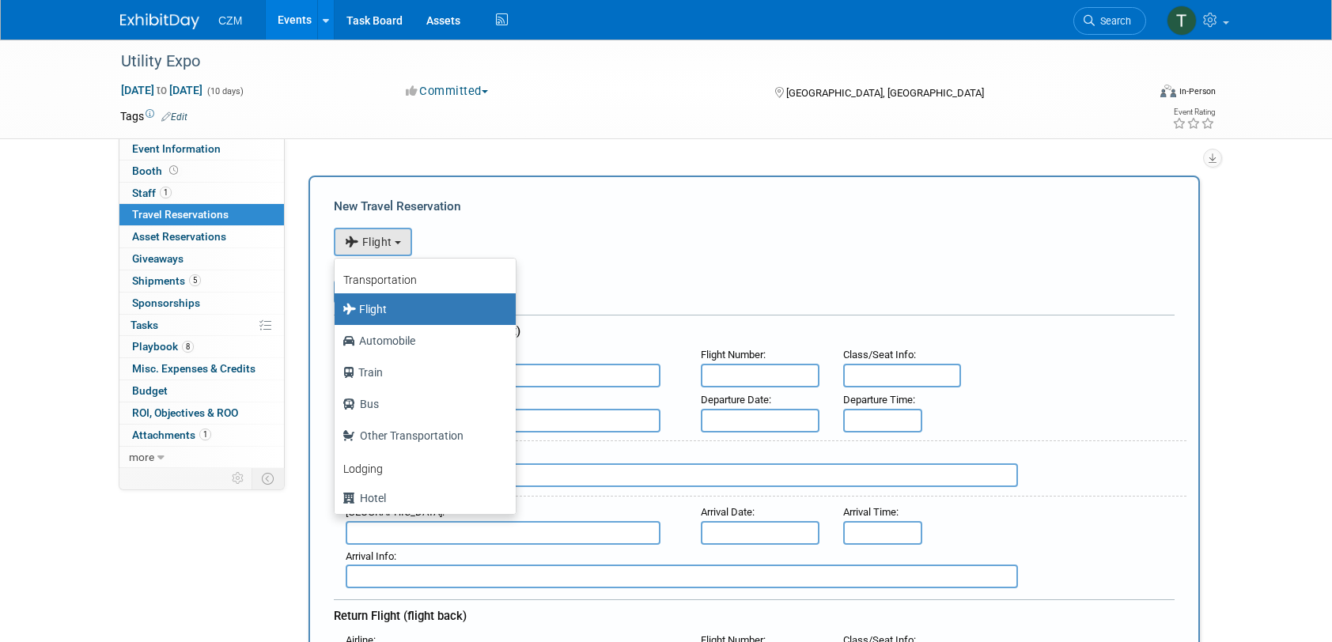
click at [424, 312] on label "Flight" at bounding box center [421, 309] width 157 height 25
click at [337, 312] on input "Flight" at bounding box center [332, 307] width 10 height 10
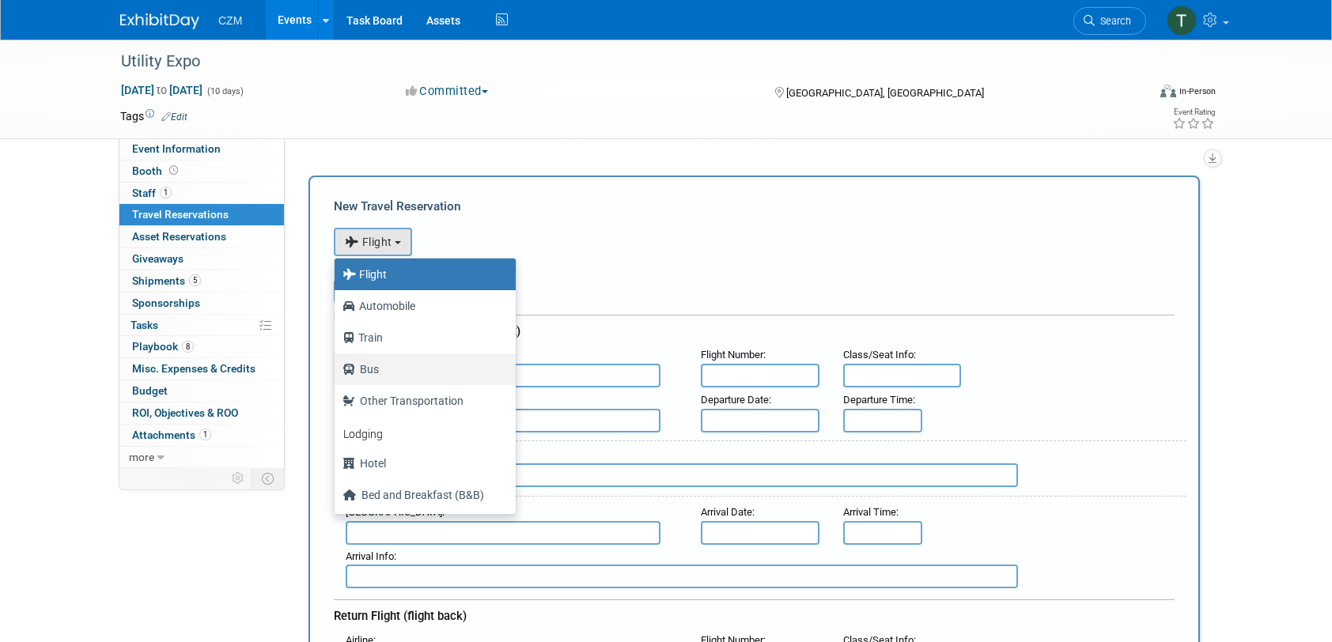
scroll to position [66, 0]
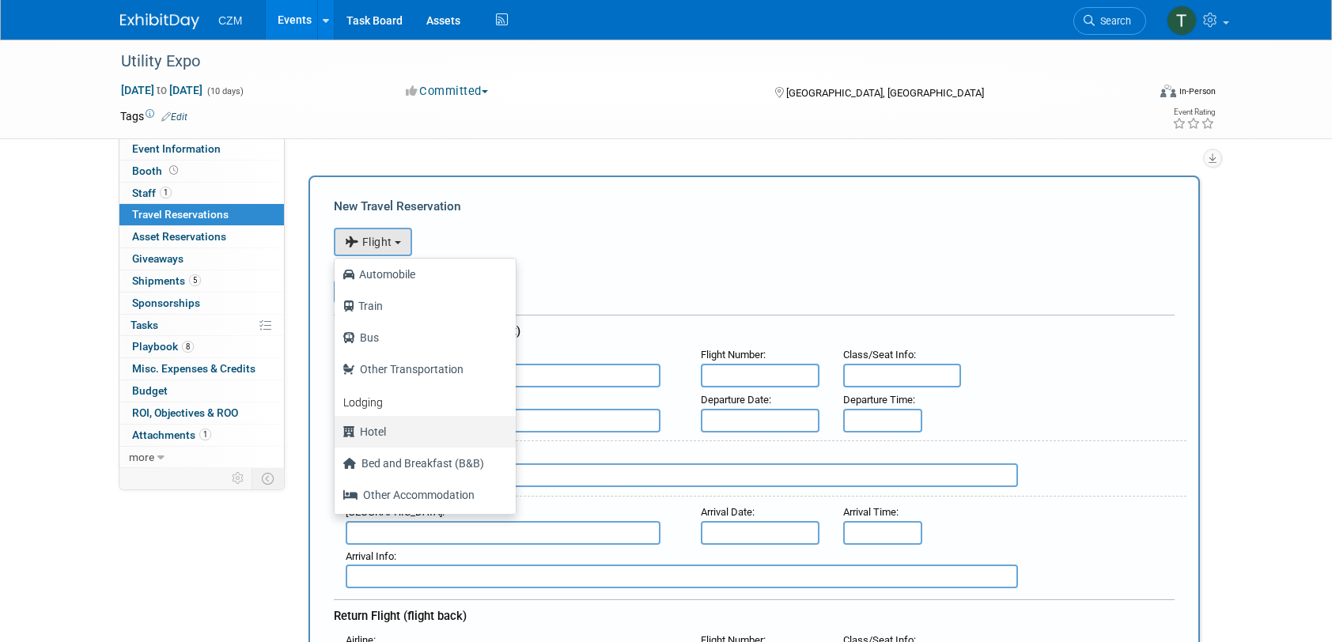
click at [412, 429] on label "Hotel" at bounding box center [421, 431] width 157 height 25
click at [337, 429] on input "Hotel" at bounding box center [332, 430] width 10 height 10
select select "6"
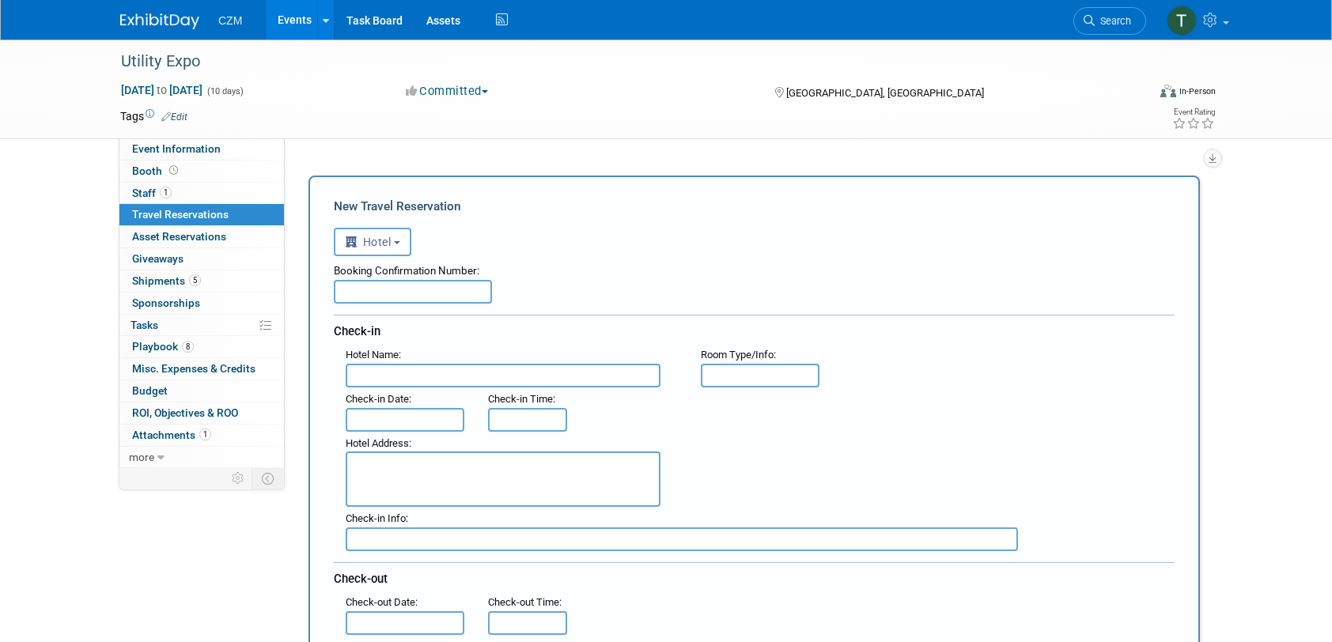
click at [394, 380] on input "text" at bounding box center [503, 376] width 315 height 24
type input "Galt House"
click at [765, 472] on div "Hotel Address :" at bounding box center [760, 470] width 853 height 76
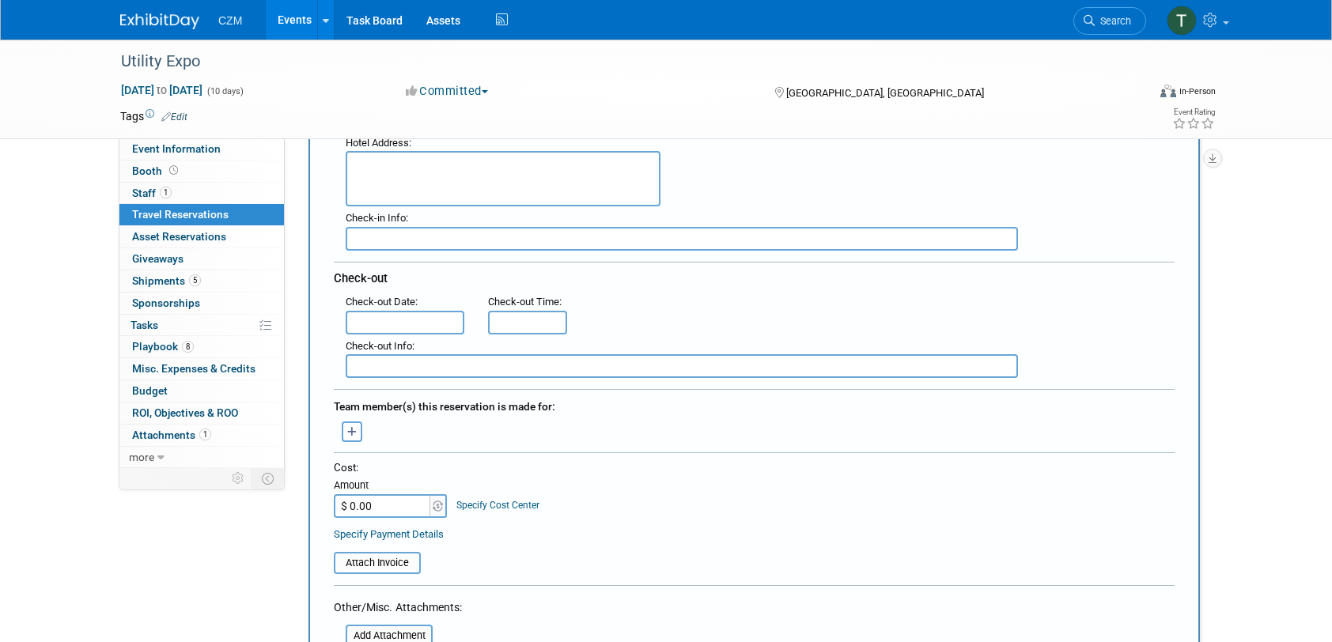
scroll to position [316, 0]
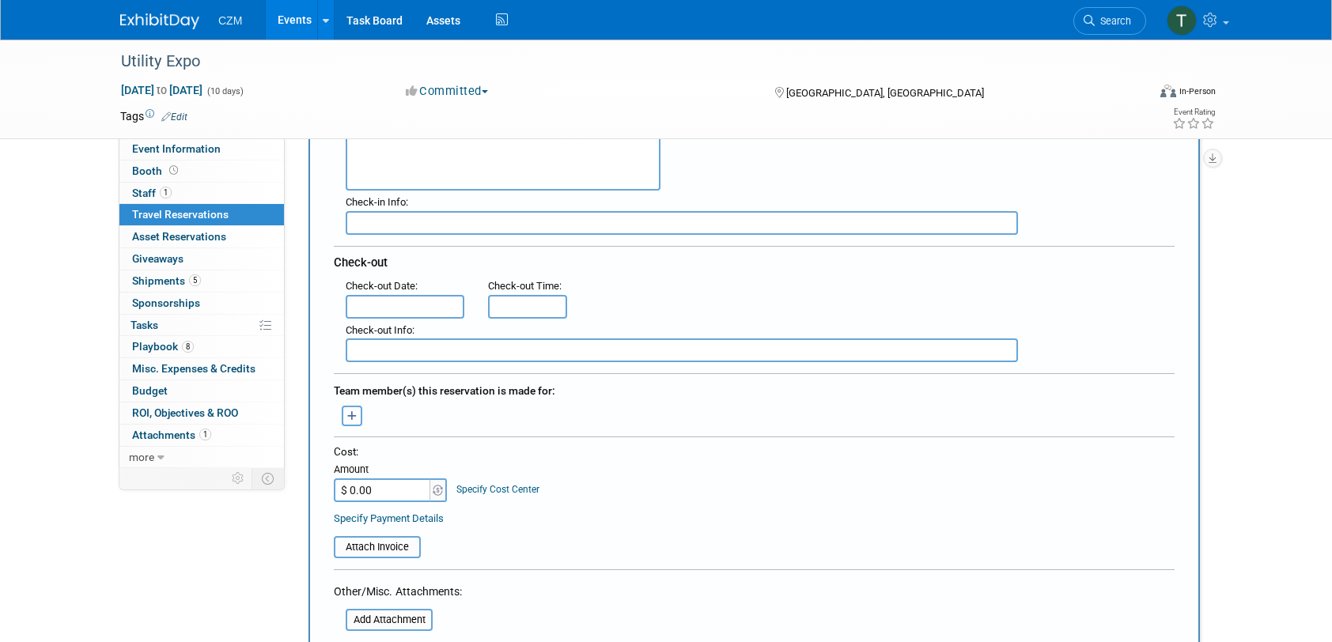
click at [347, 419] on icon "button" at bounding box center [352, 416] width 10 height 10
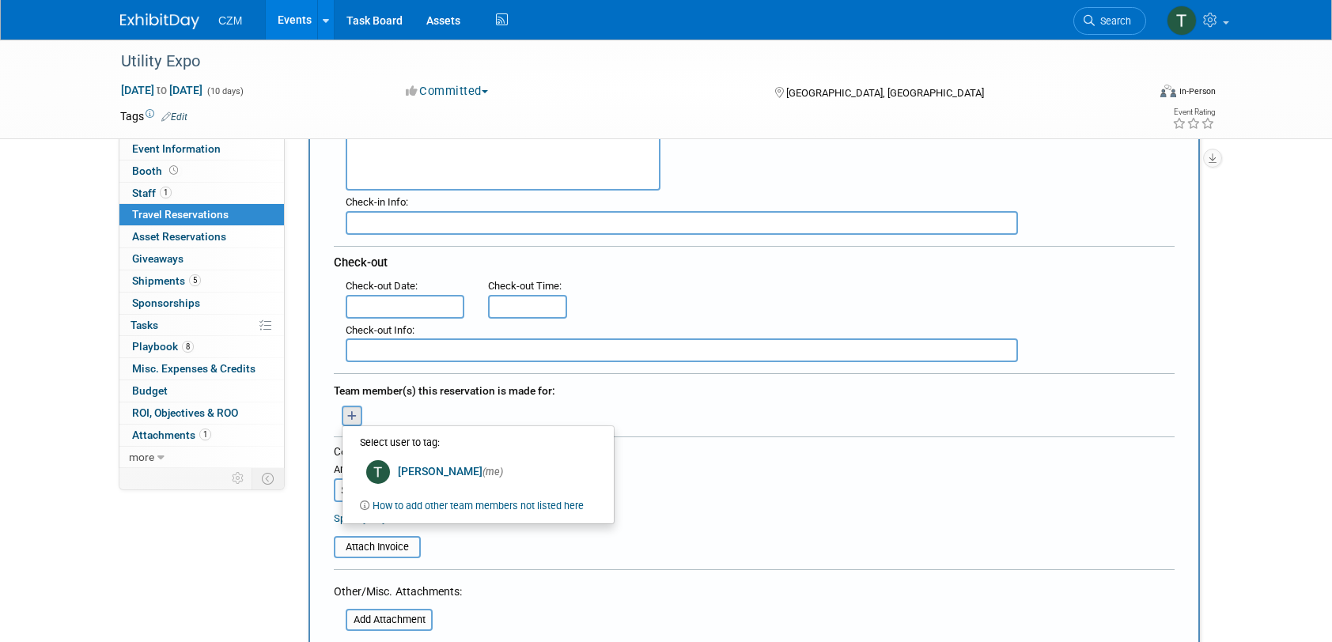
click at [486, 506] on link "How to add other team members not listed here" at bounding box center [478, 506] width 211 height 20
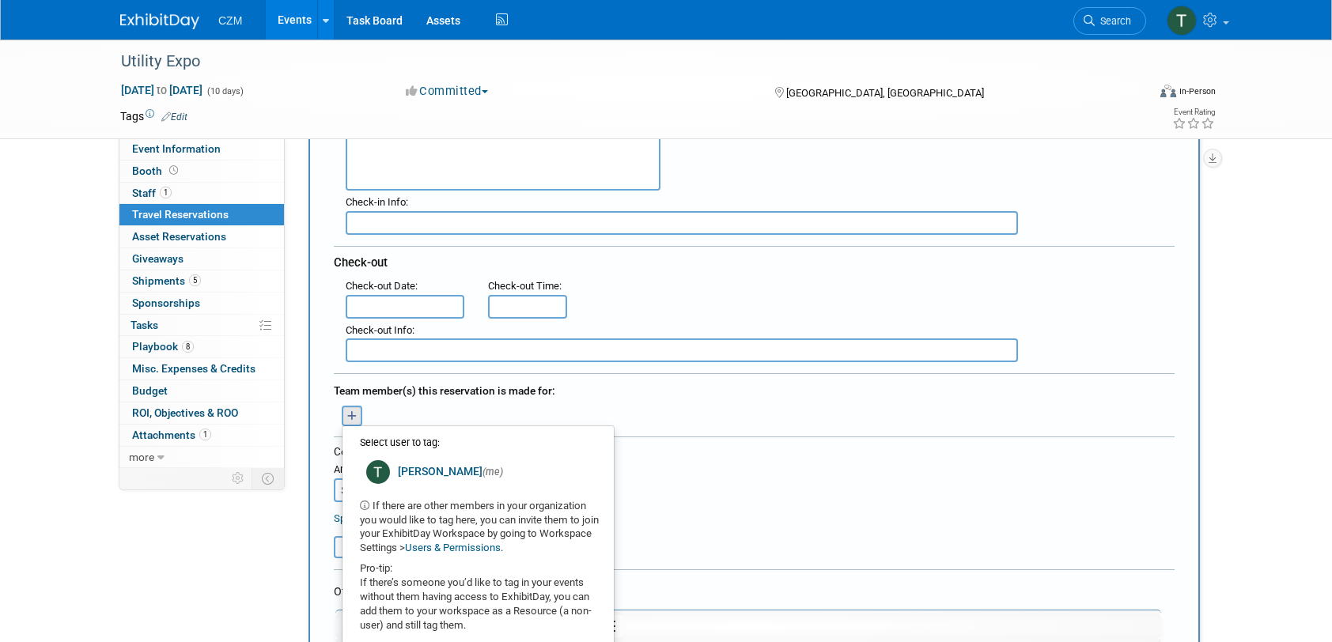
scroll to position [475, 0]
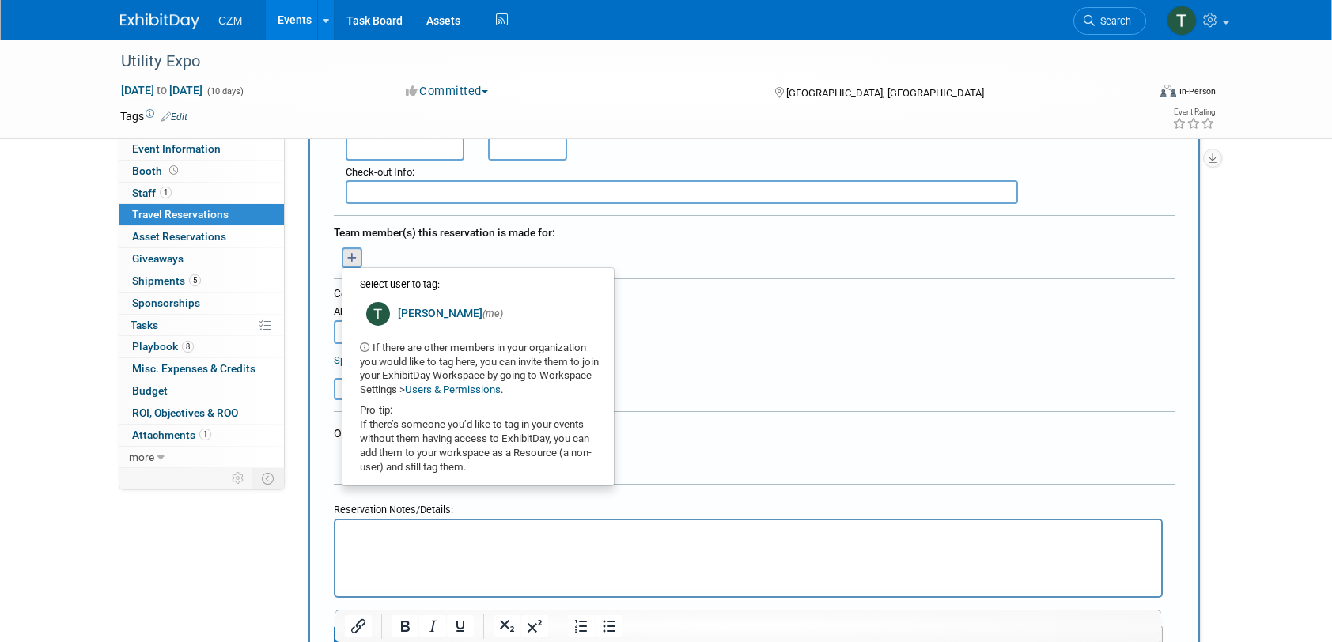
click at [501, 389] on link "Users & Permissions" at bounding box center [453, 390] width 96 height 12
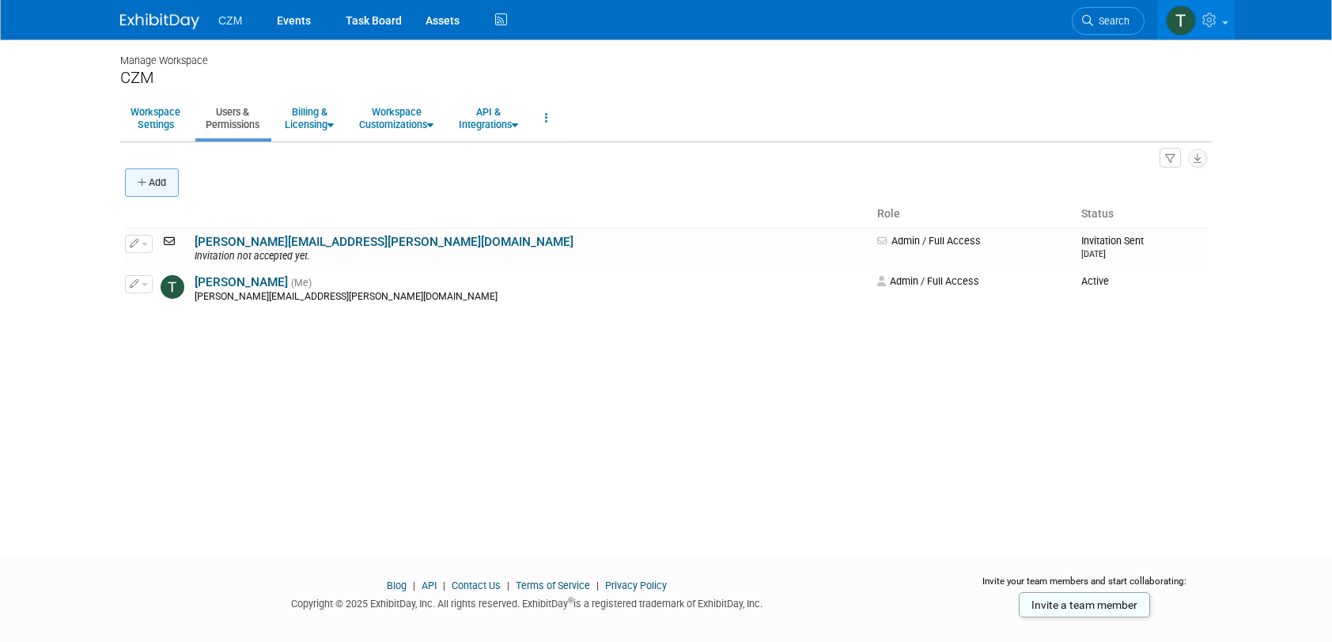
click at [158, 171] on button "Add" at bounding box center [152, 183] width 54 height 28
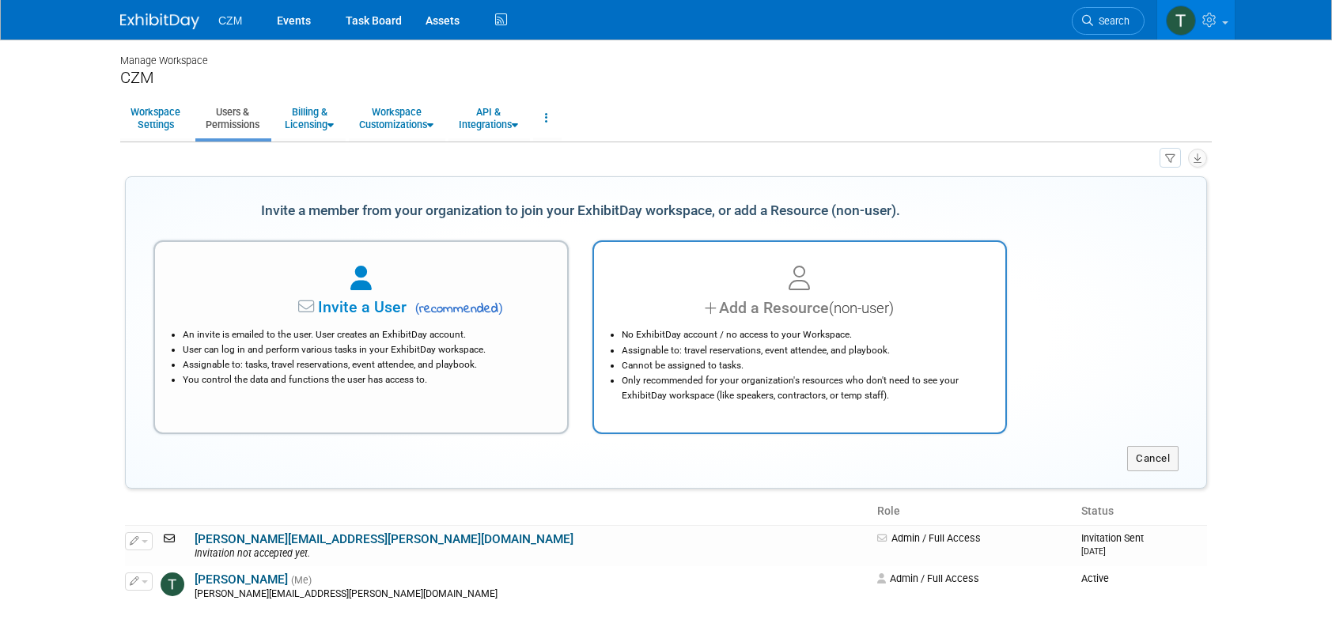
click at [877, 347] on li "Assignable to: travel reservations, event attendee, and playbook." at bounding box center [804, 350] width 365 height 15
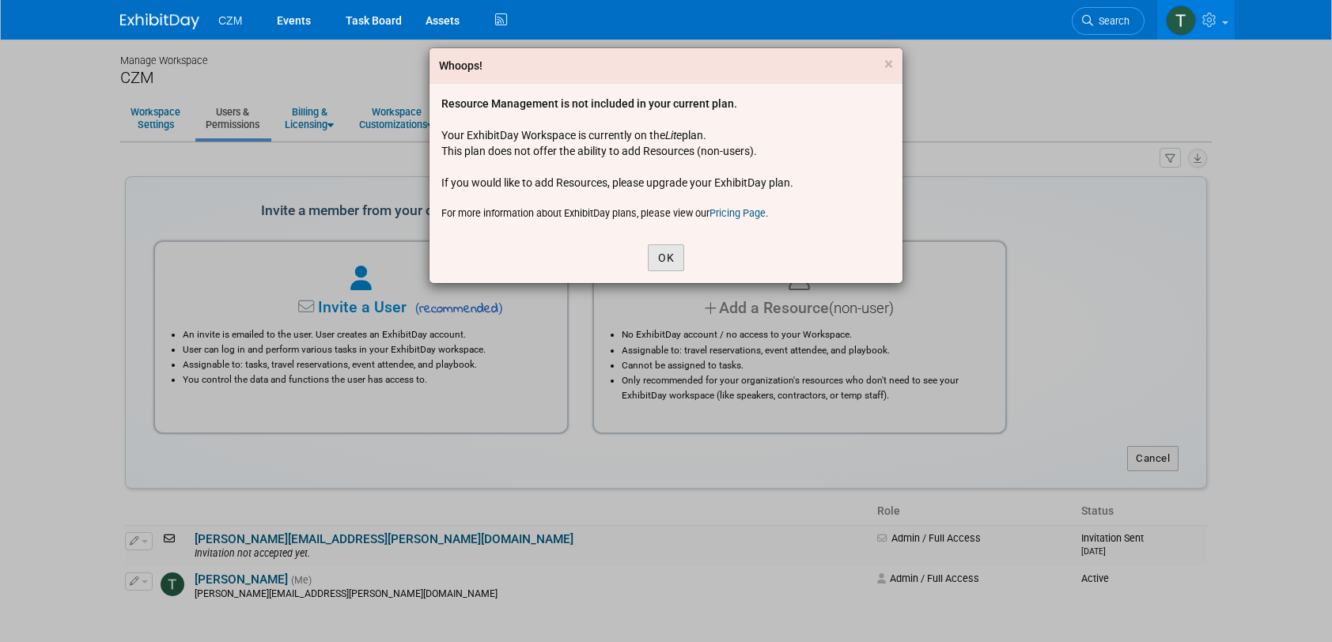
click at [657, 248] on button "OK" at bounding box center [666, 257] width 36 height 27
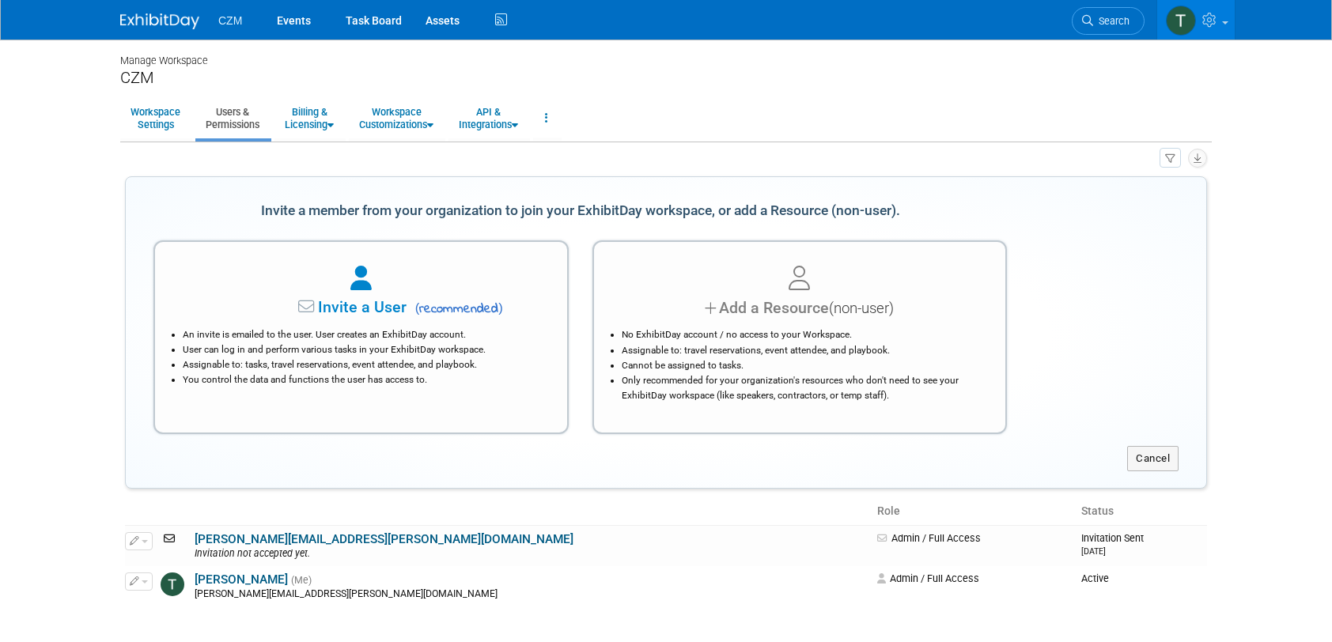
click at [540, 464] on div "Cancel" at bounding box center [668, 458] width 1077 height 25
click at [1161, 457] on button "Cancel" at bounding box center [1152, 458] width 51 height 25
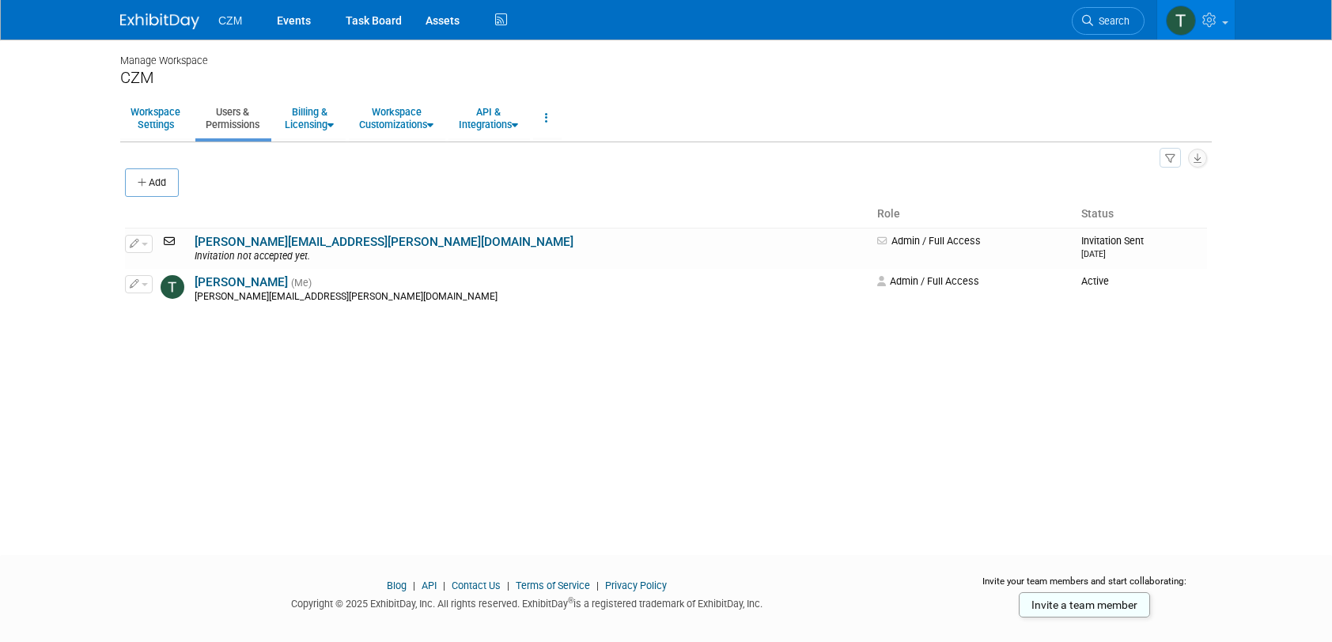
click at [463, 366] on div "Manage Workspace CZM Workspace Settings Users & Permissions Billing & Licensing…" at bounding box center [666, 283] width 1116 height 487
click at [169, 115] on link "Workspace Settings" at bounding box center [155, 118] width 70 height 39
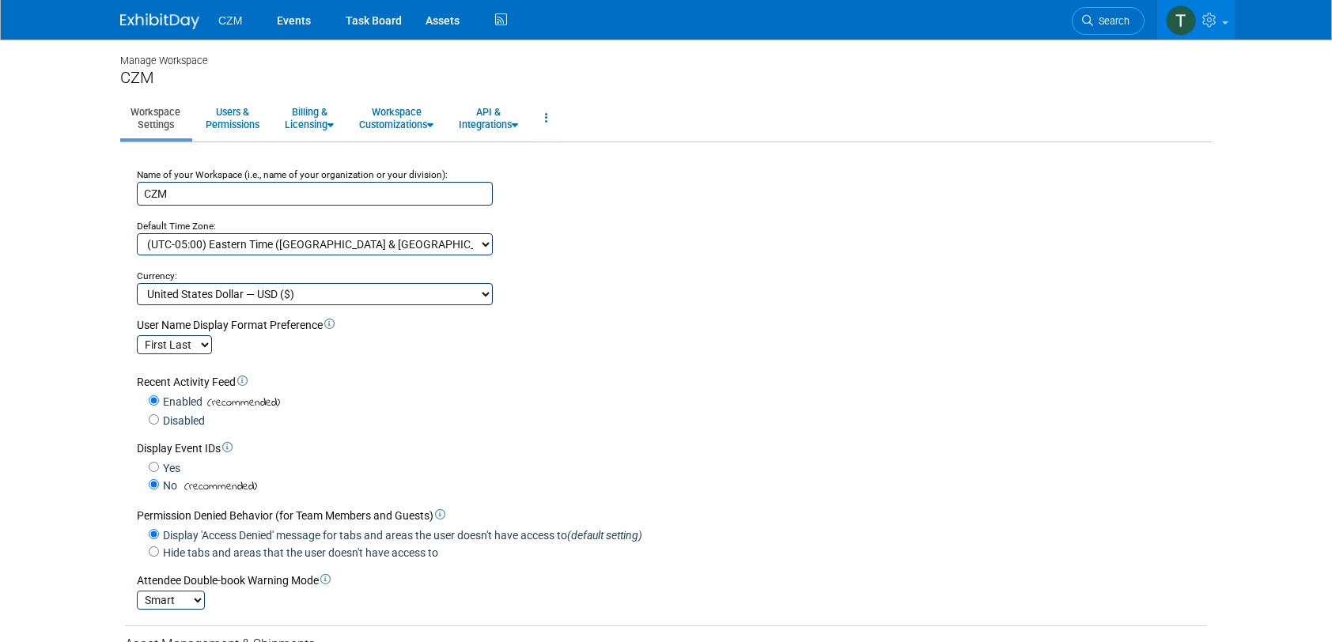
click at [730, 266] on div "Currency:" at bounding box center [672, 270] width 1070 height 28
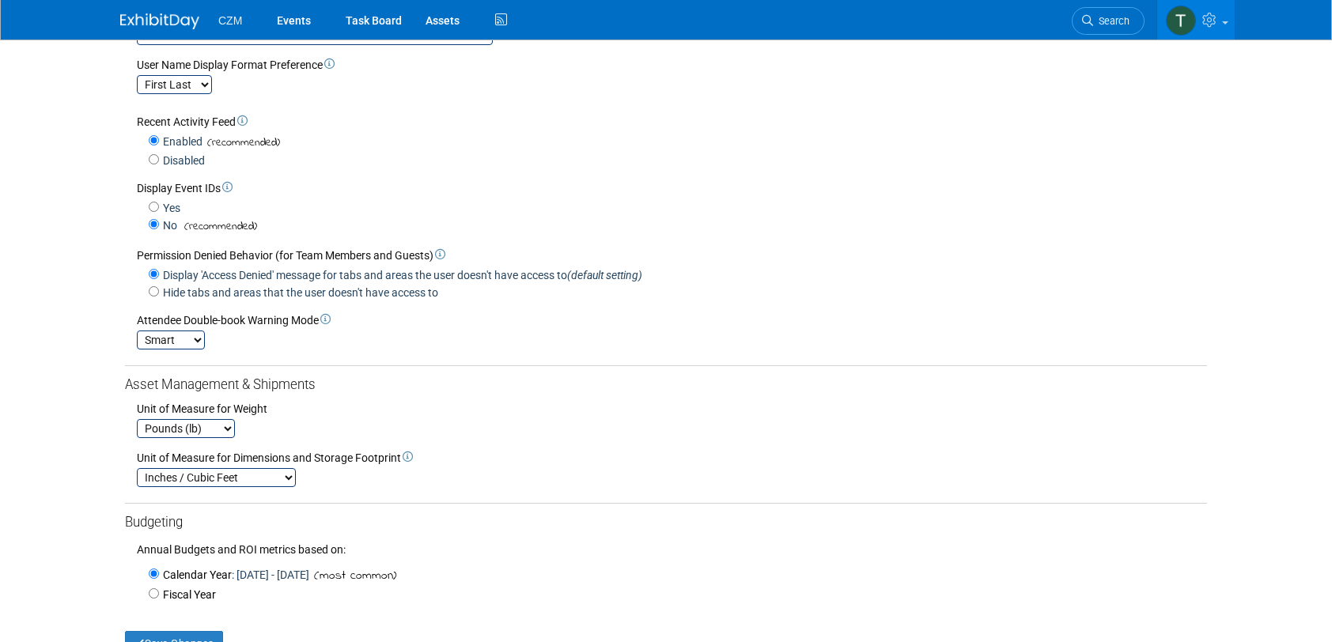
scroll to position [316, 0]
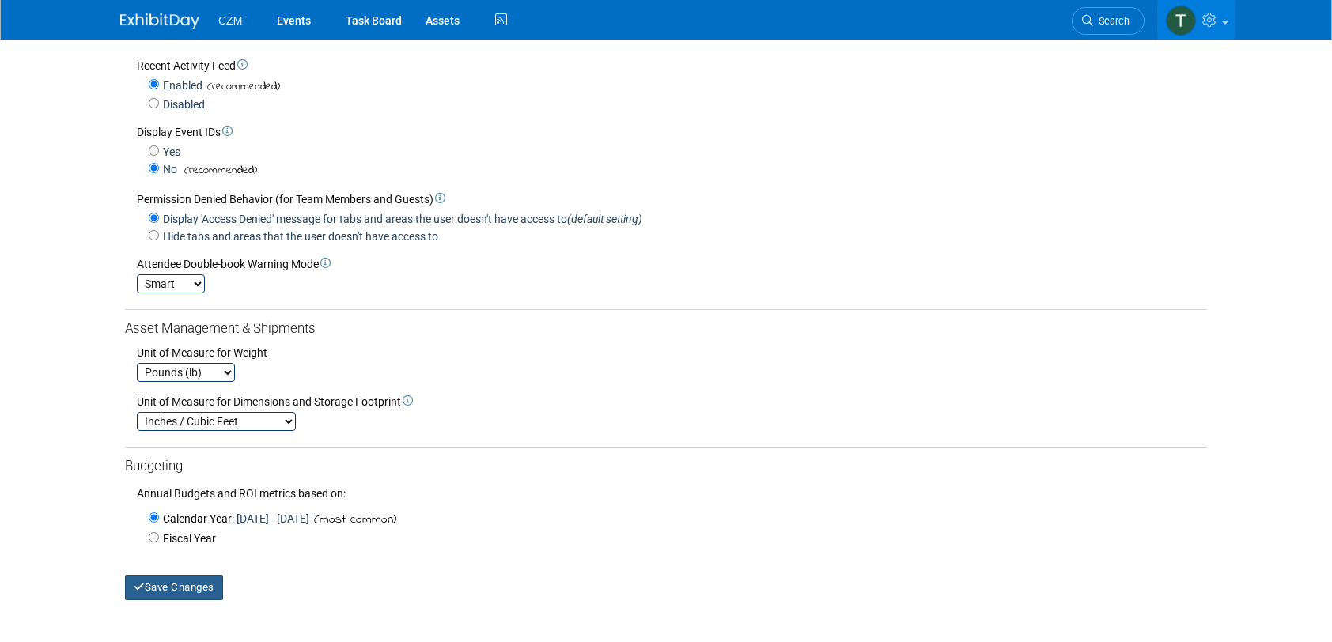
click at [173, 570] on div "Save Changes" at bounding box center [666, 581] width 1082 height 40
click at [195, 575] on button "Save Changes" at bounding box center [174, 587] width 98 height 25
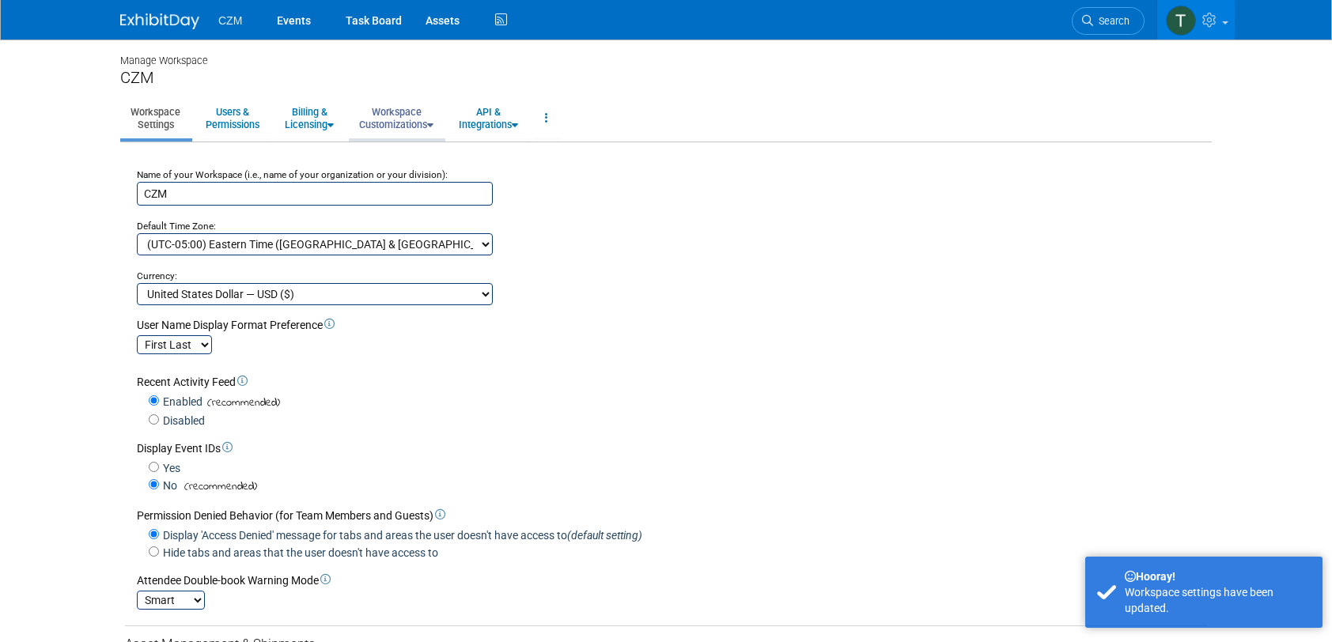
click at [421, 125] on link "Workspace Customizations" at bounding box center [396, 118] width 95 height 39
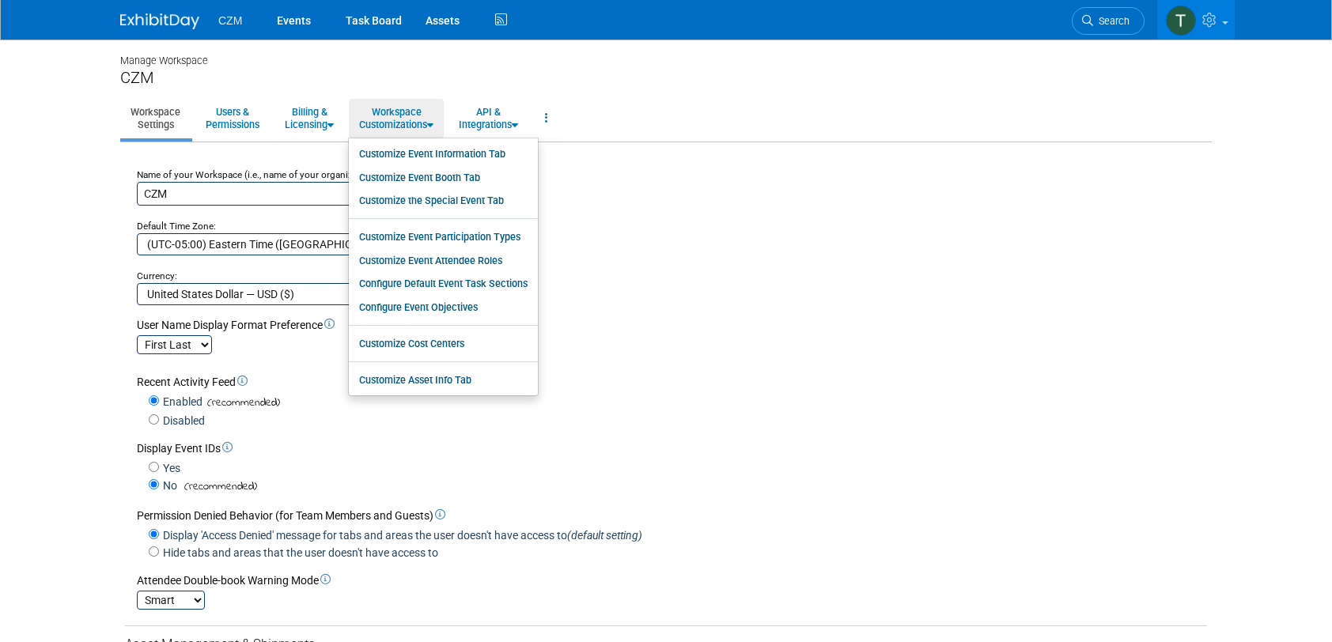
click at [449, 68] on div "CZM" at bounding box center [666, 78] width 1092 height 20
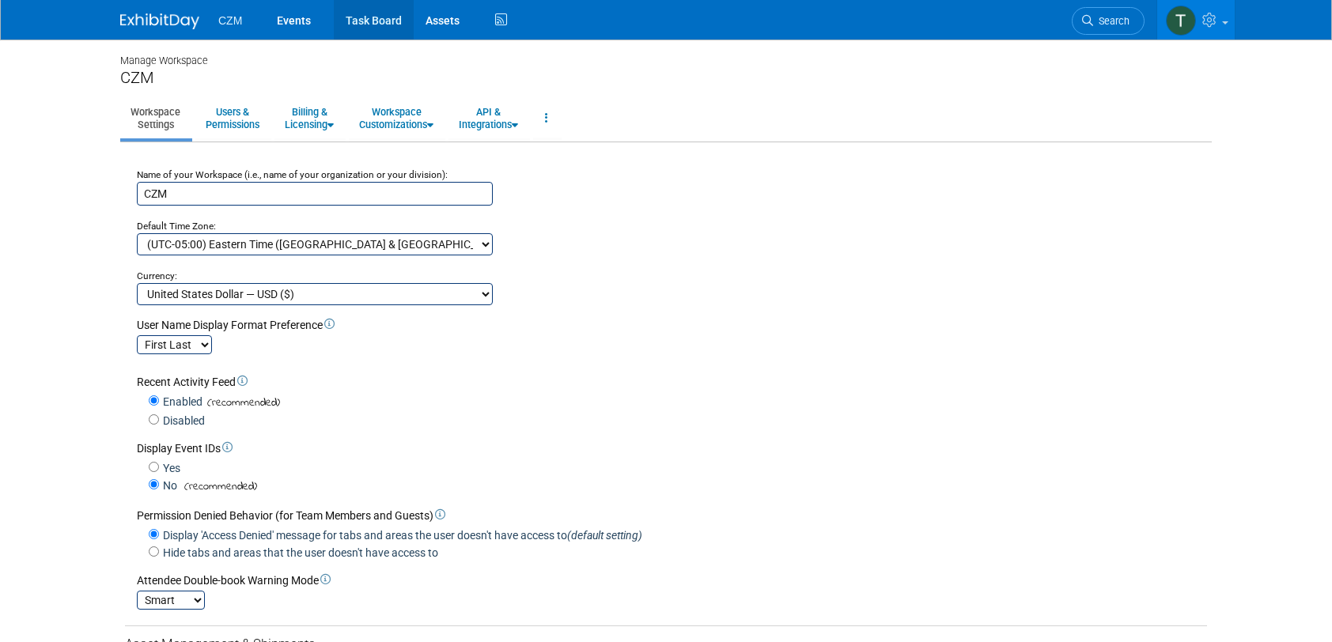
click at [386, 27] on link "Task Board" at bounding box center [374, 20] width 80 height 40
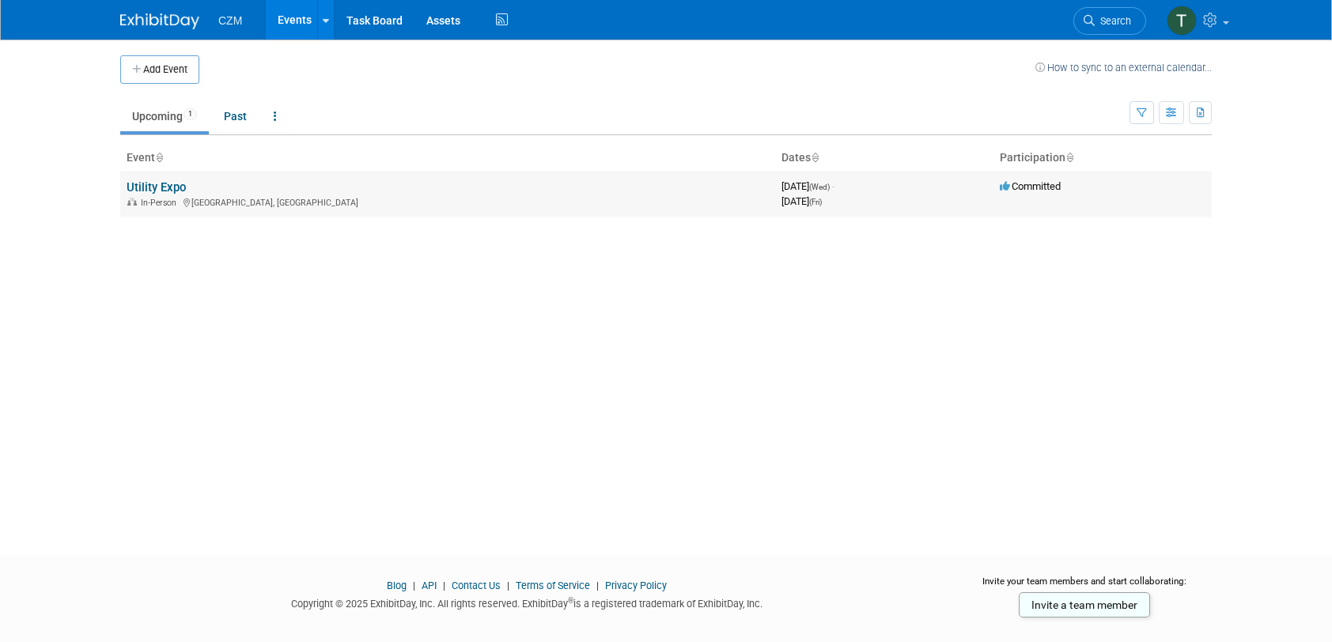
click at [170, 195] on div "In-Person Louisville, KY" at bounding box center [448, 201] width 642 height 13
click at [169, 188] on link "Utility Expo" at bounding box center [156, 187] width 59 height 14
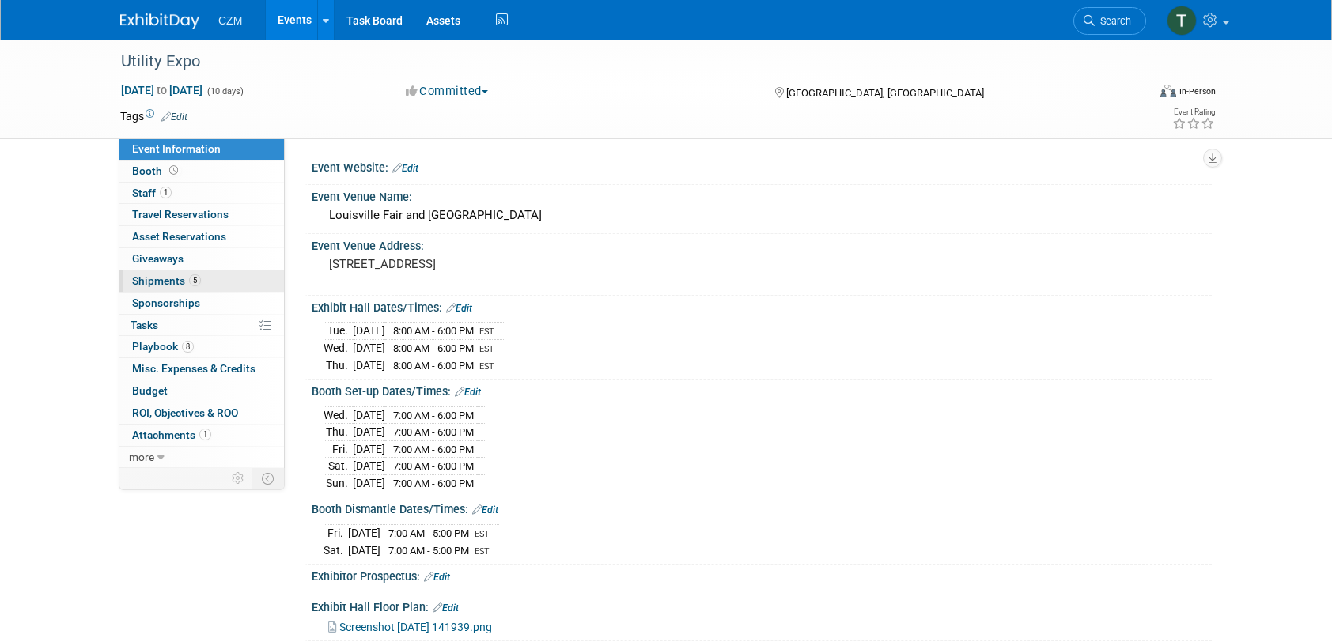
click at [253, 282] on link "5 Shipments 5" at bounding box center [201, 281] width 165 height 21
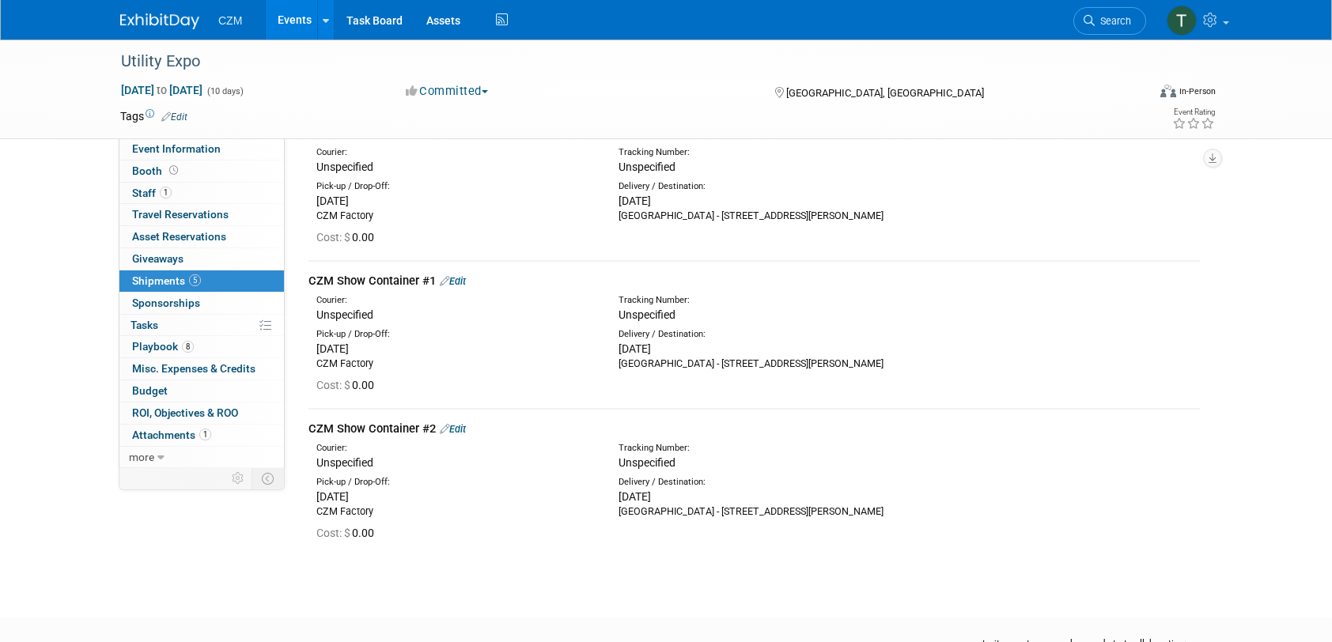
scroll to position [472, 0]
